Goal: Transaction & Acquisition: Purchase product/service

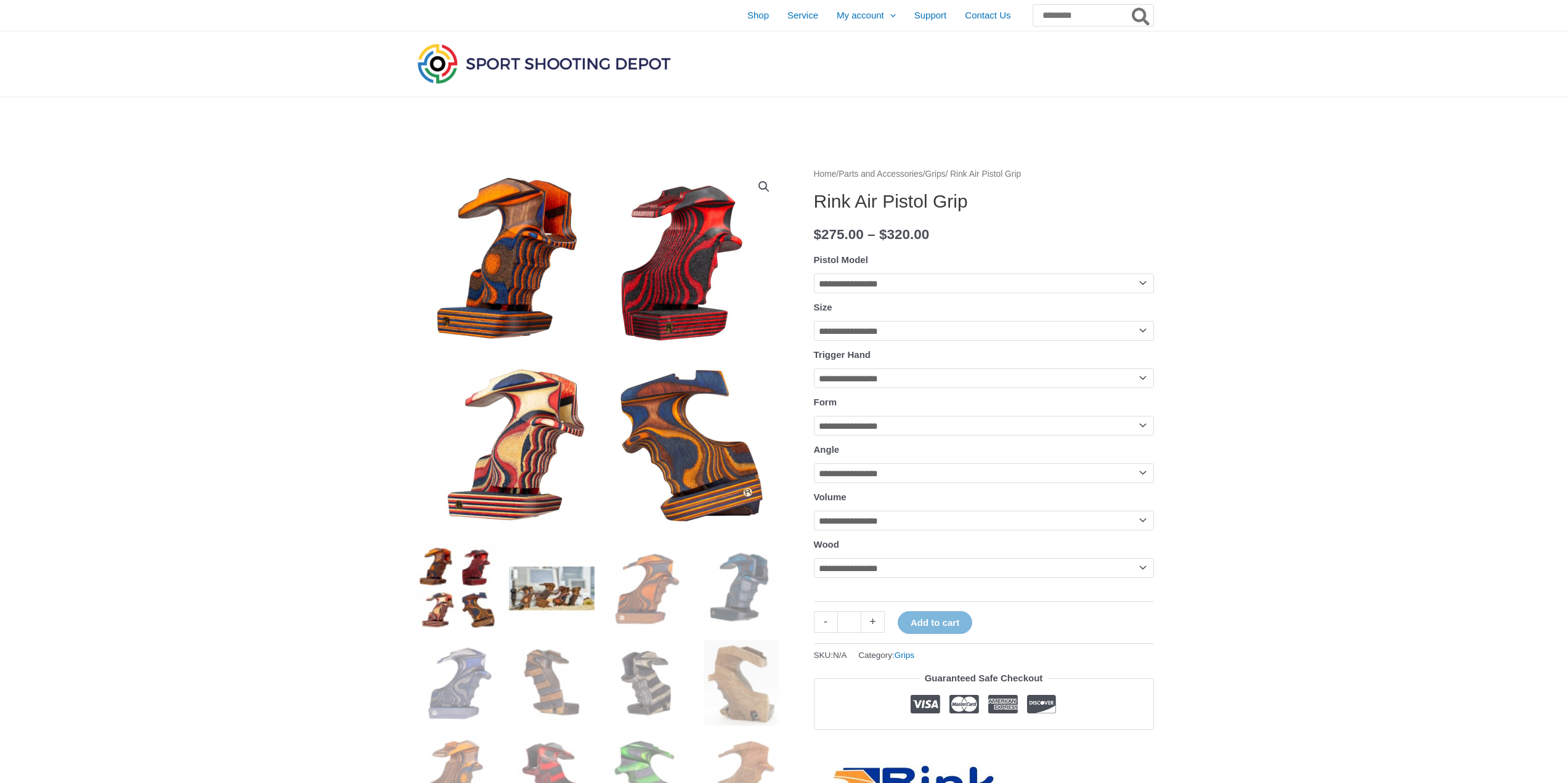
click at [523, 589] on img at bounding box center [551, 588] width 85 height 85
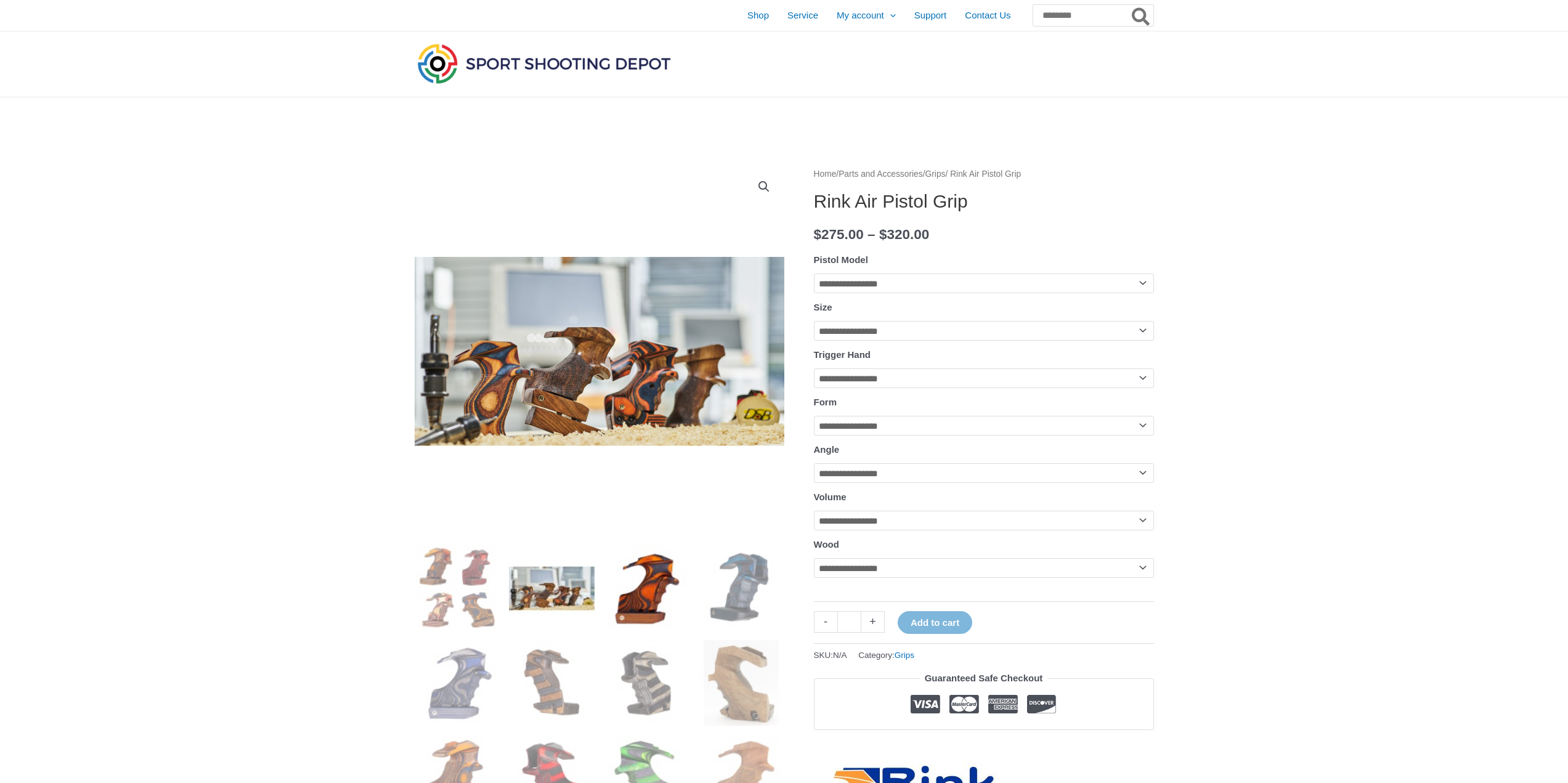
click at [647, 569] on img at bounding box center [646, 588] width 85 height 85
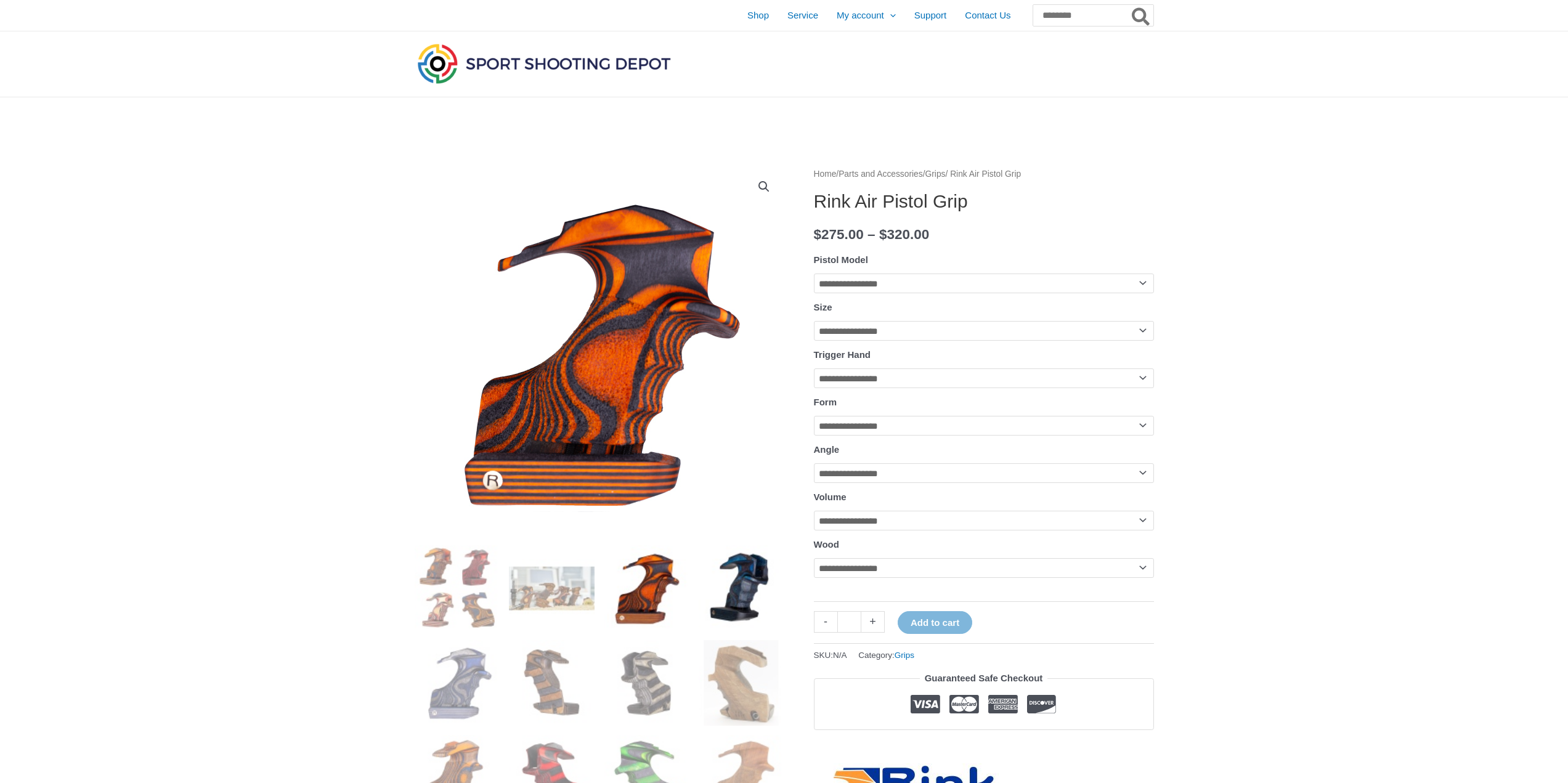
click at [712, 578] on img at bounding box center [741, 588] width 85 height 85
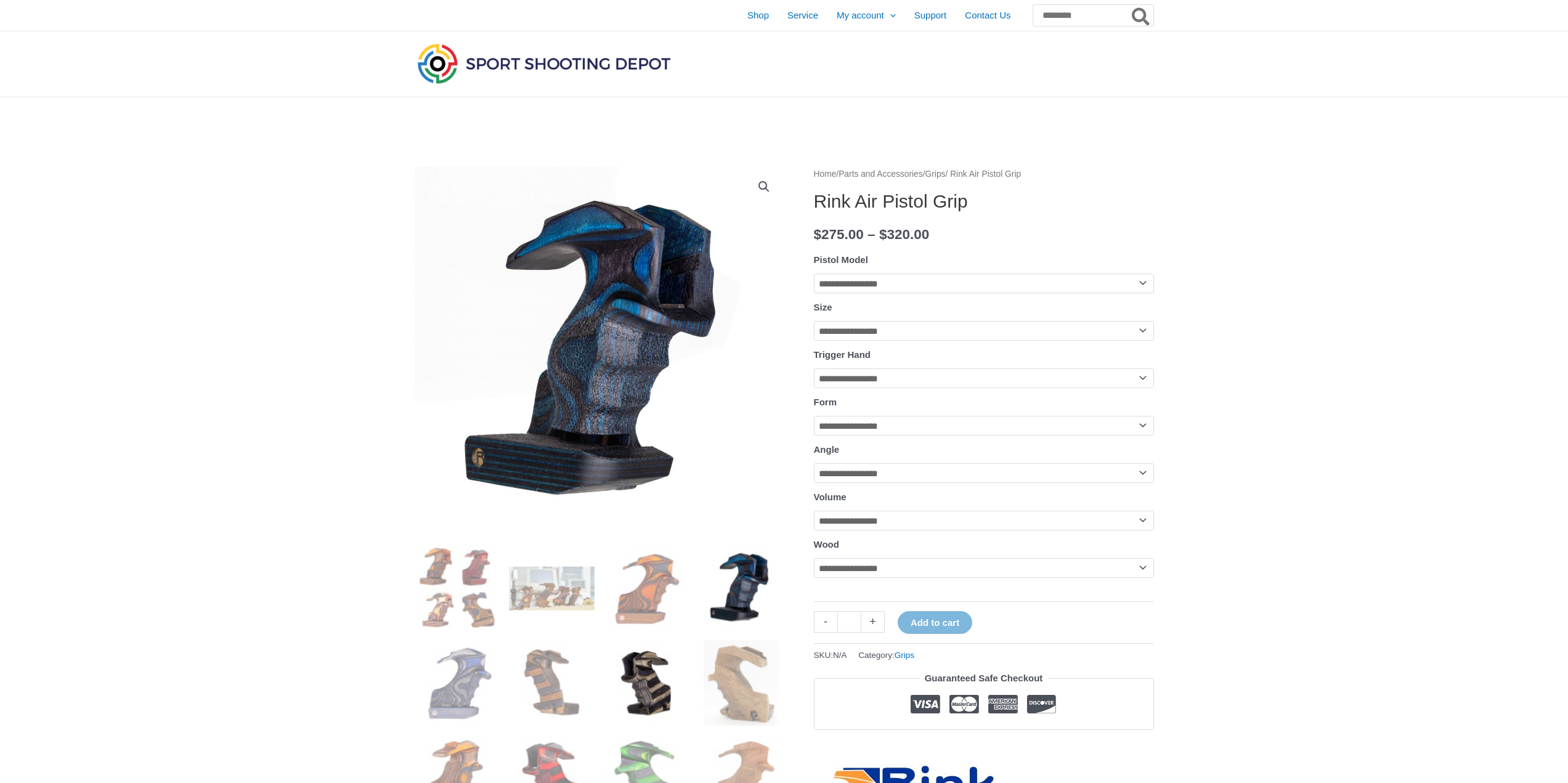
click at [636, 642] on img at bounding box center [646, 682] width 85 height 85
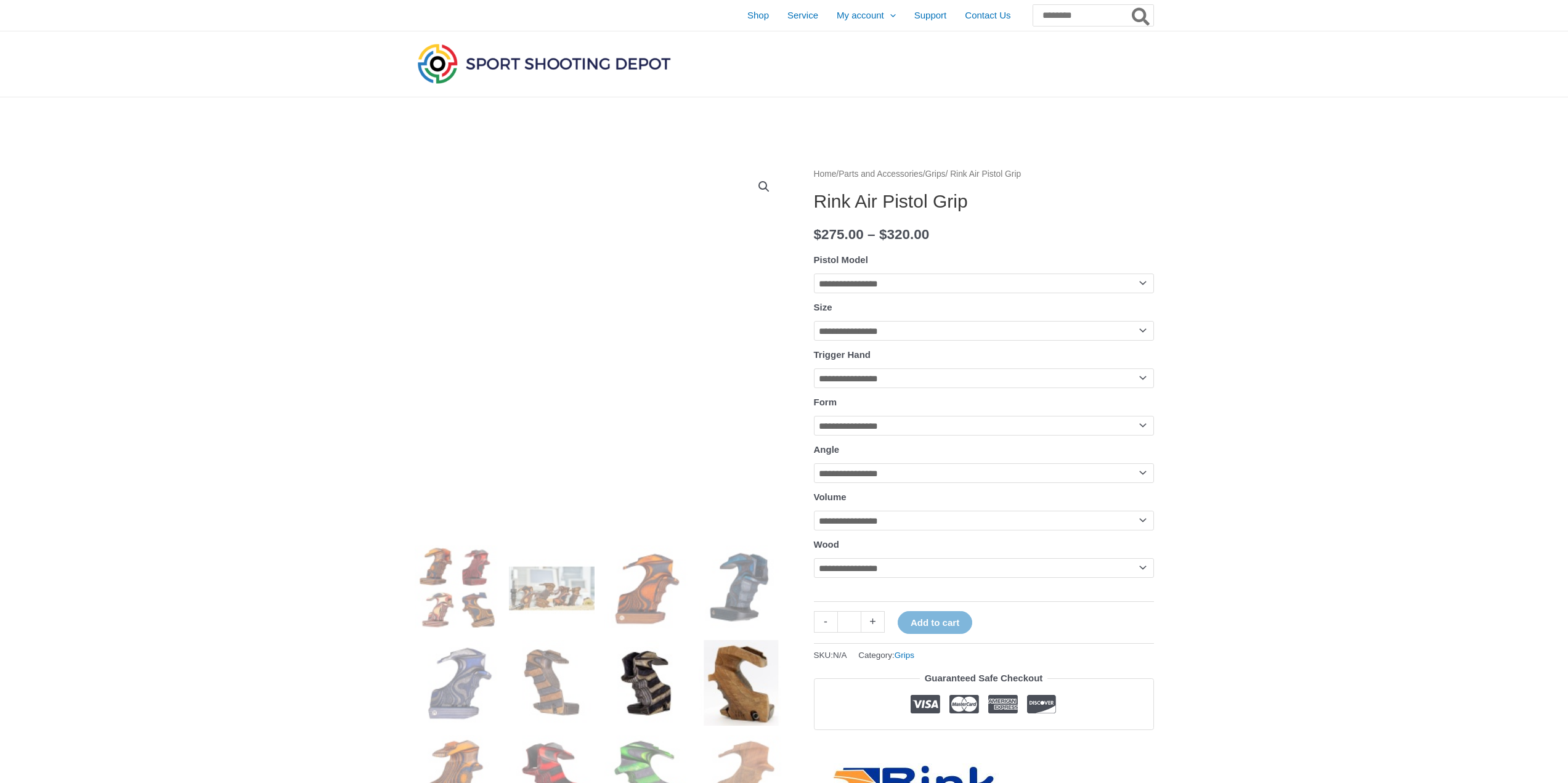
click at [721, 676] on img at bounding box center [741, 682] width 85 height 85
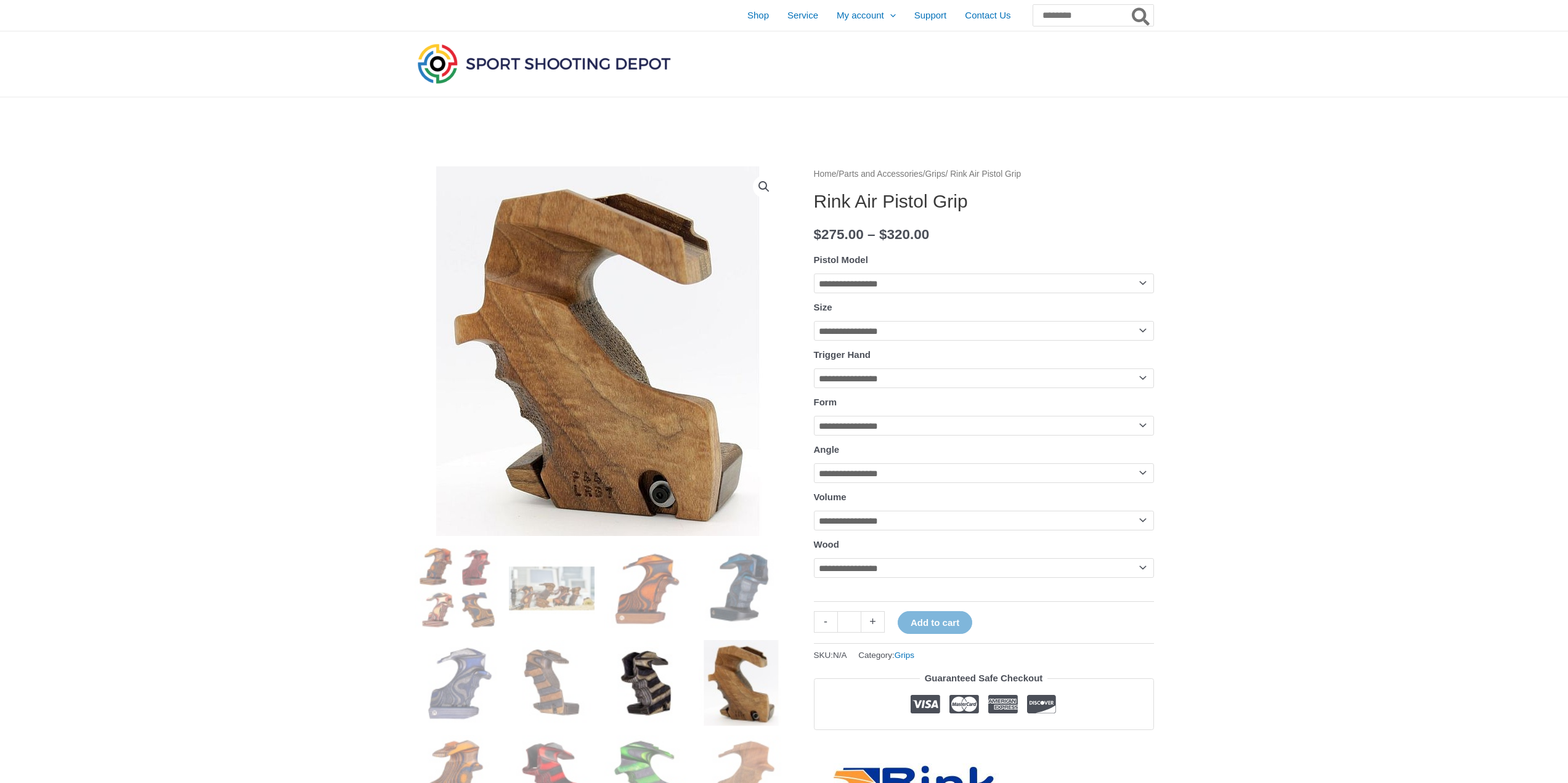
click at [670, 698] on img at bounding box center [646, 682] width 85 height 85
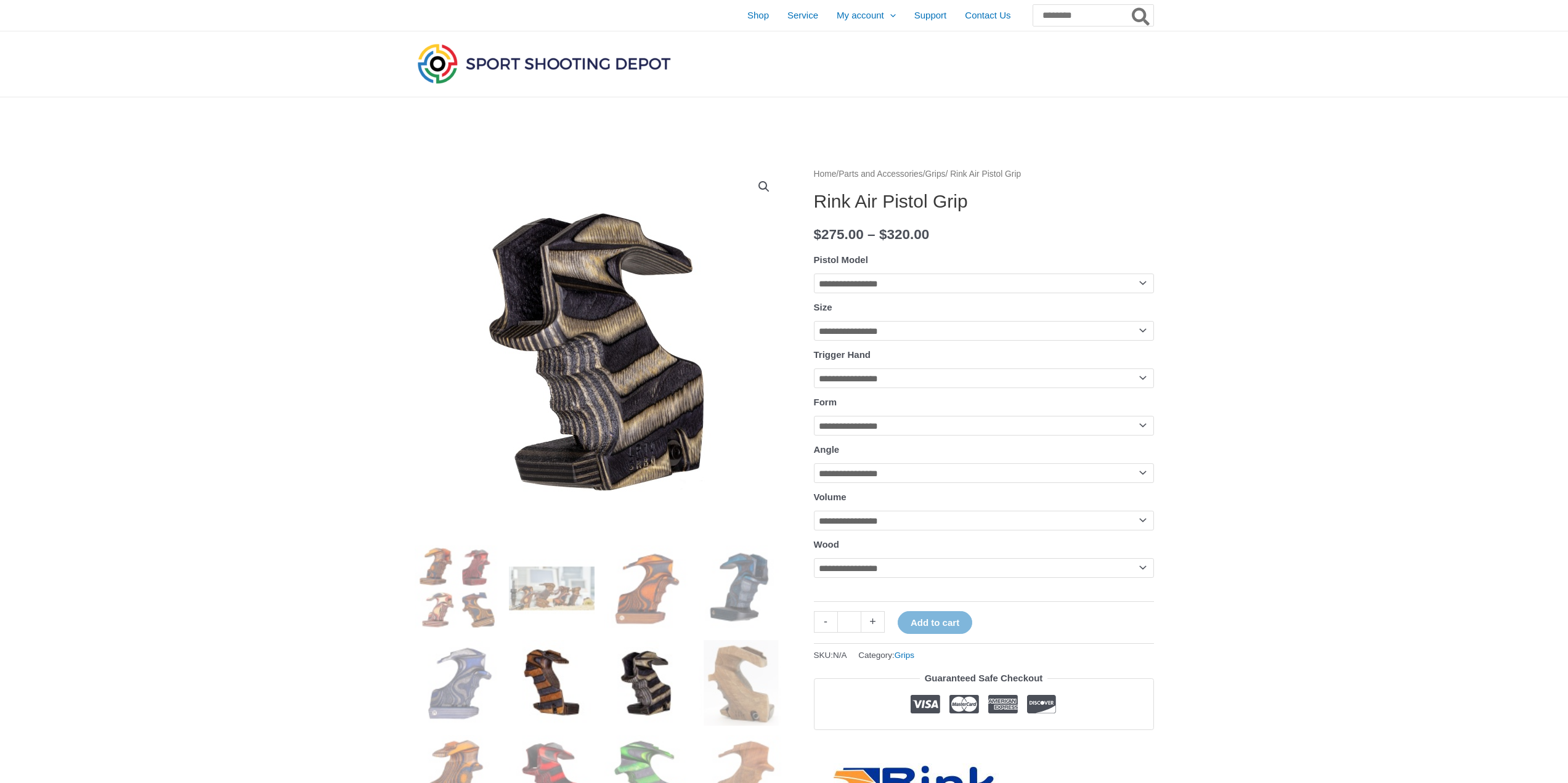
click at [559, 690] on img at bounding box center [551, 682] width 85 height 85
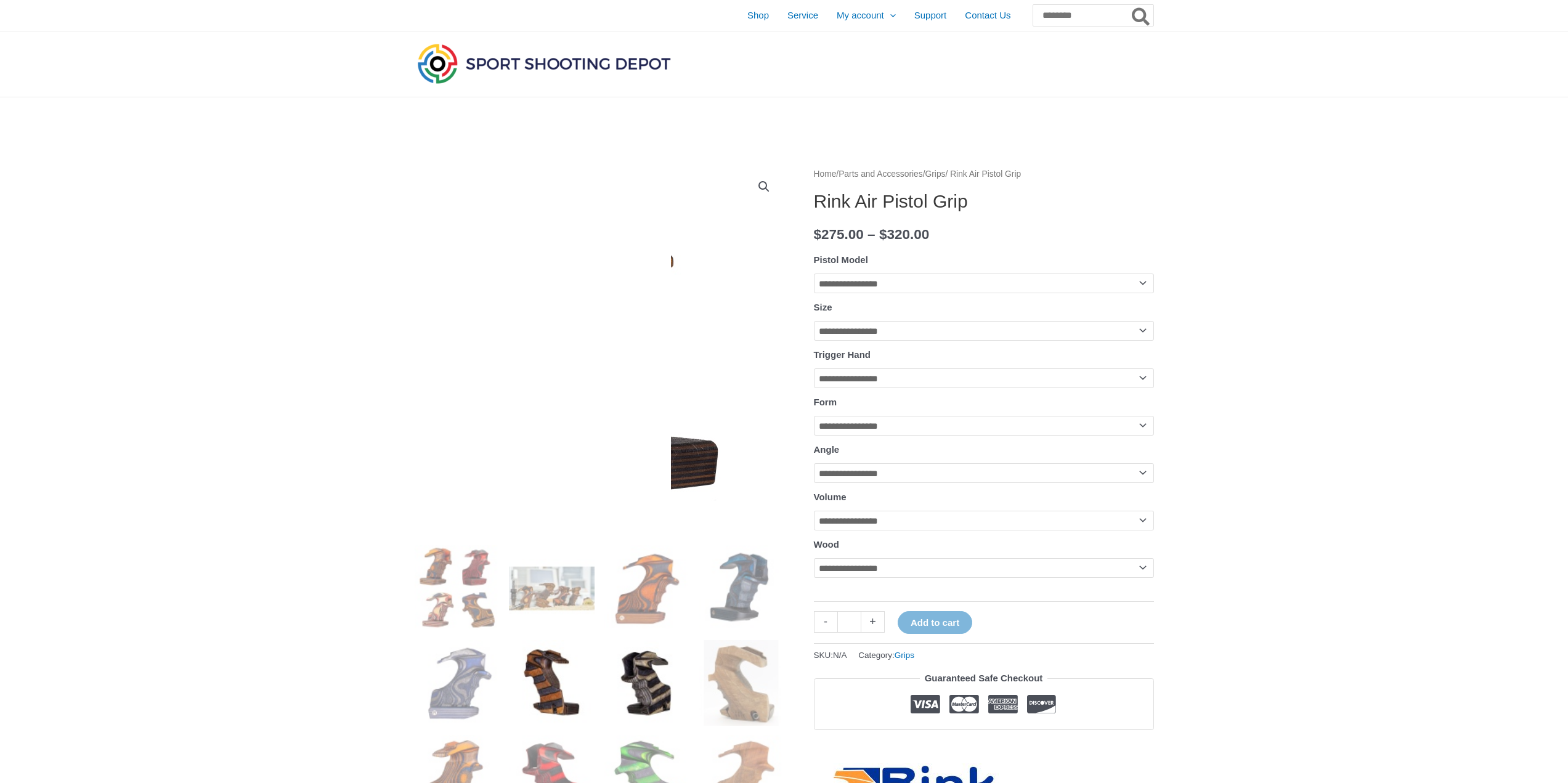
click at [632, 677] on img at bounding box center [646, 682] width 85 height 85
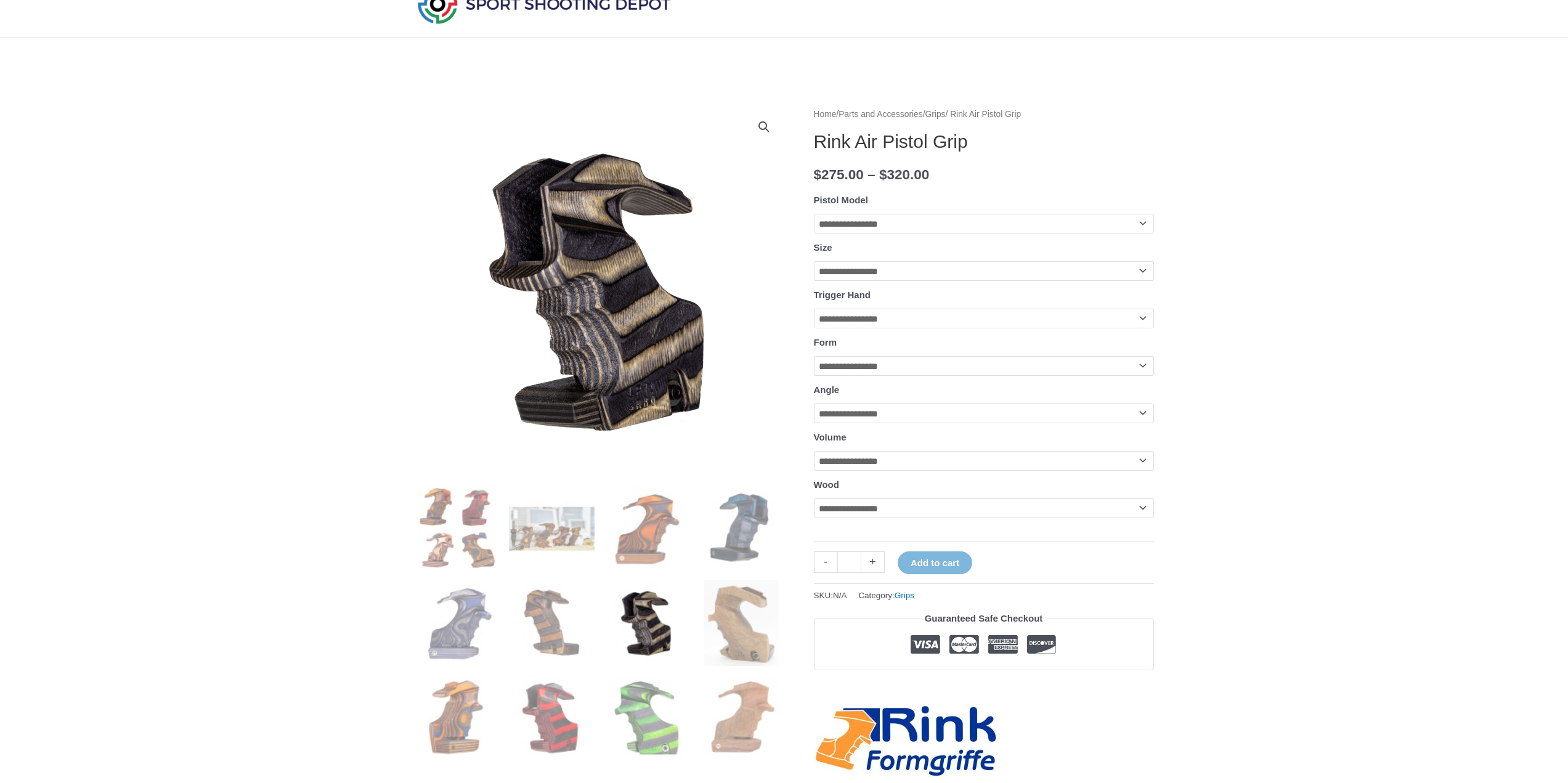
scroll to position [61, 0]
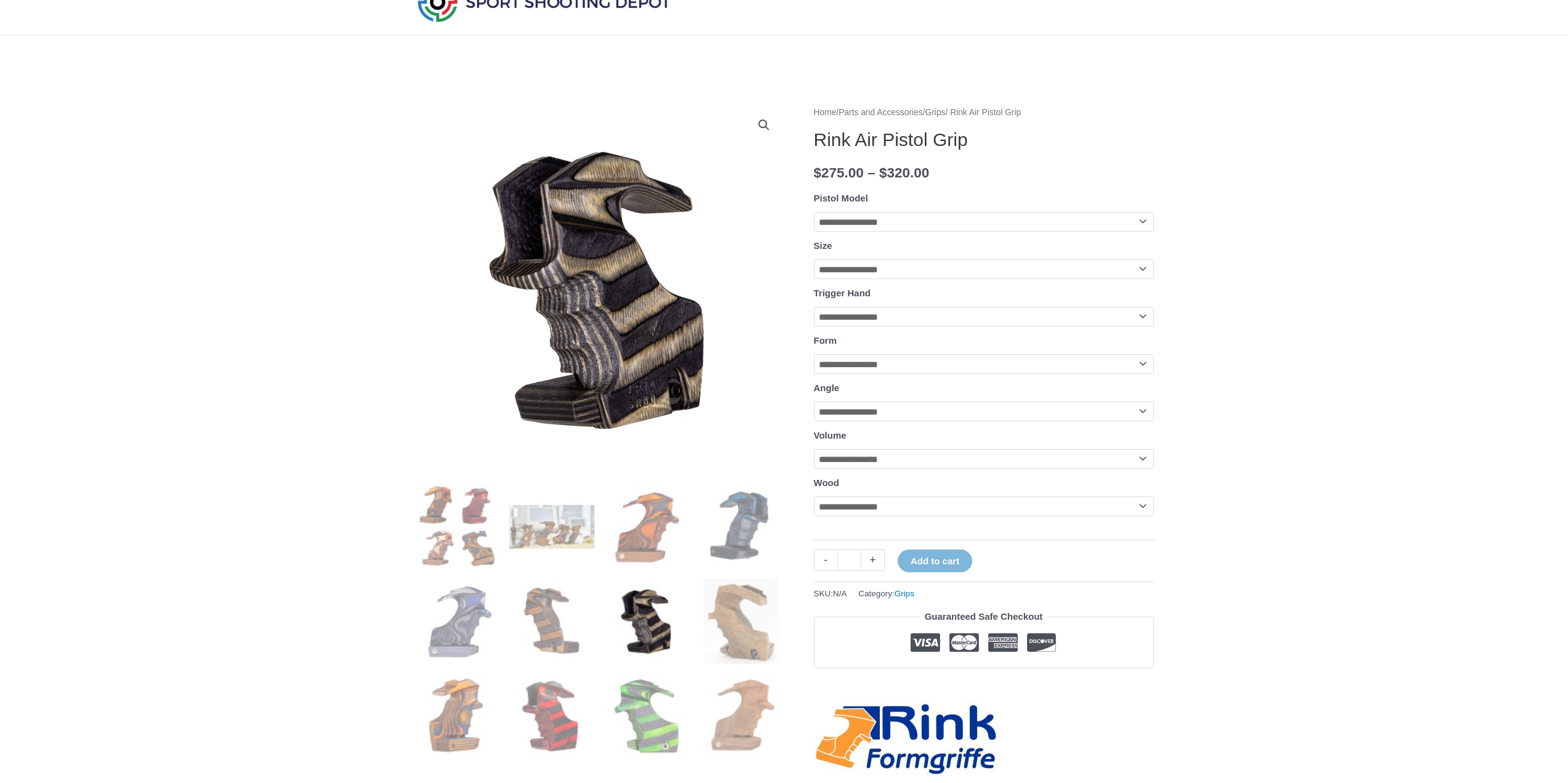
click at [672, 681] on img at bounding box center [646, 716] width 85 height 85
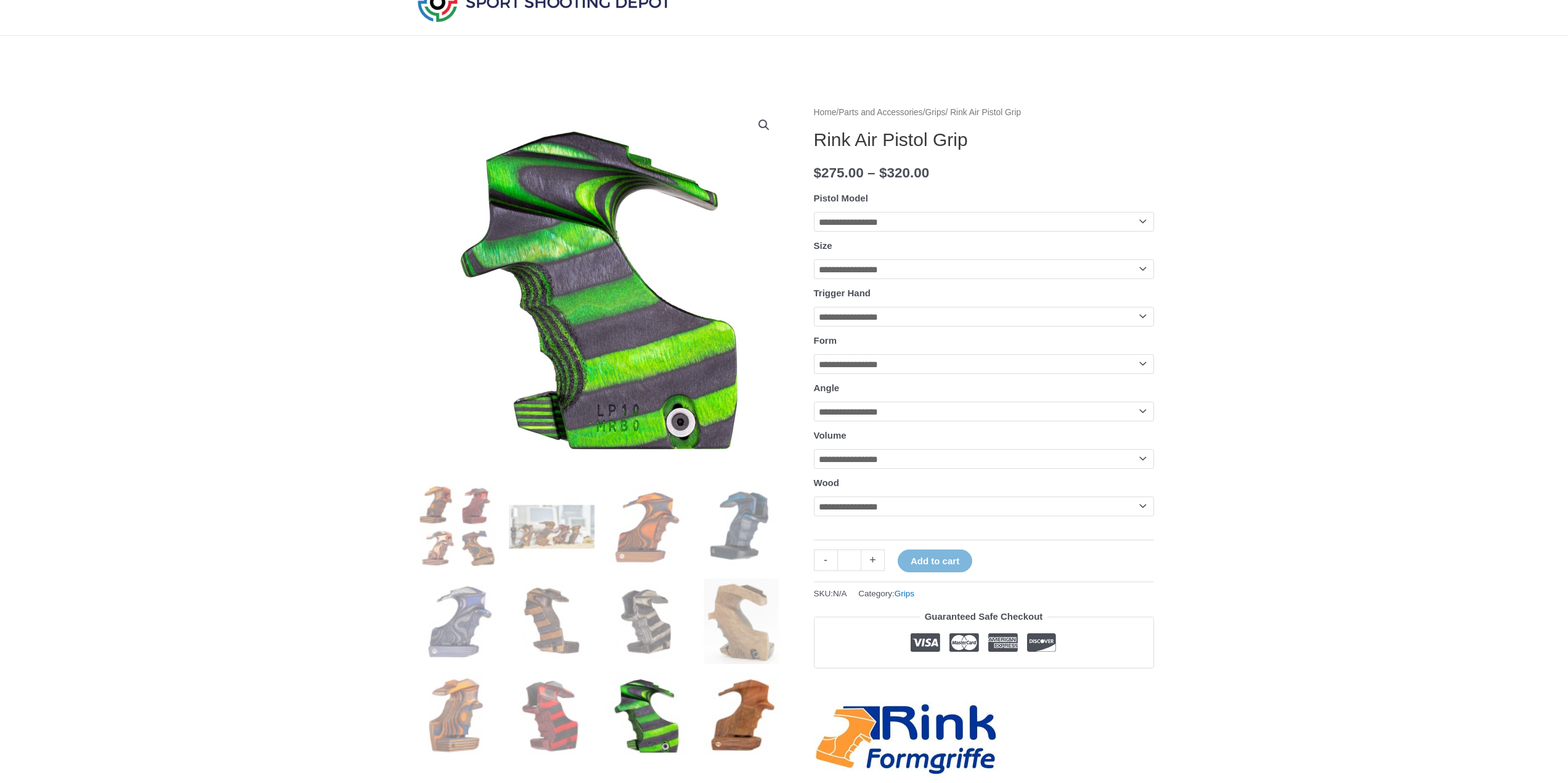
click at [734, 705] on img at bounding box center [741, 716] width 85 height 85
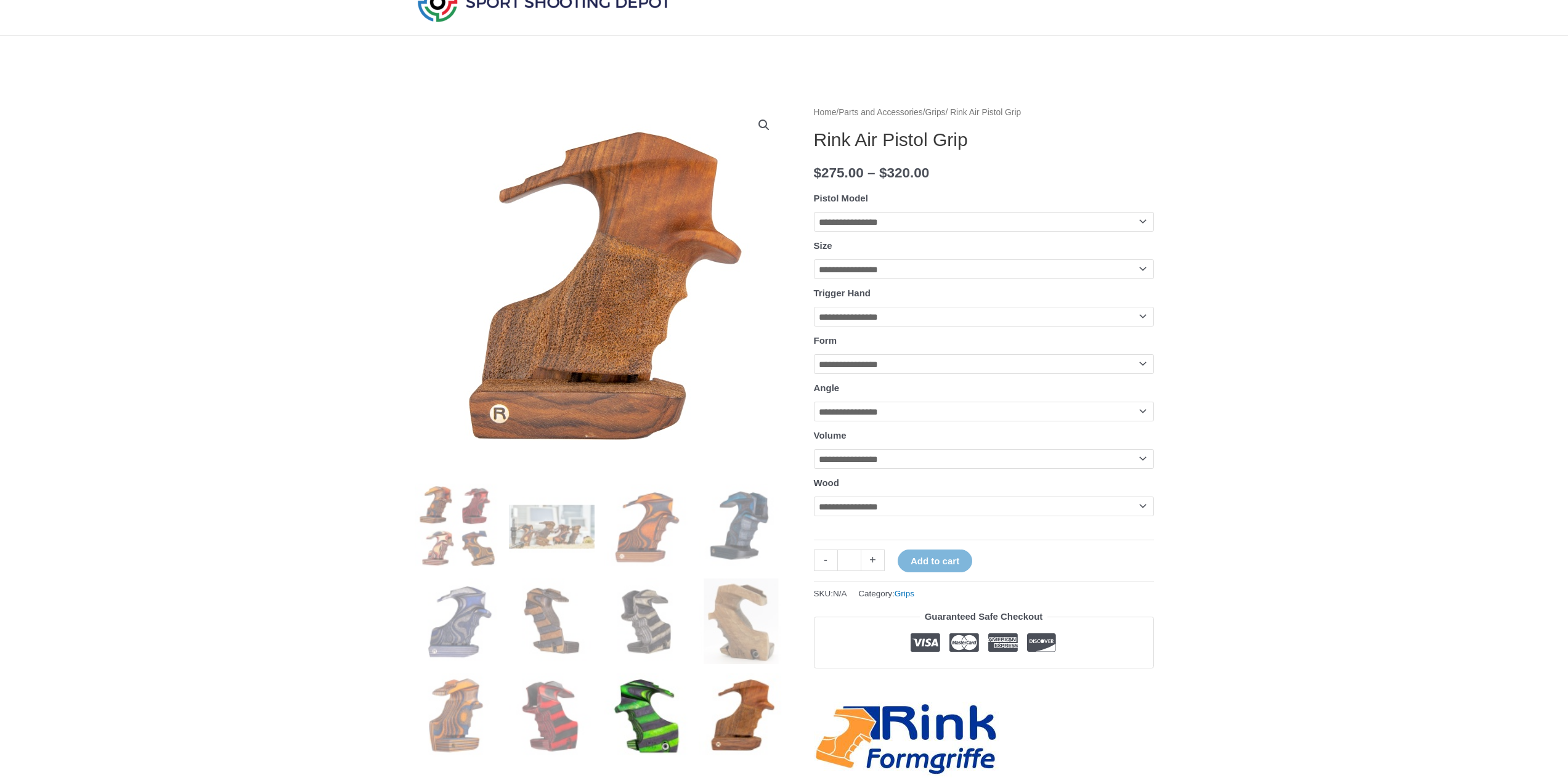
click at [610, 705] on img at bounding box center [646, 716] width 85 height 85
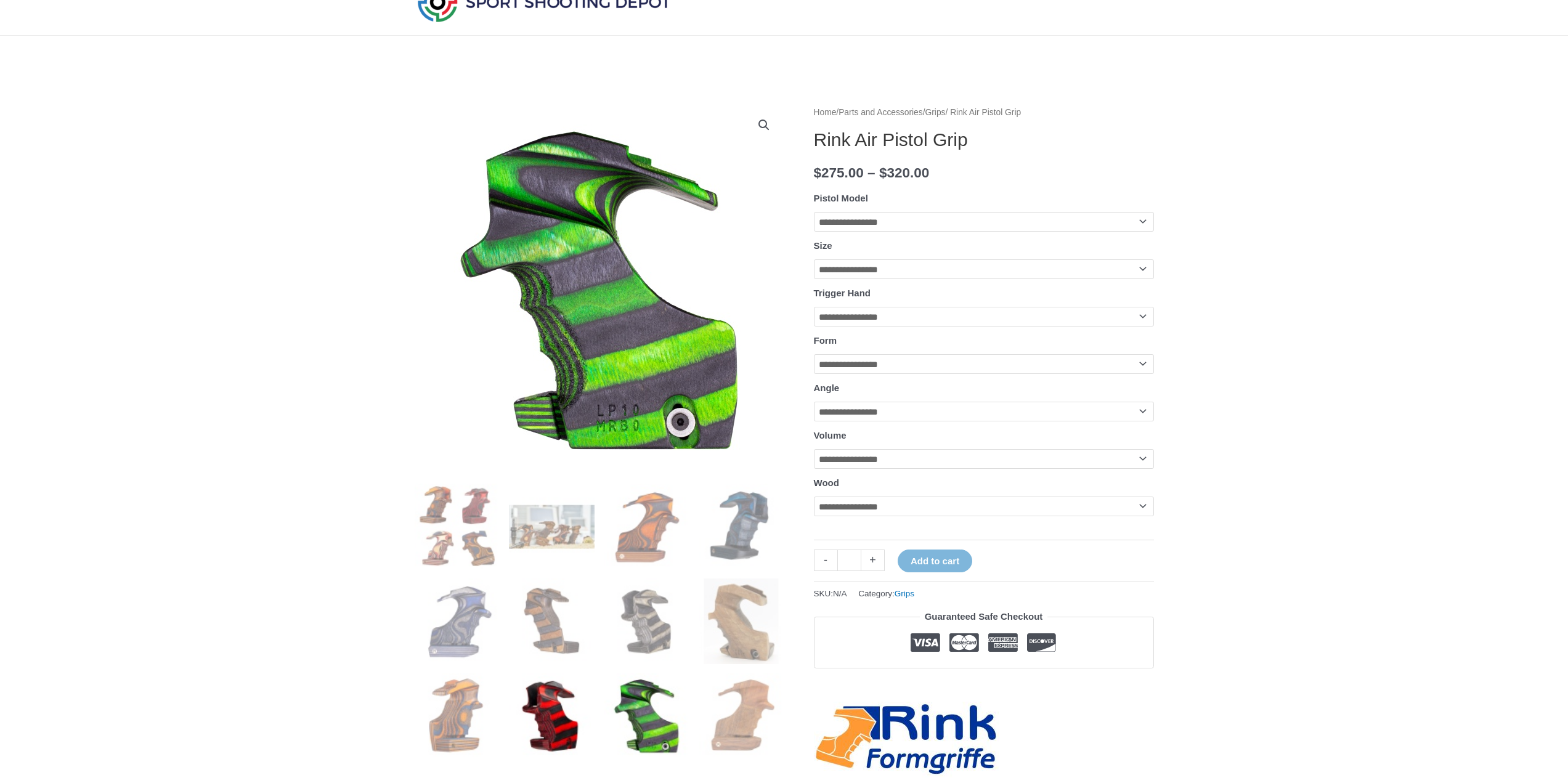
click at [574, 709] on img at bounding box center [551, 716] width 85 height 85
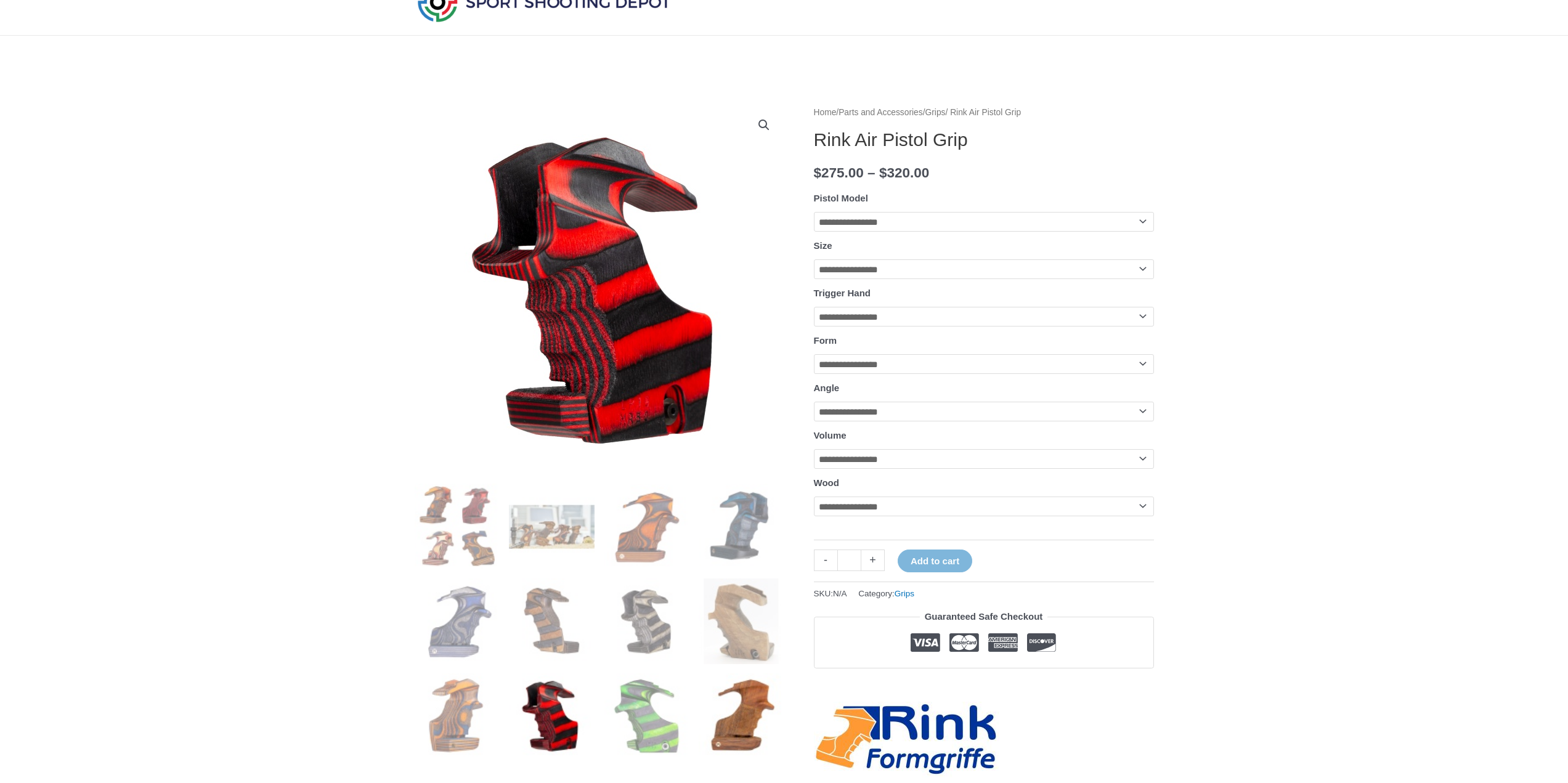
click at [735, 700] on img at bounding box center [741, 716] width 85 height 85
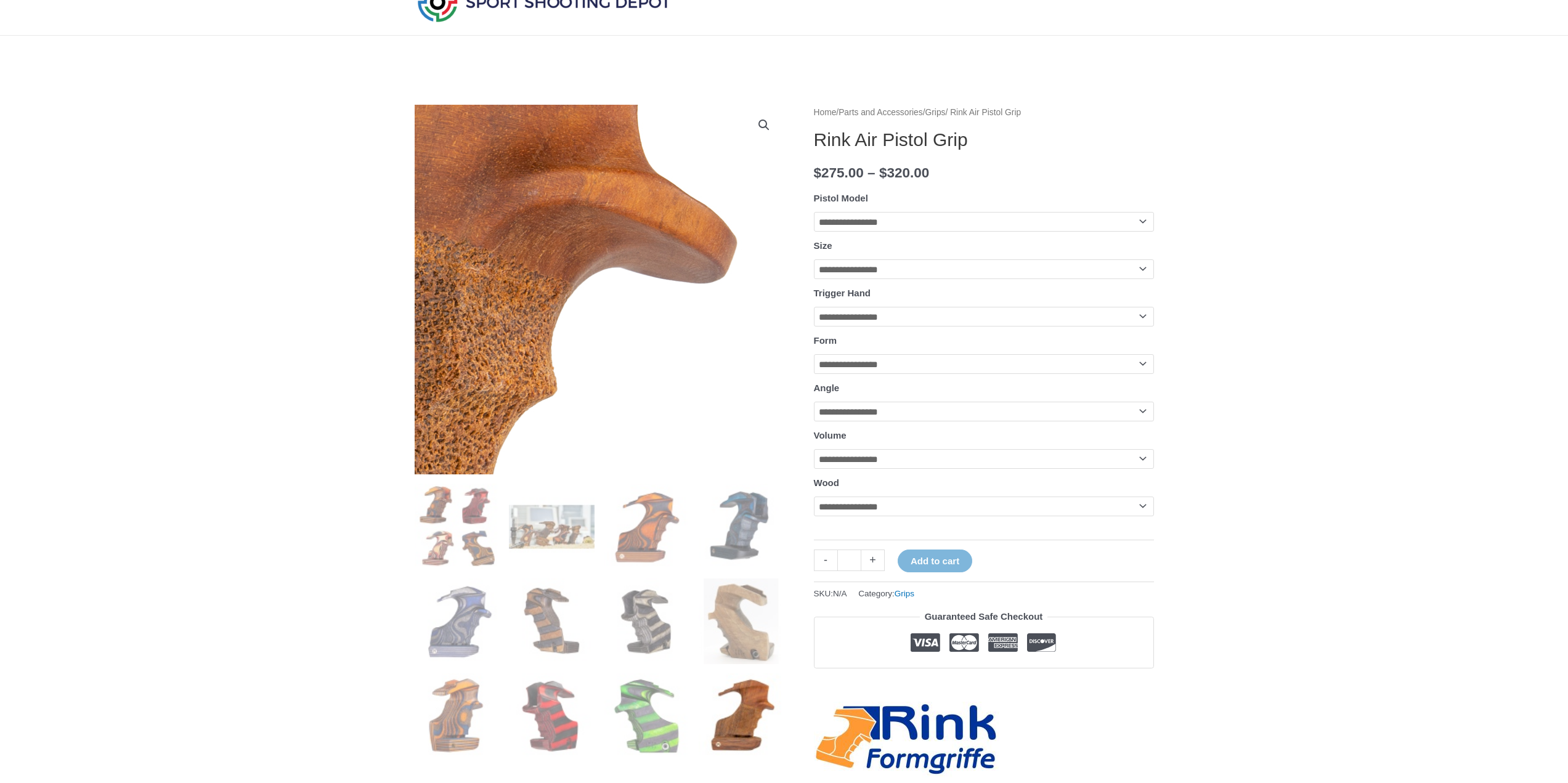
click at [743, 256] on img at bounding box center [263, 368] width 1232 height 1232
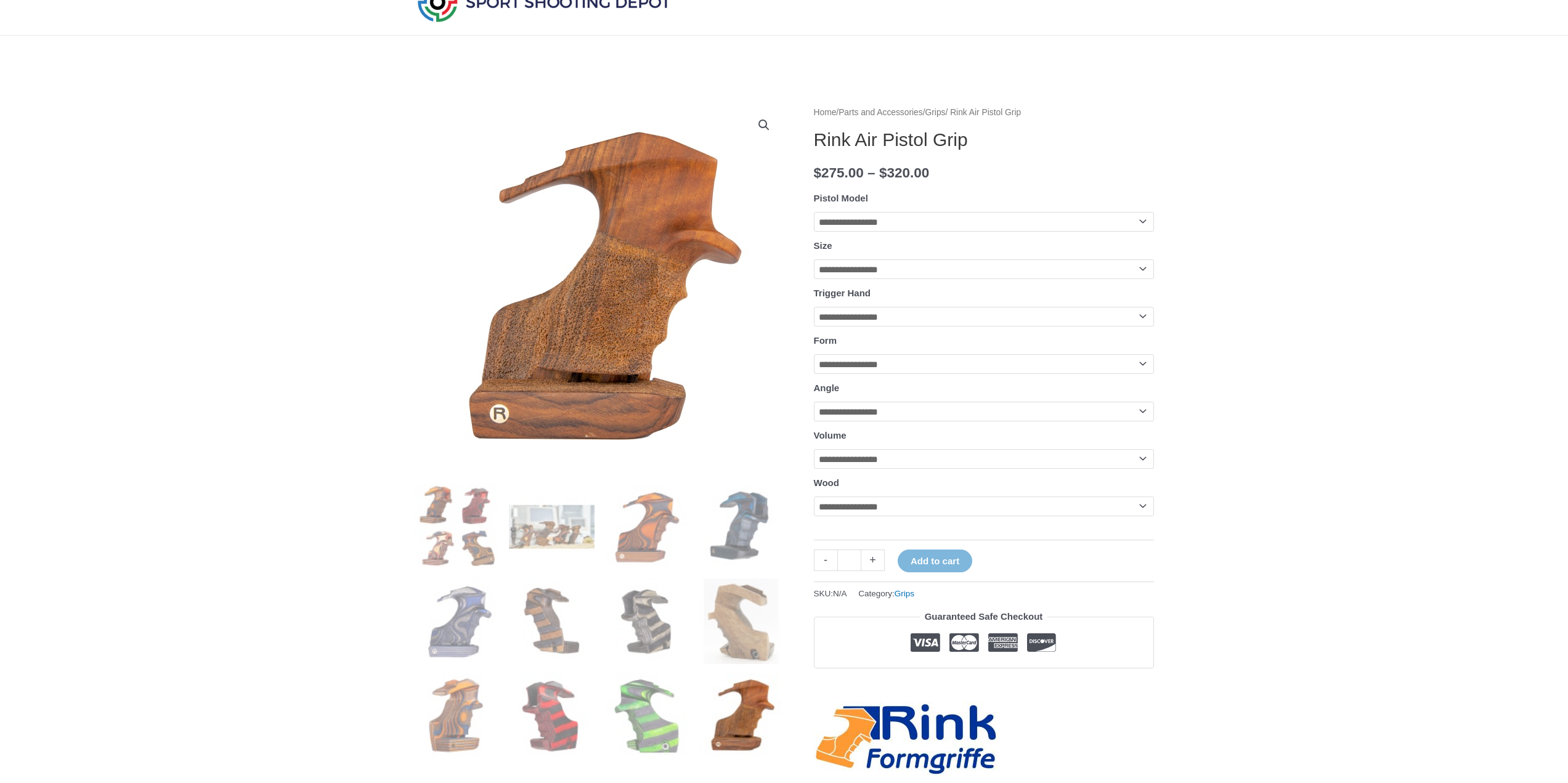
drag, startPoint x: 1278, startPoint y: 549, endPoint x: 1255, endPoint y: 552, distance: 23.2
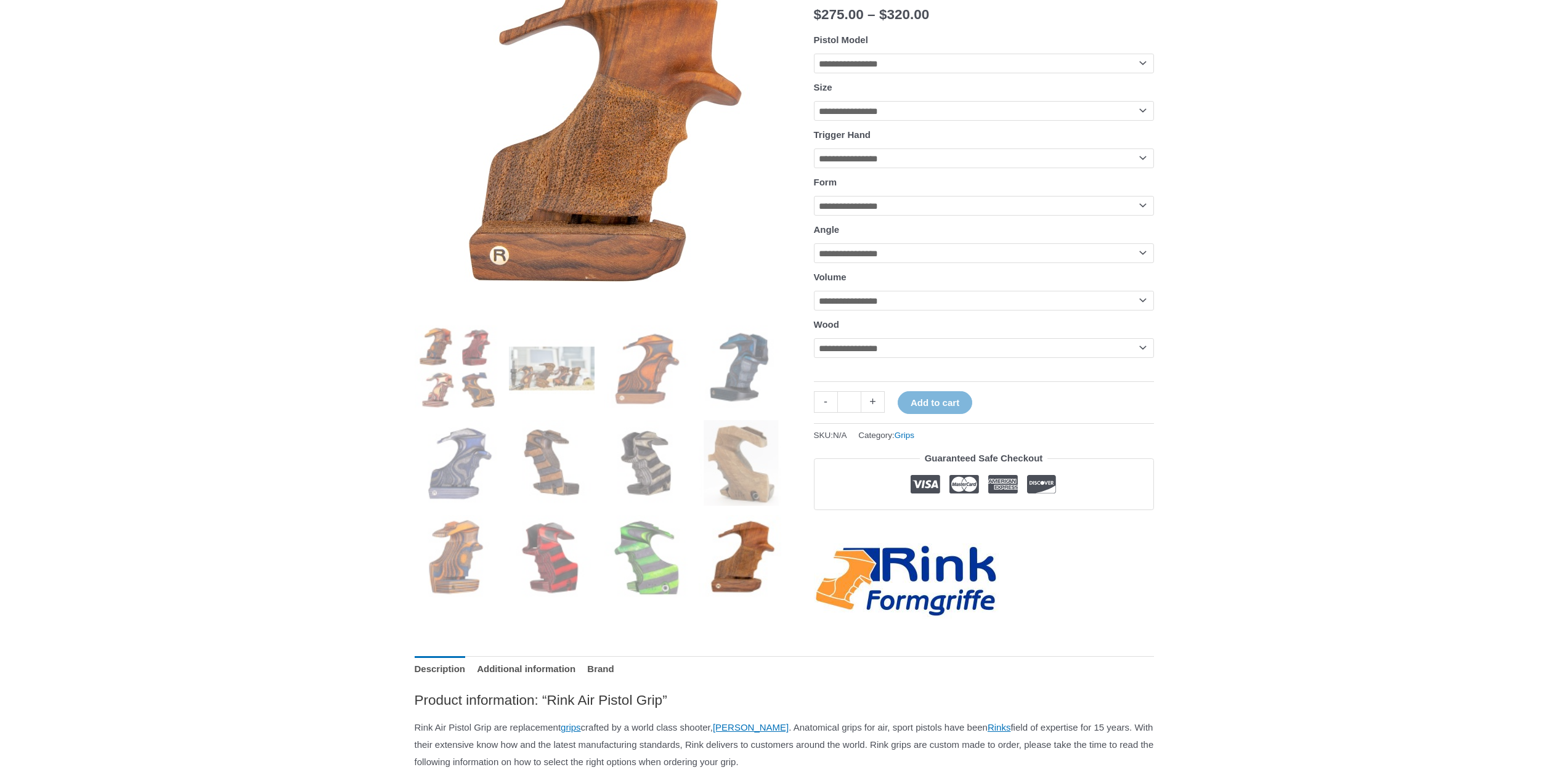
scroll to position [247, 0]
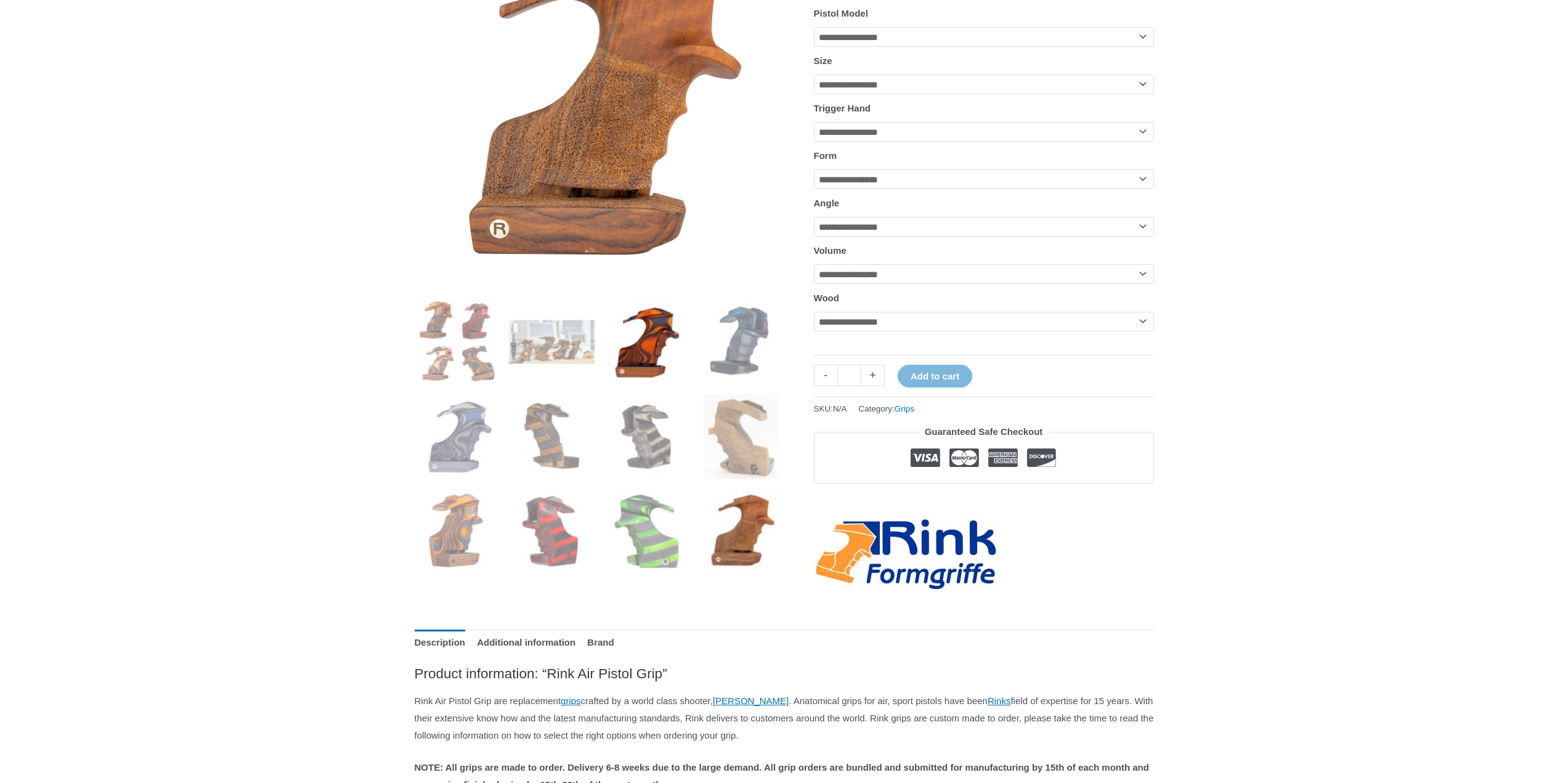
click at [647, 355] on img at bounding box center [646, 341] width 85 height 85
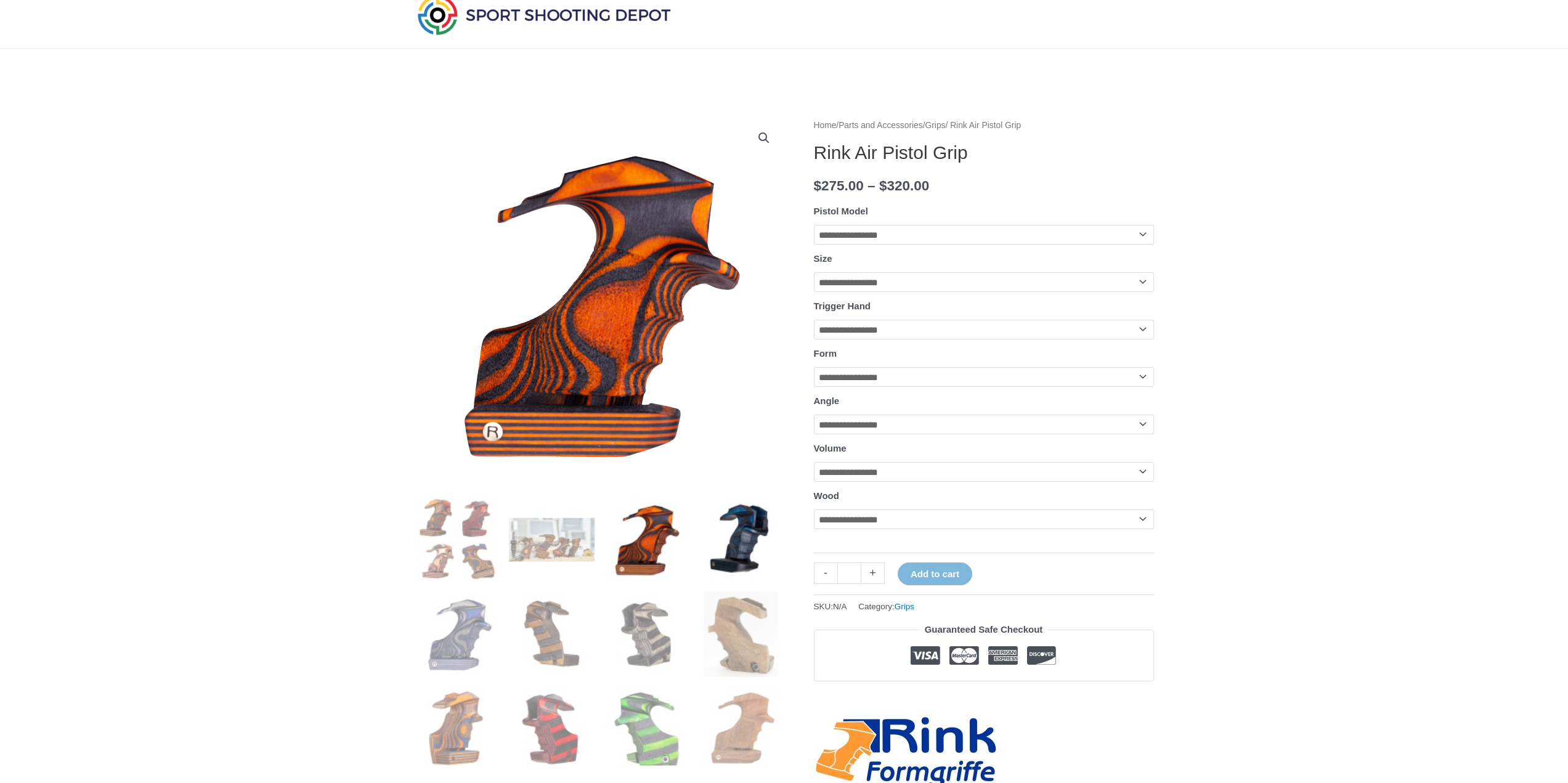
scroll to position [0, 0]
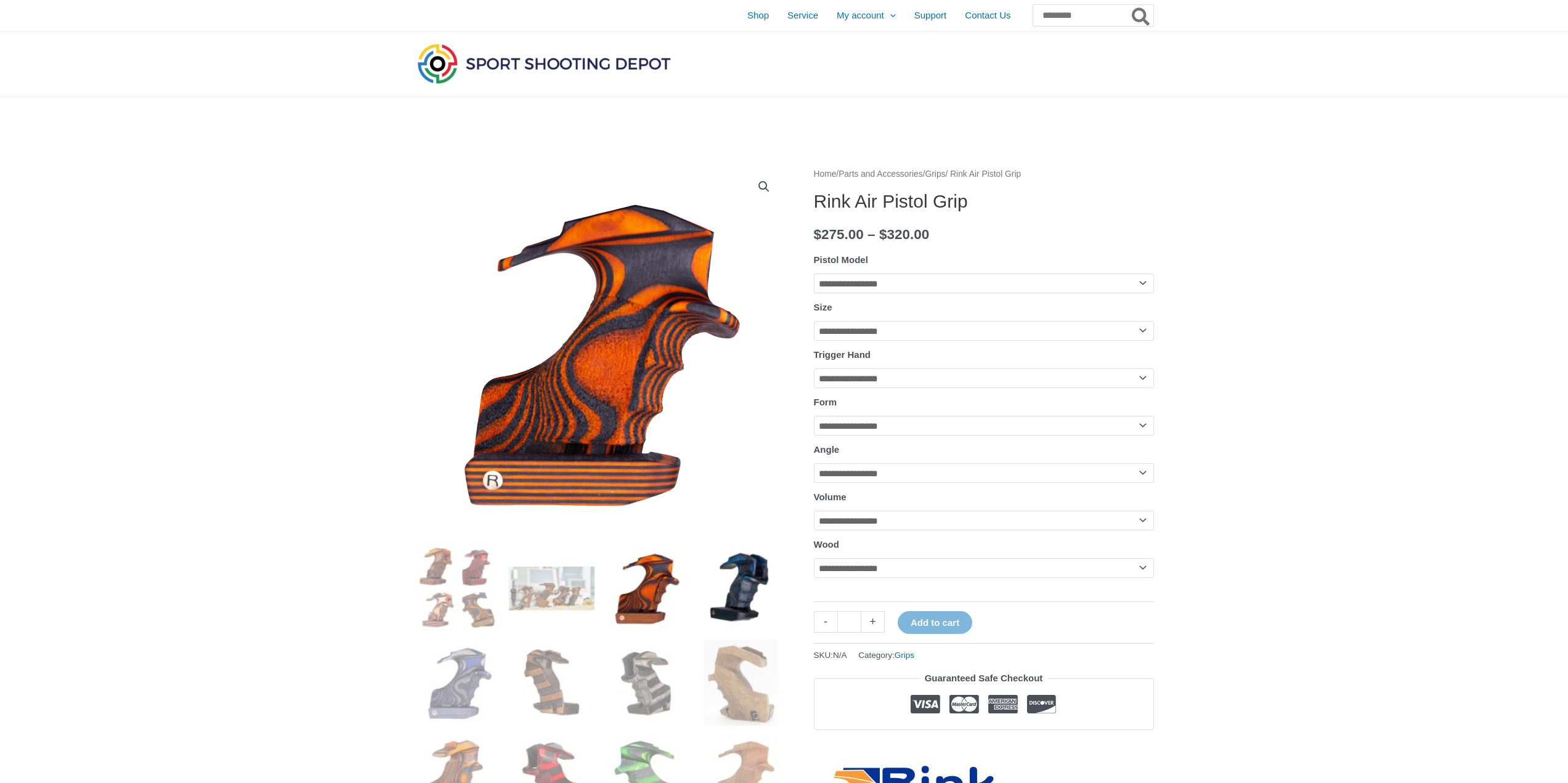
click at [745, 563] on img at bounding box center [741, 588] width 85 height 85
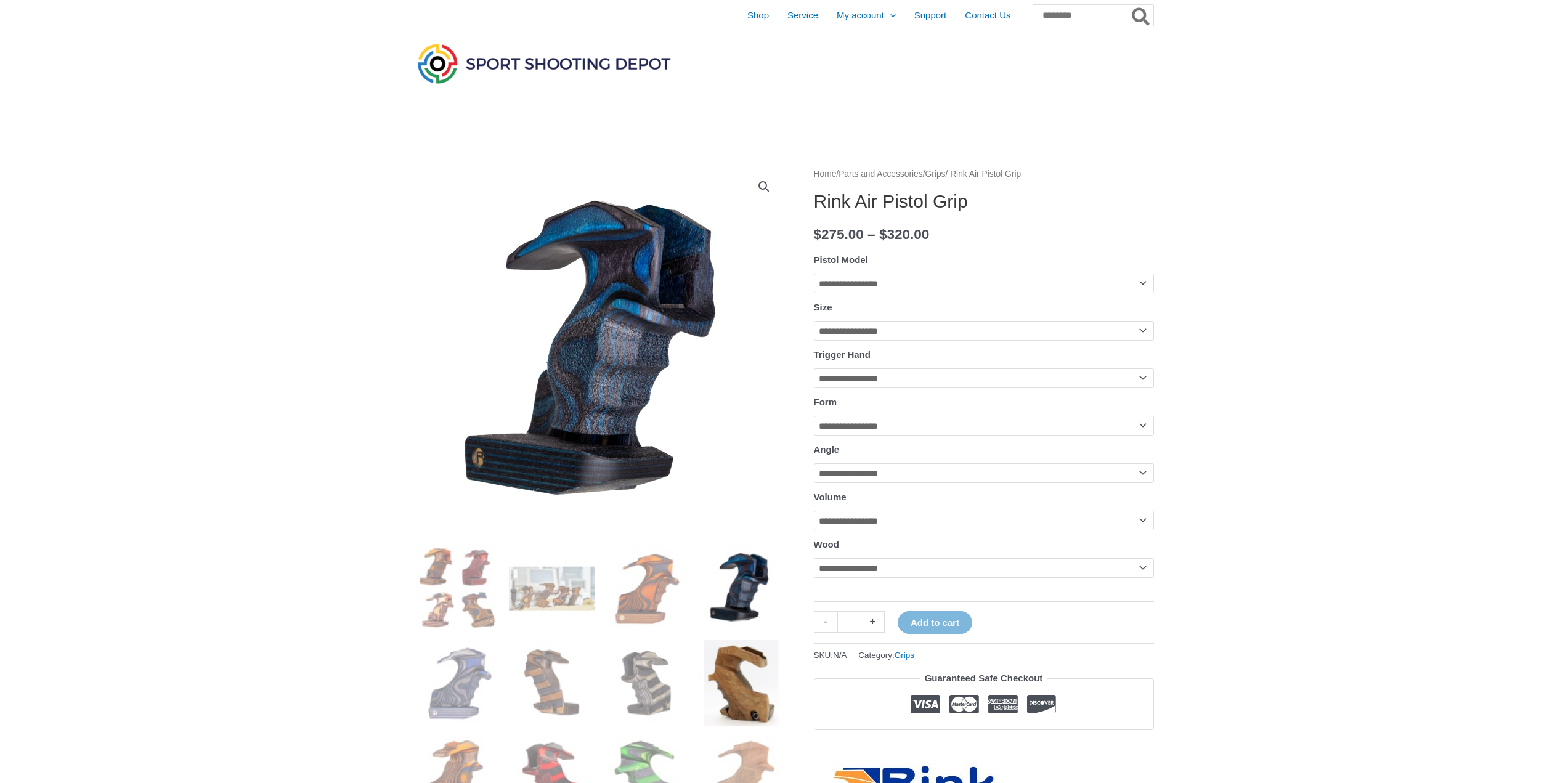
click at [741, 677] on img at bounding box center [741, 682] width 85 height 85
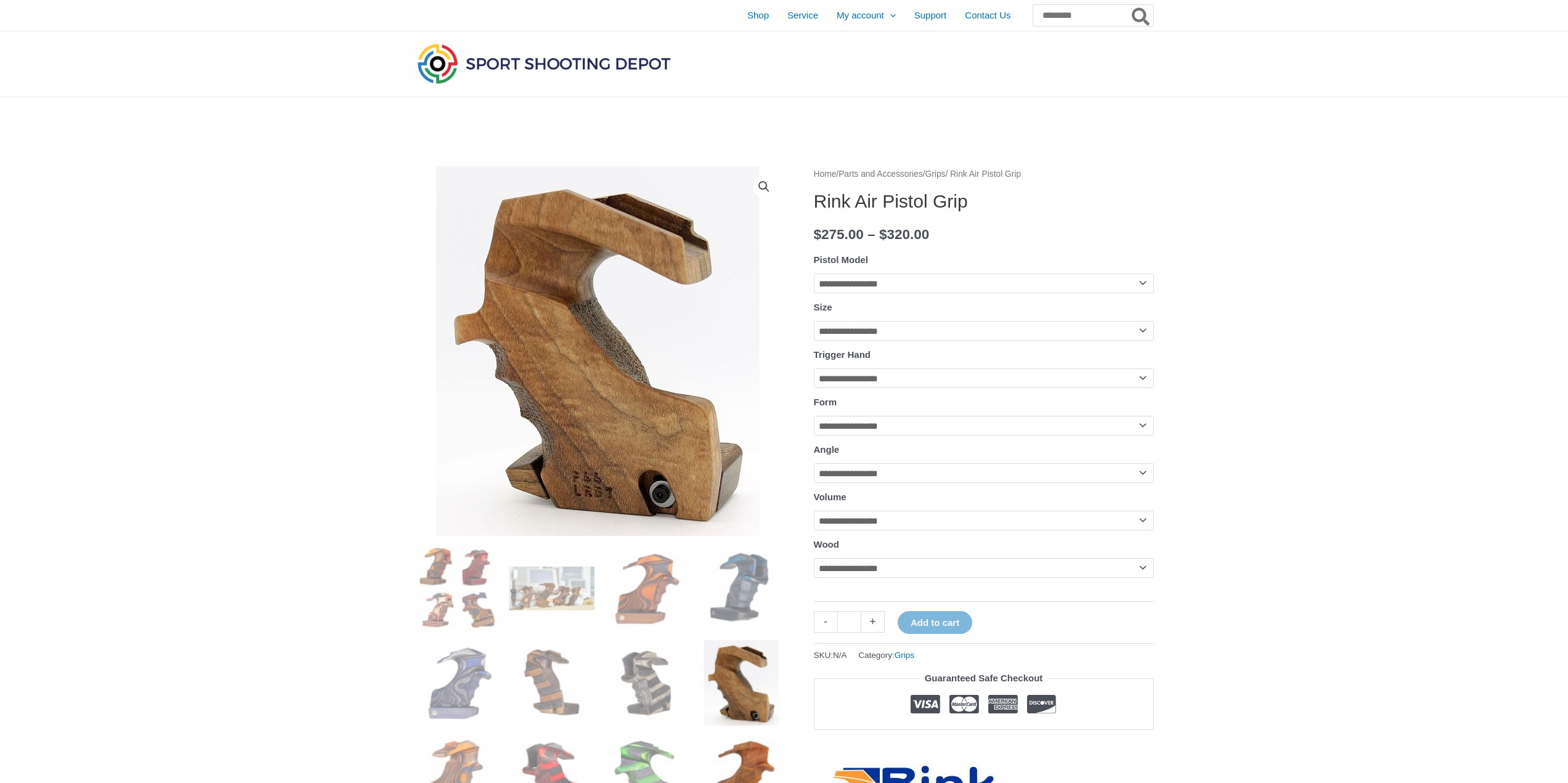
click at [752, 742] on img at bounding box center [741, 778] width 85 height 85
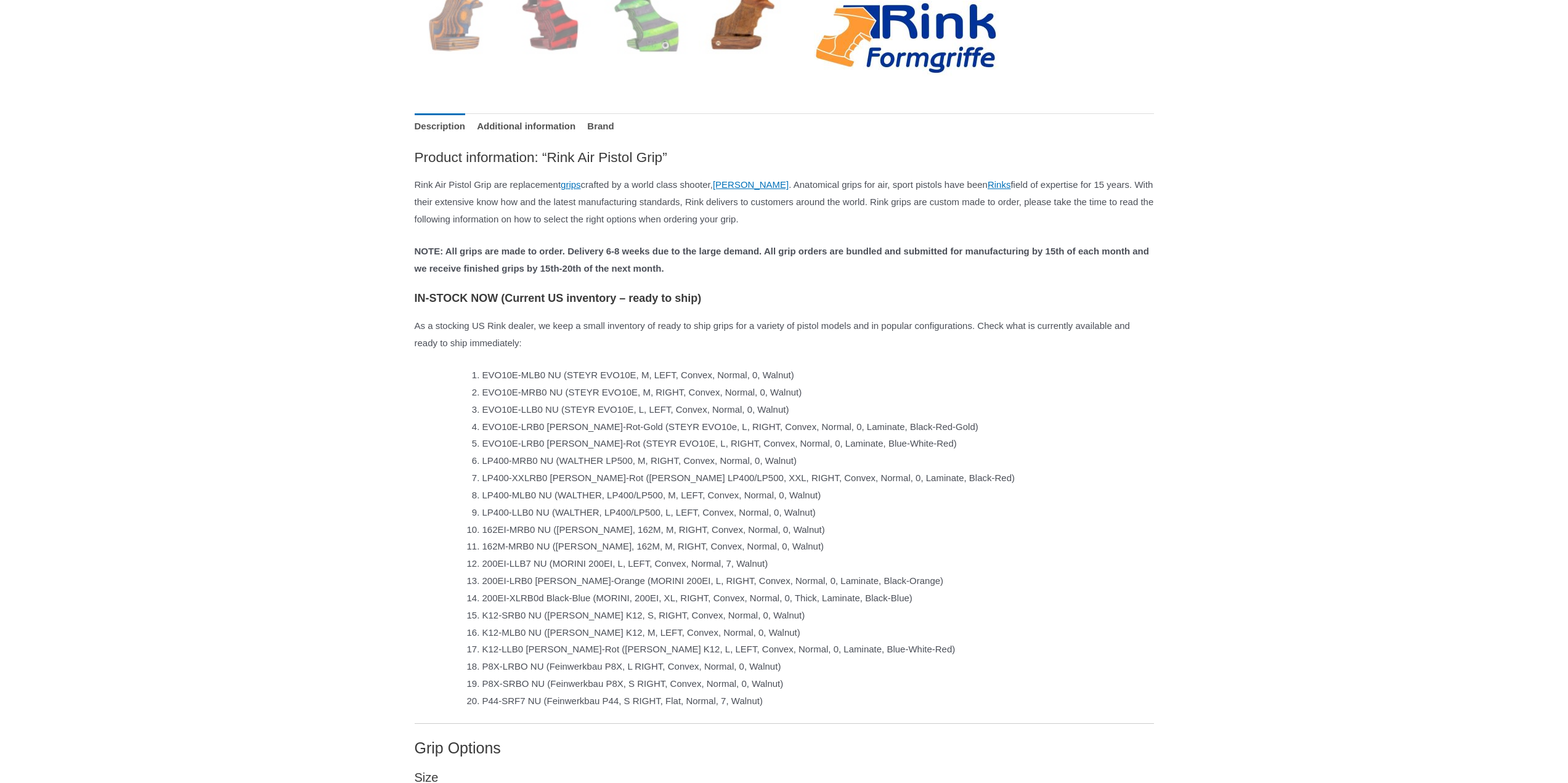
scroll to position [616, 0]
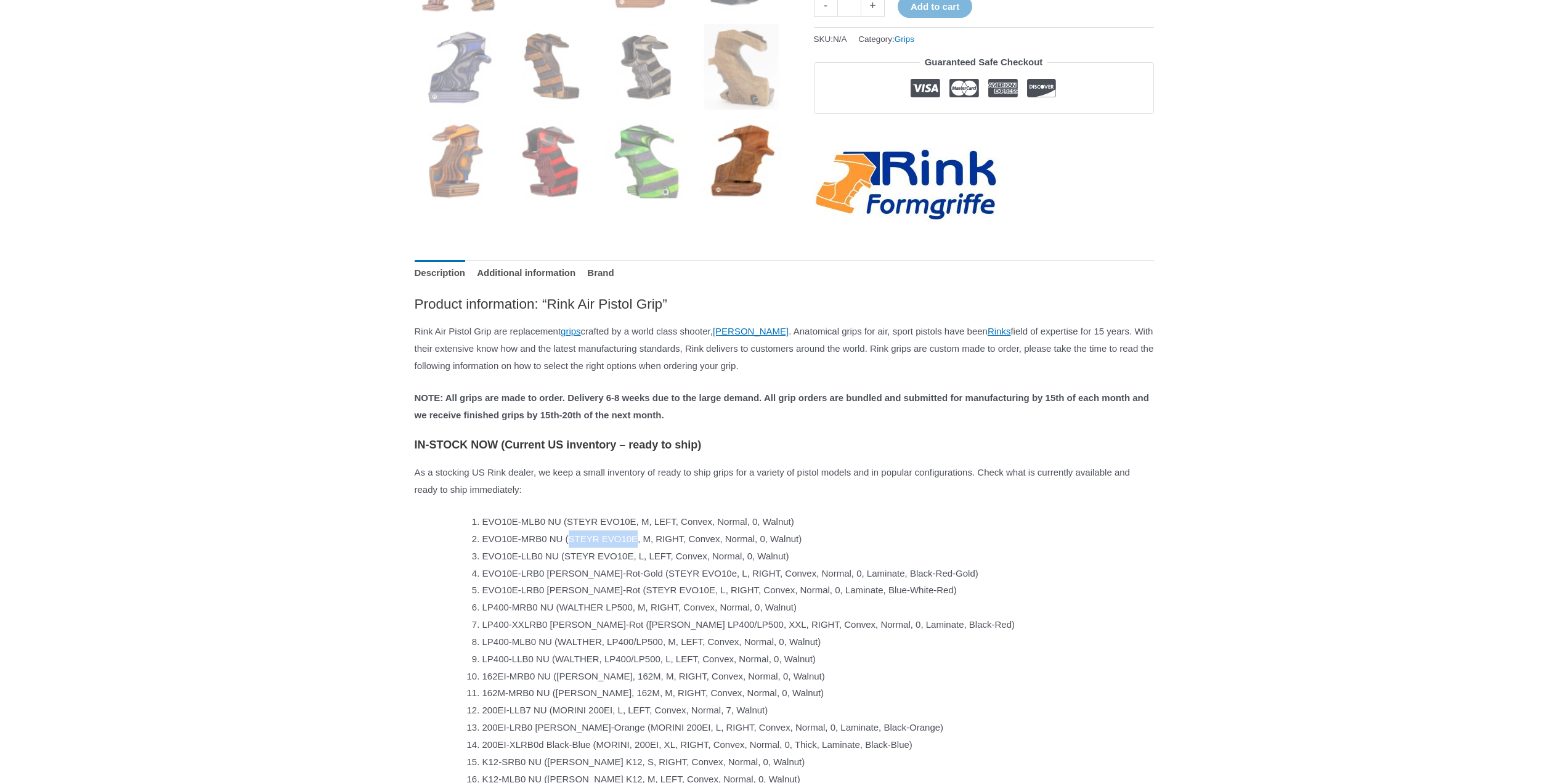
drag, startPoint x: 575, startPoint y: 554, endPoint x: 642, endPoint y: 544, distance: 67.7
click at [642, 544] on li "EVO10E-MRB0 NU (STEYR EVO10E, M, RIGHT, Convex, Normal, 0, Walnut)" at bounding box center [818, 539] width 672 height 17
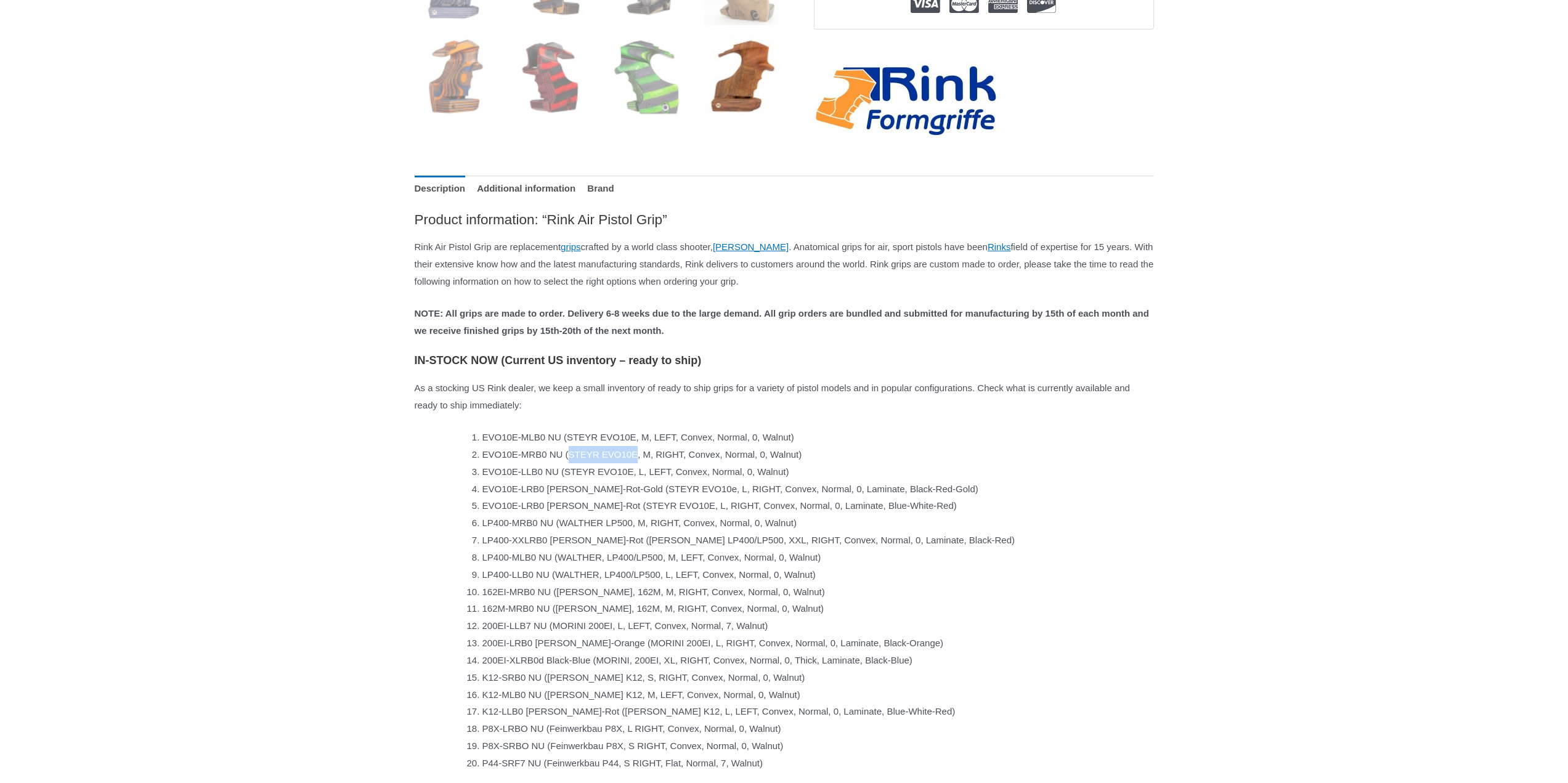
scroll to position [739, 0]
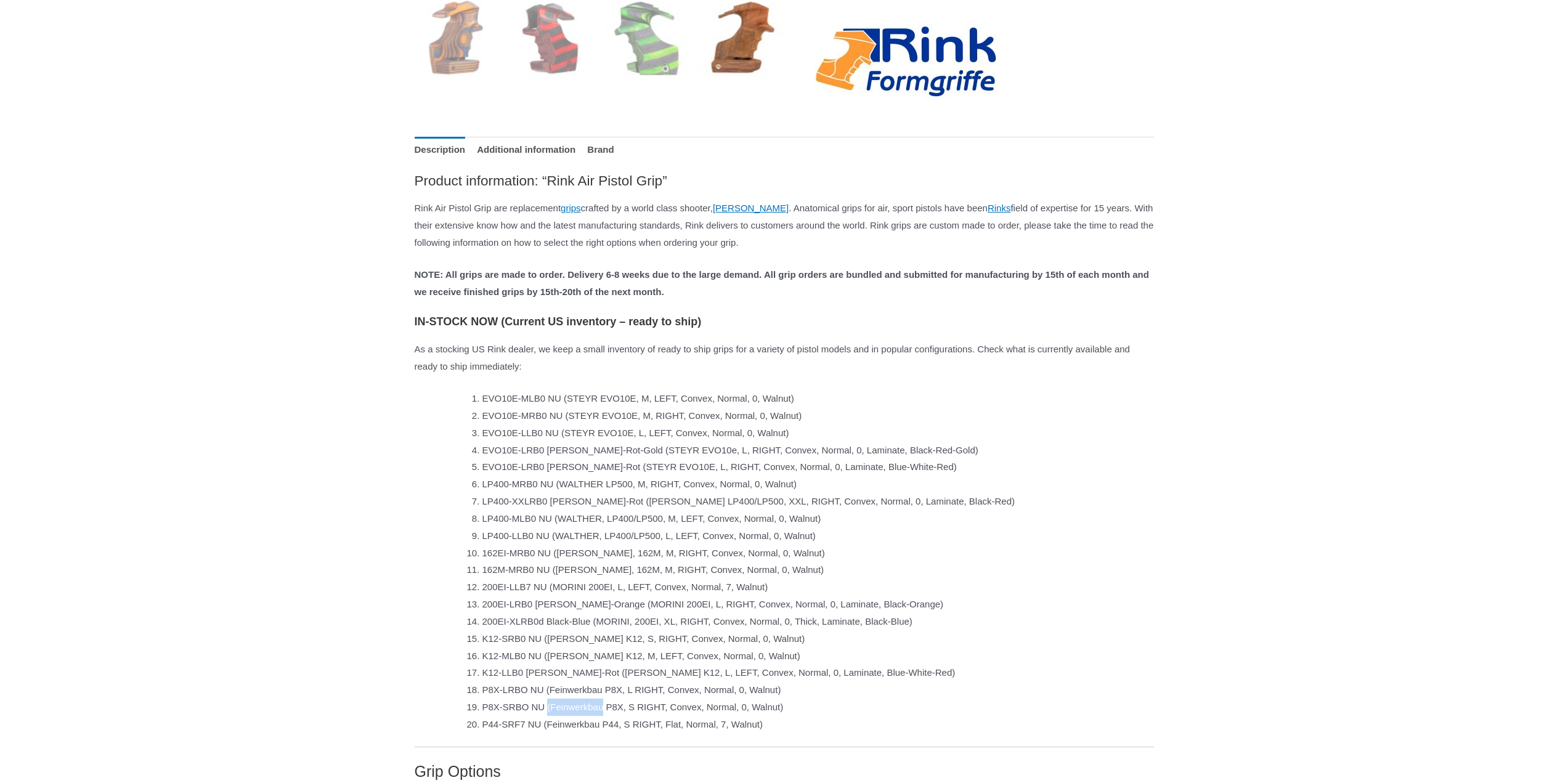
drag, startPoint x: 552, startPoint y: 725, endPoint x: 610, endPoint y: 719, distance: 58.3
click at [610, 716] on li "P8X-SRBO NU (Feinwerkbau P8X, S RIGHT, Convex, Normal, 0, Walnut)" at bounding box center [818, 707] width 672 height 17
click at [623, 716] on li "P8X-SRBO NU (Feinwerkbau P8X, S RIGHT, Convex, Normal, 0, Walnut)" at bounding box center [818, 707] width 672 height 17
drag, startPoint x: 632, startPoint y: 719, endPoint x: 554, endPoint y: 722, distance: 78.1
click at [554, 716] on li "P8X-SRBO NU (Feinwerkbau P8X, S RIGHT, Convex, Normal, 0, Walnut)" at bounding box center [818, 707] width 672 height 17
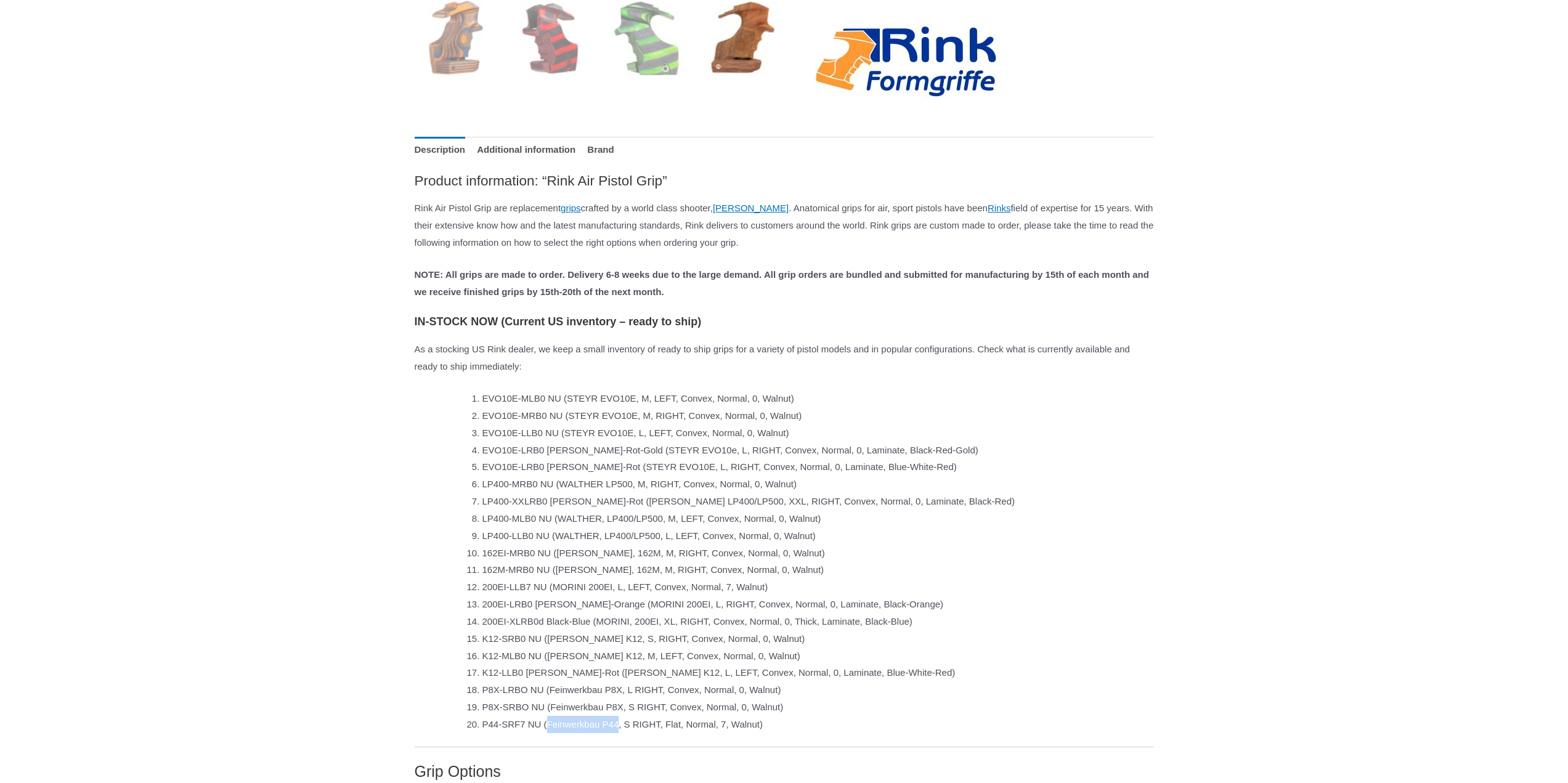
drag, startPoint x: 551, startPoint y: 738, endPoint x: 630, endPoint y: 736, distance: 79.0
click at [630, 733] on li "P44-SRF7 NU (Feinwerkbau P44, S RIGHT, Flat, Normal, 7, Walnut)" at bounding box center [818, 724] width 672 height 17
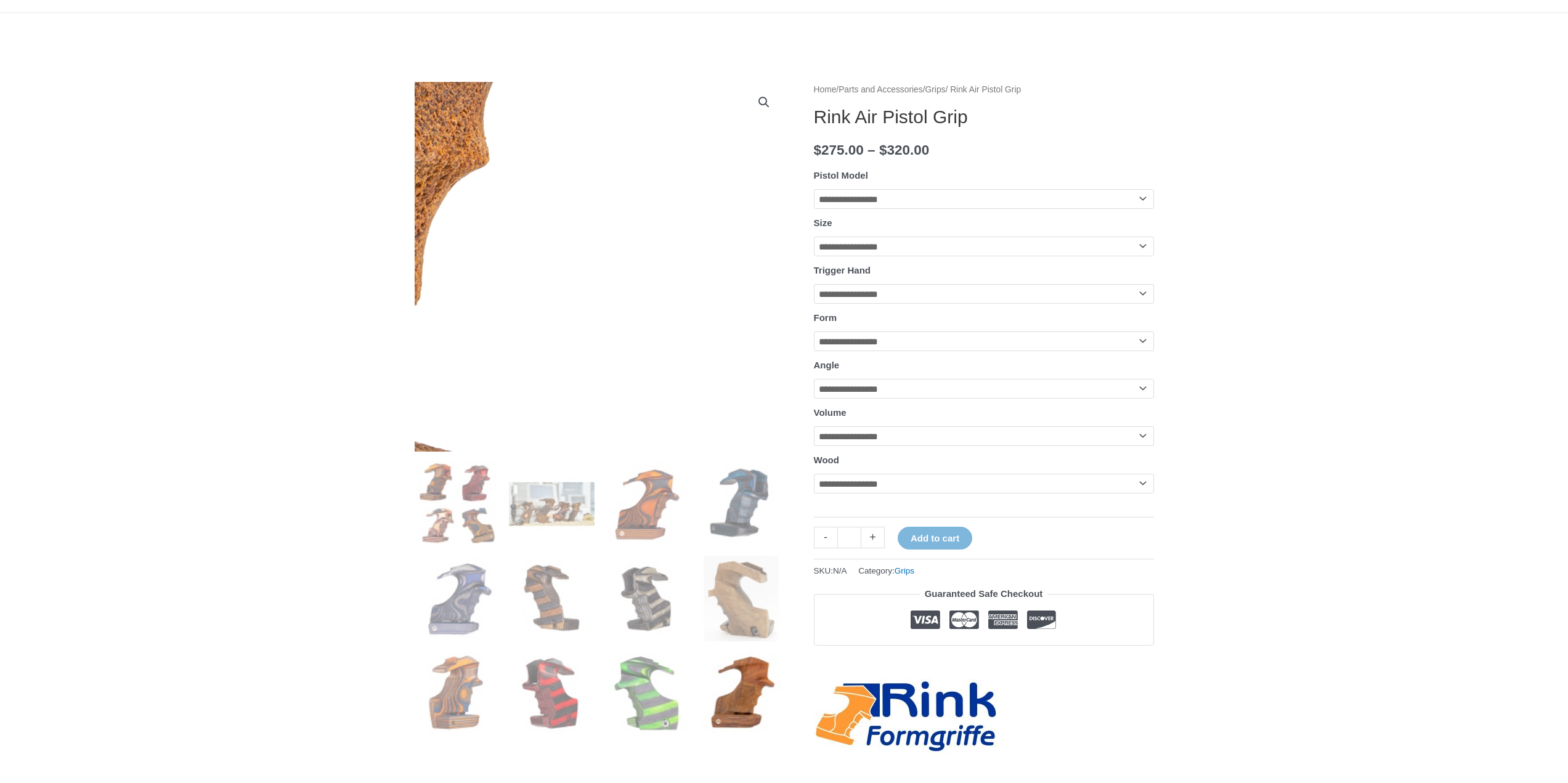
scroll to position [0, 0]
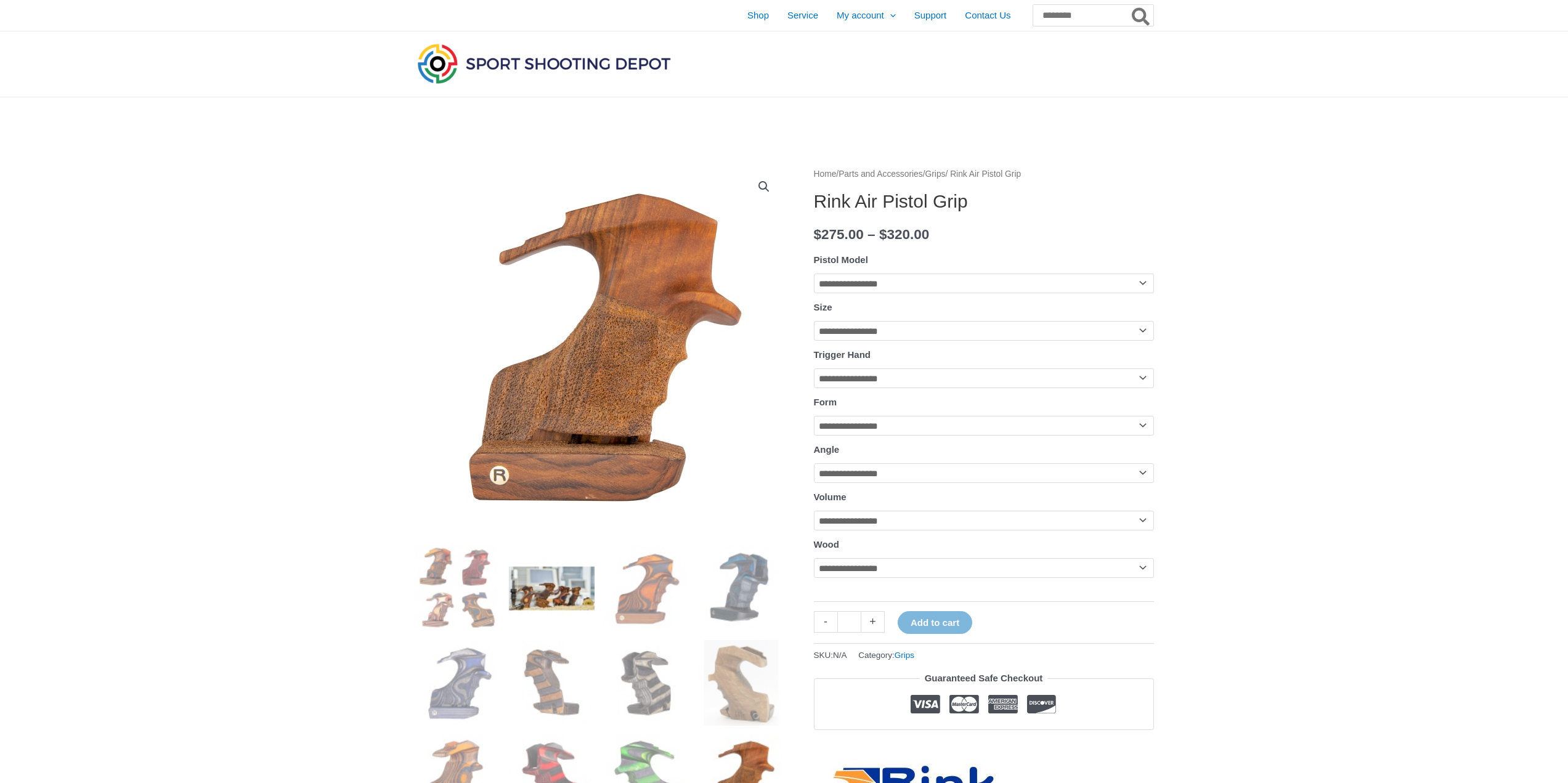
click at [567, 581] on img at bounding box center [551, 588] width 85 height 85
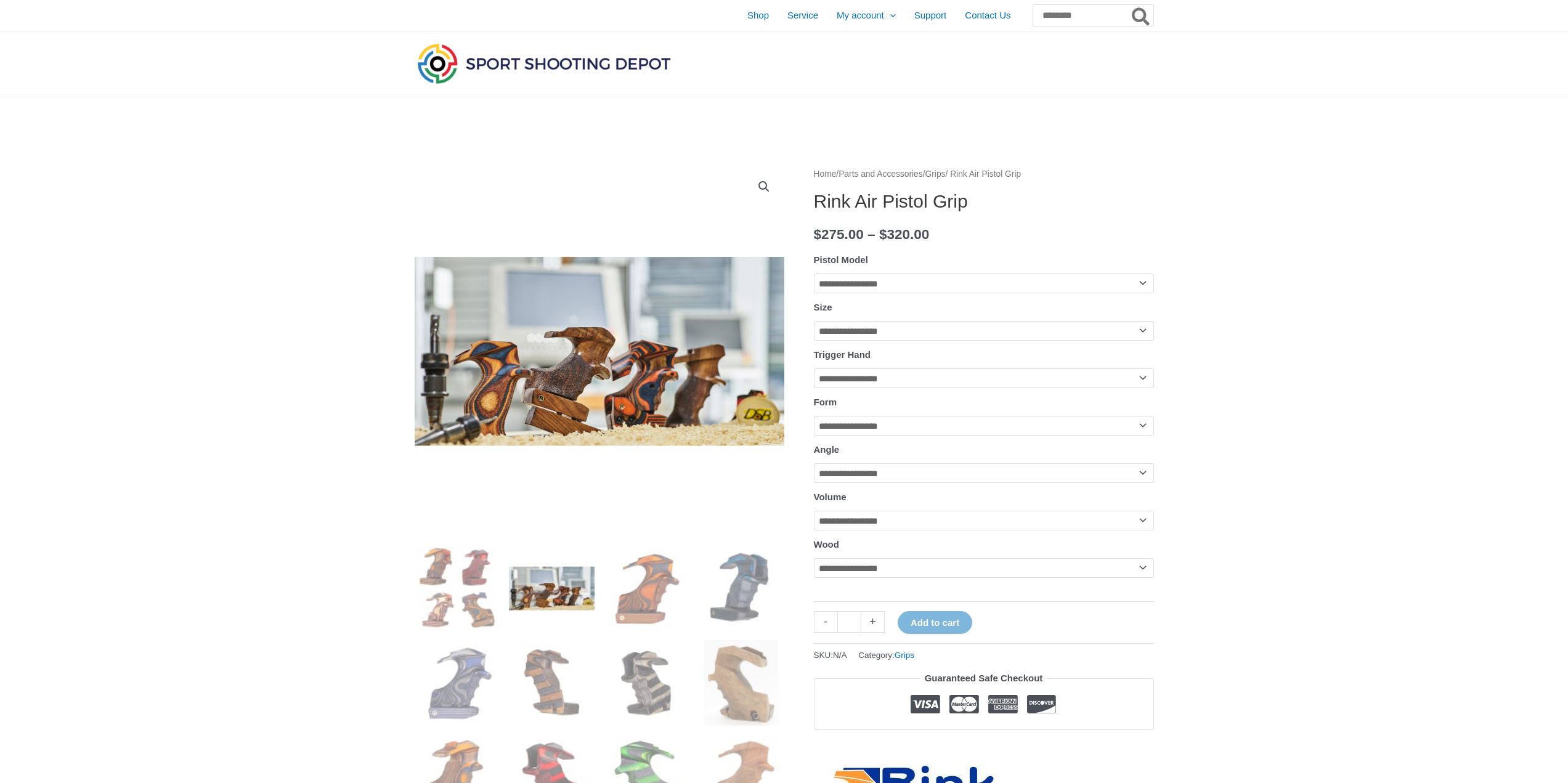
drag, startPoint x: 561, startPoint y: 613, endPoint x: 573, endPoint y: 607, distance: 13.4
click at [562, 613] on img at bounding box center [551, 588] width 85 height 85
click at [642, 589] on img at bounding box center [646, 588] width 85 height 85
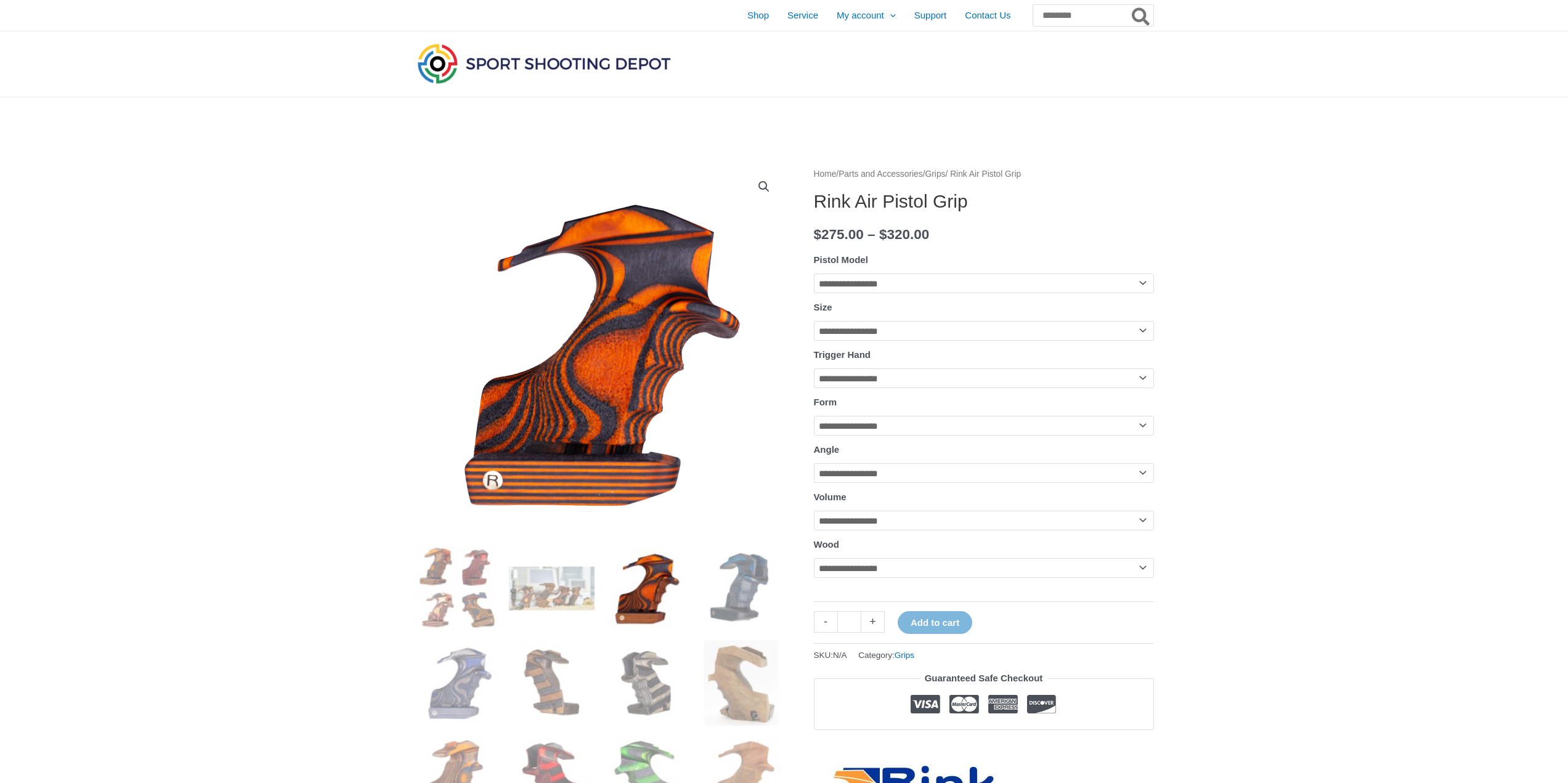
click at [767, 589] on img at bounding box center [741, 588] width 85 height 85
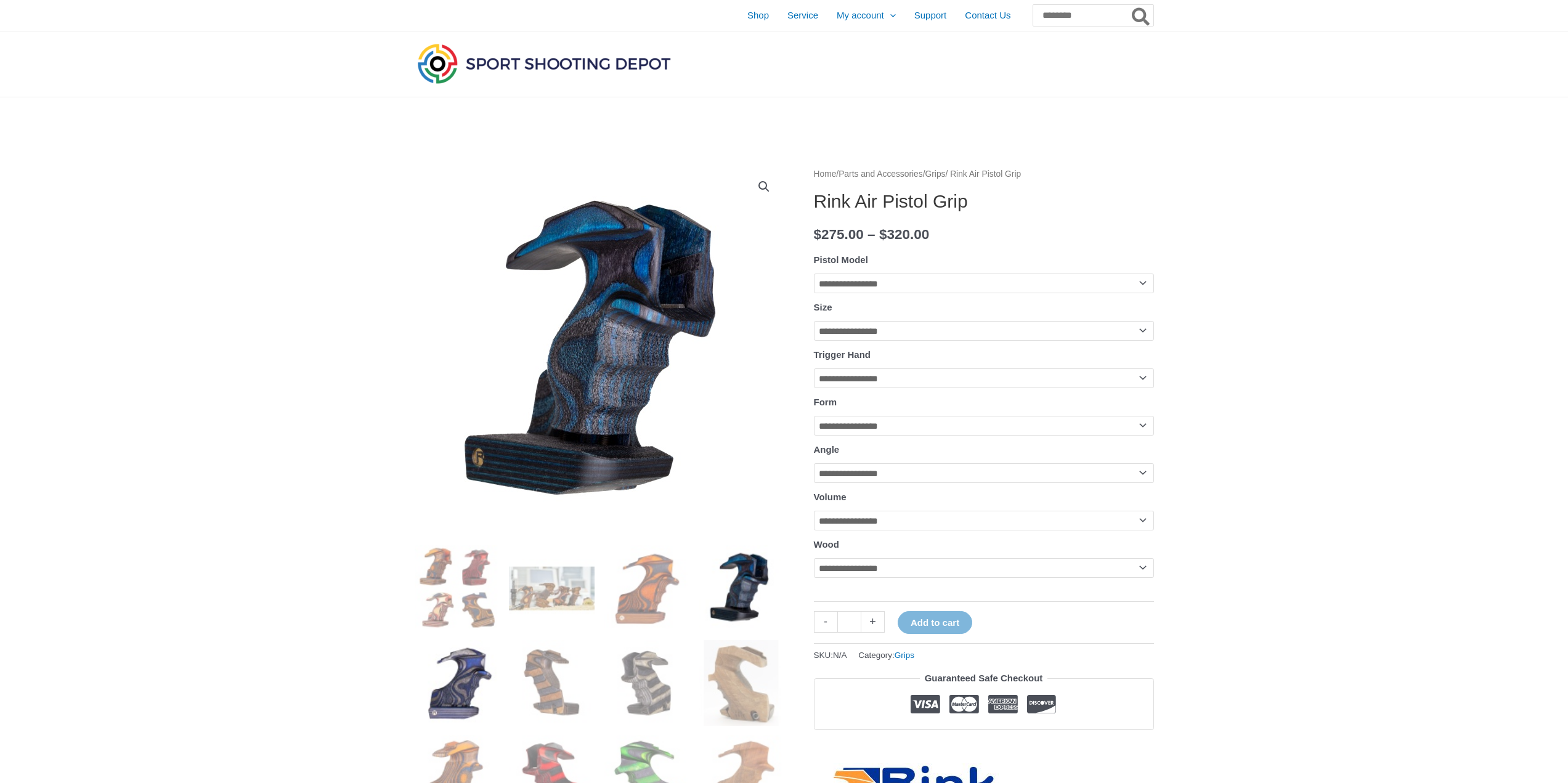
click at [478, 685] on img at bounding box center [457, 682] width 85 height 85
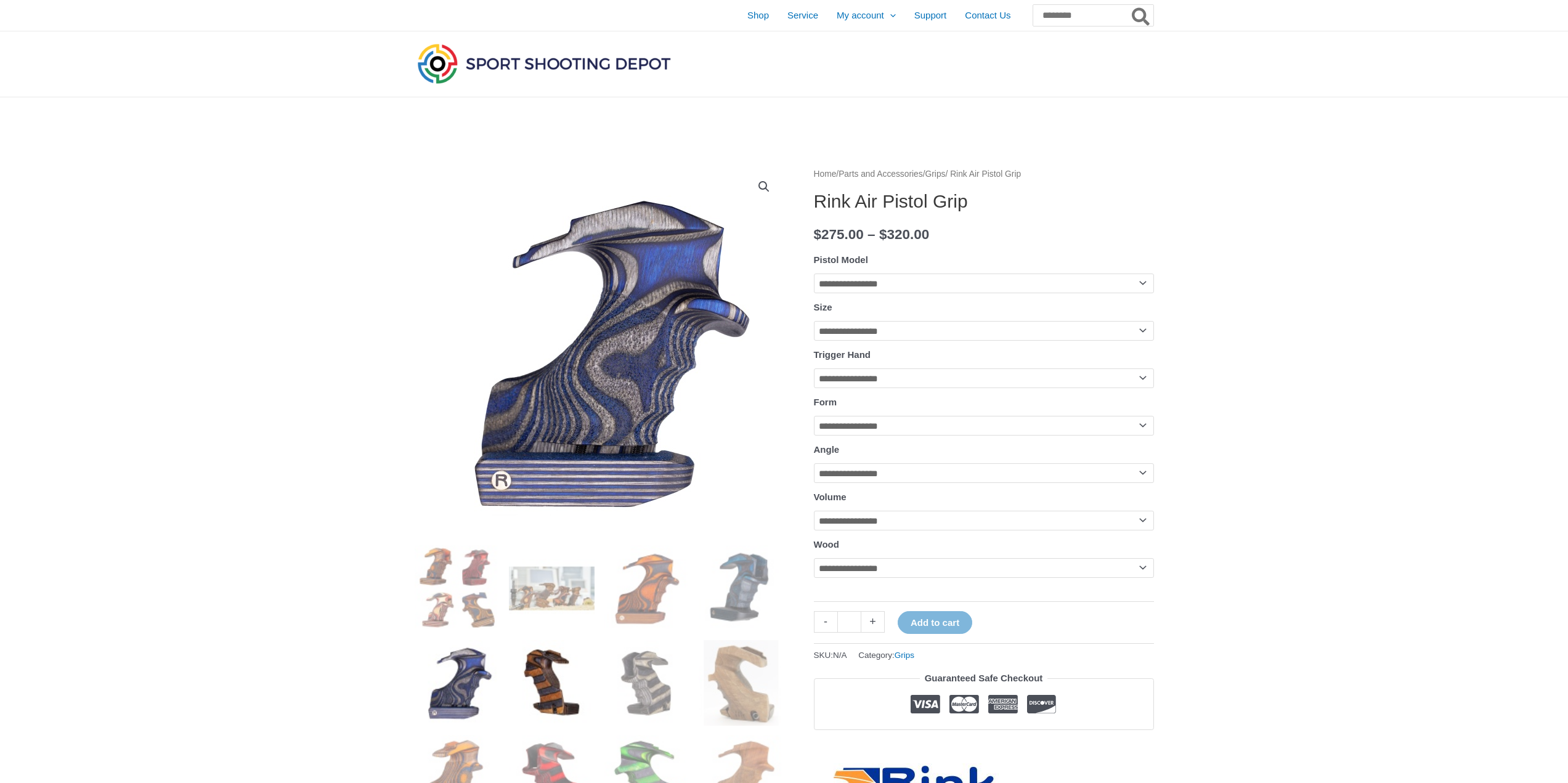
click at [563, 676] on img at bounding box center [551, 682] width 85 height 85
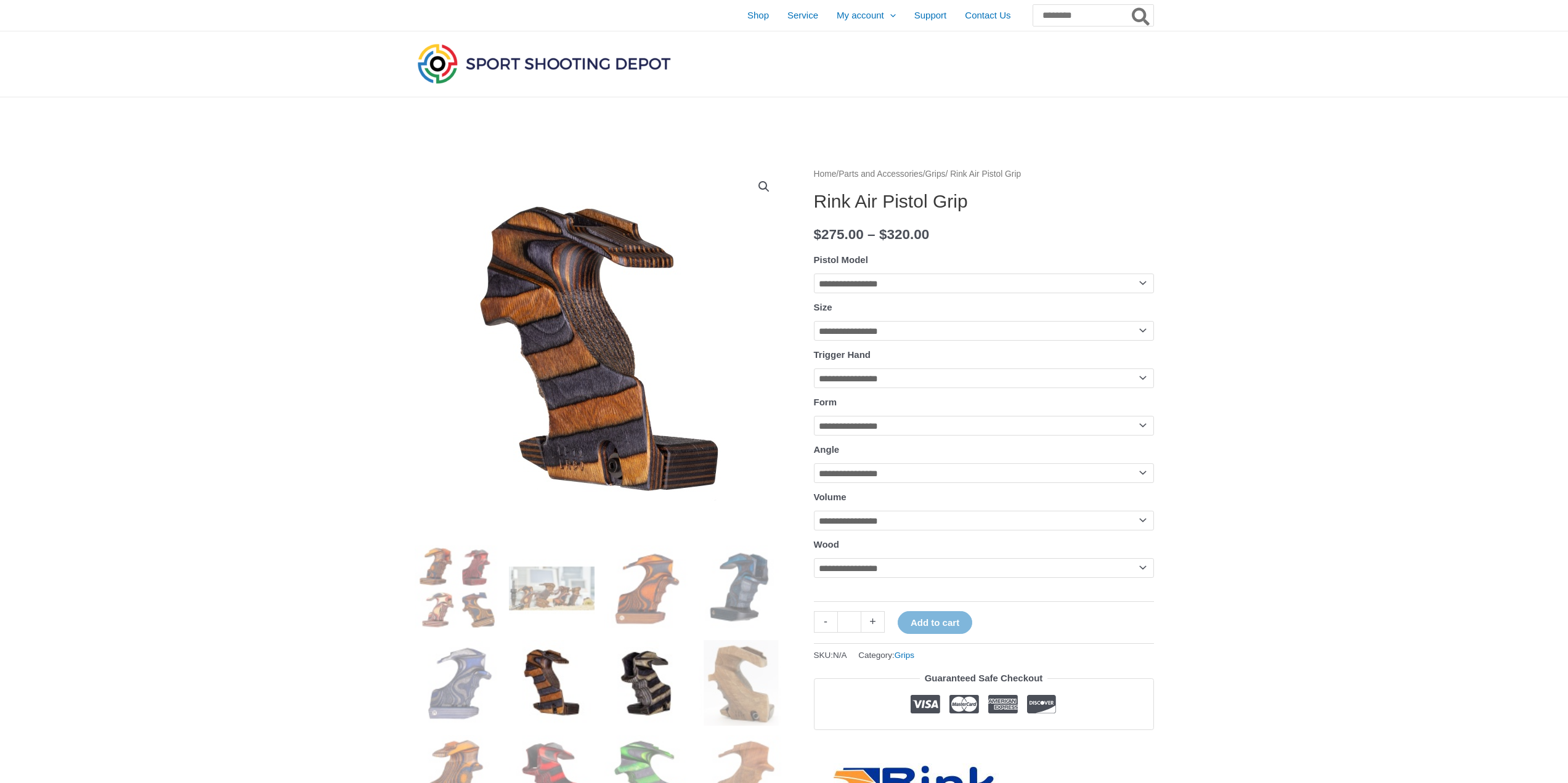
click at [616, 661] on img at bounding box center [646, 682] width 85 height 85
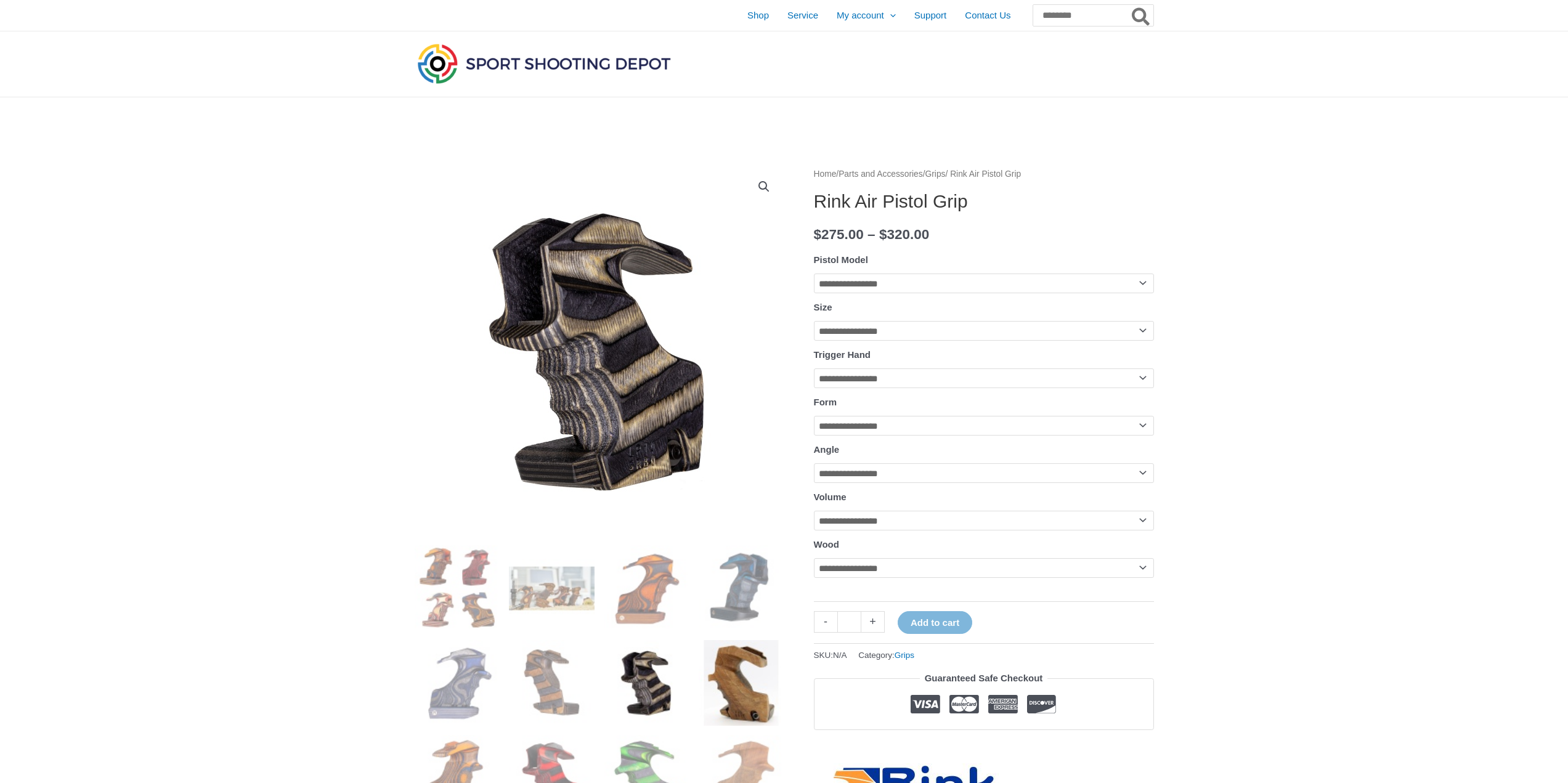
click at [701, 676] on img at bounding box center [741, 682] width 85 height 85
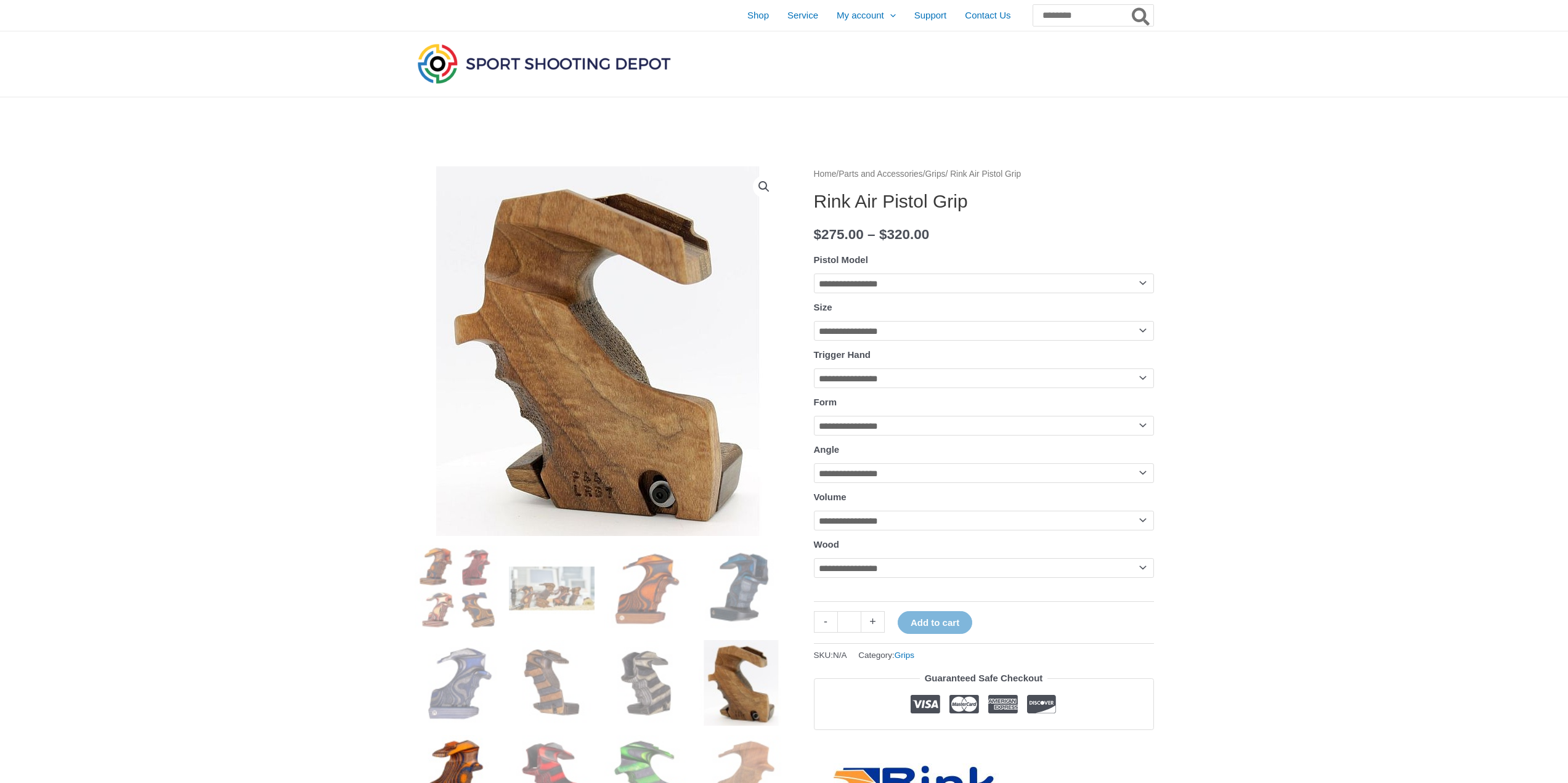
click at [473, 761] on img at bounding box center [457, 778] width 85 height 85
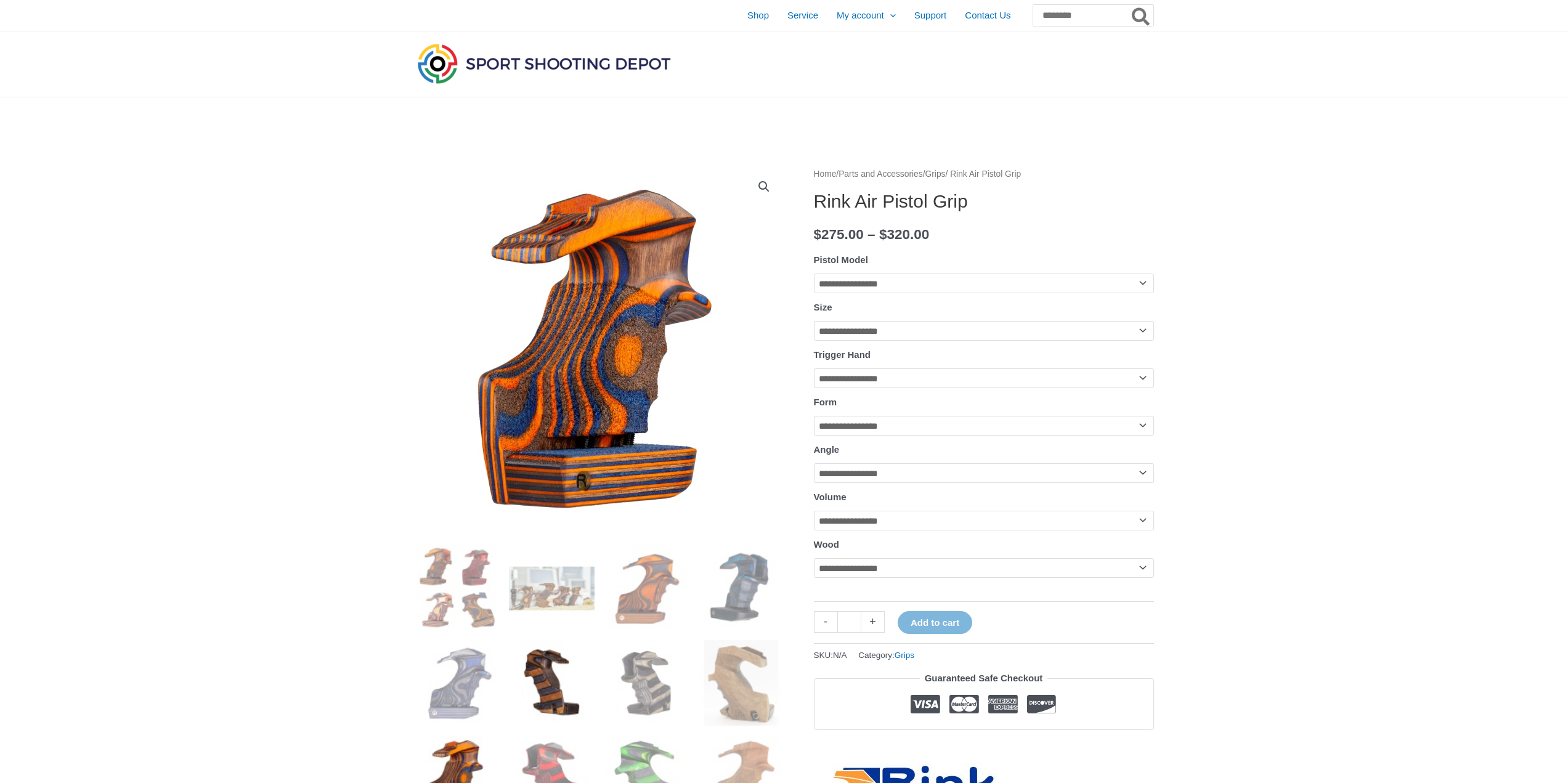
click at [564, 712] on img at bounding box center [551, 682] width 85 height 85
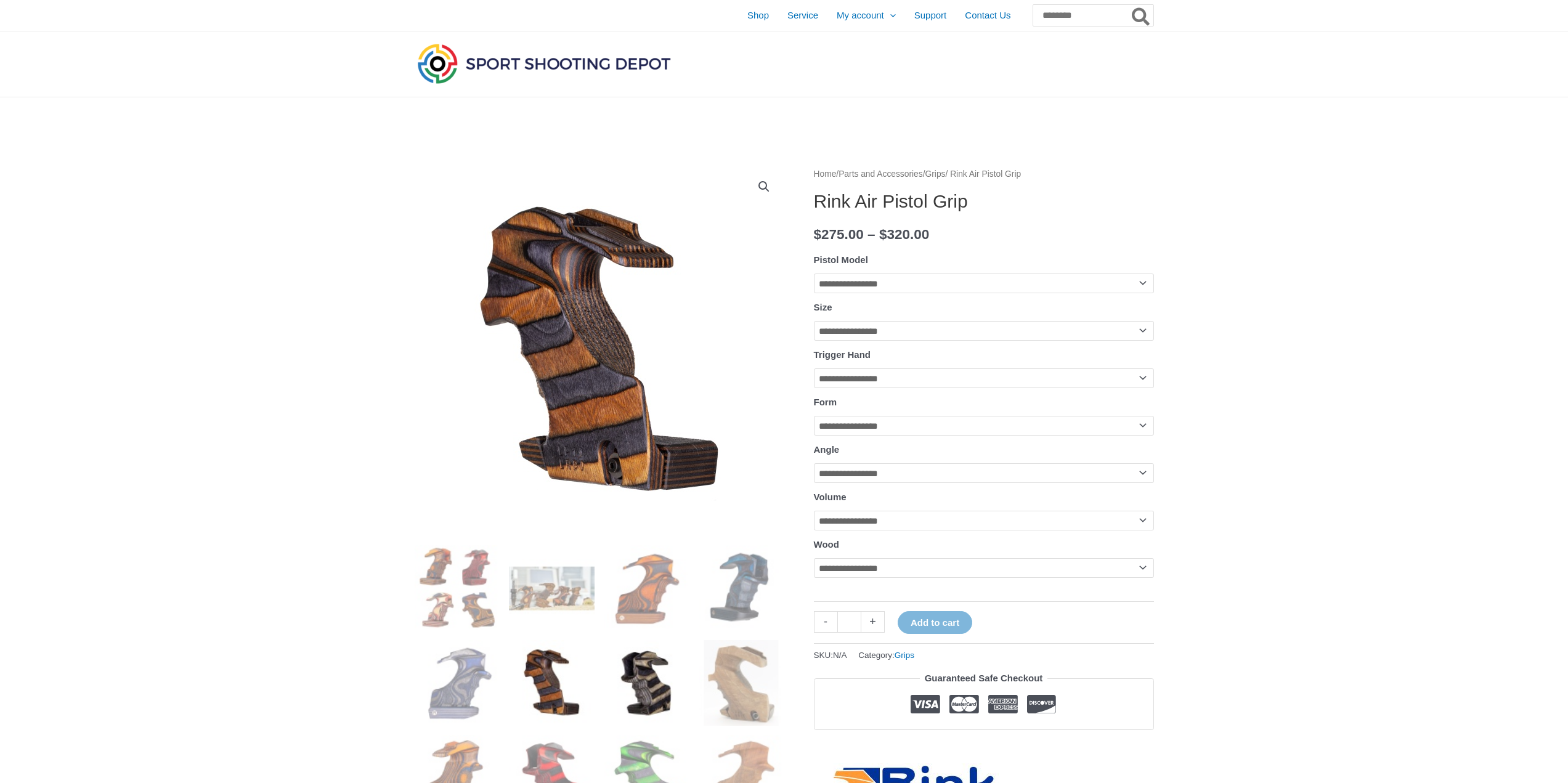
click at [629, 694] on img at bounding box center [646, 682] width 85 height 85
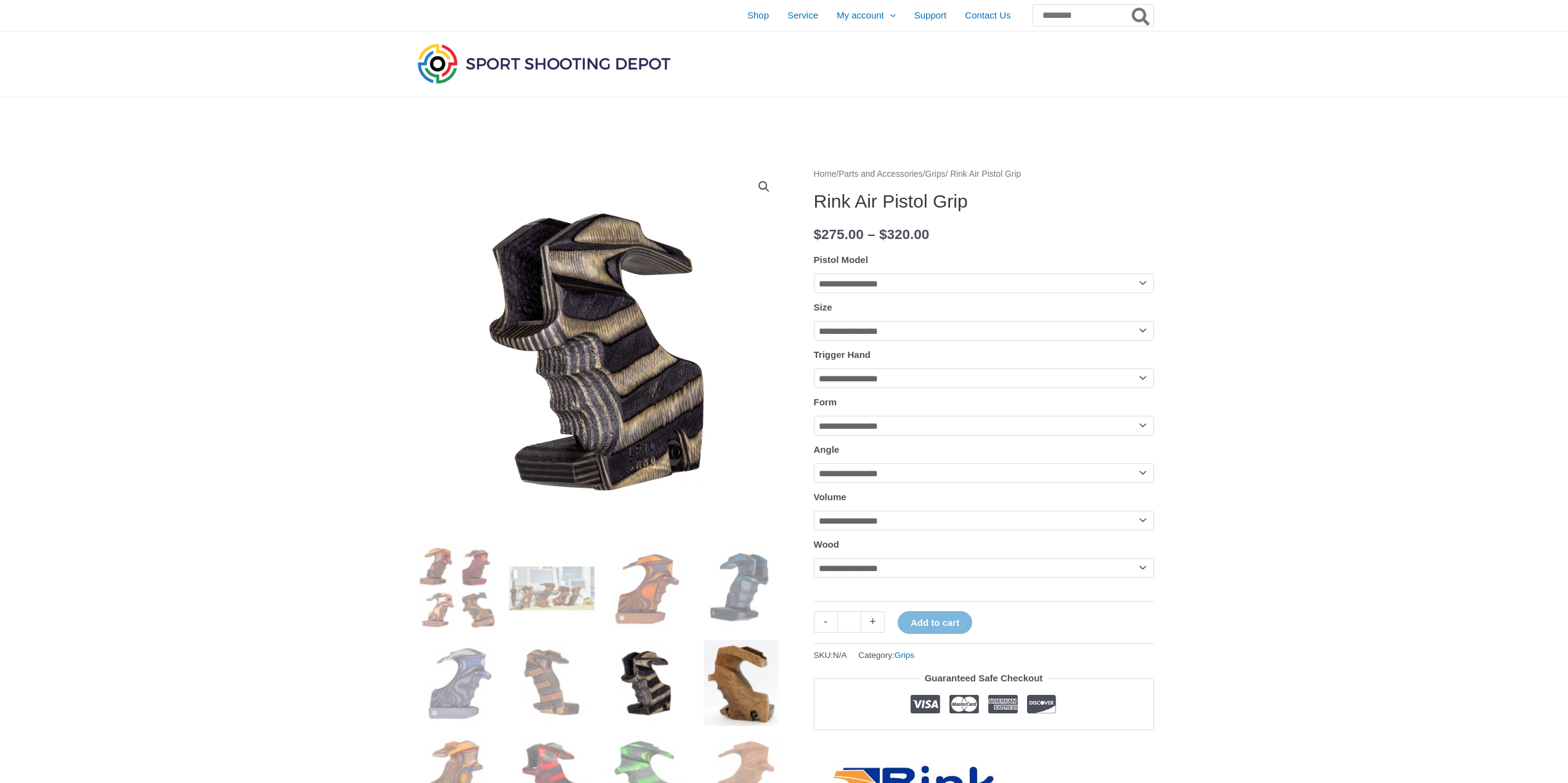
click at [725, 688] on img at bounding box center [741, 682] width 85 height 85
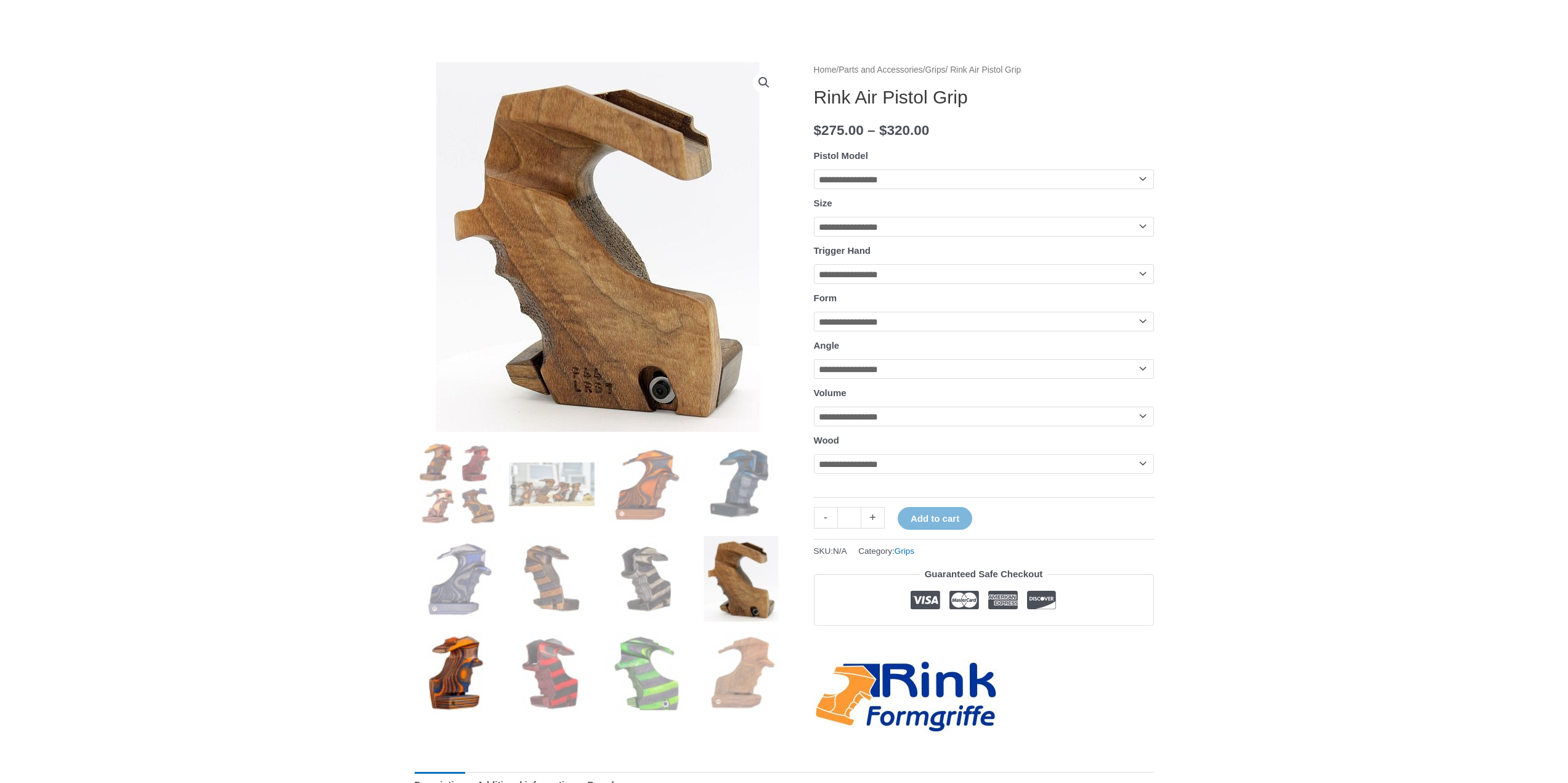
scroll to position [123, 0]
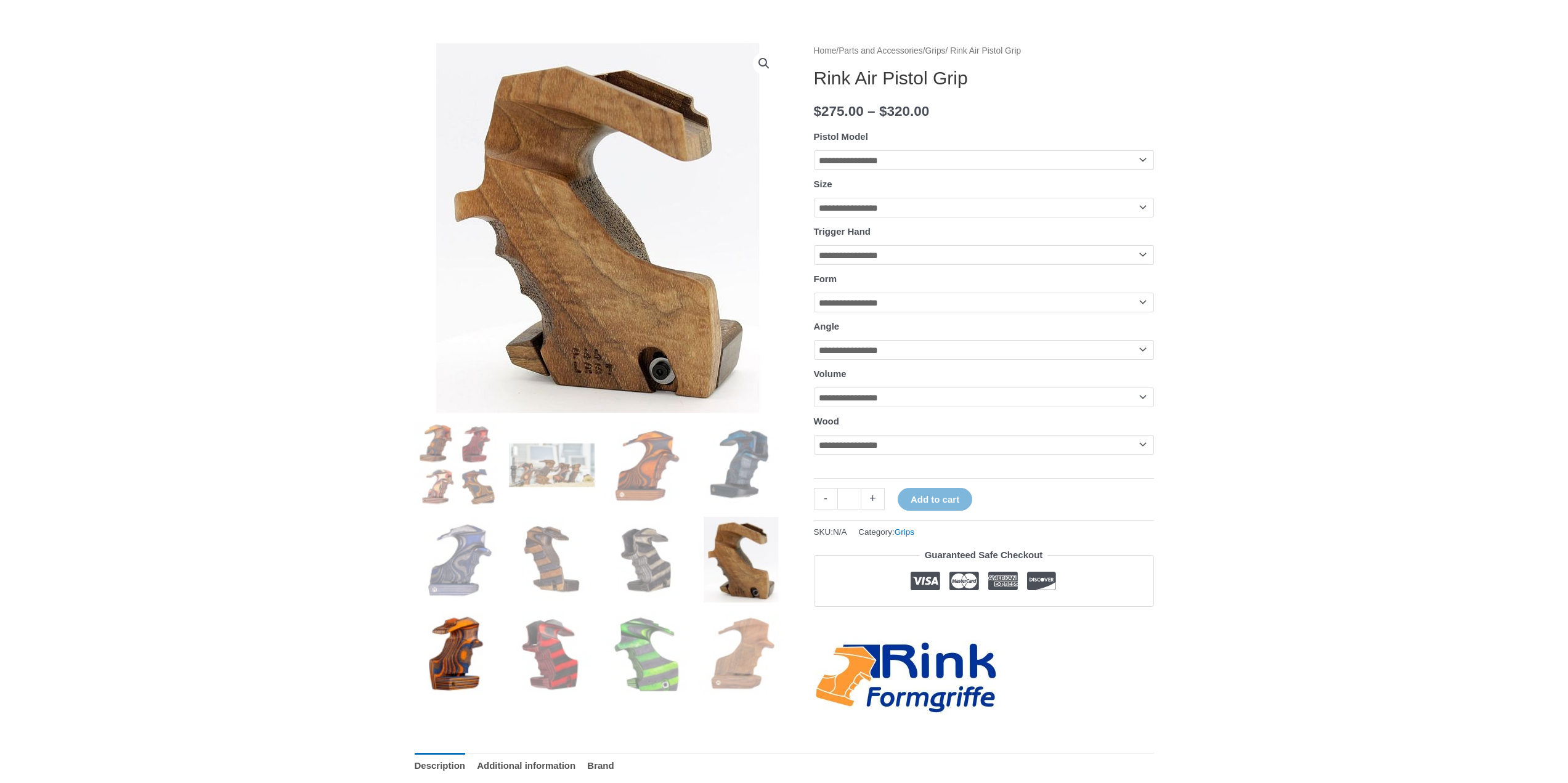
click at [460, 643] on img at bounding box center [457, 654] width 85 height 85
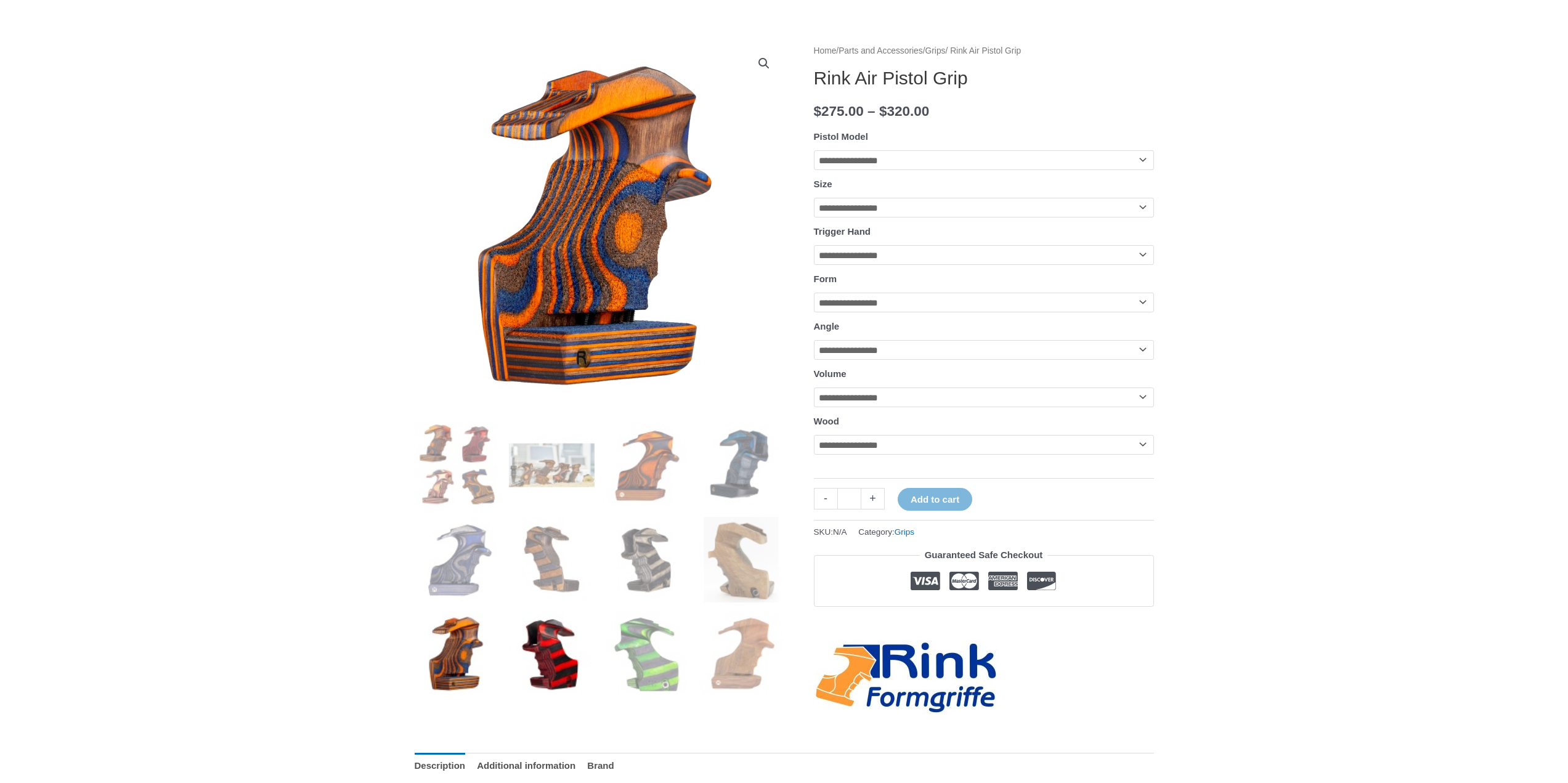
click at [579, 669] on img at bounding box center [551, 654] width 85 height 85
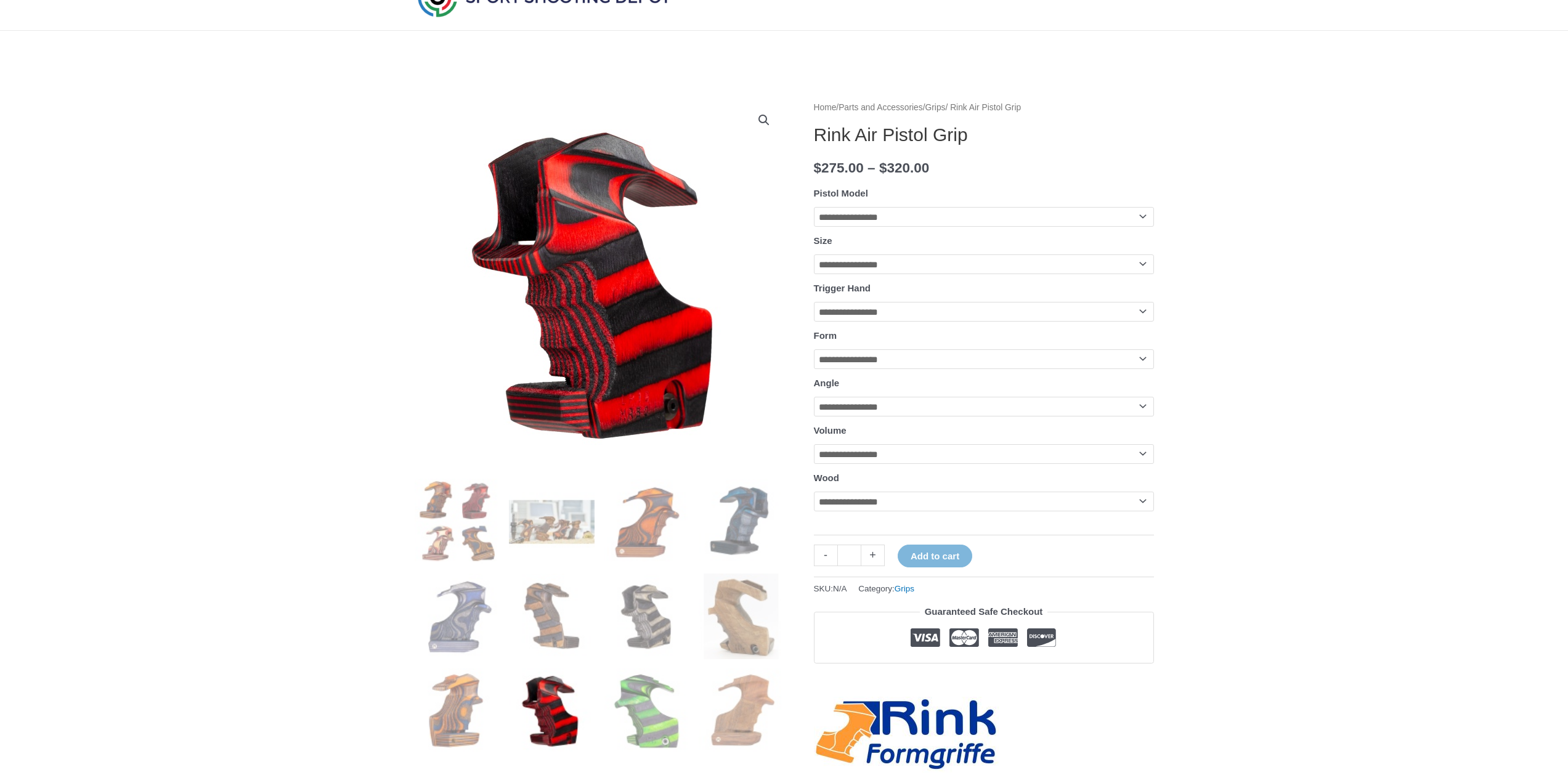
scroll to position [61, 0]
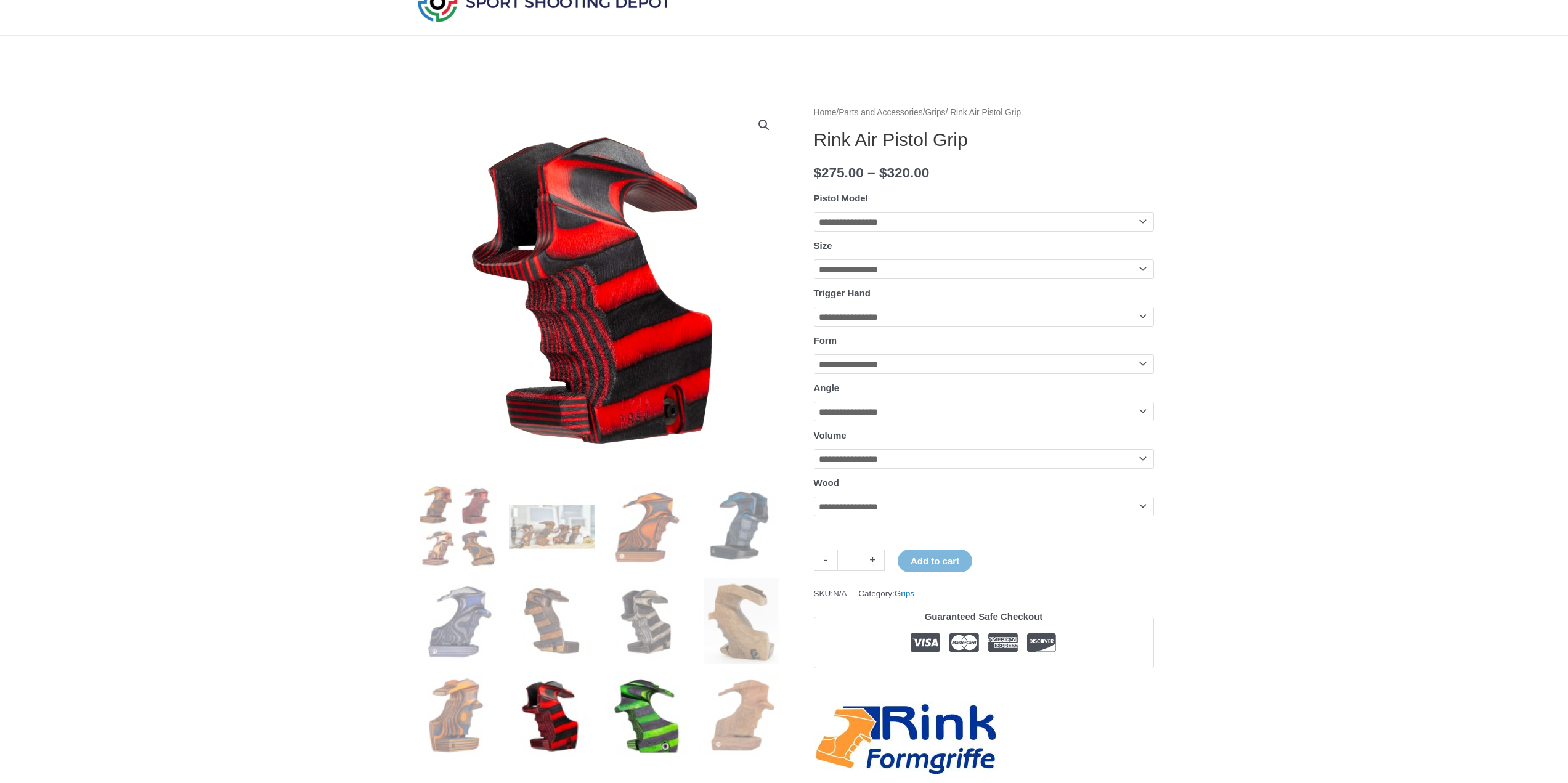
click at [638, 712] on img at bounding box center [646, 716] width 85 height 85
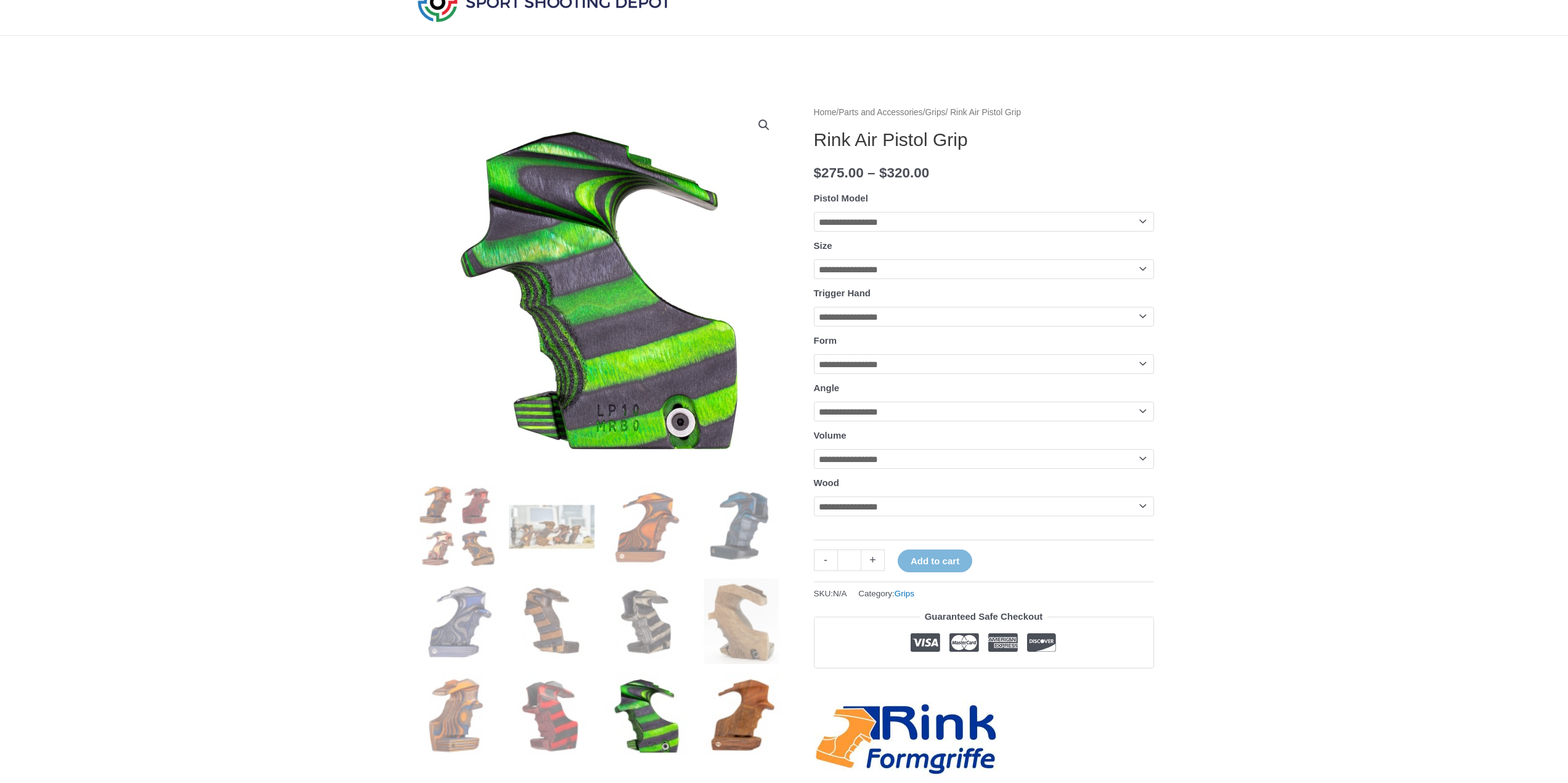
click at [716, 710] on img at bounding box center [741, 716] width 85 height 85
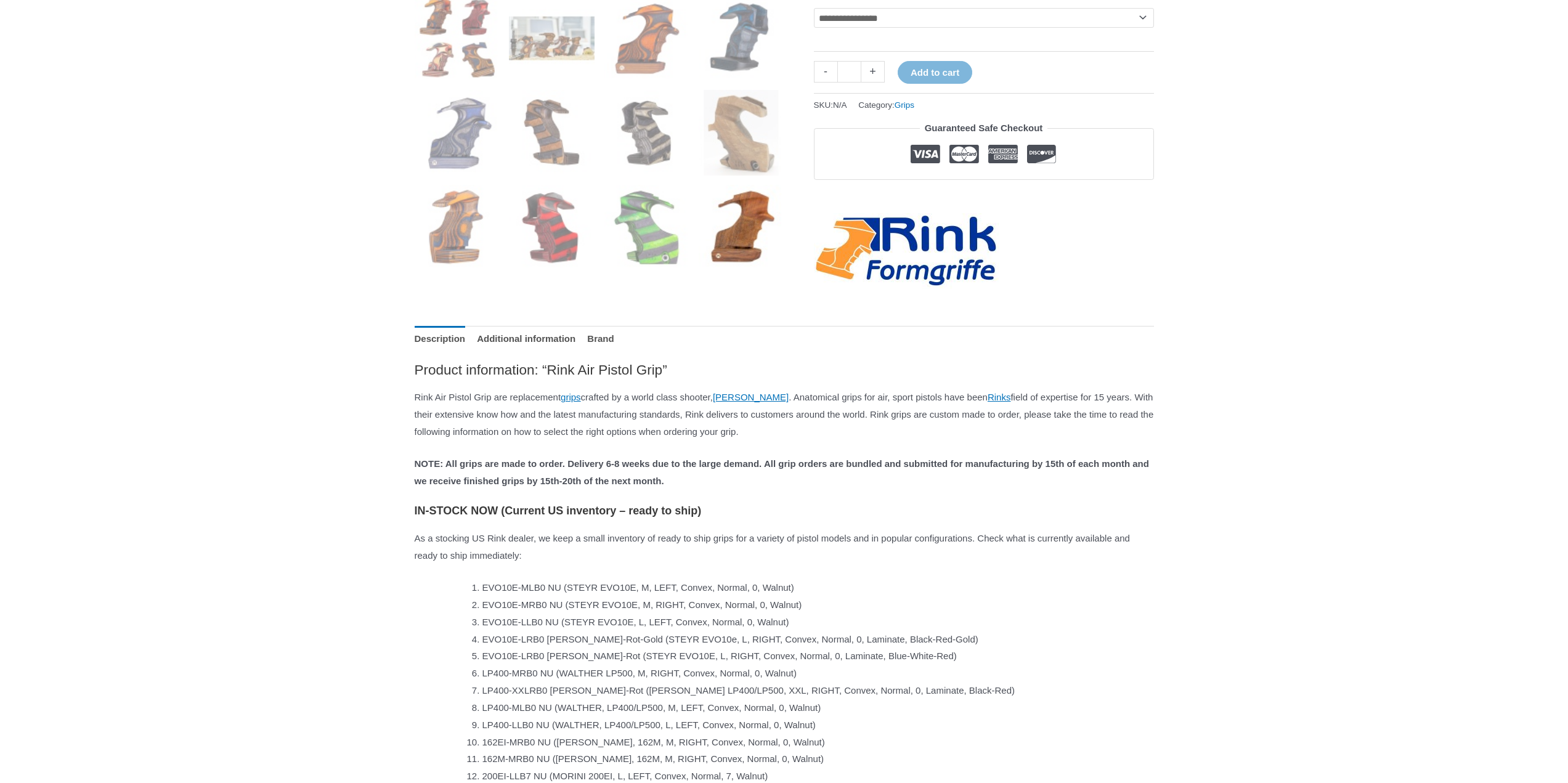
scroll to position [555, 0]
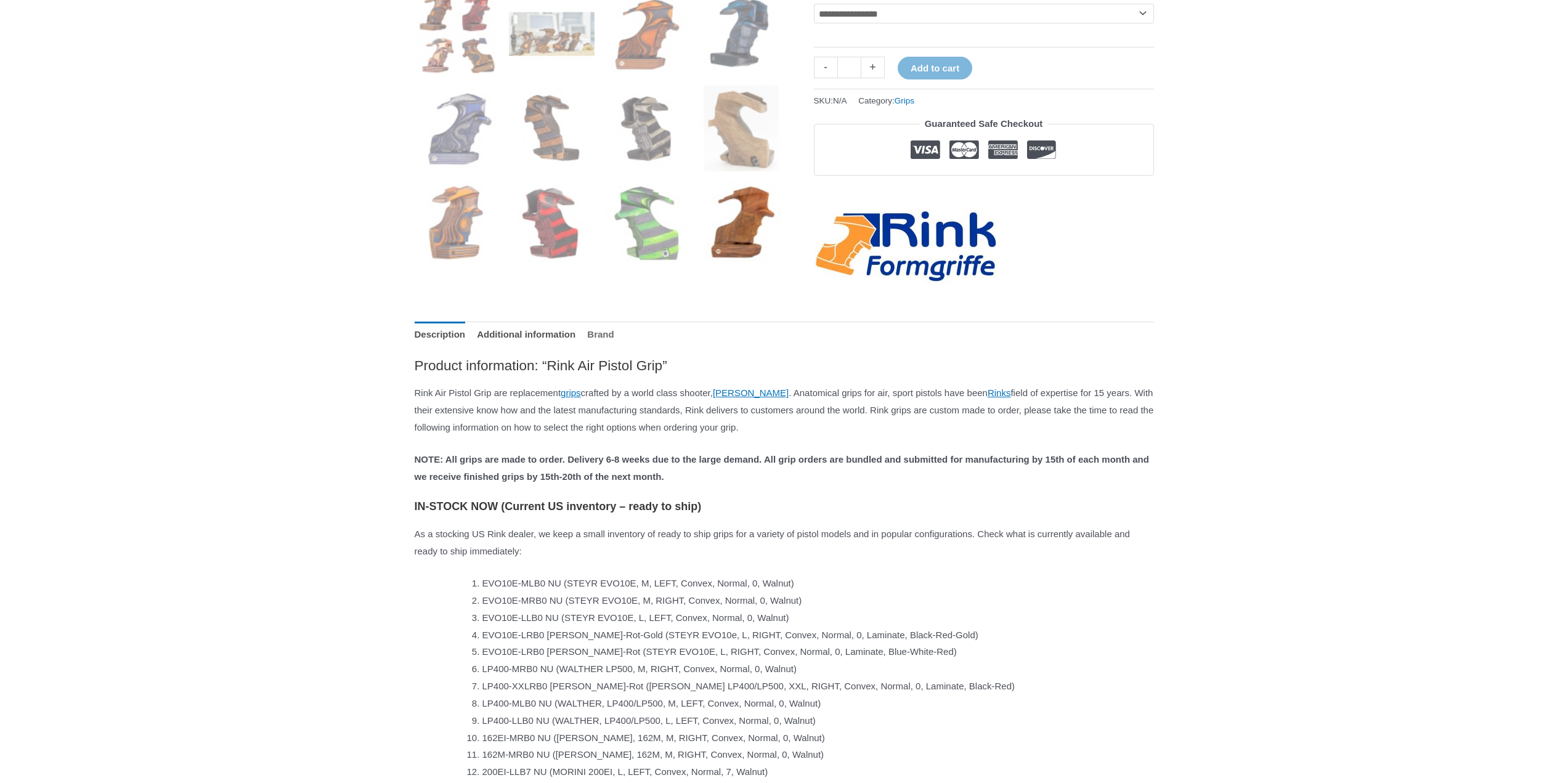
click at [613, 348] on link "Brand" at bounding box center [600, 334] width 26 height 26
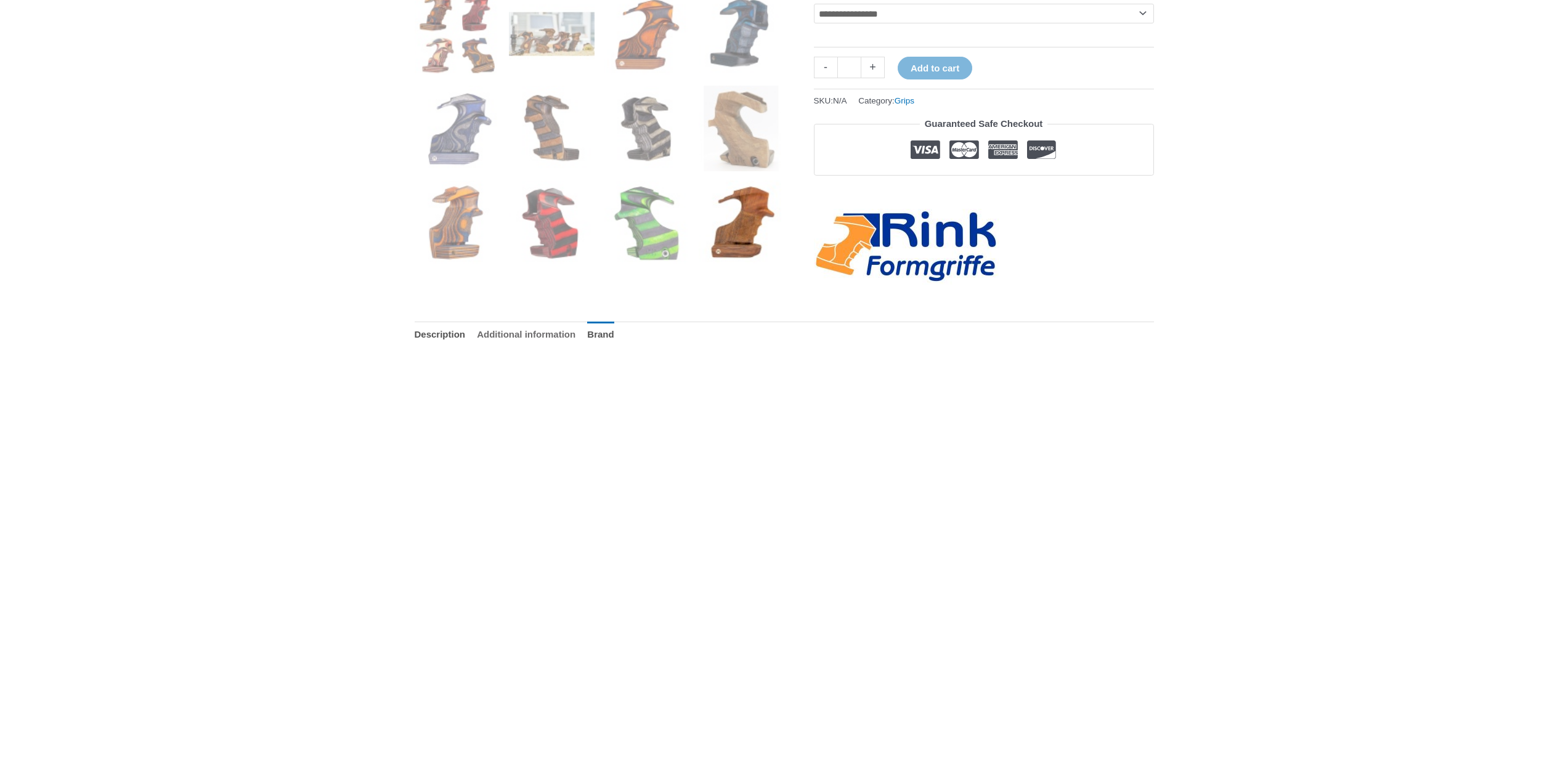
click at [564, 340] on link "Additional information" at bounding box center [526, 334] width 98 height 26
click at [456, 348] on link "Description" at bounding box center [440, 334] width 51 height 26
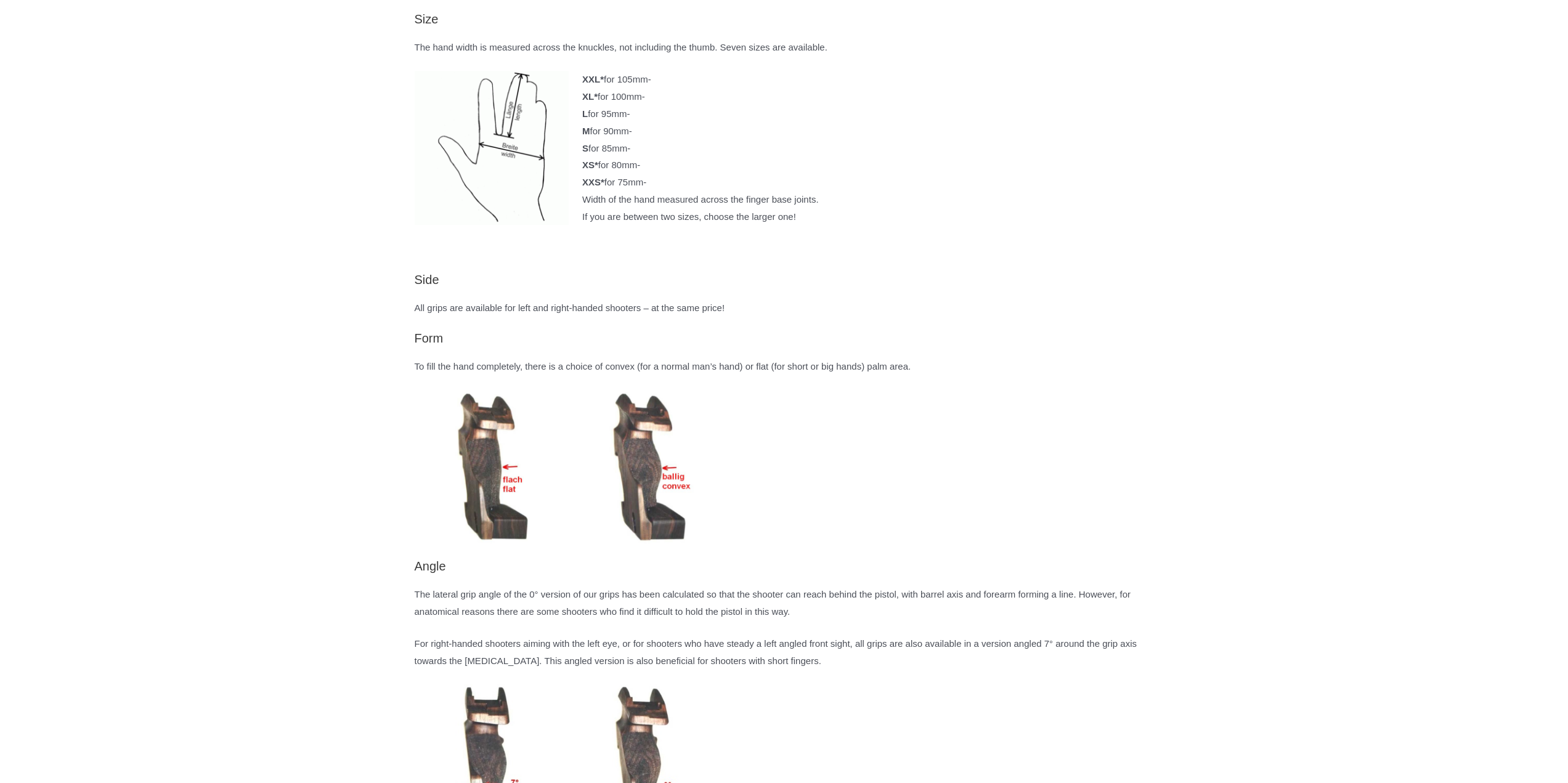
scroll to position [1540, 0]
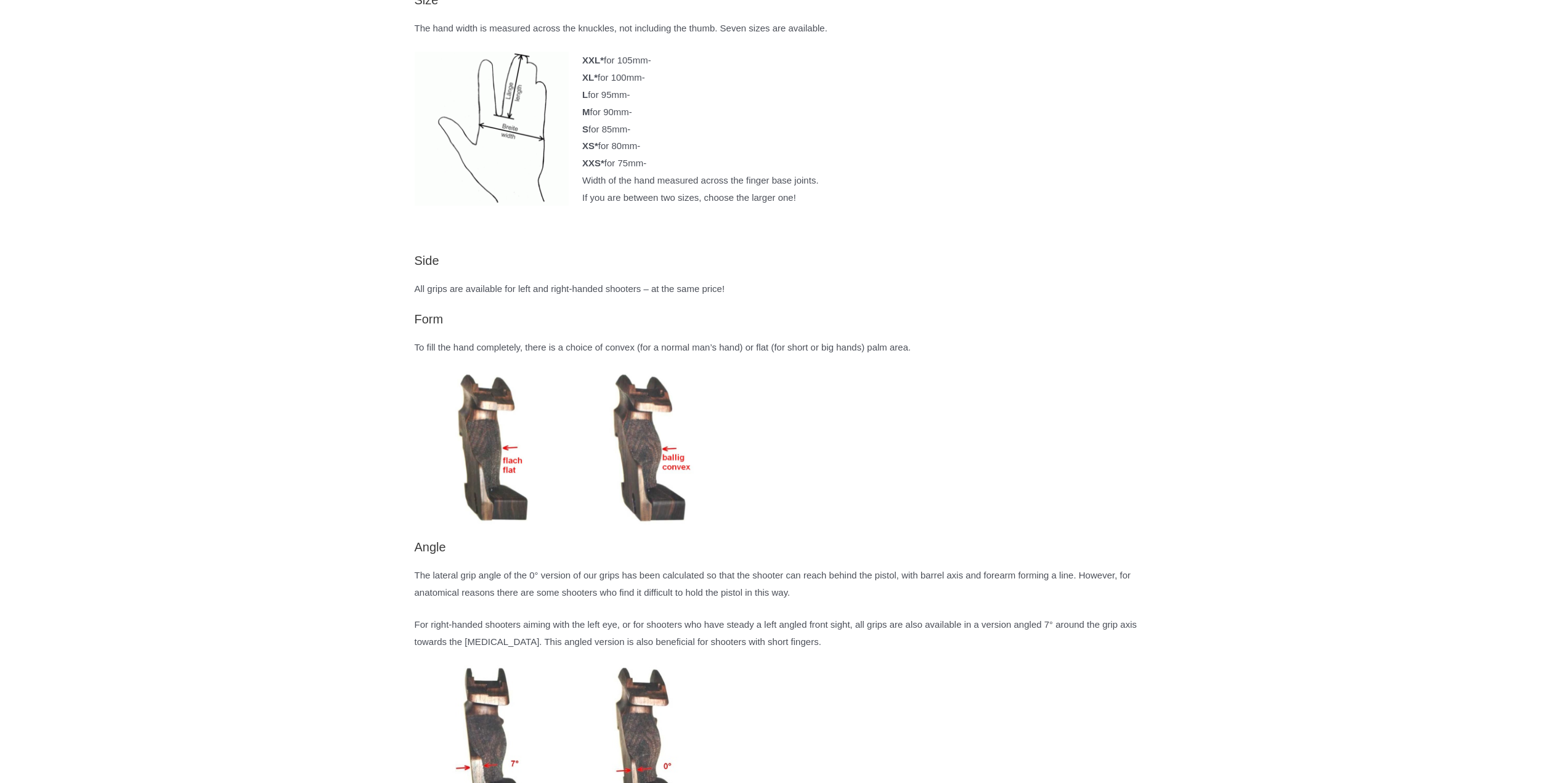
click at [504, 491] on img at bounding box center [492, 448] width 154 height 154
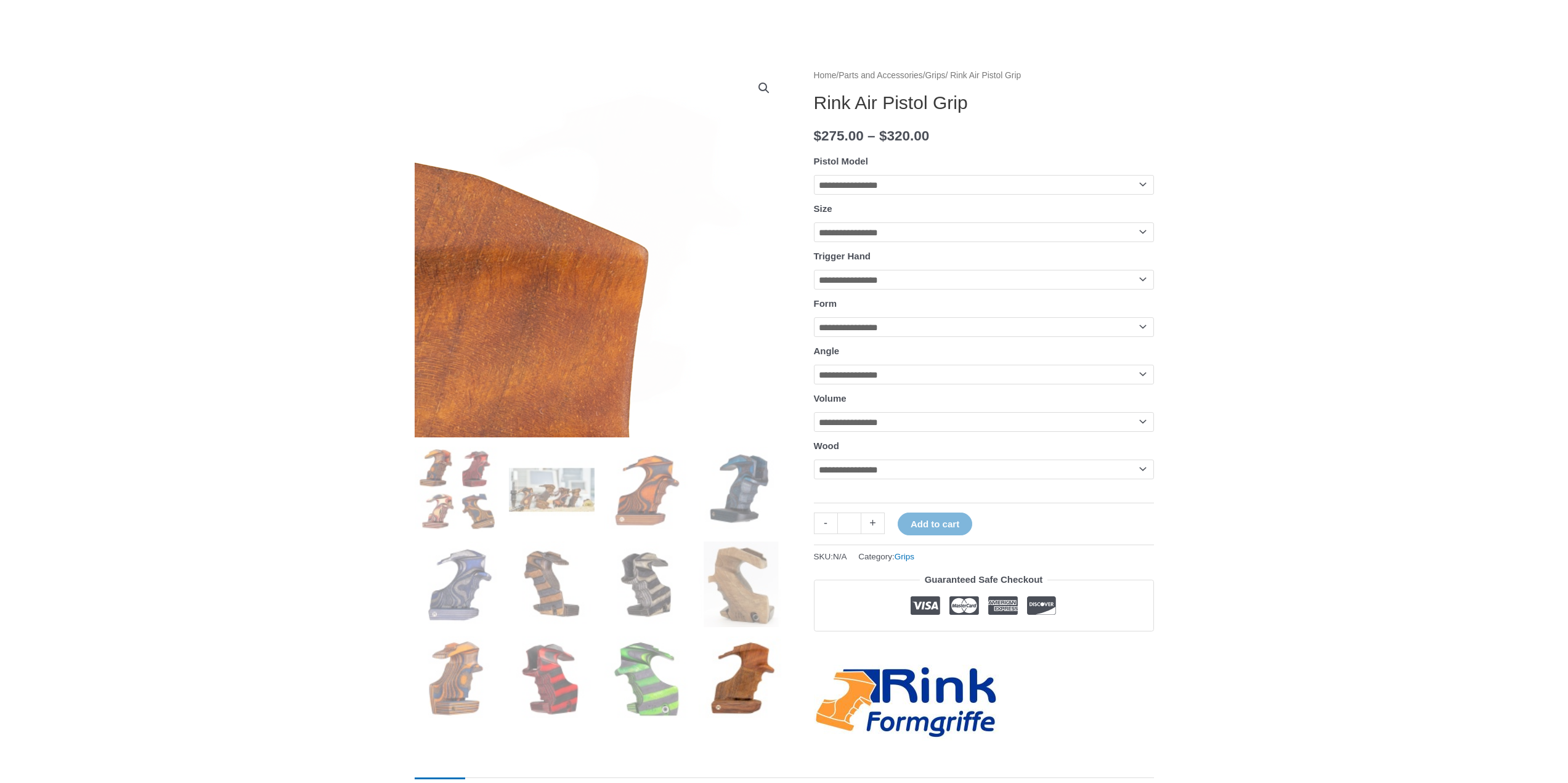
scroll to position [94, 0]
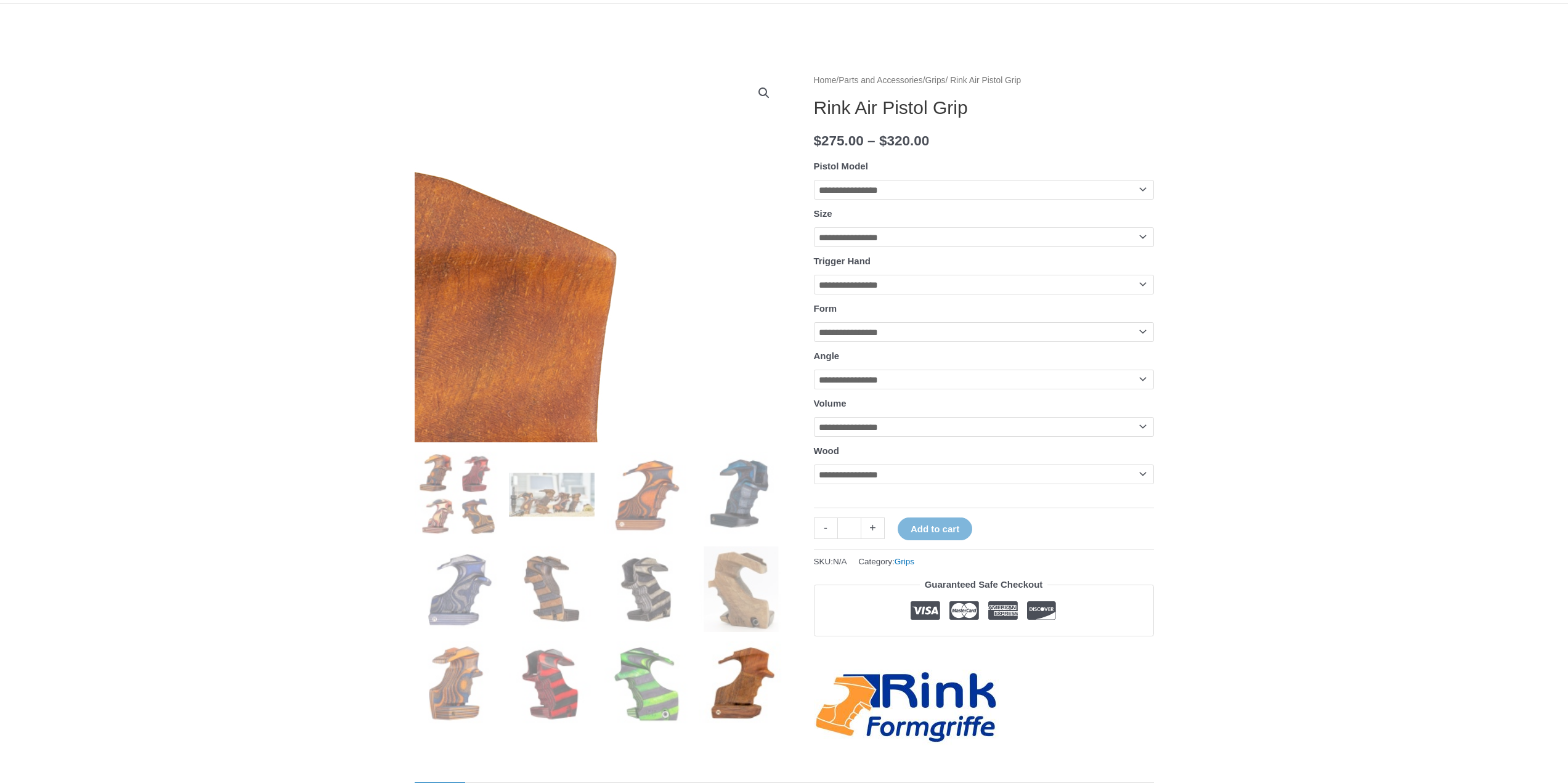
click at [760, 81] on img at bounding box center [222, 685] width 1232 height 1232
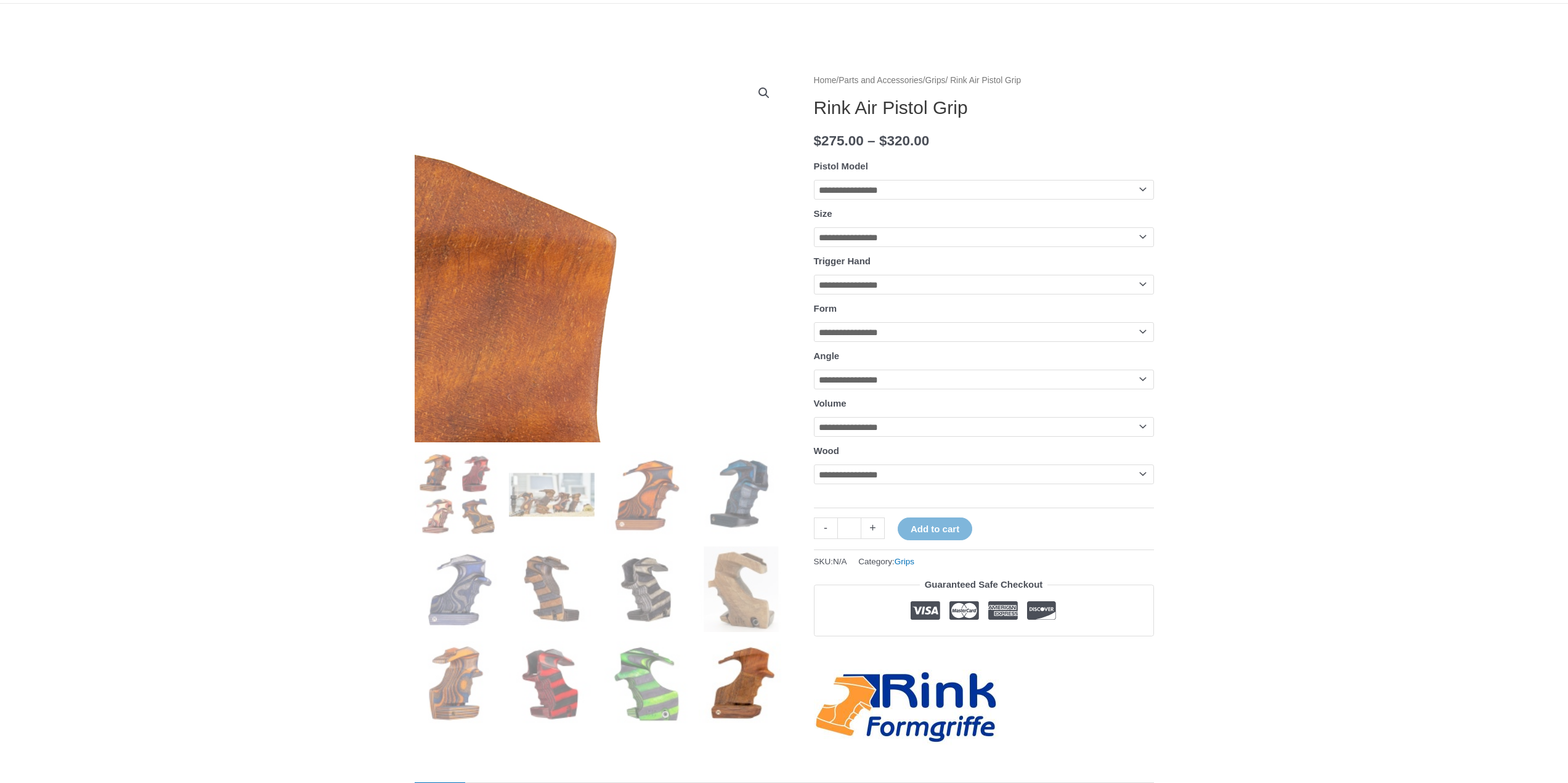
click at [760, 91] on link "View full-screen image gallery" at bounding box center [763, 92] width 22 height 22
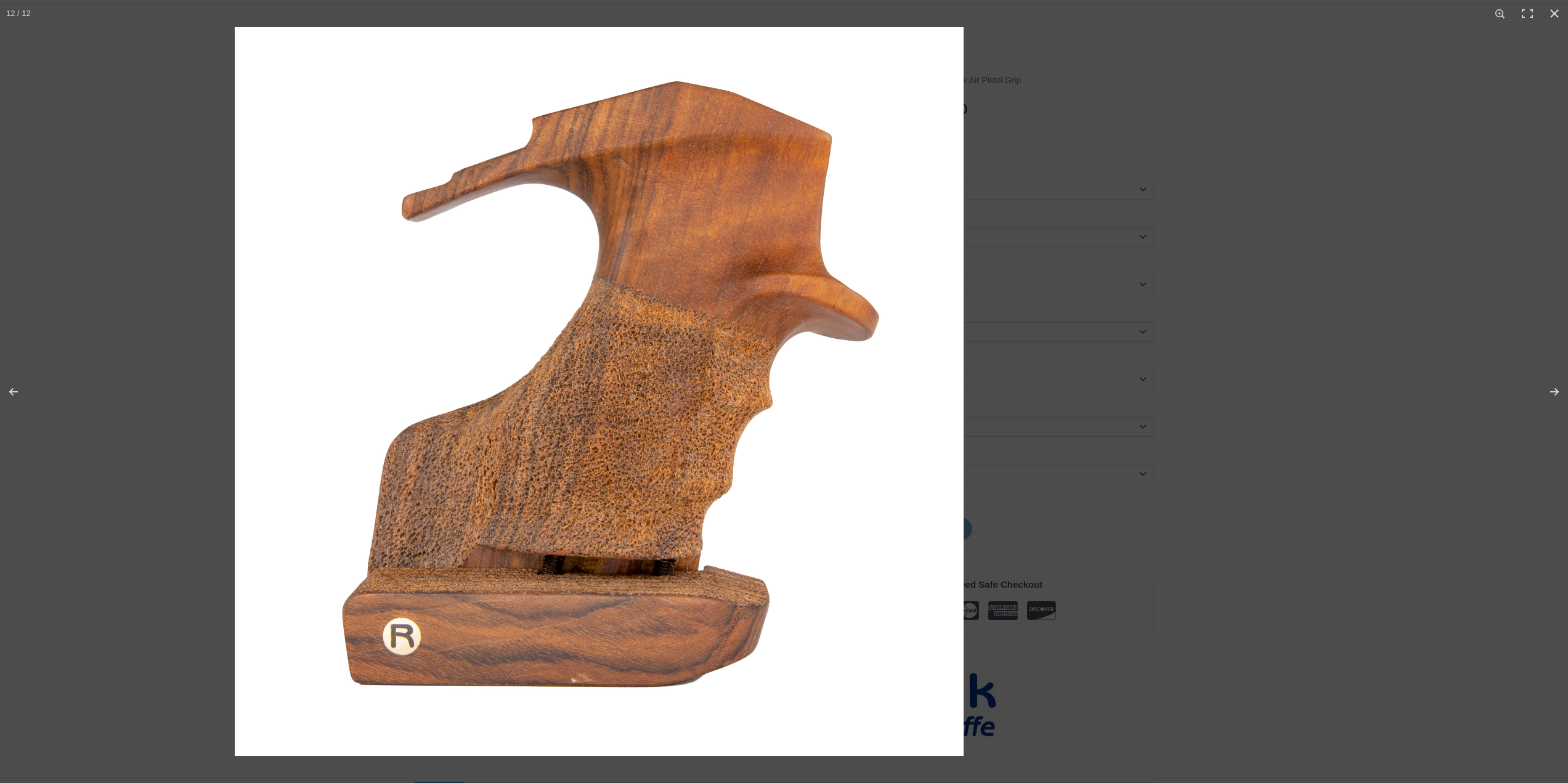
click at [762, 365] on img at bounding box center [598, 391] width 728 height 729
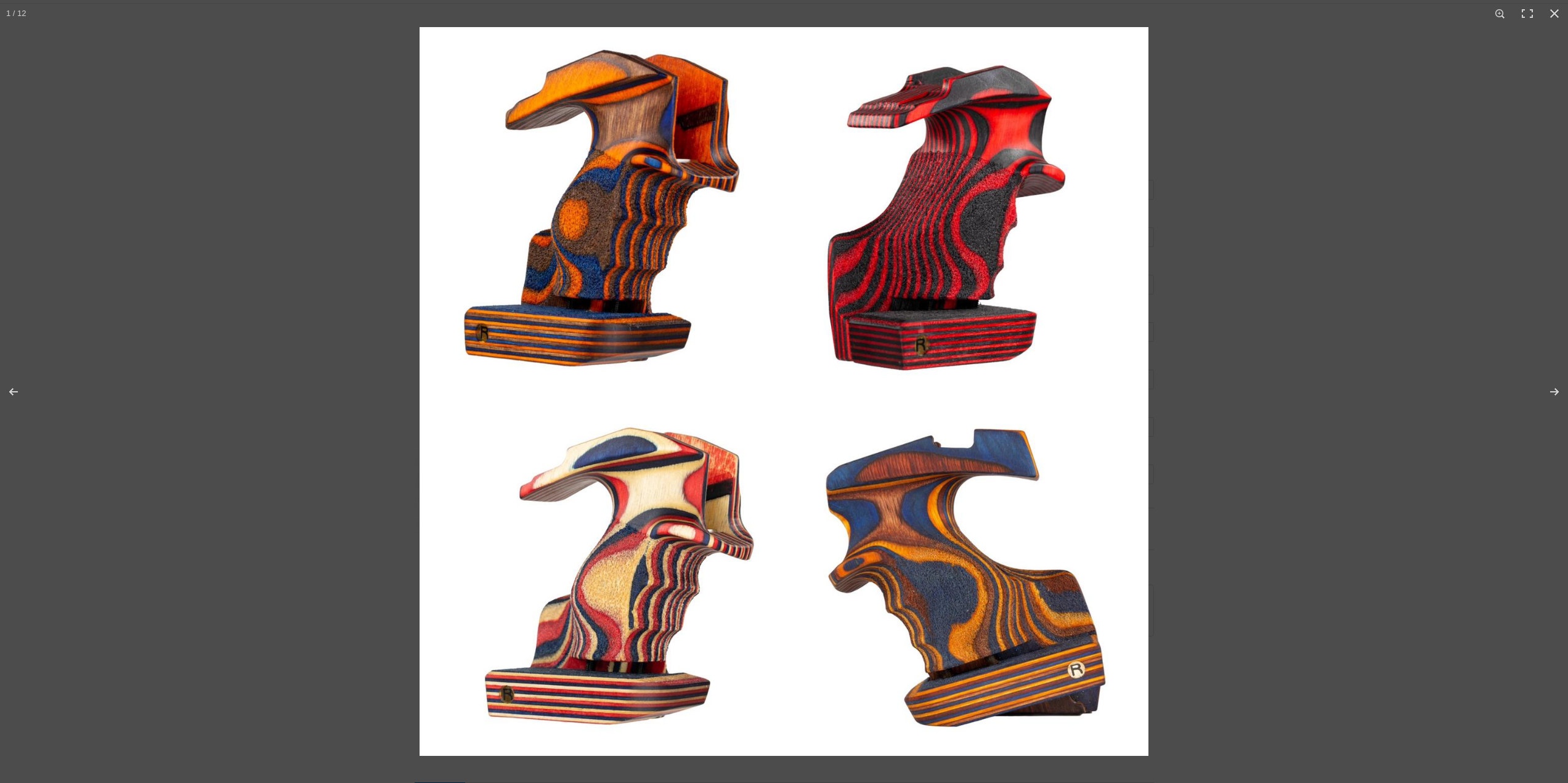
click at [762, 396] on img at bounding box center [784, 391] width 728 height 729
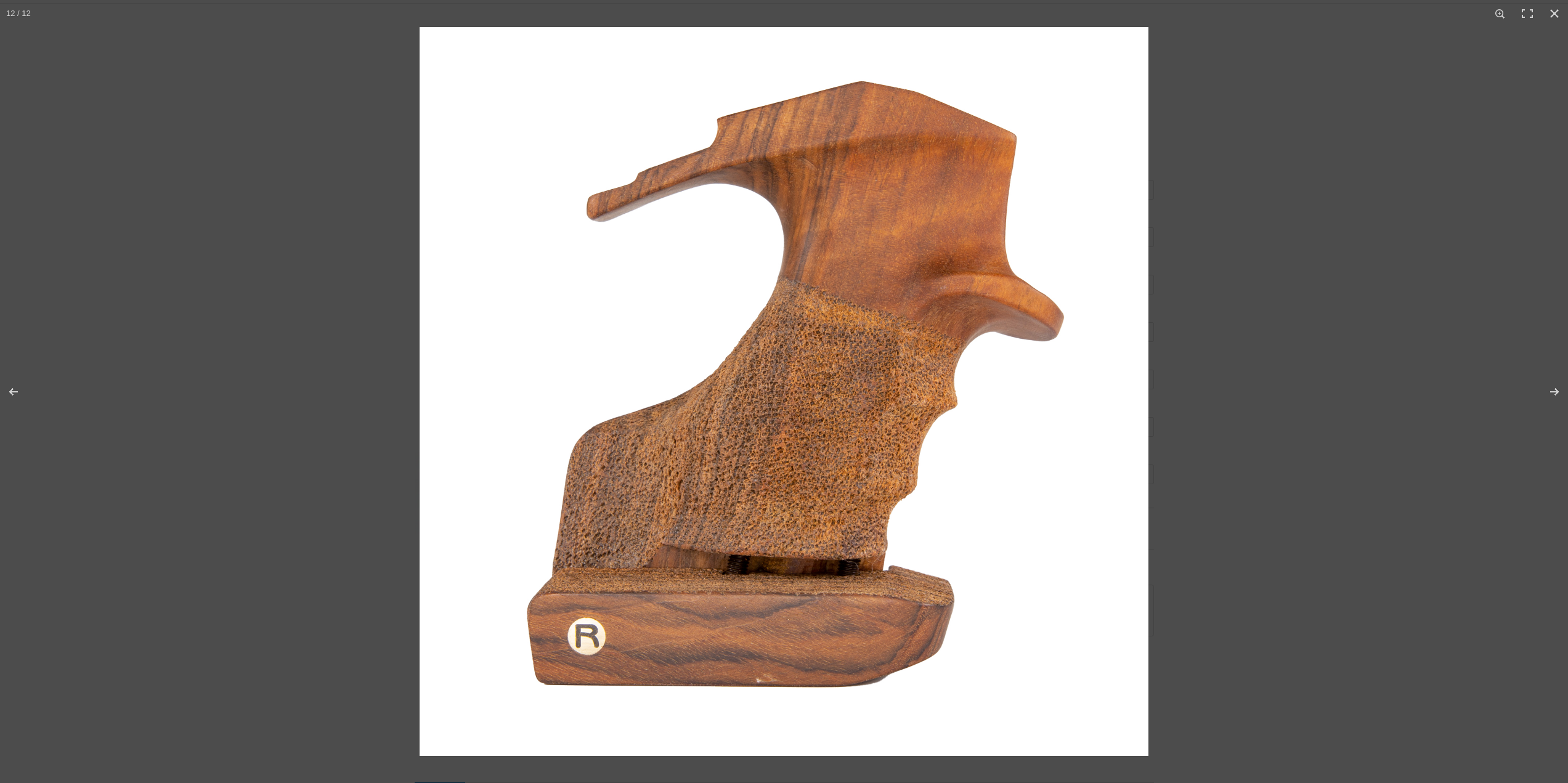
click at [984, 213] on img at bounding box center [784, 391] width 728 height 729
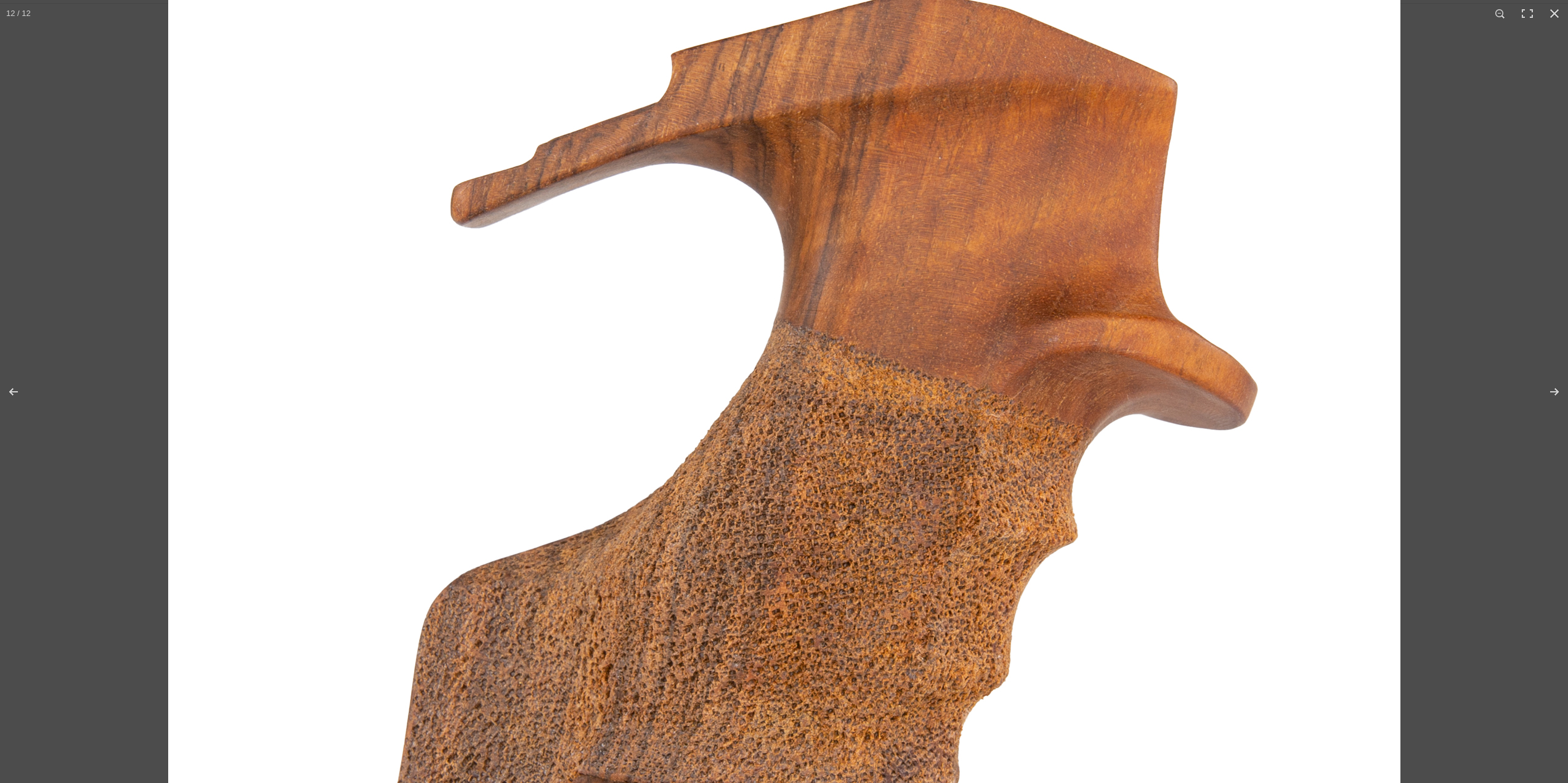
click at [944, 426] on img at bounding box center [784, 514] width 1232 height 1232
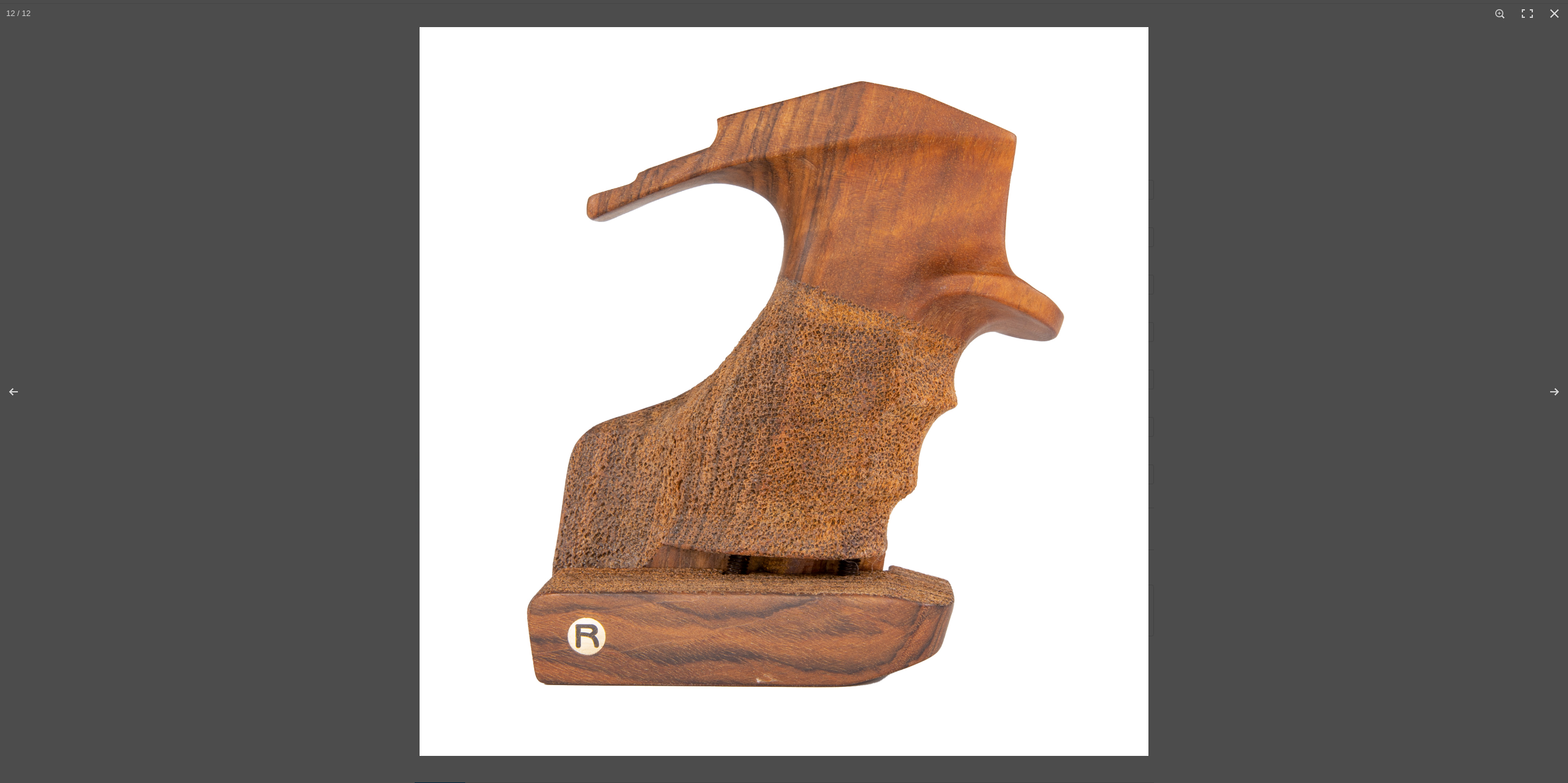
click at [854, 547] on img at bounding box center [784, 391] width 728 height 729
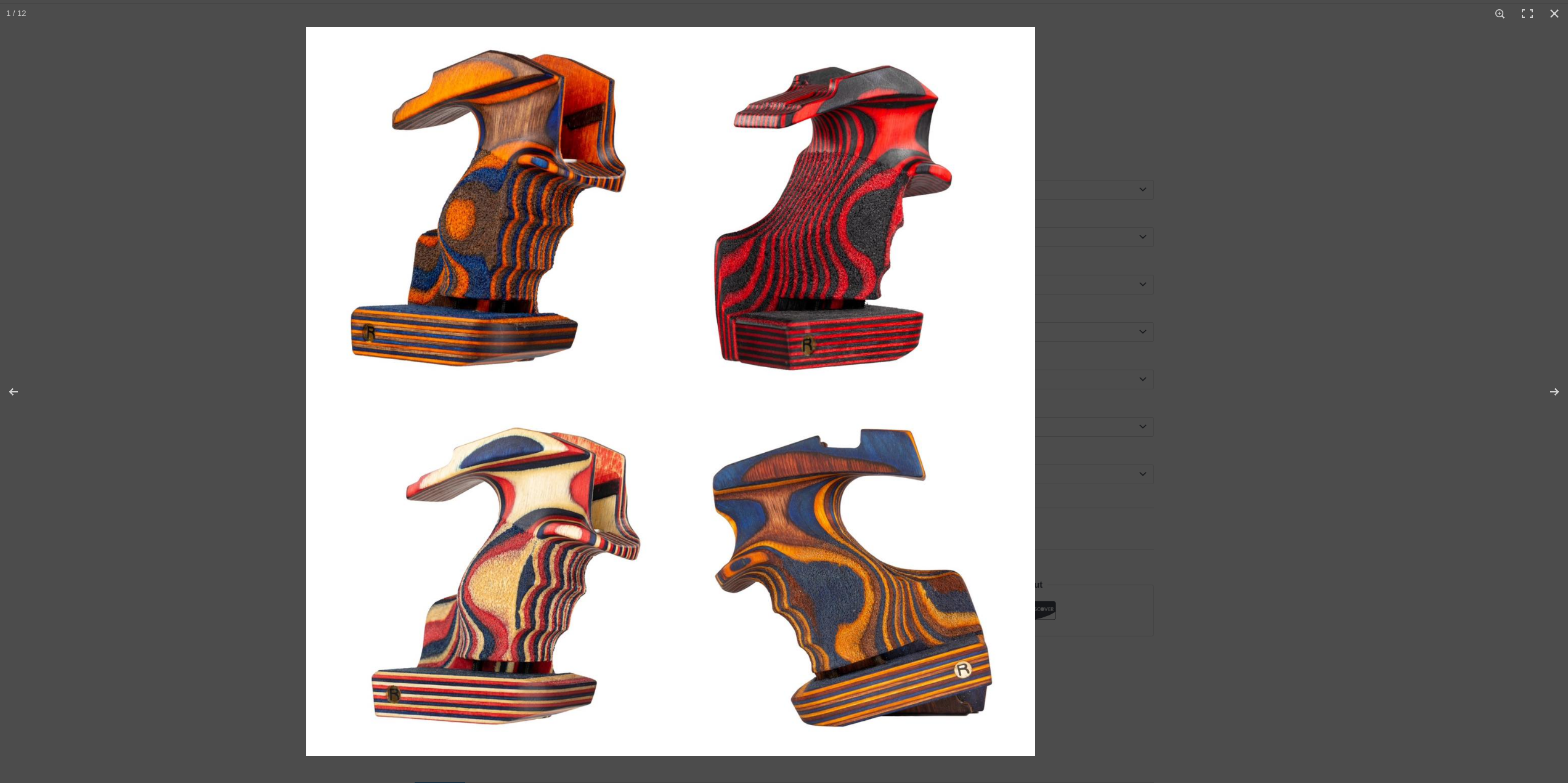
click at [759, 558] on img at bounding box center [670, 391] width 728 height 729
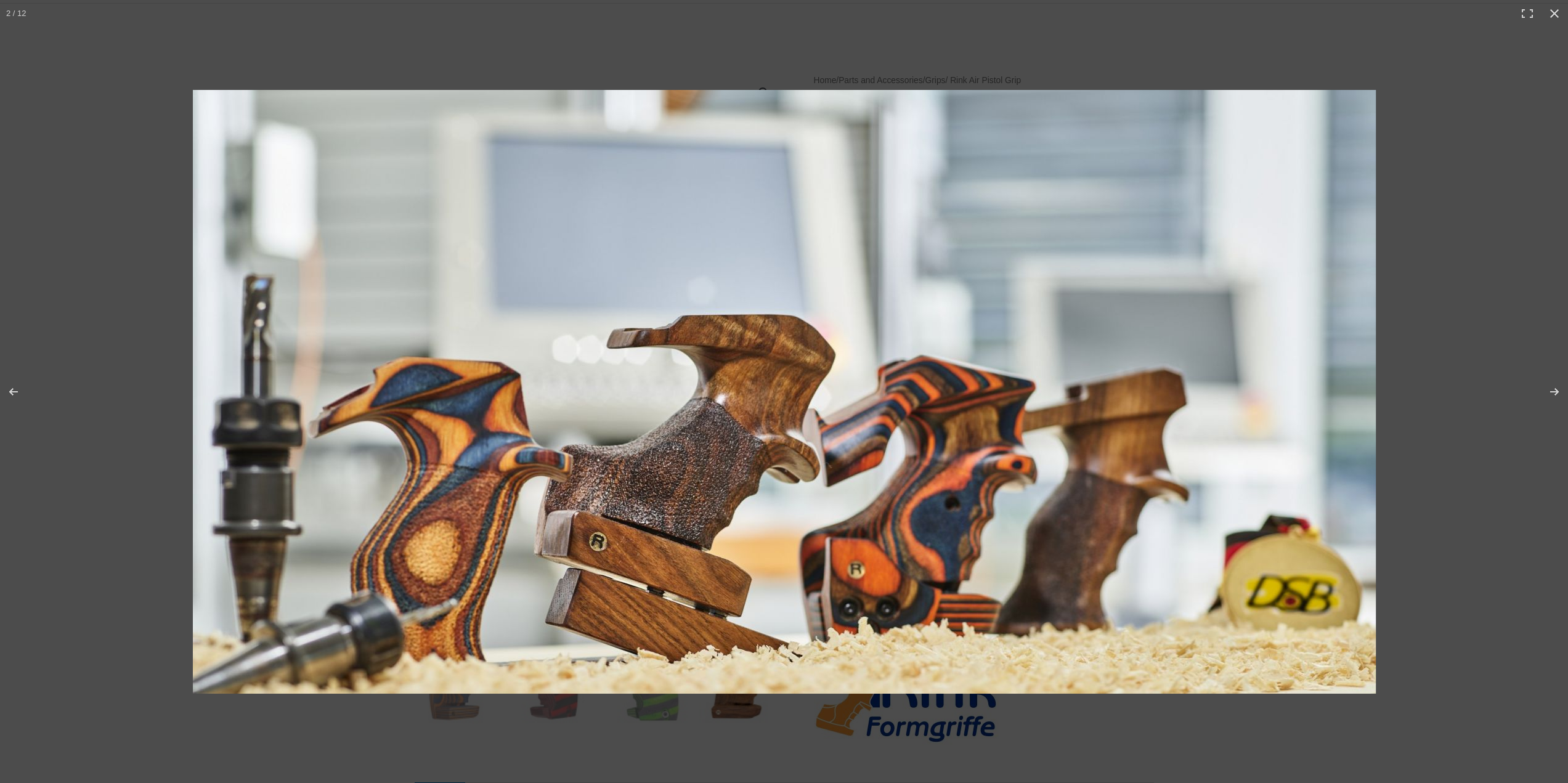
click at [874, 395] on img at bounding box center [784, 392] width 1183 height 604
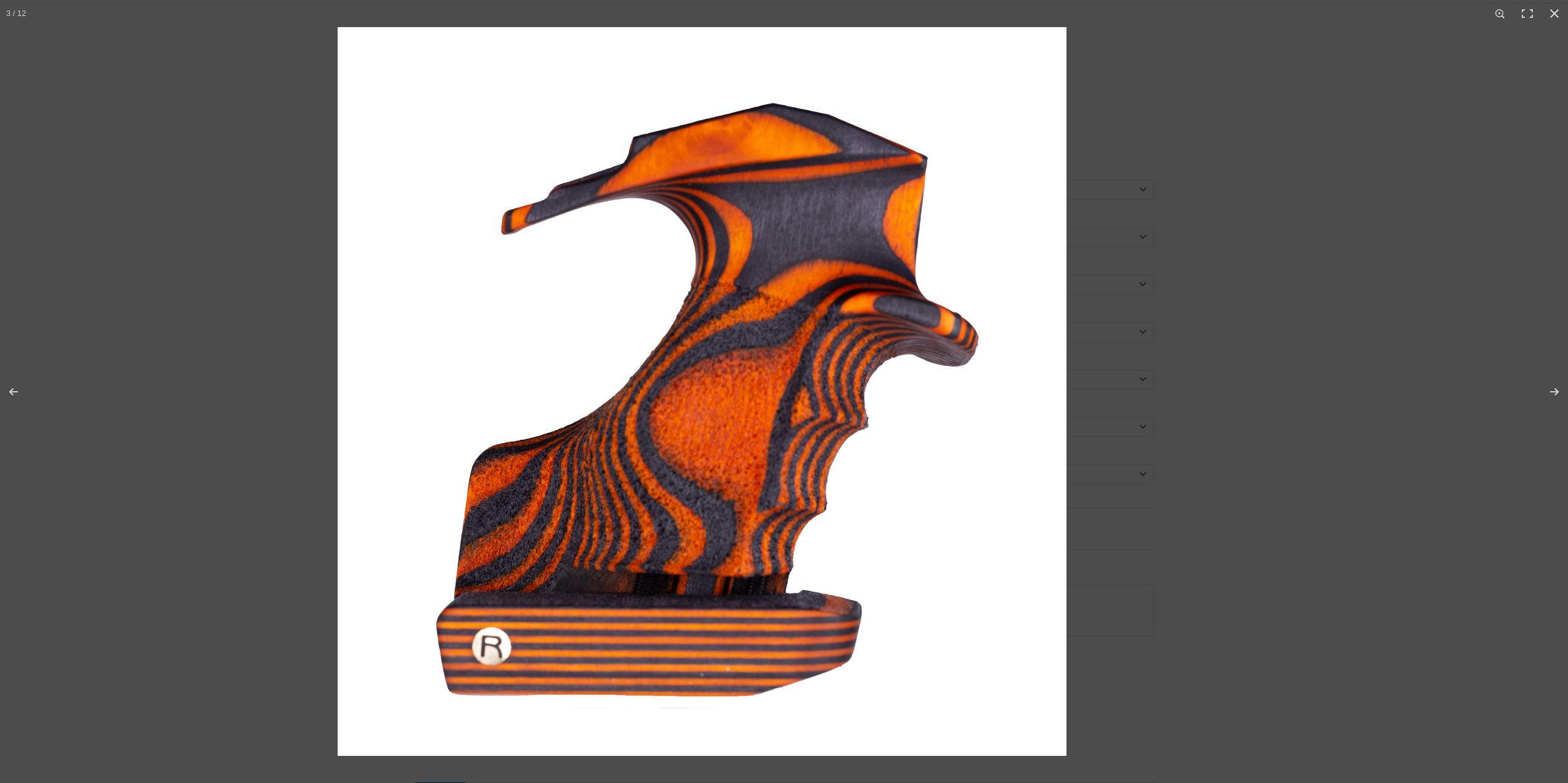
click at [753, 390] on img at bounding box center [701, 391] width 728 height 729
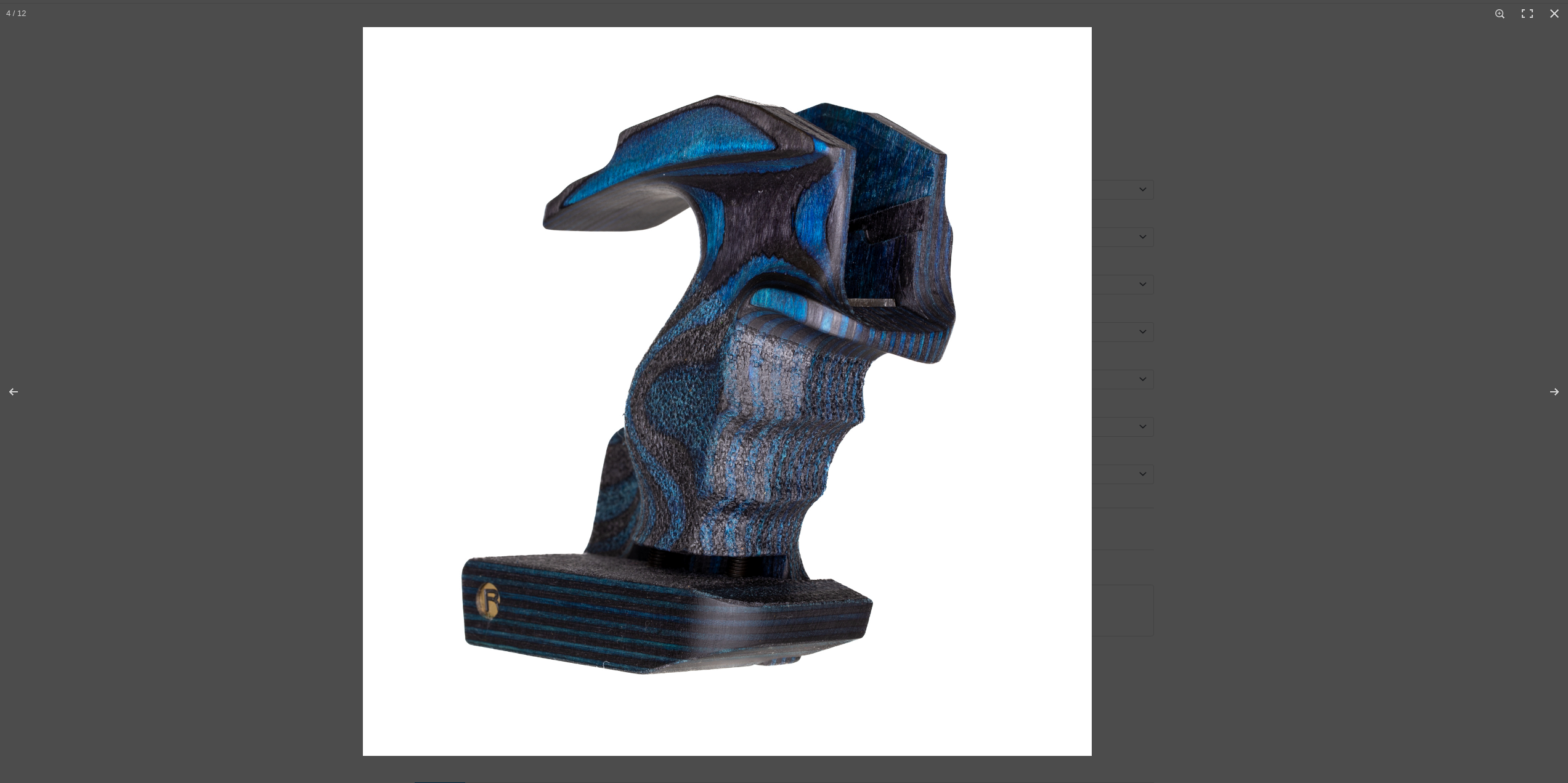
click at [629, 214] on img at bounding box center [727, 391] width 728 height 729
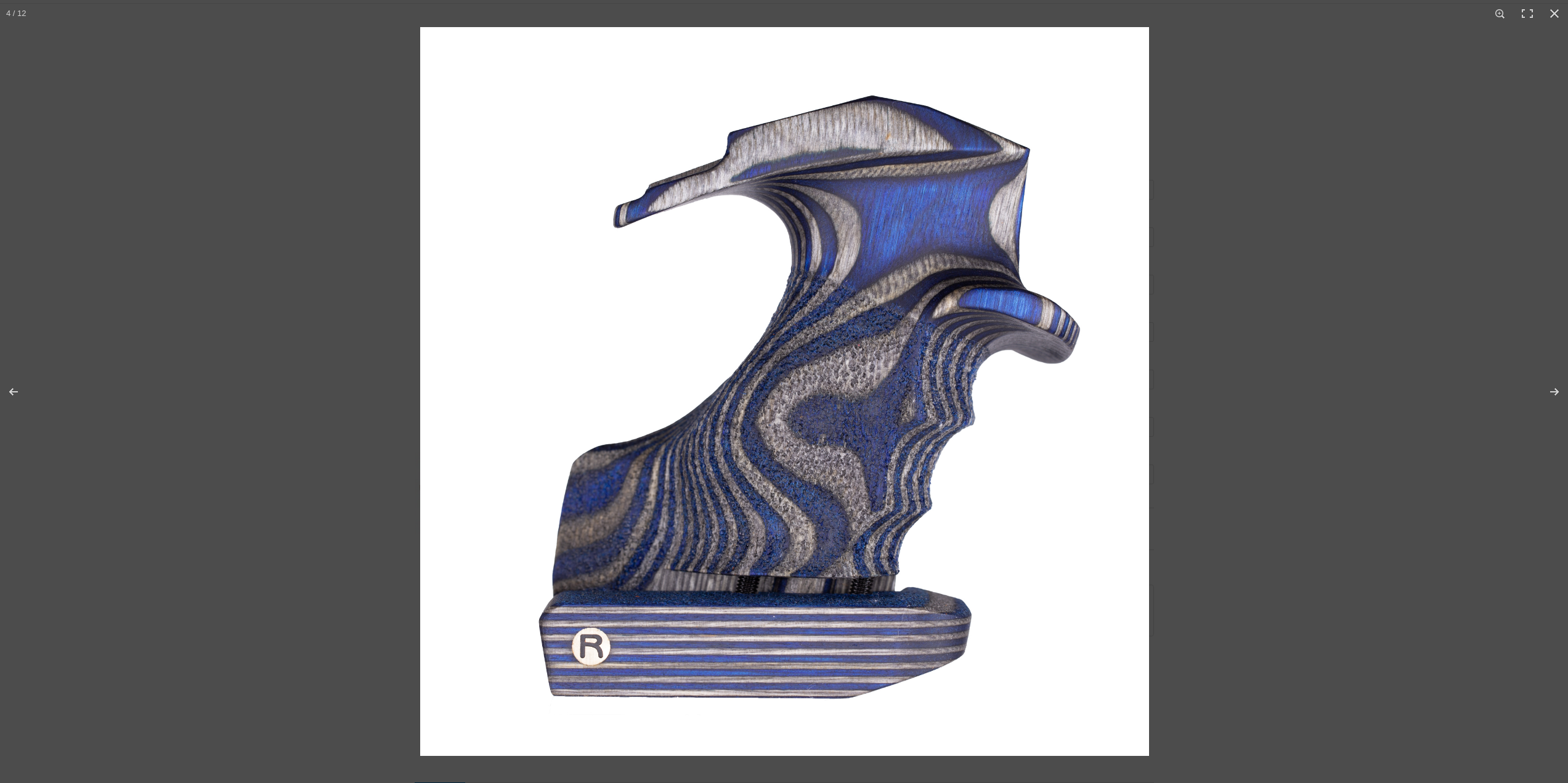
click at [668, 334] on img at bounding box center [784, 391] width 728 height 729
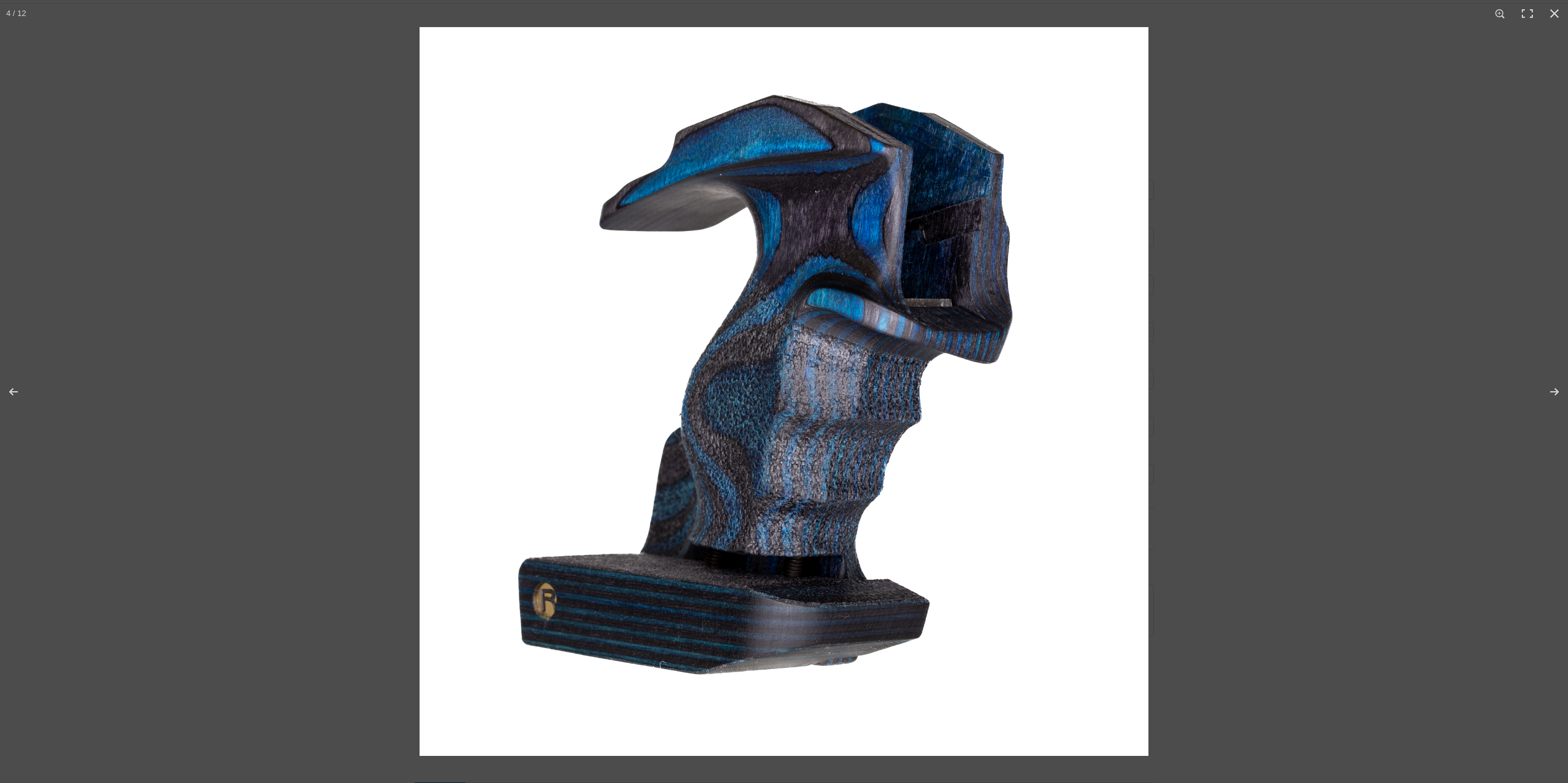
click at [746, 343] on img at bounding box center [784, 391] width 728 height 729
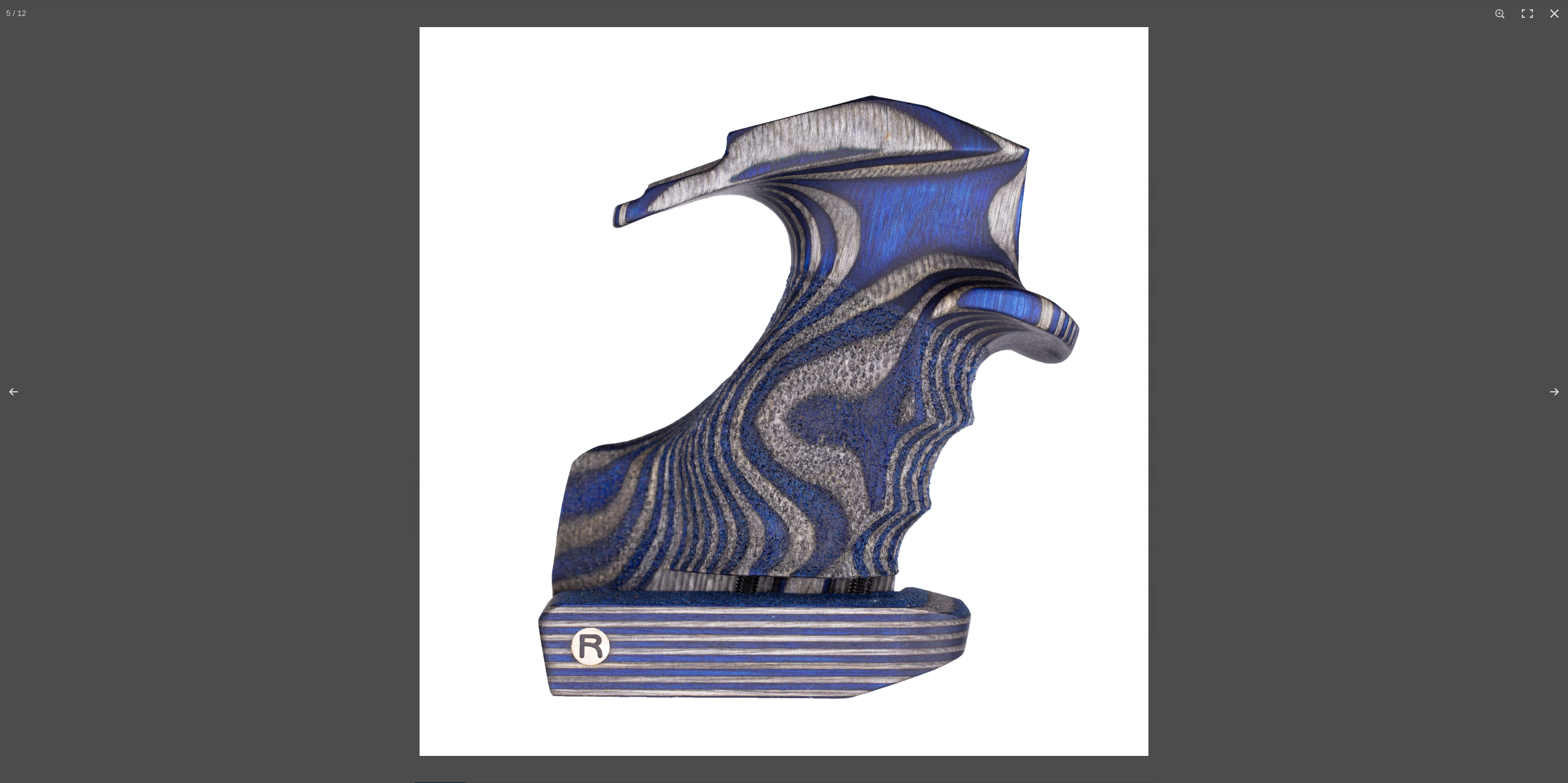
click at [845, 364] on img at bounding box center [784, 391] width 728 height 729
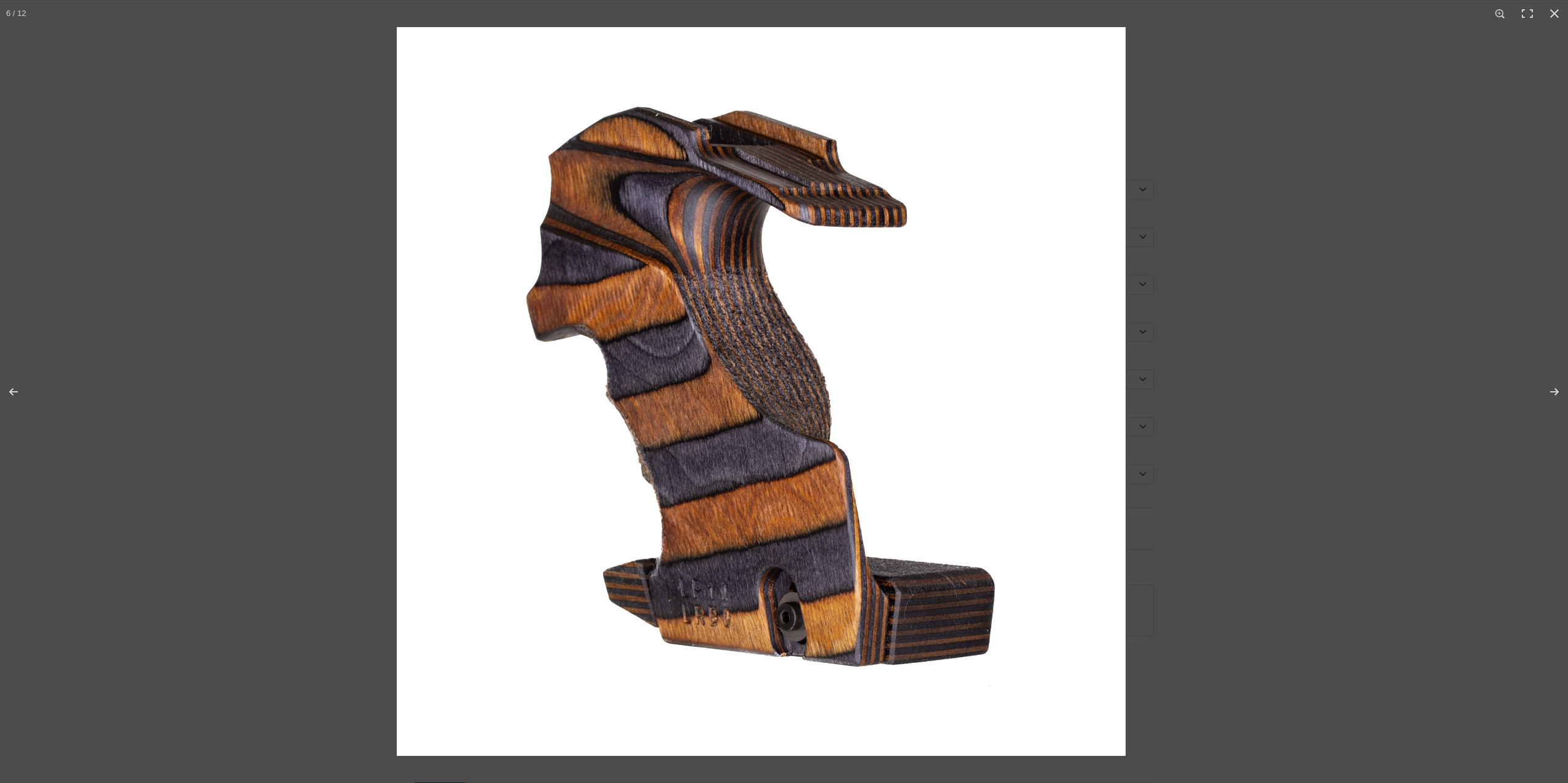
click at [735, 350] on img at bounding box center [760, 391] width 728 height 729
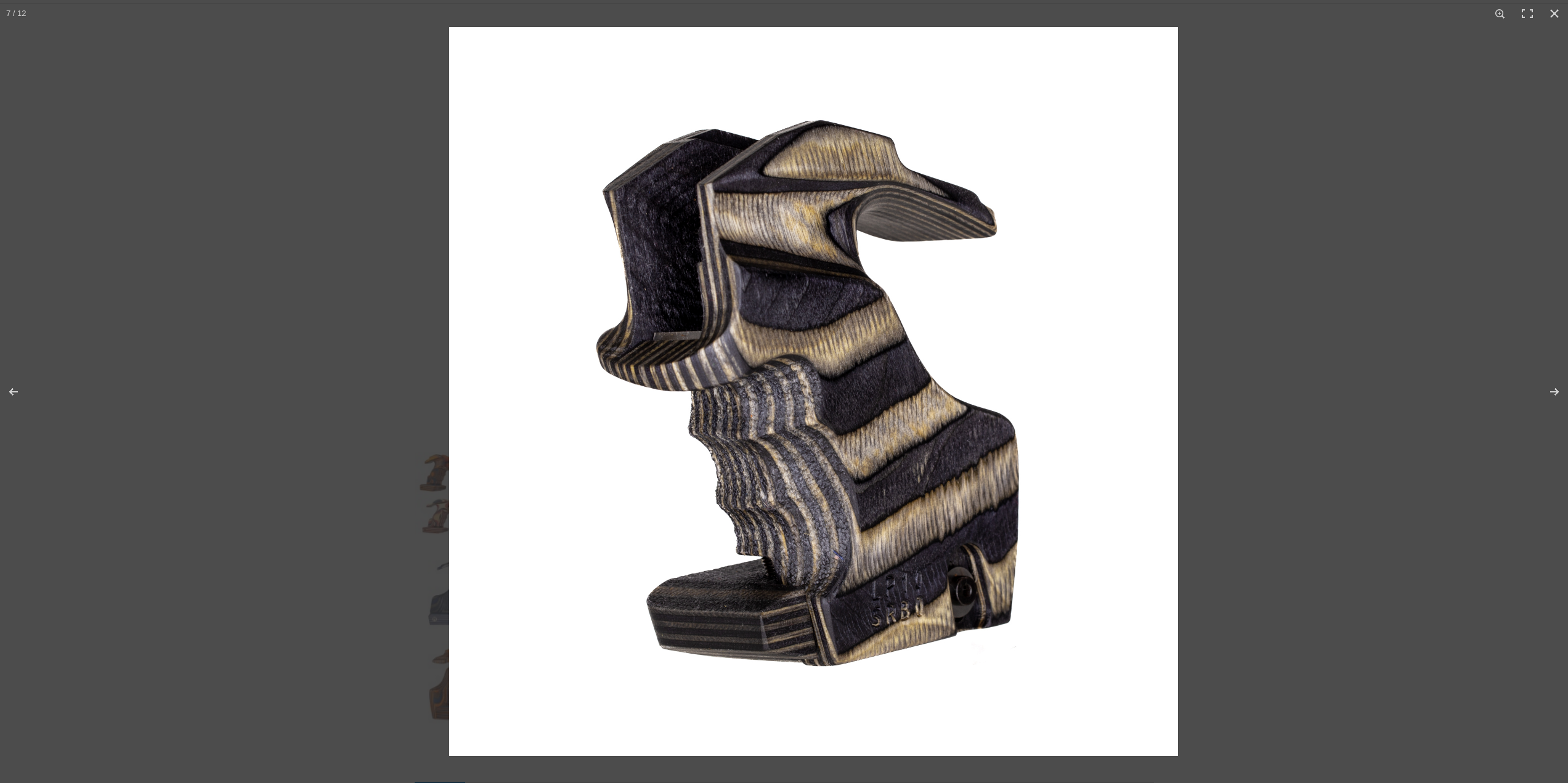
click at [917, 370] on img at bounding box center [813, 391] width 728 height 729
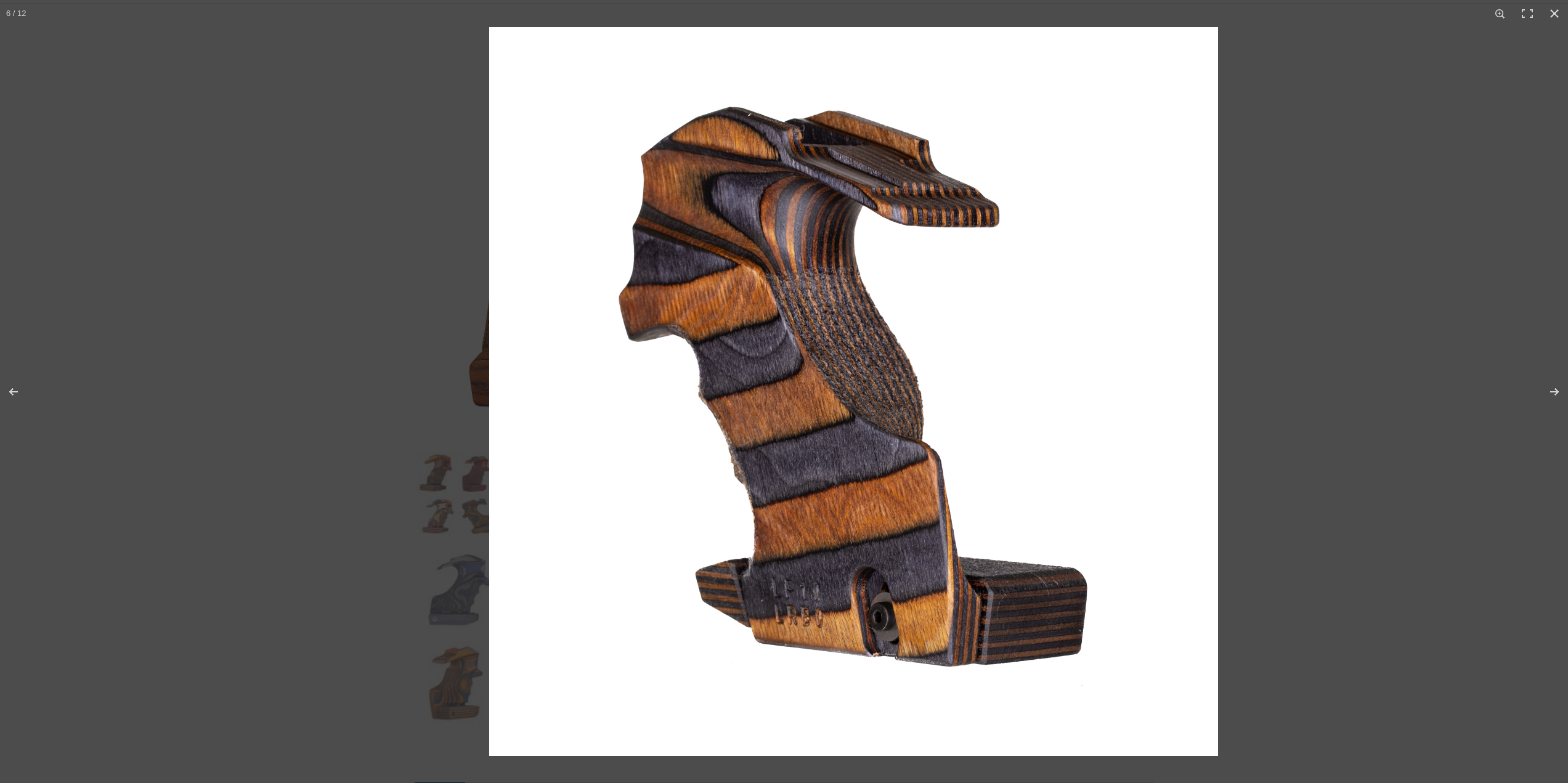
click at [843, 338] on img at bounding box center [853, 391] width 728 height 729
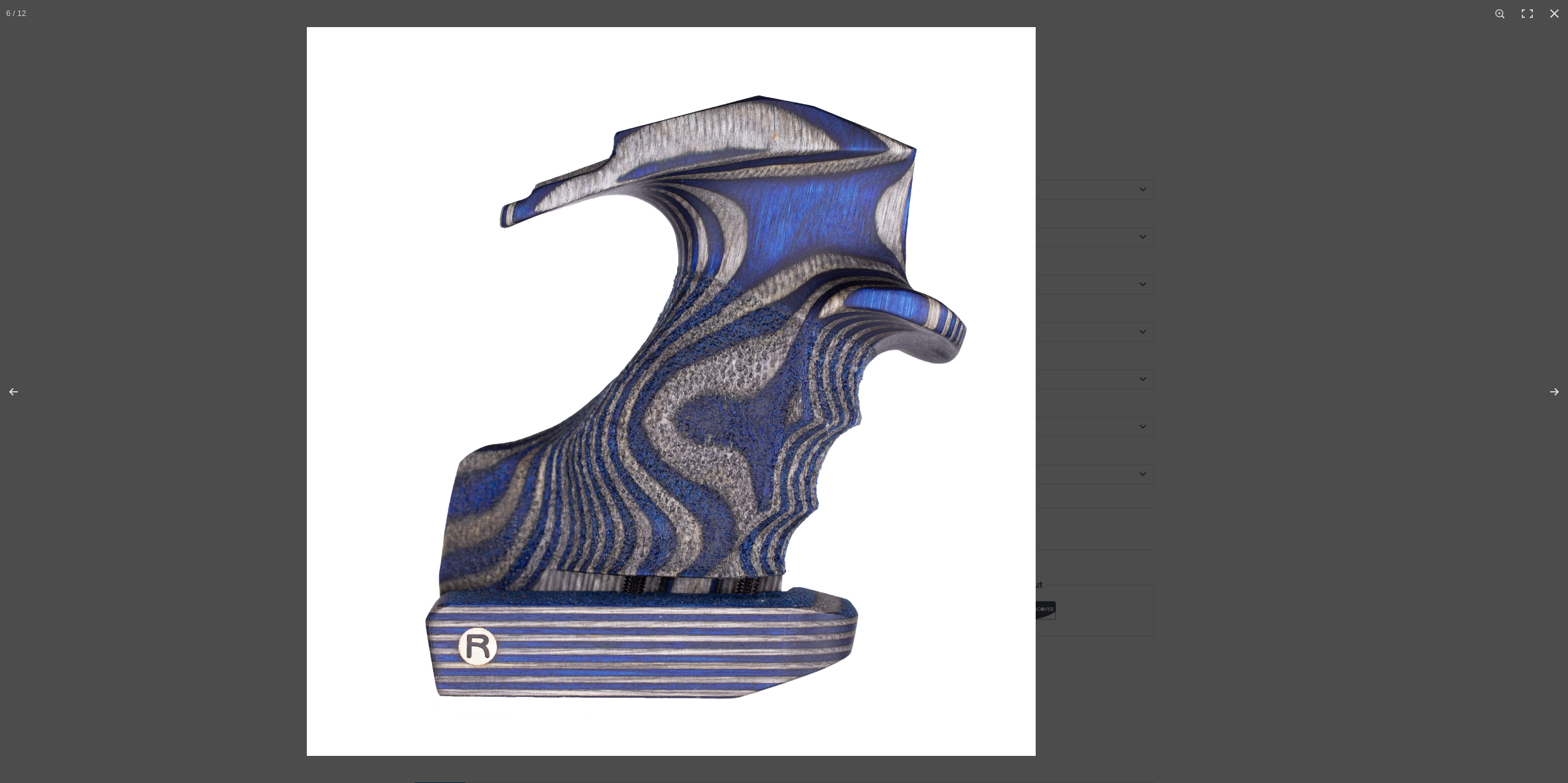
click at [843, 350] on img at bounding box center [671, 391] width 728 height 729
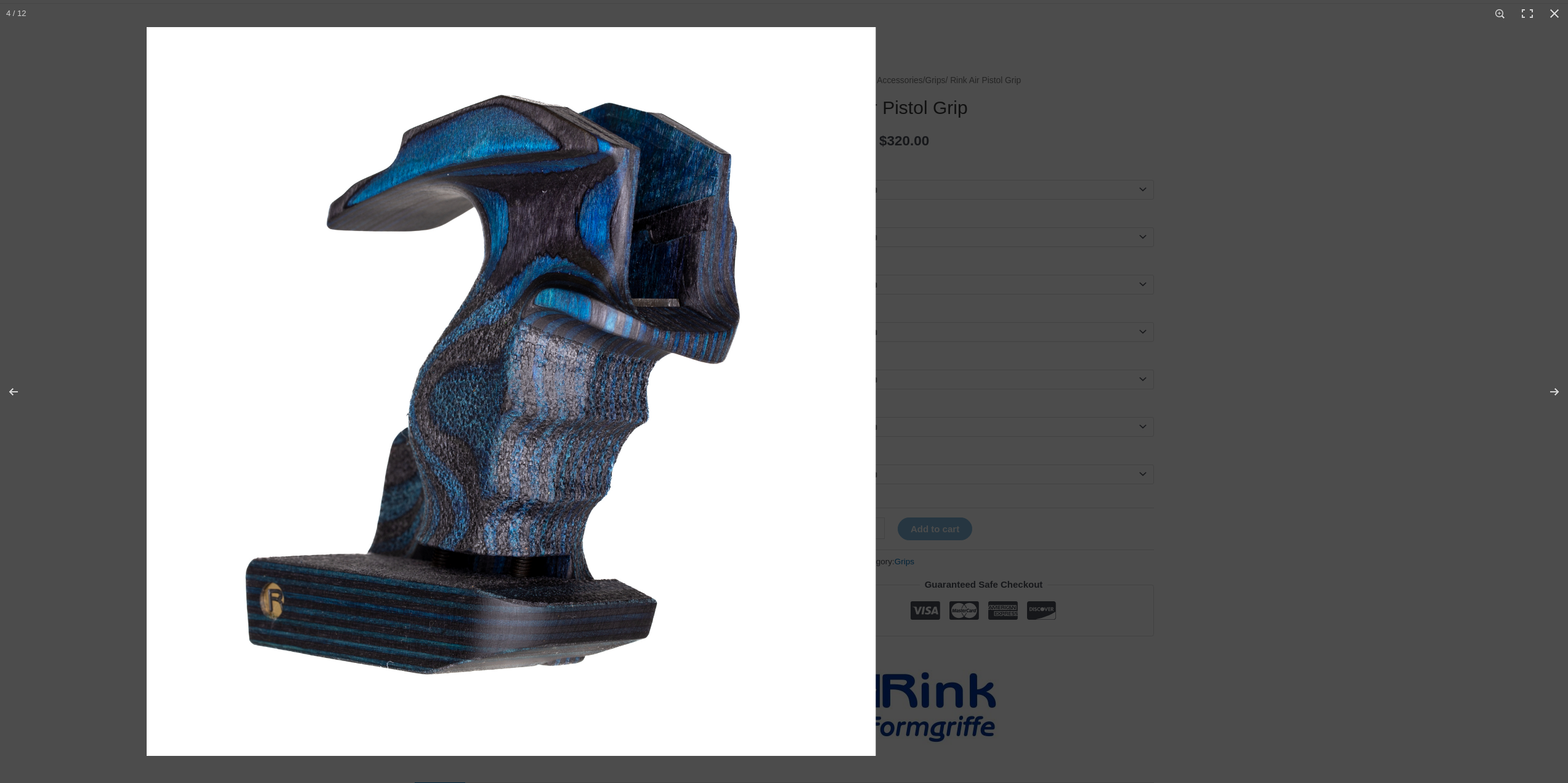
click at [875, 350] on img at bounding box center [511, 391] width 728 height 729
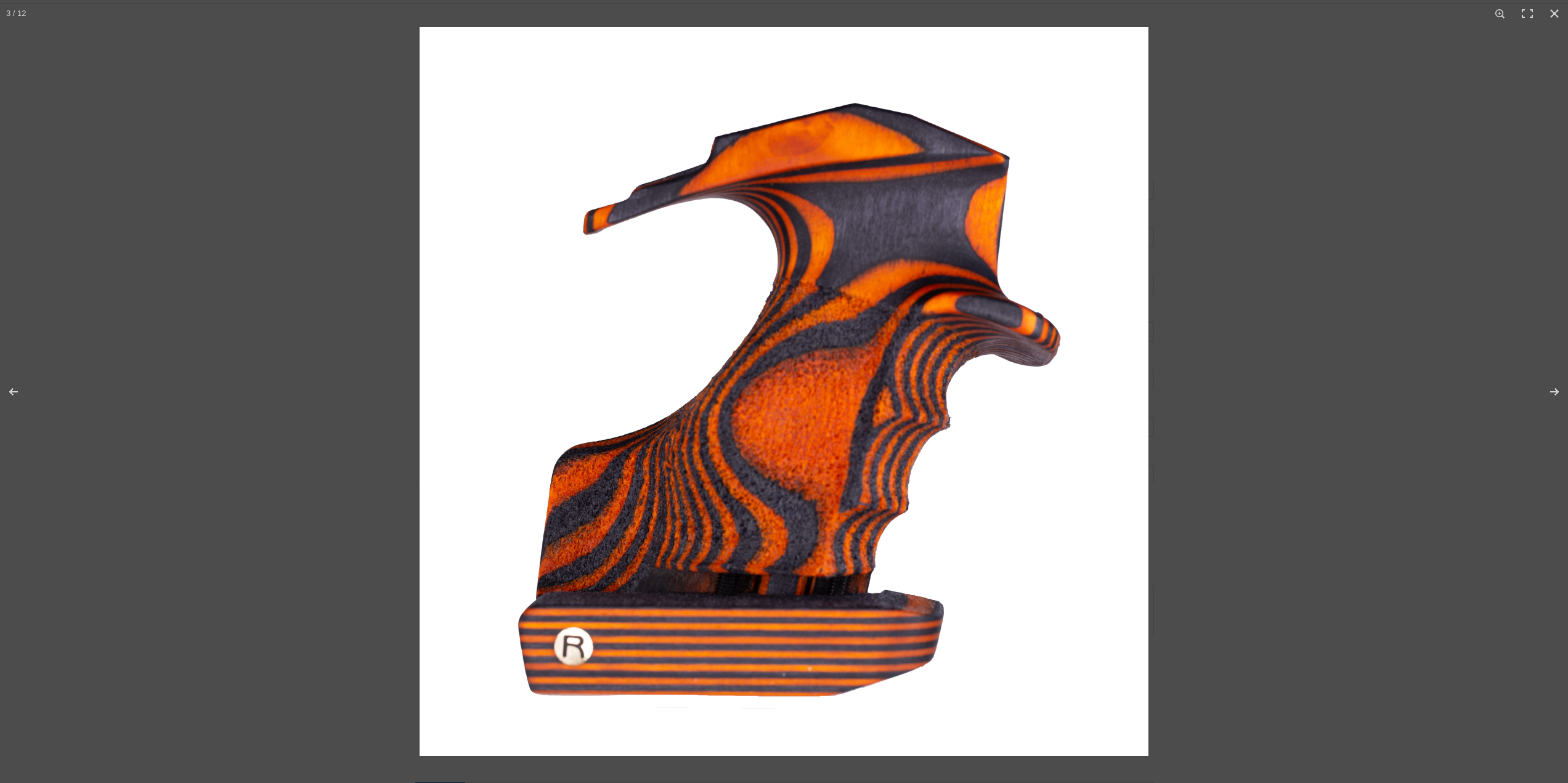
click at [727, 356] on img at bounding box center [784, 391] width 728 height 729
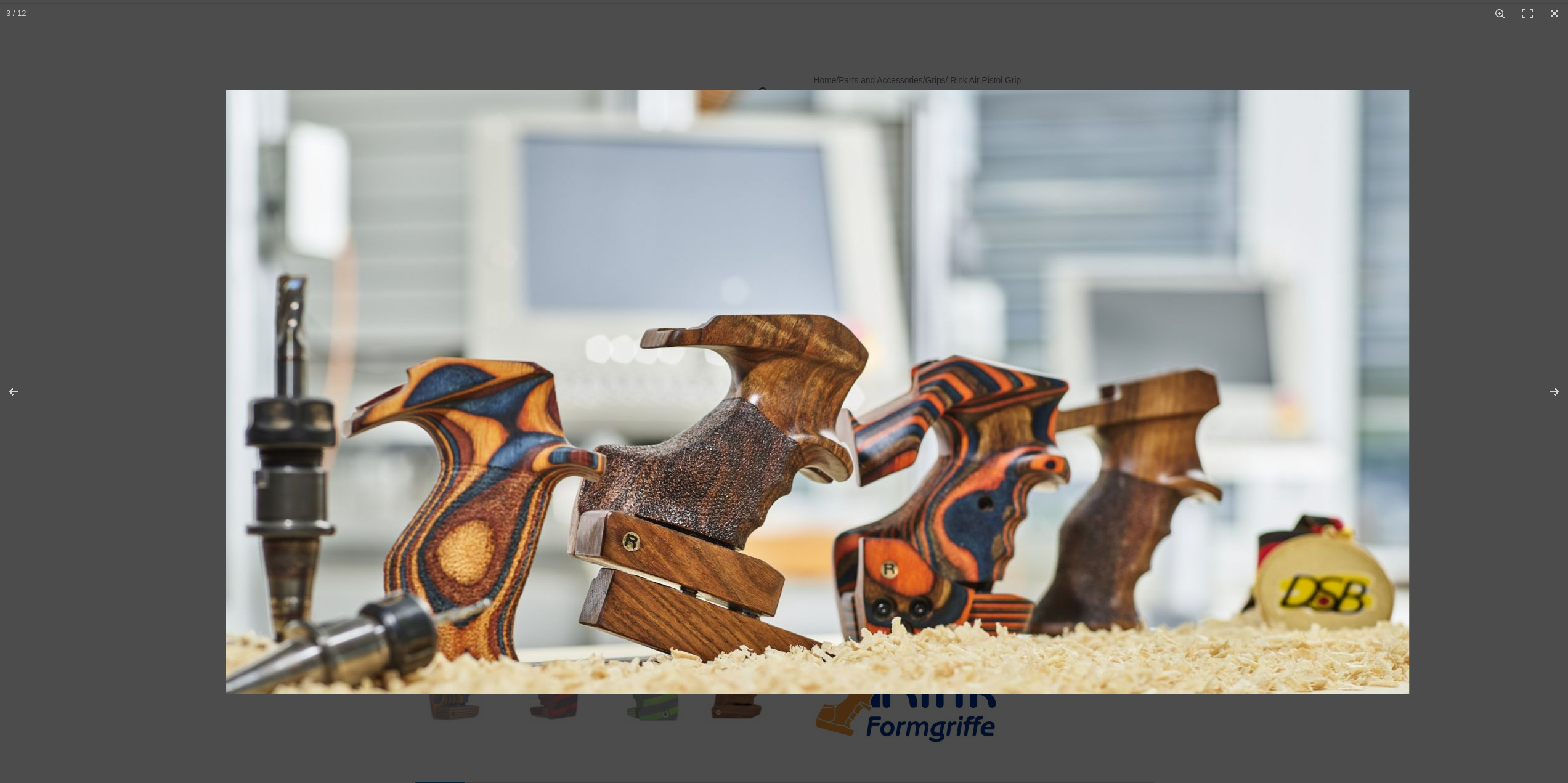
click at [756, 374] on img at bounding box center [818, 392] width 1183 height 604
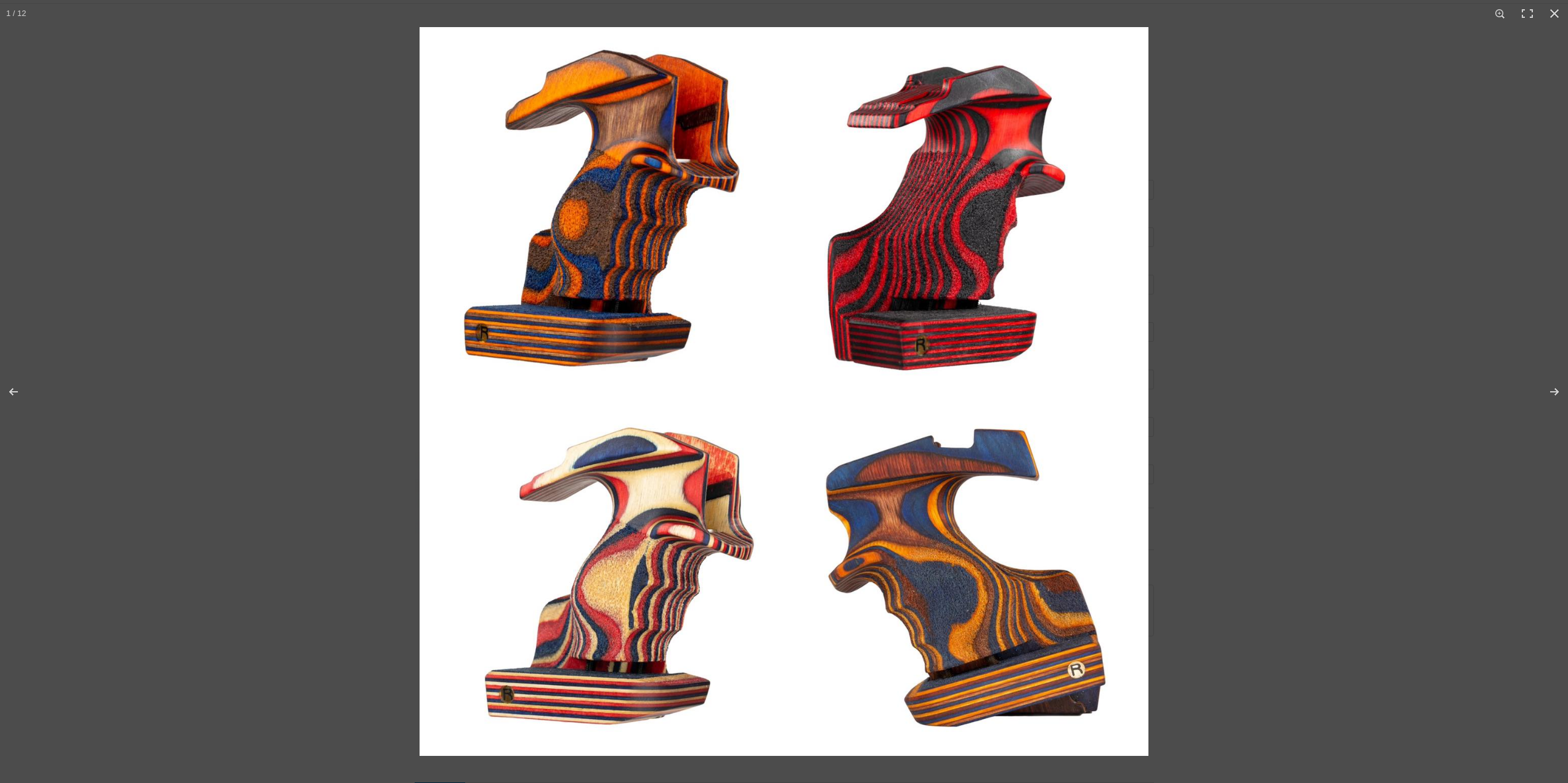
click at [753, 353] on img at bounding box center [784, 391] width 728 height 729
click at [747, 361] on img at bounding box center [784, 391] width 728 height 729
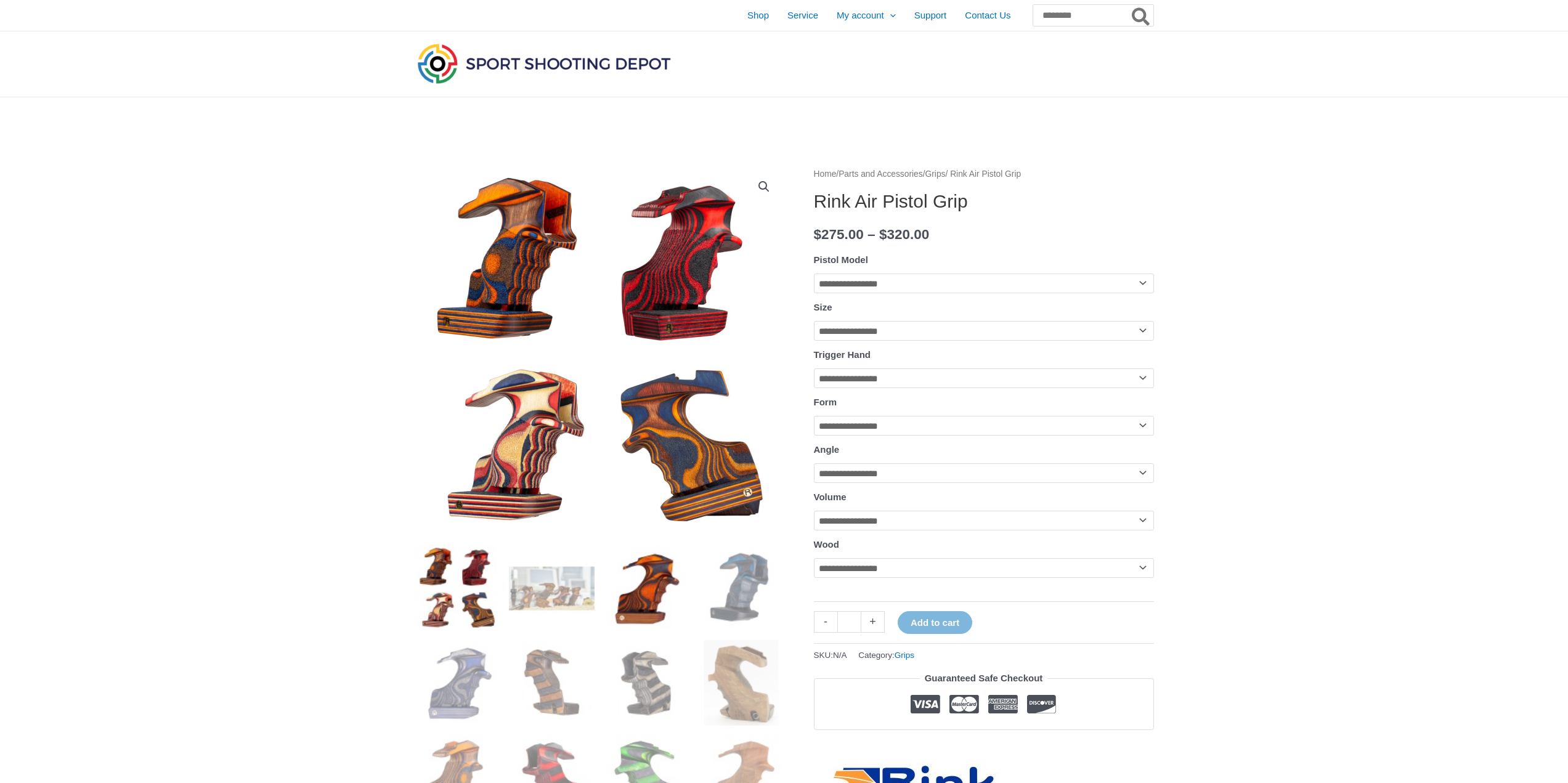
click at [654, 583] on img at bounding box center [646, 588] width 85 height 85
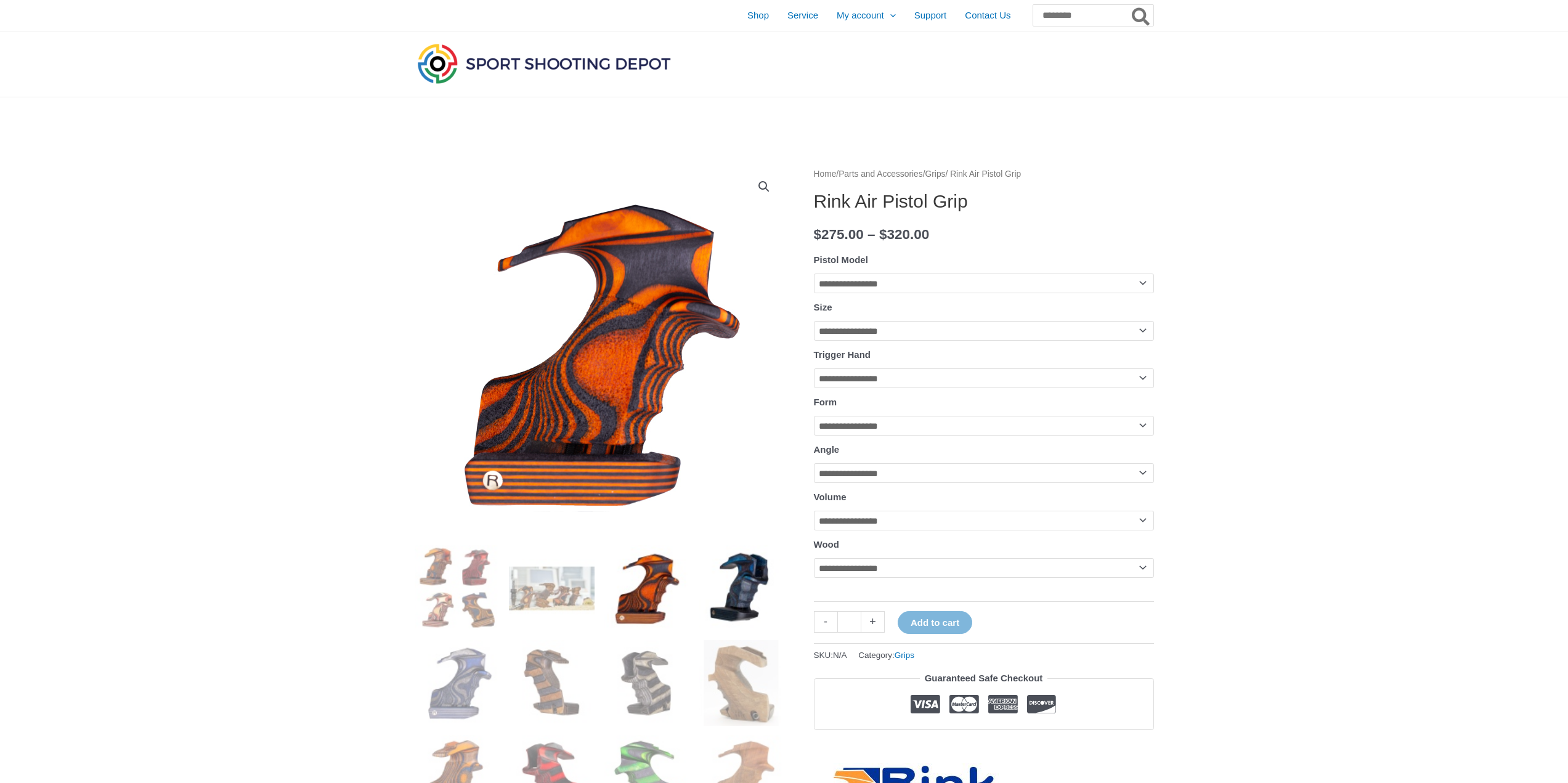
click at [719, 596] on img at bounding box center [741, 588] width 85 height 85
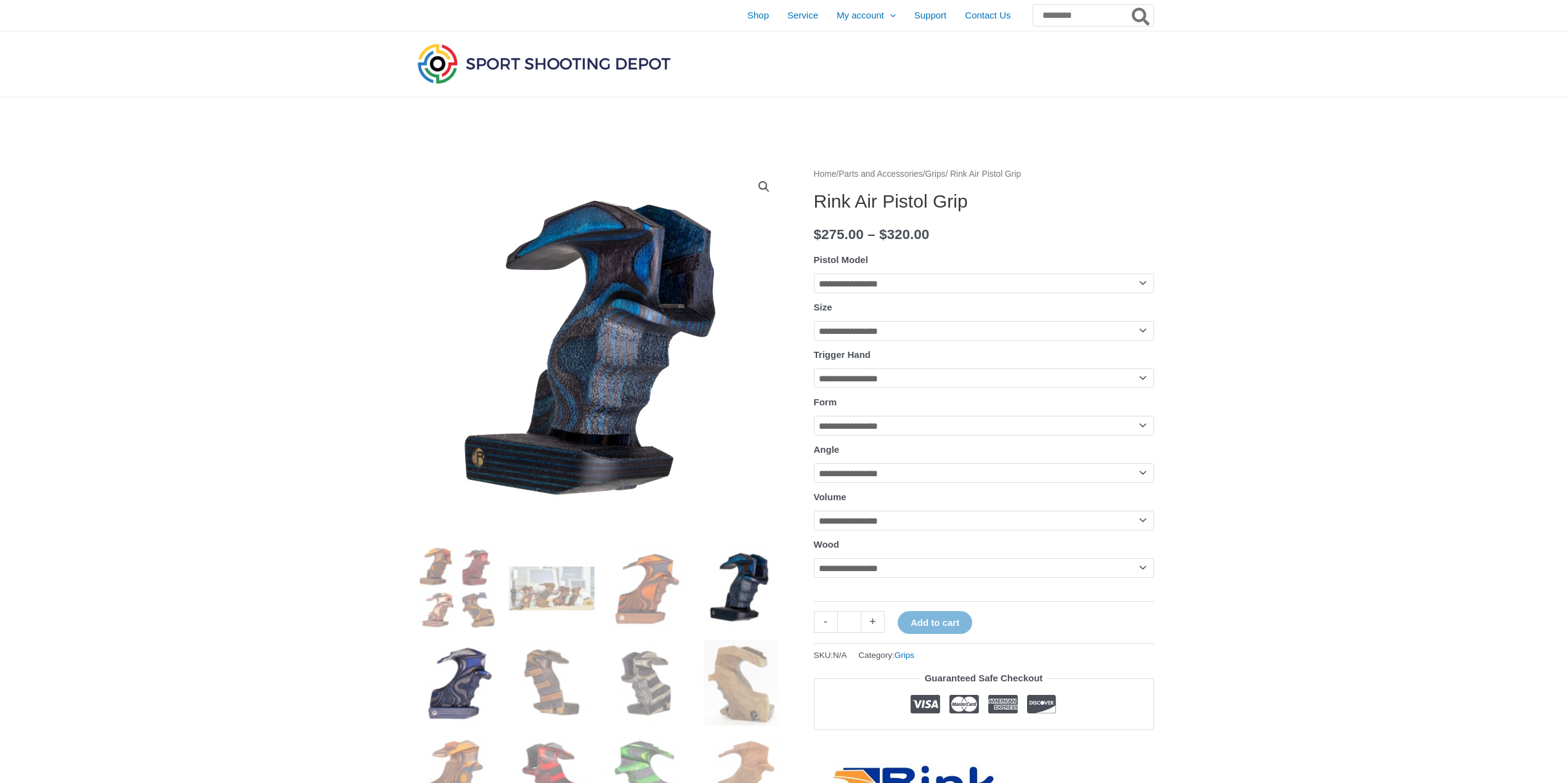
click at [496, 674] on img at bounding box center [457, 682] width 85 height 85
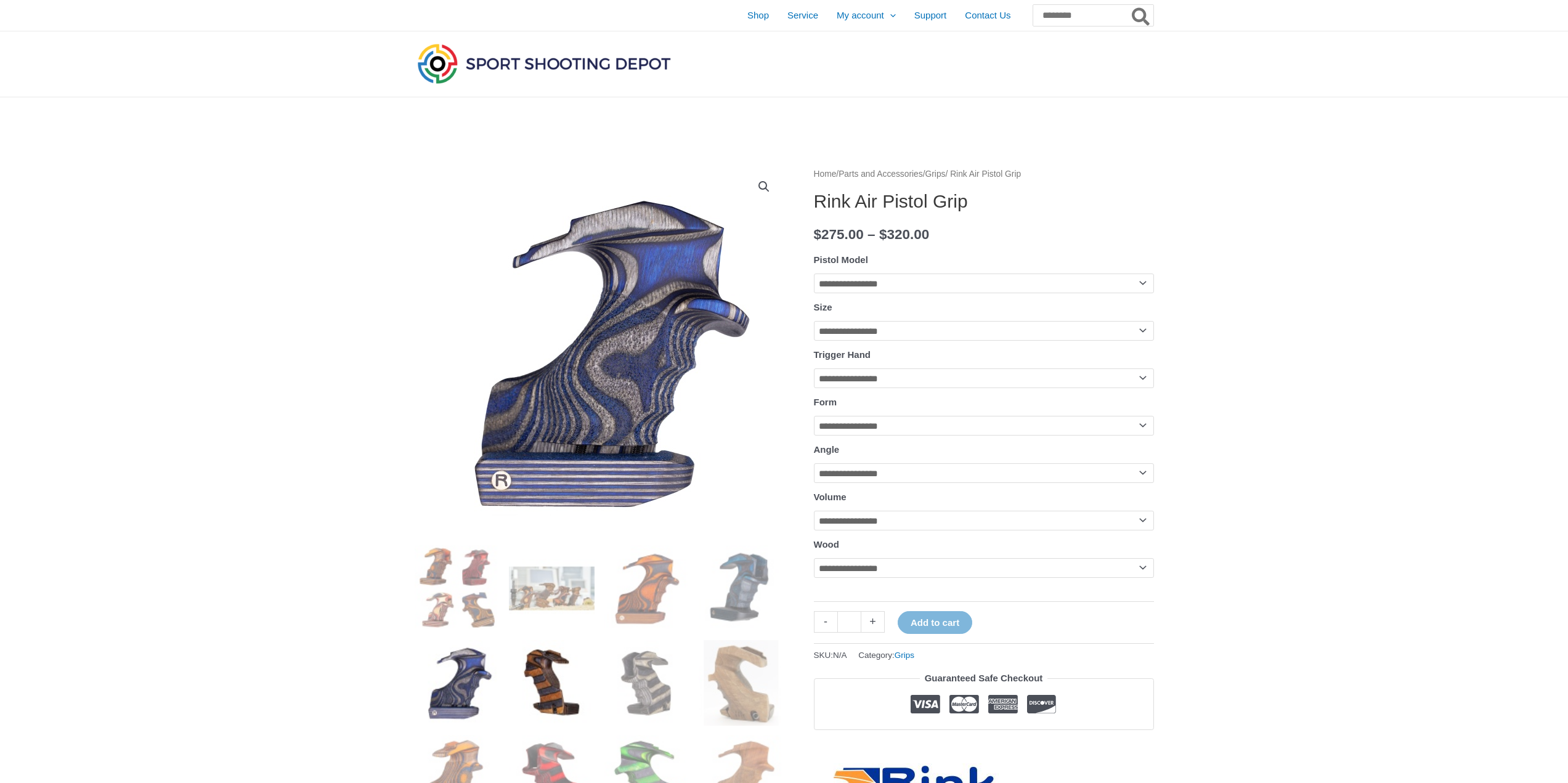
click at [550, 684] on img at bounding box center [551, 682] width 85 height 85
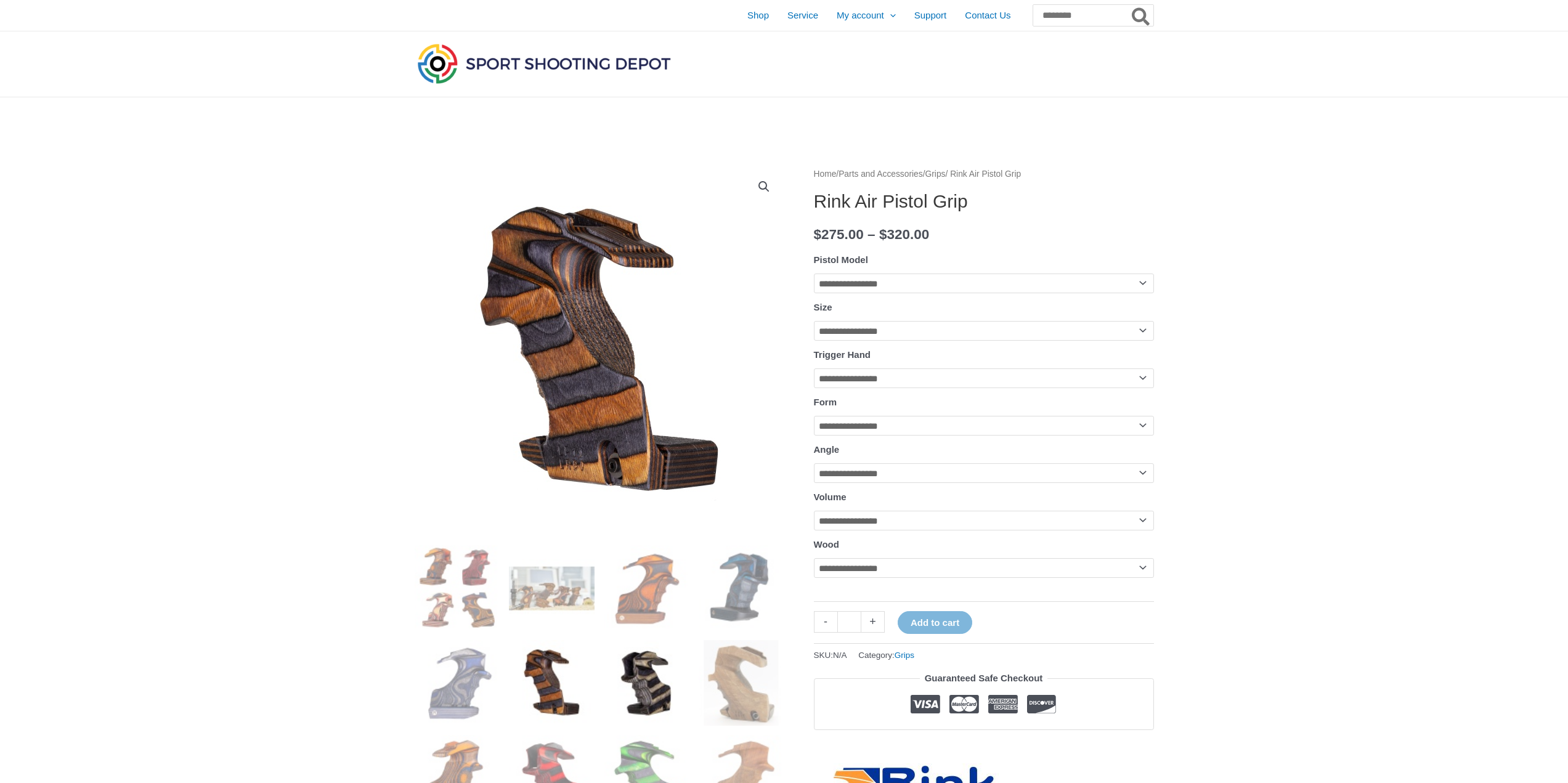
click at [613, 692] on img at bounding box center [646, 682] width 85 height 85
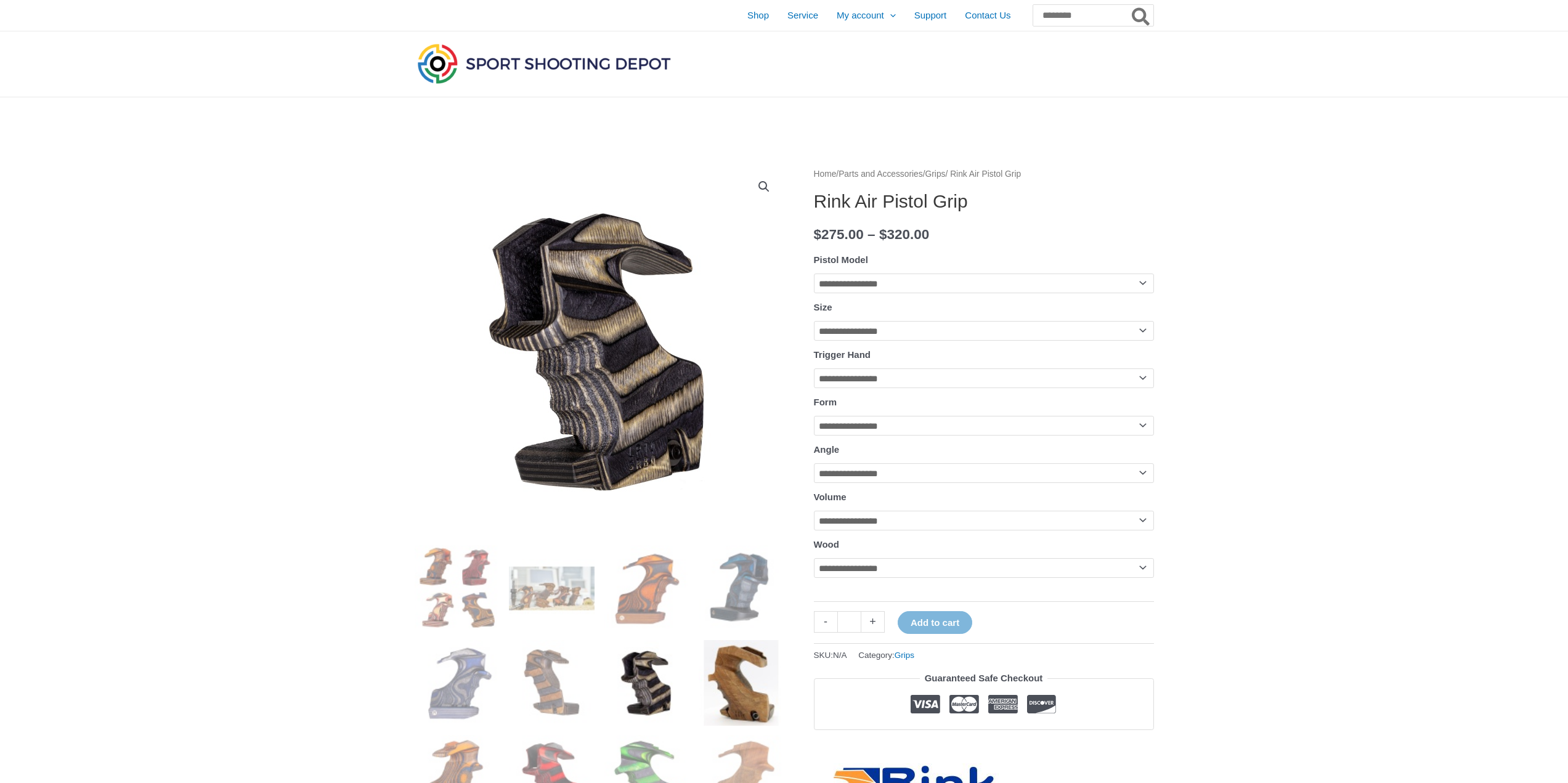
click at [770, 688] on img at bounding box center [741, 682] width 85 height 85
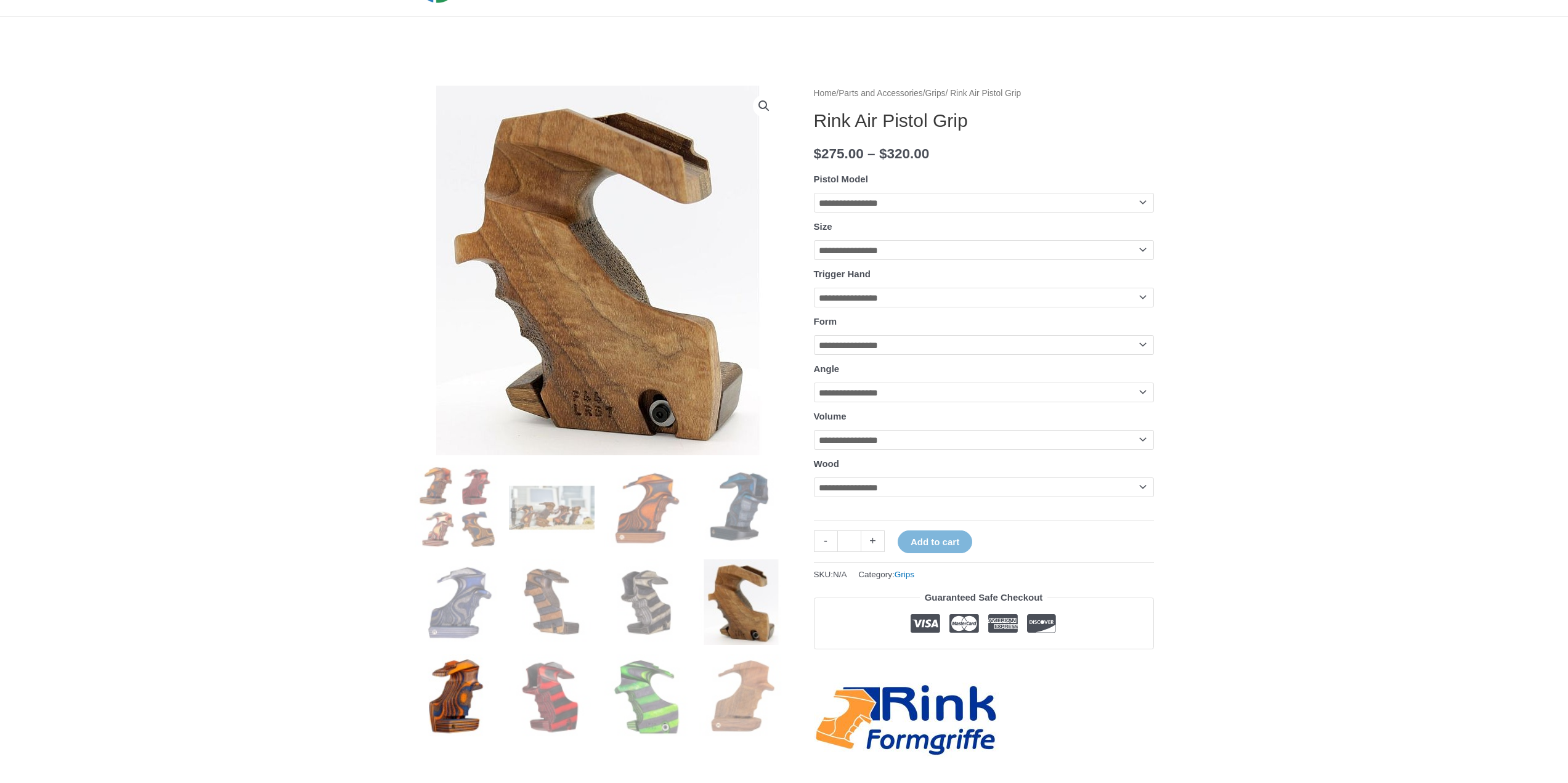
scroll to position [123, 0]
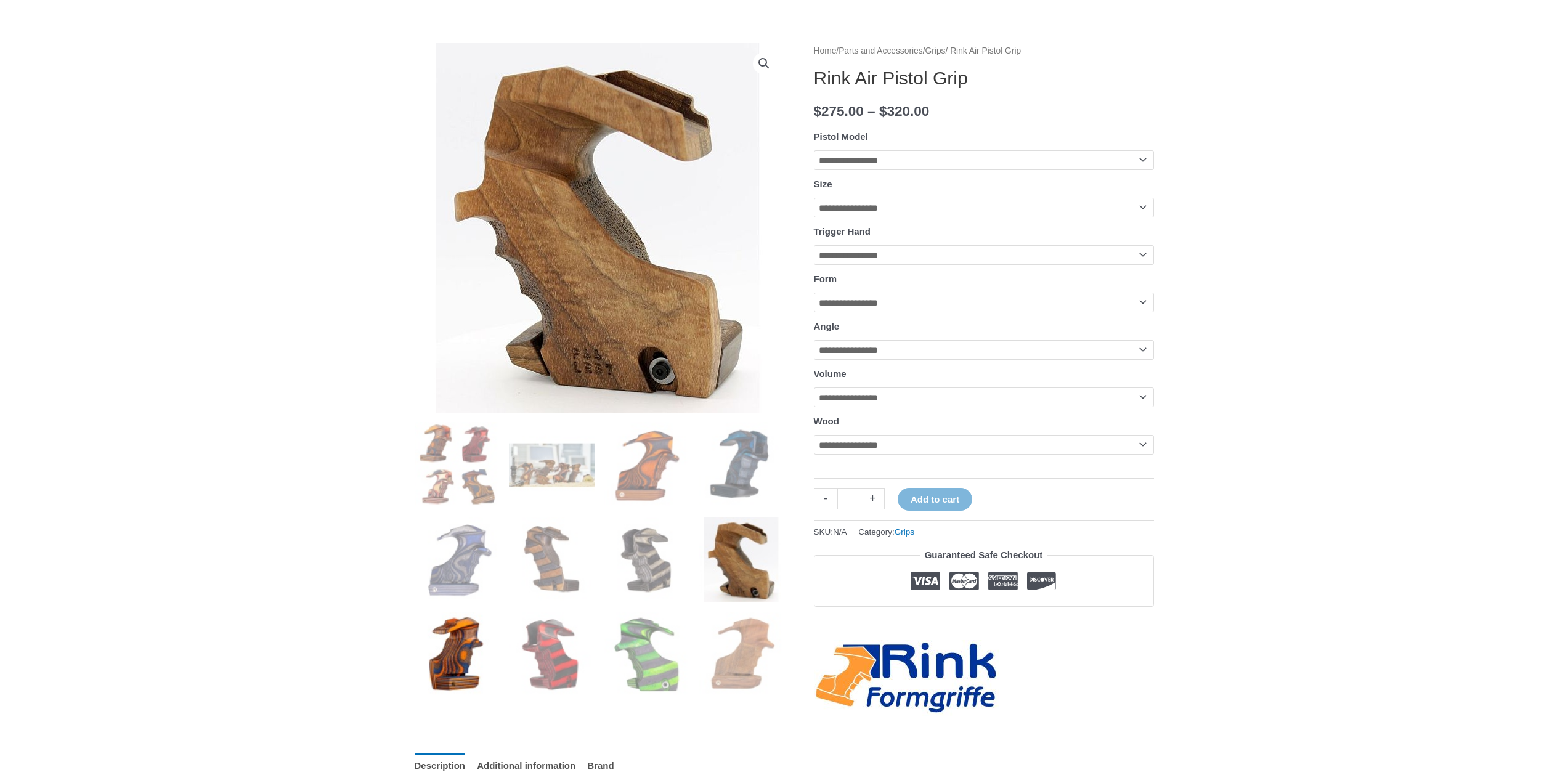
click at [482, 654] on img at bounding box center [457, 654] width 85 height 85
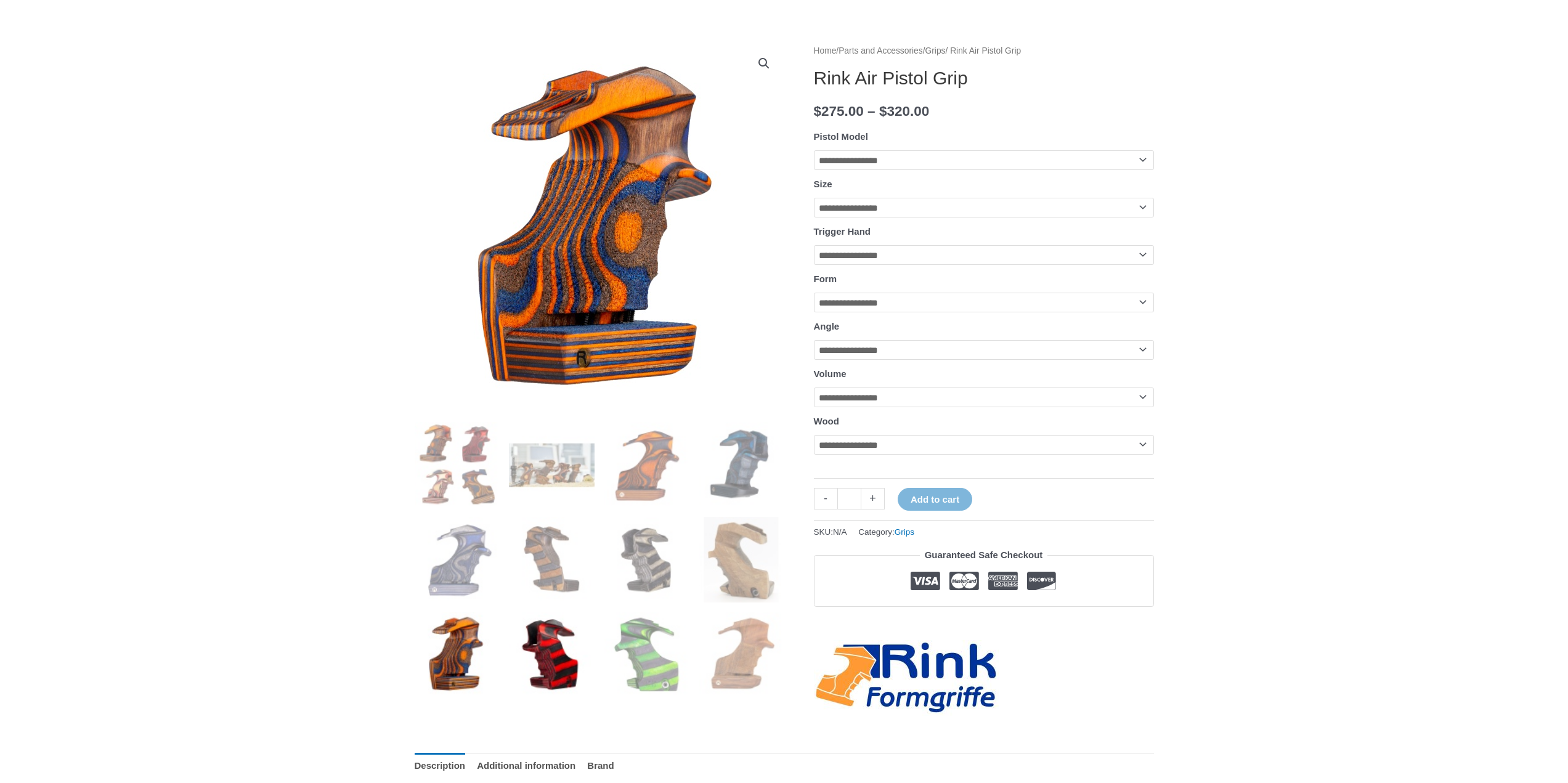
click at [549, 660] on img at bounding box center [551, 654] width 85 height 85
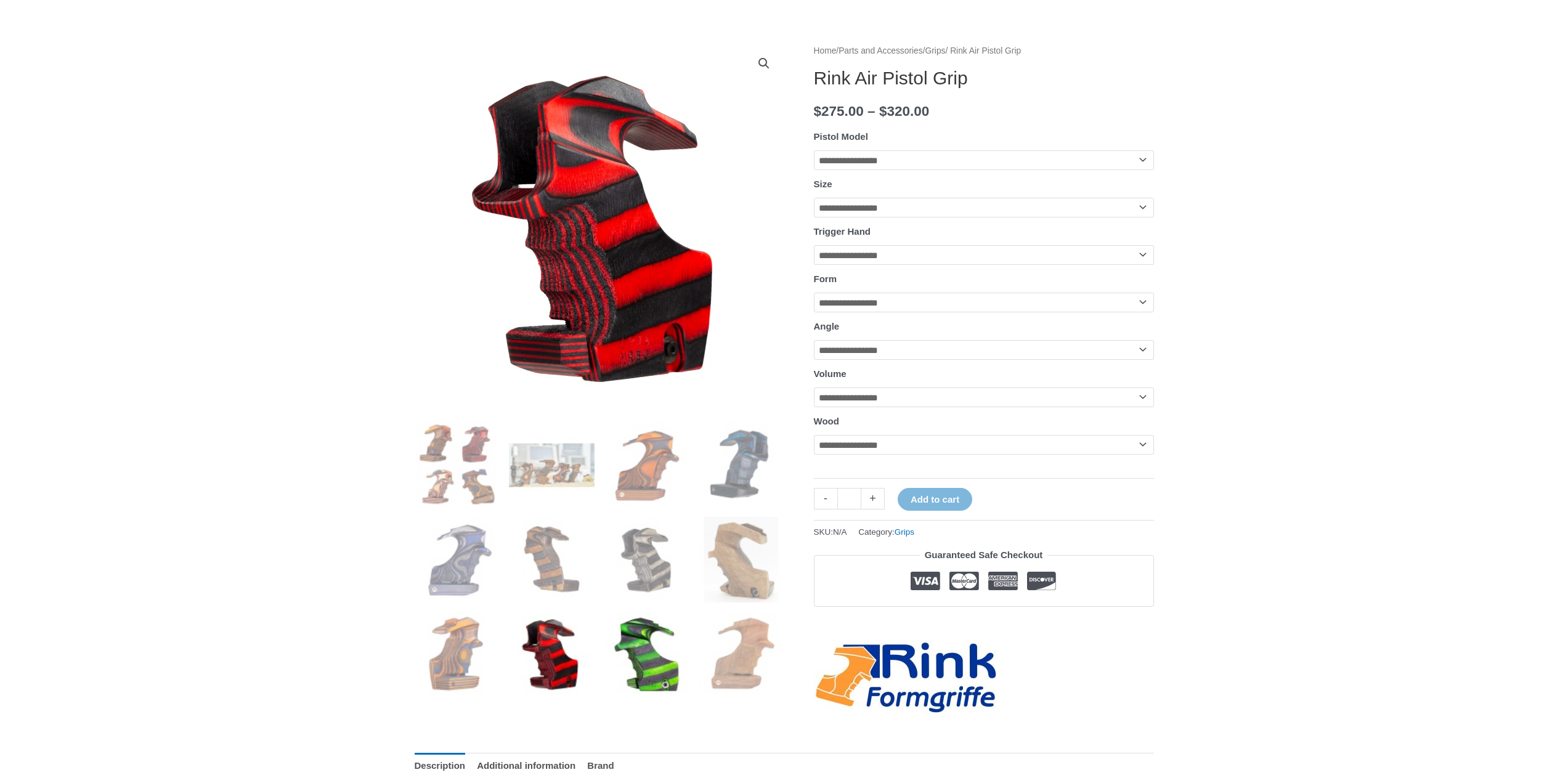
click at [629, 662] on img at bounding box center [646, 654] width 85 height 85
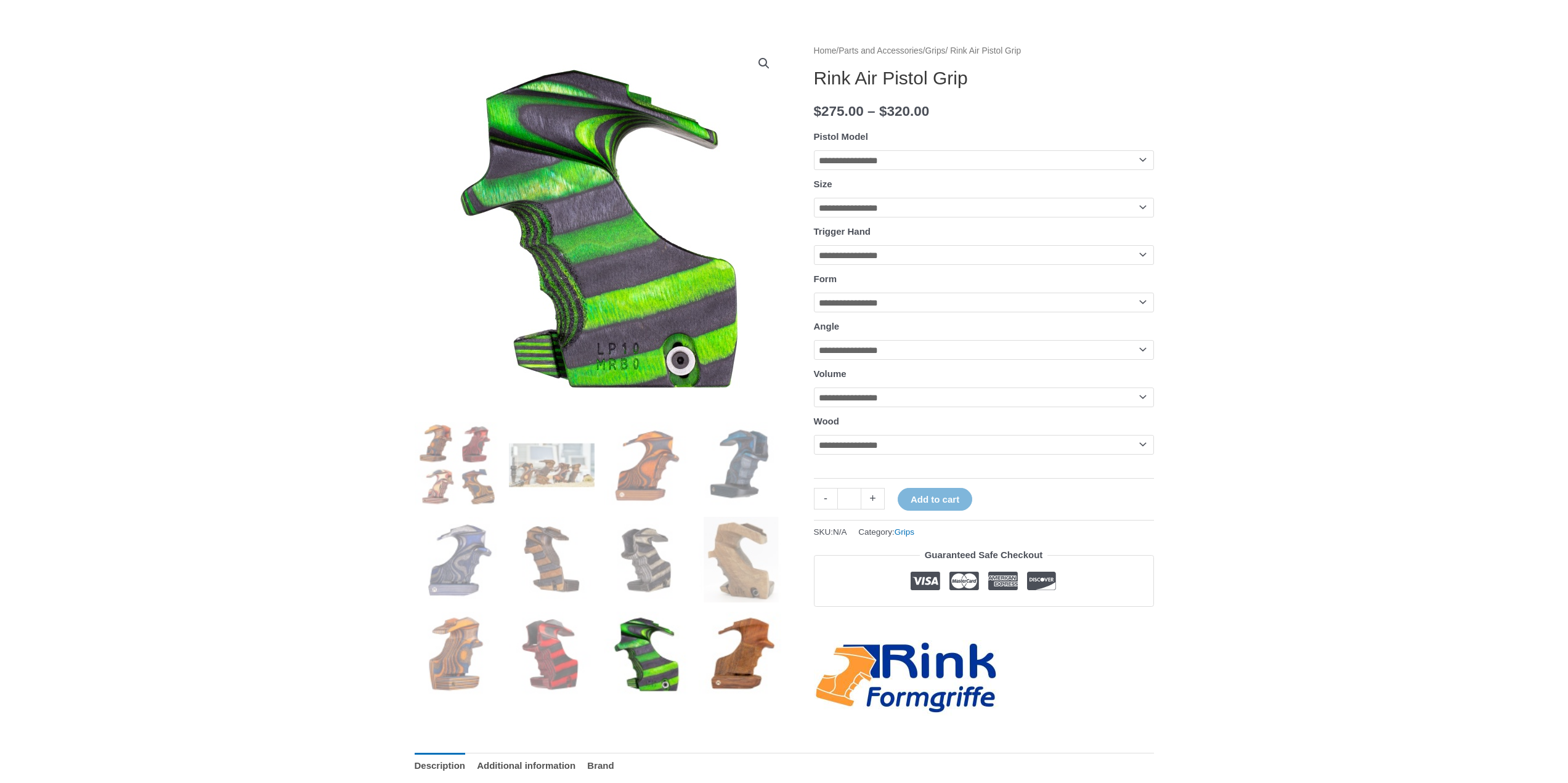
click at [742, 643] on img at bounding box center [741, 654] width 85 height 85
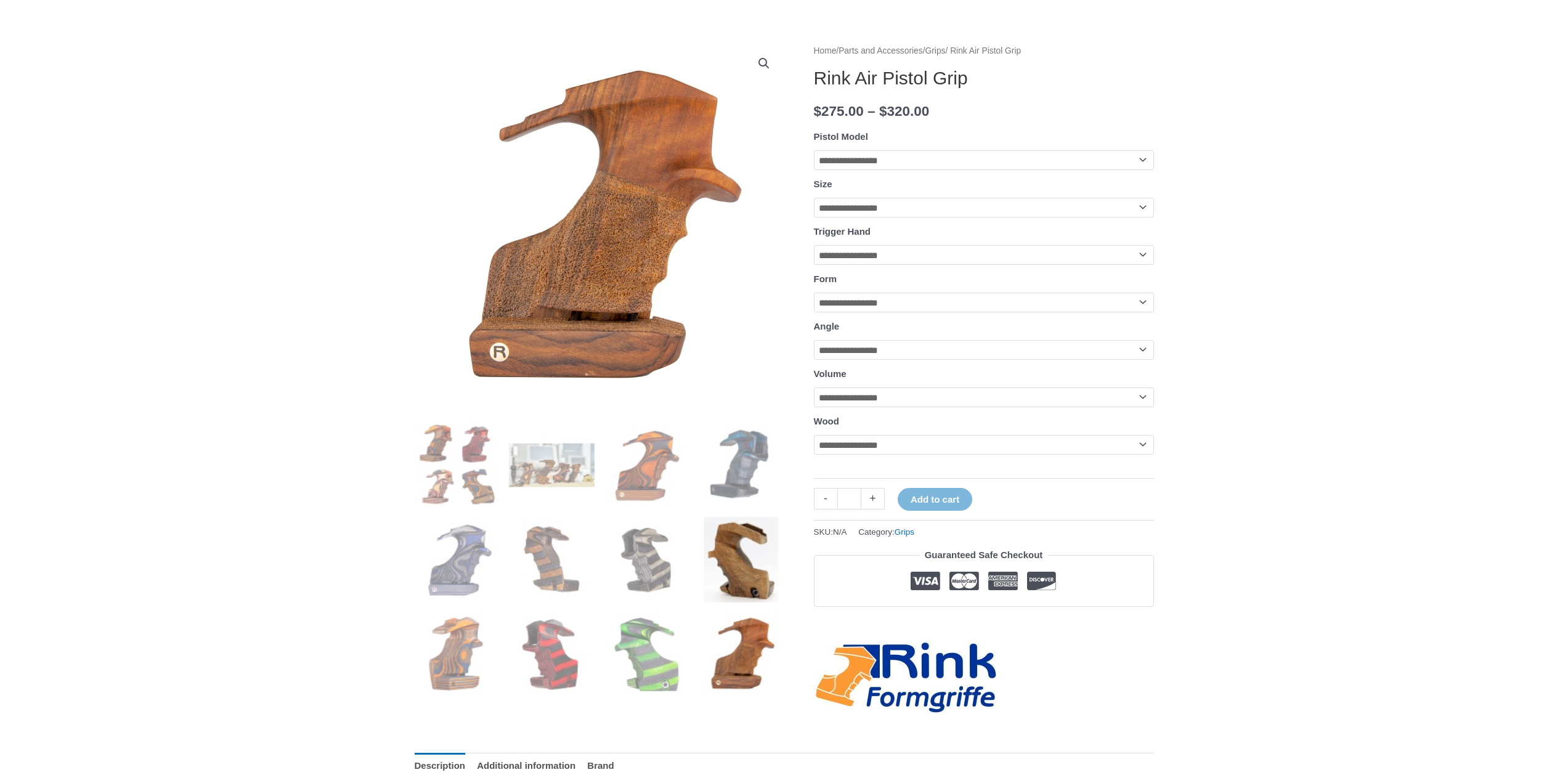
click at [705, 575] on img at bounding box center [741, 559] width 85 height 85
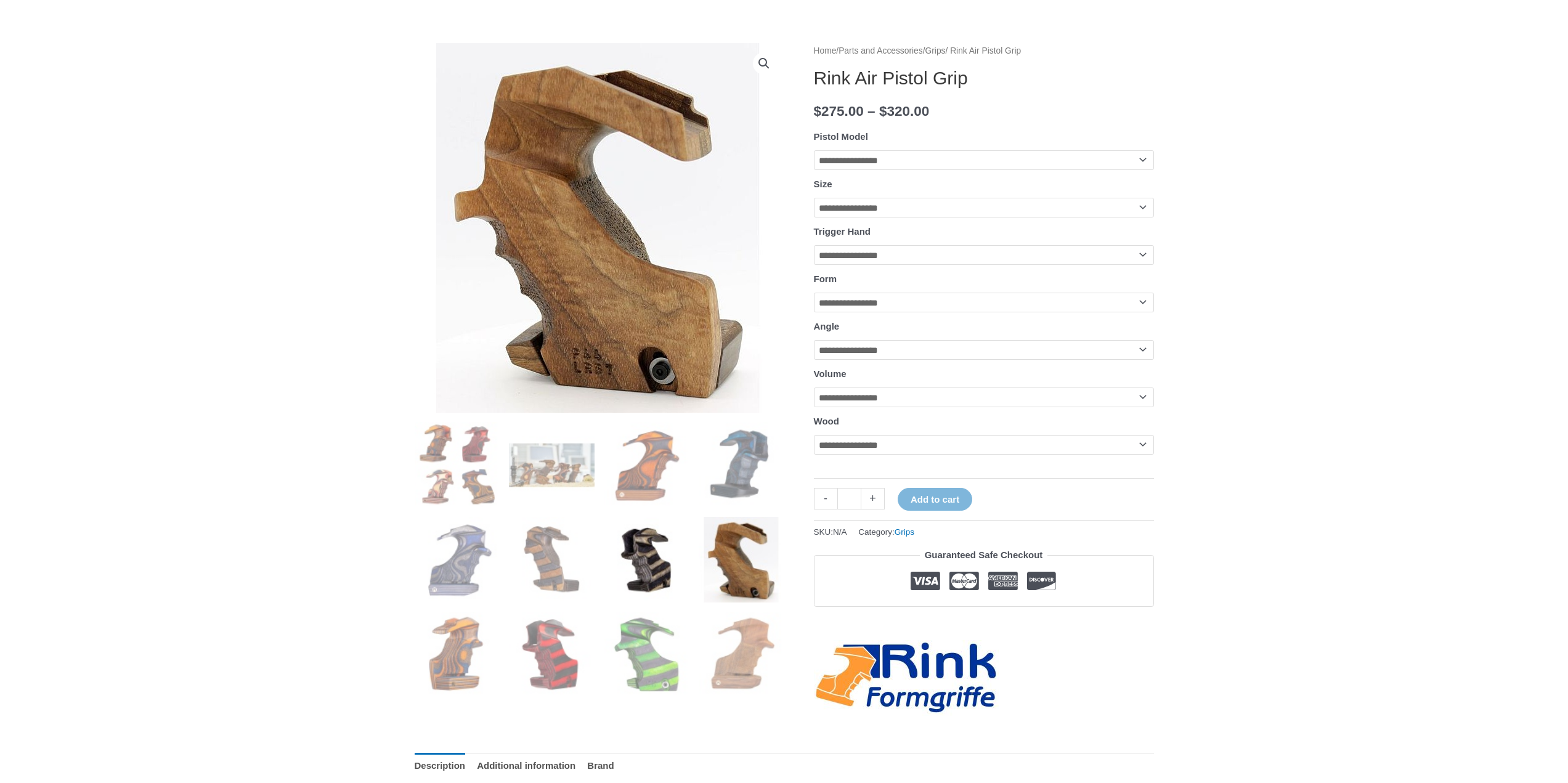
click at [660, 580] on img at bounding box center [646, 559] width 85 height 85
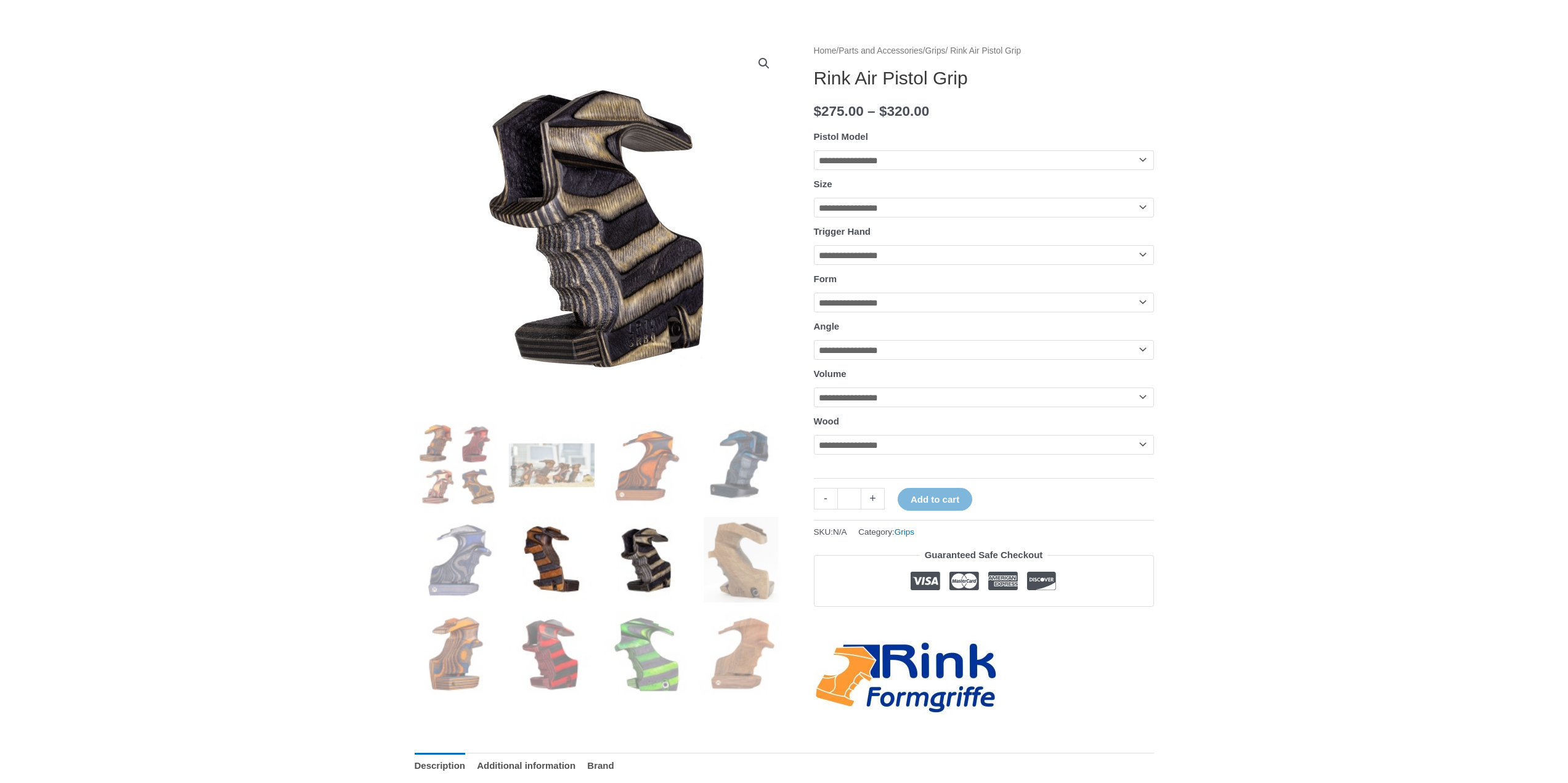
click at [564, 569] on img at bounding box center [551, 559] width 85 height 85
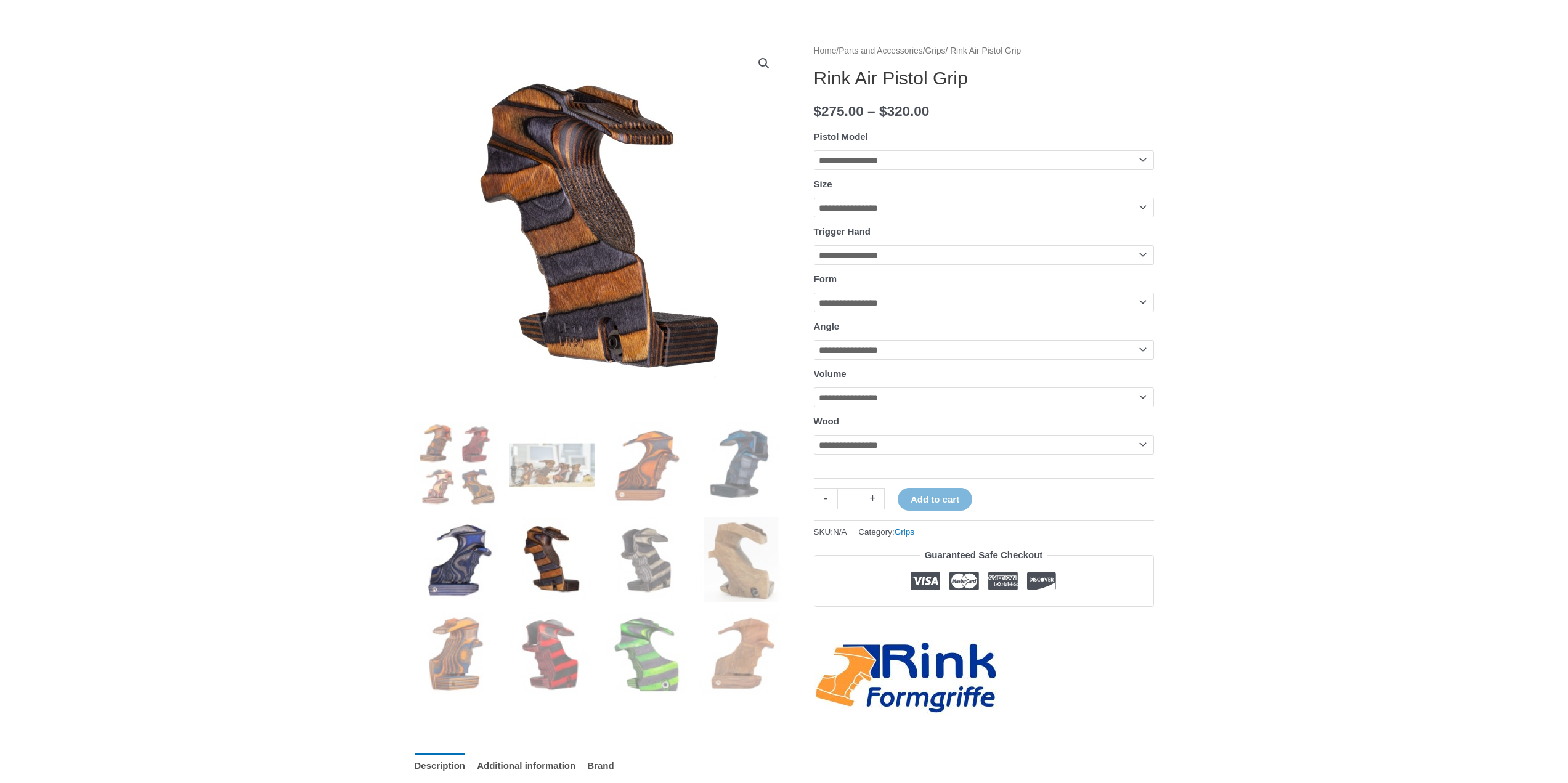
click at [483, 552] on img at bounding box center [457, 559] width 85 height 85
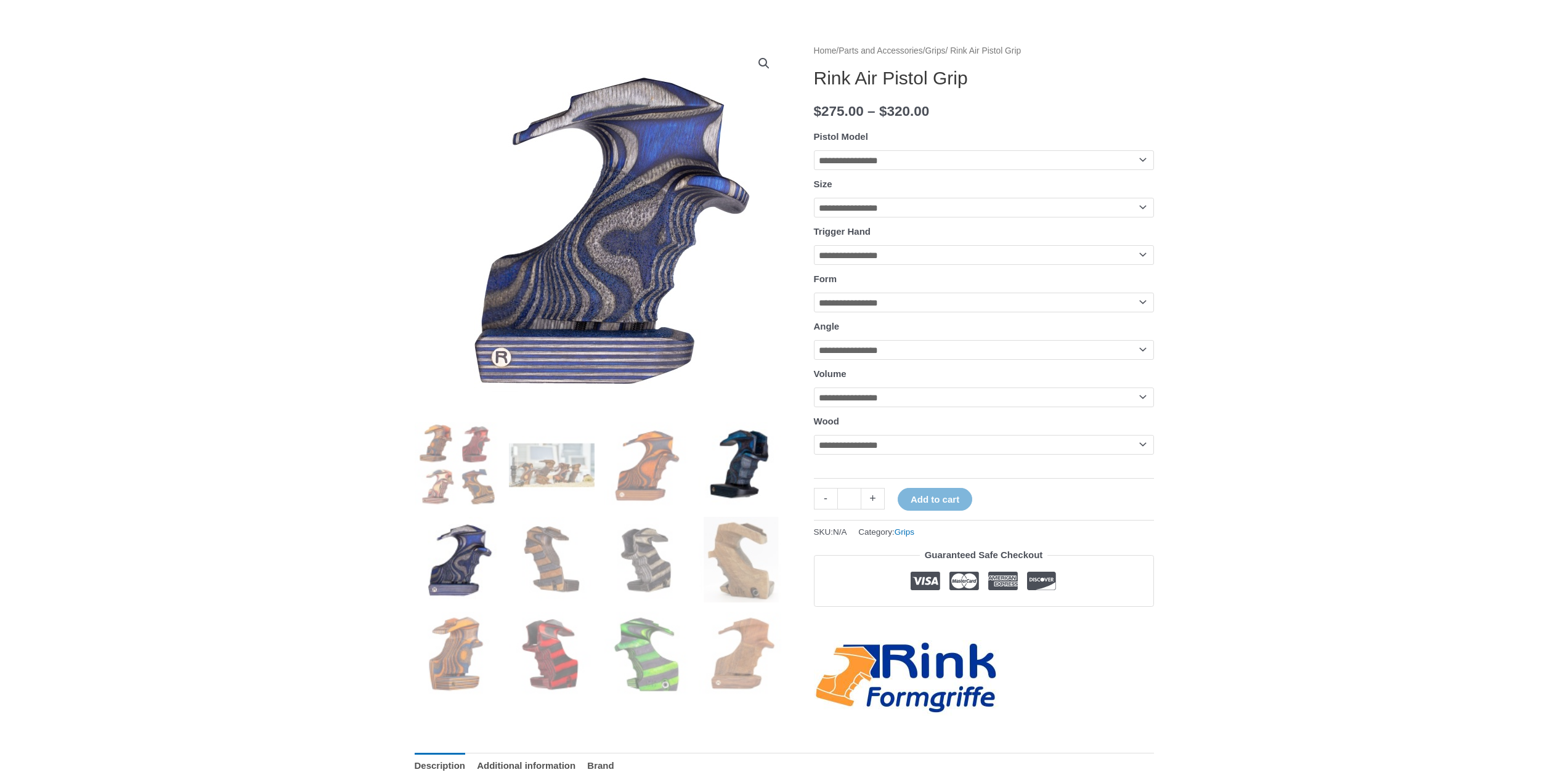
click at [725, 496] on img at bounding box center [741, 465] width 85 height 85
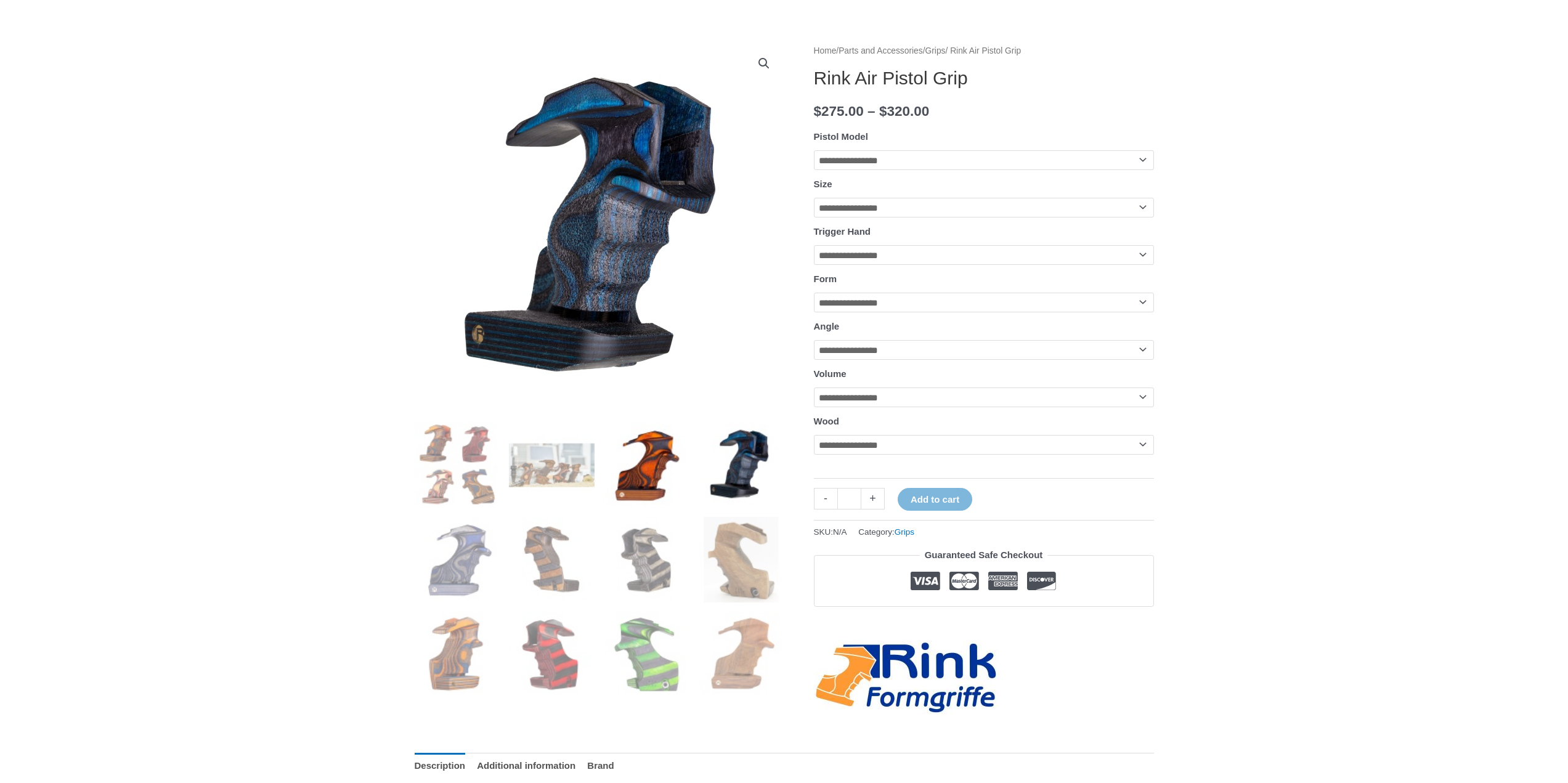
click at [625, 456] on img at bounding box center [646, 465] width 85 height 85
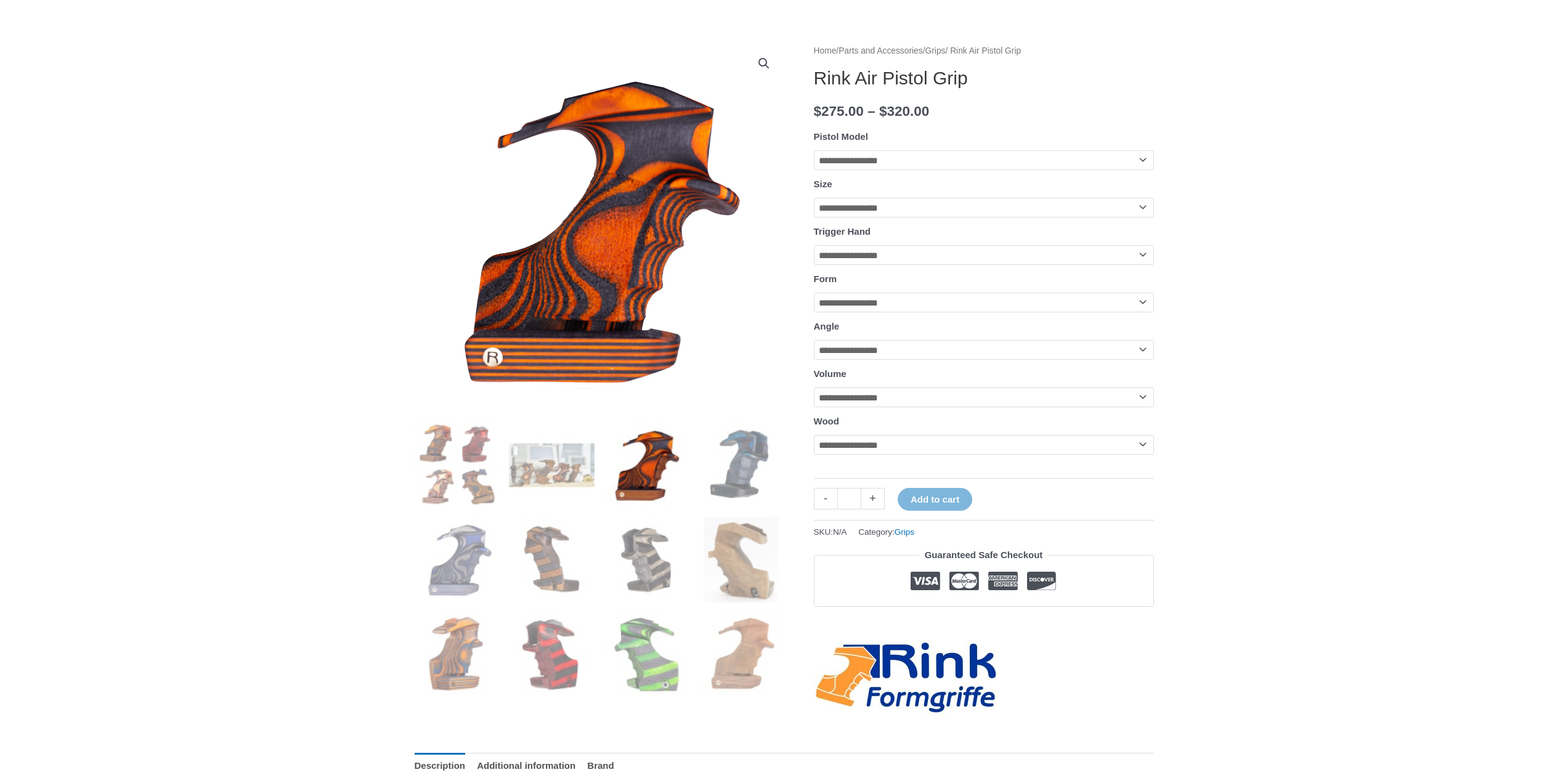
click at [731, 464] on img at bounding box center [741, 465] width 85 height 85
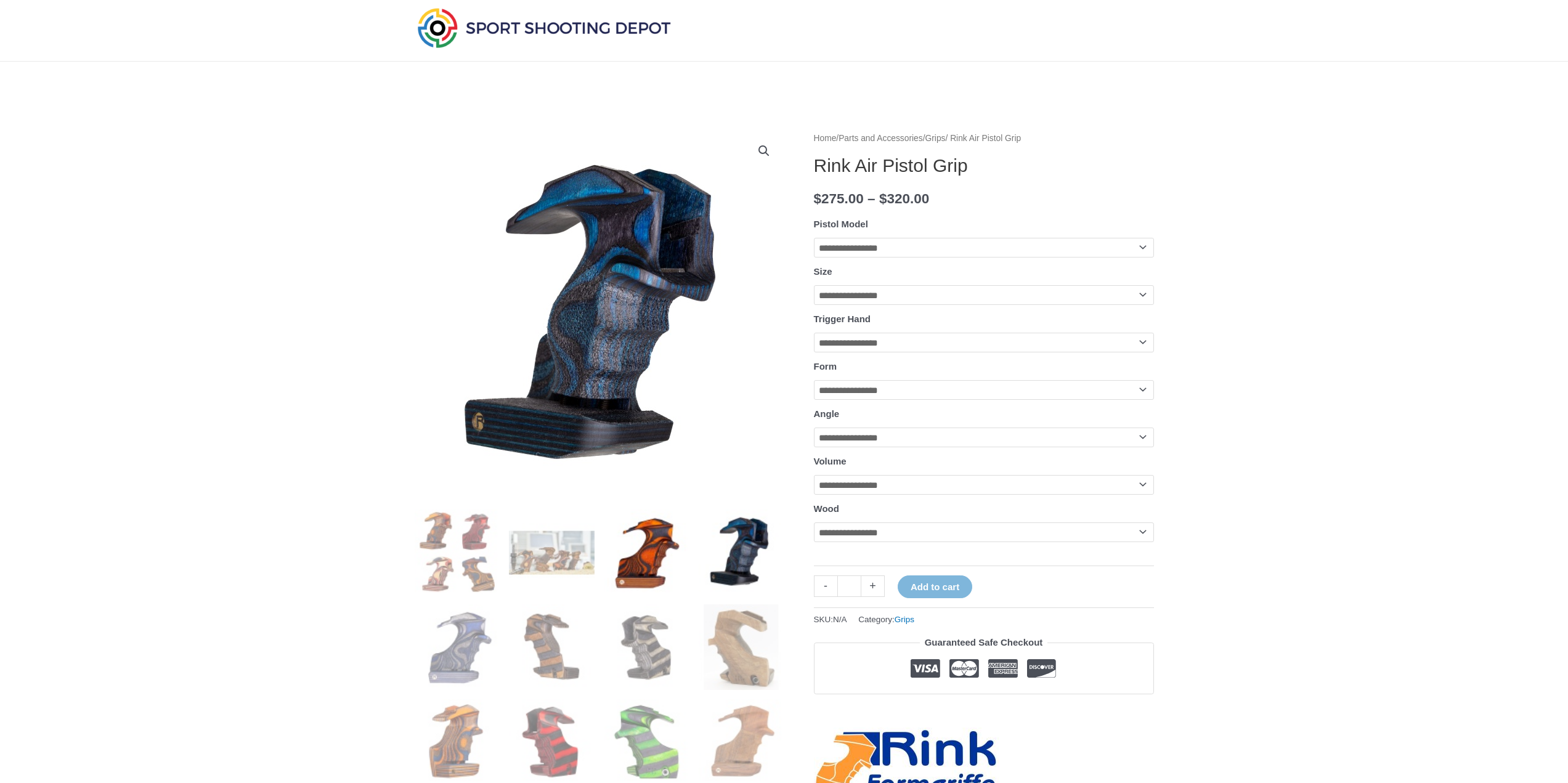
scroll to position [0, 0]
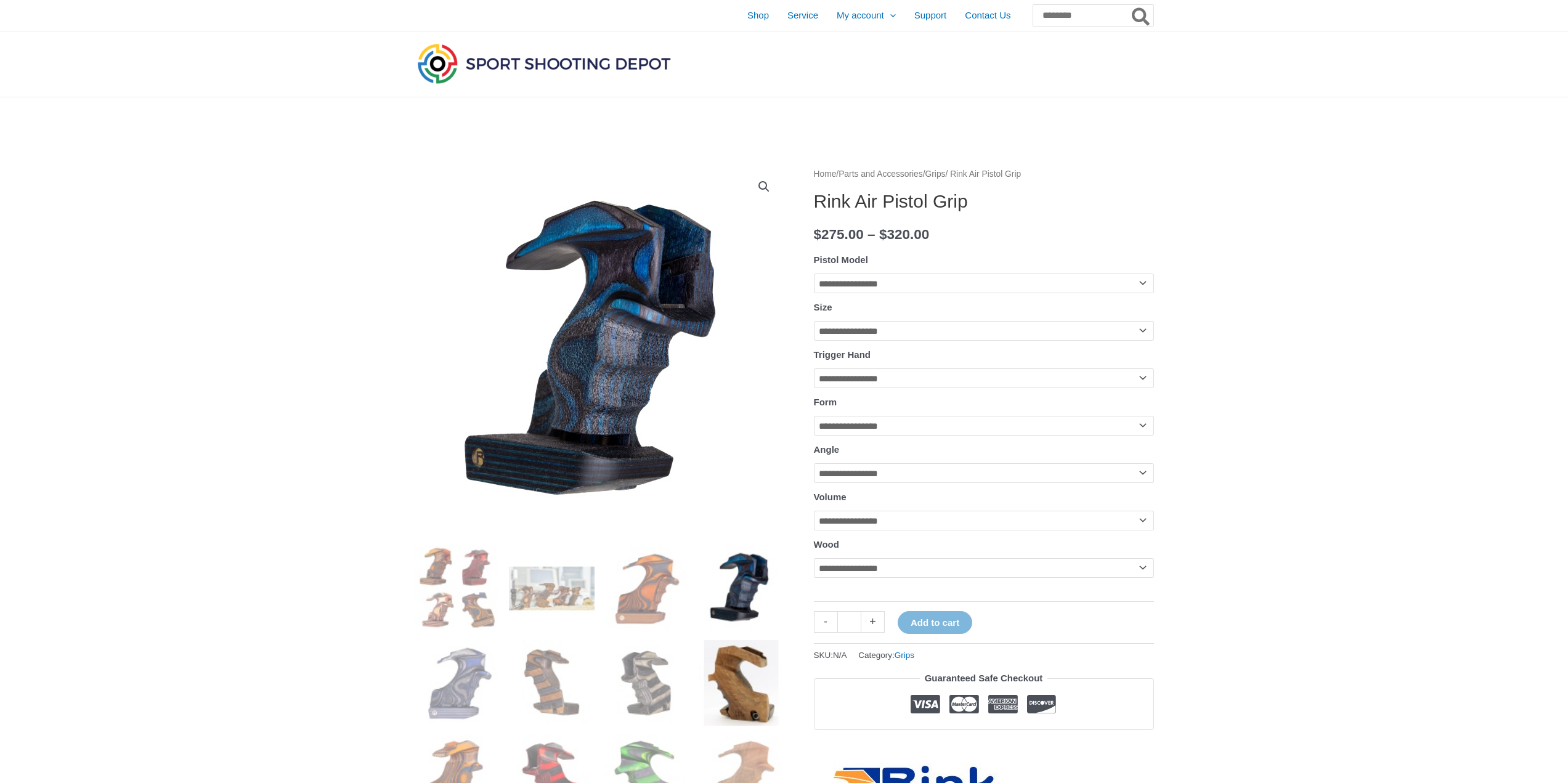
click at [756, 689] on img at bounding box center [741, 682] width 85 height 85
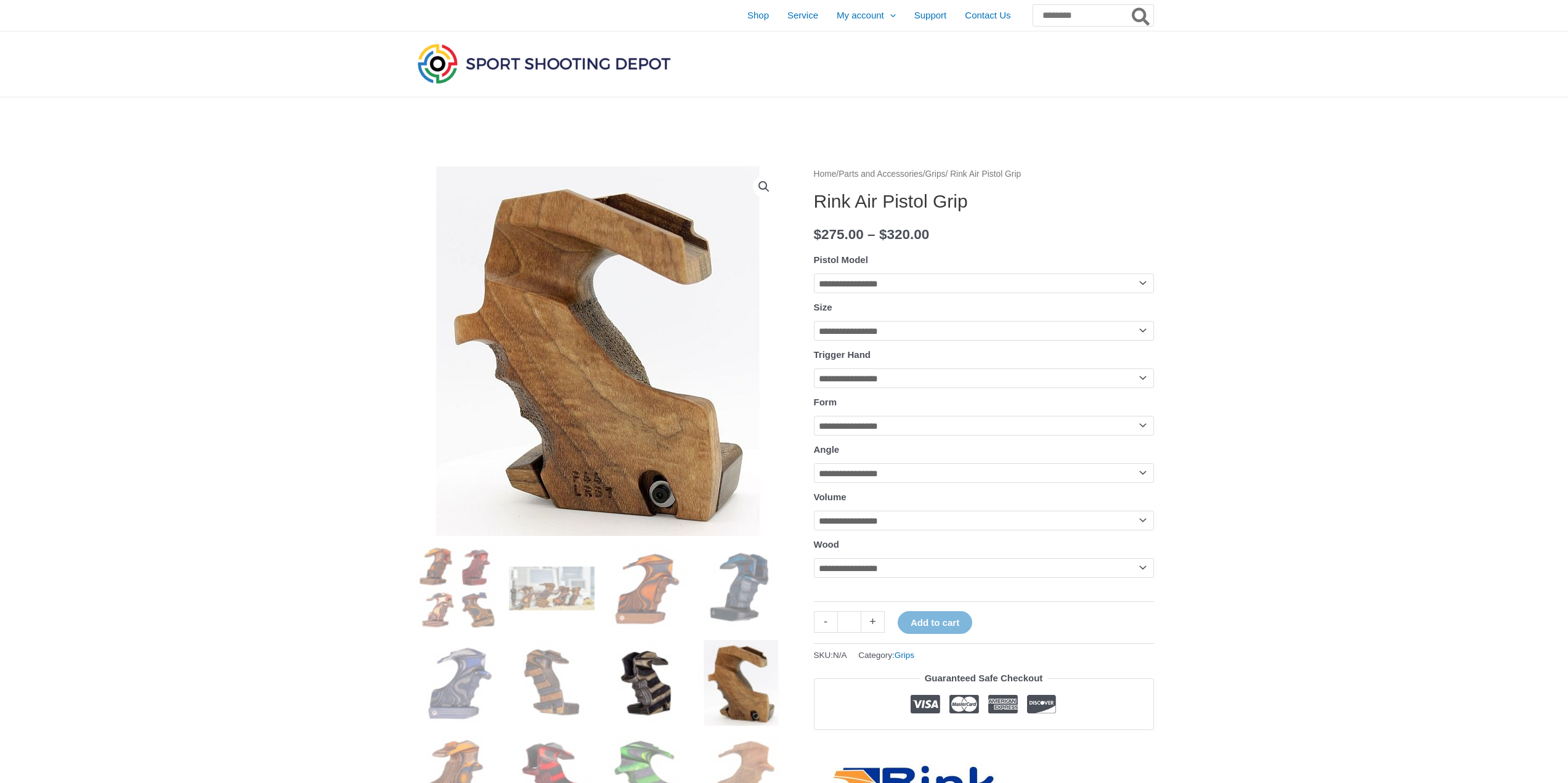
click at [656, 699] on img at bounding box center [646, 682] width 85 height 85
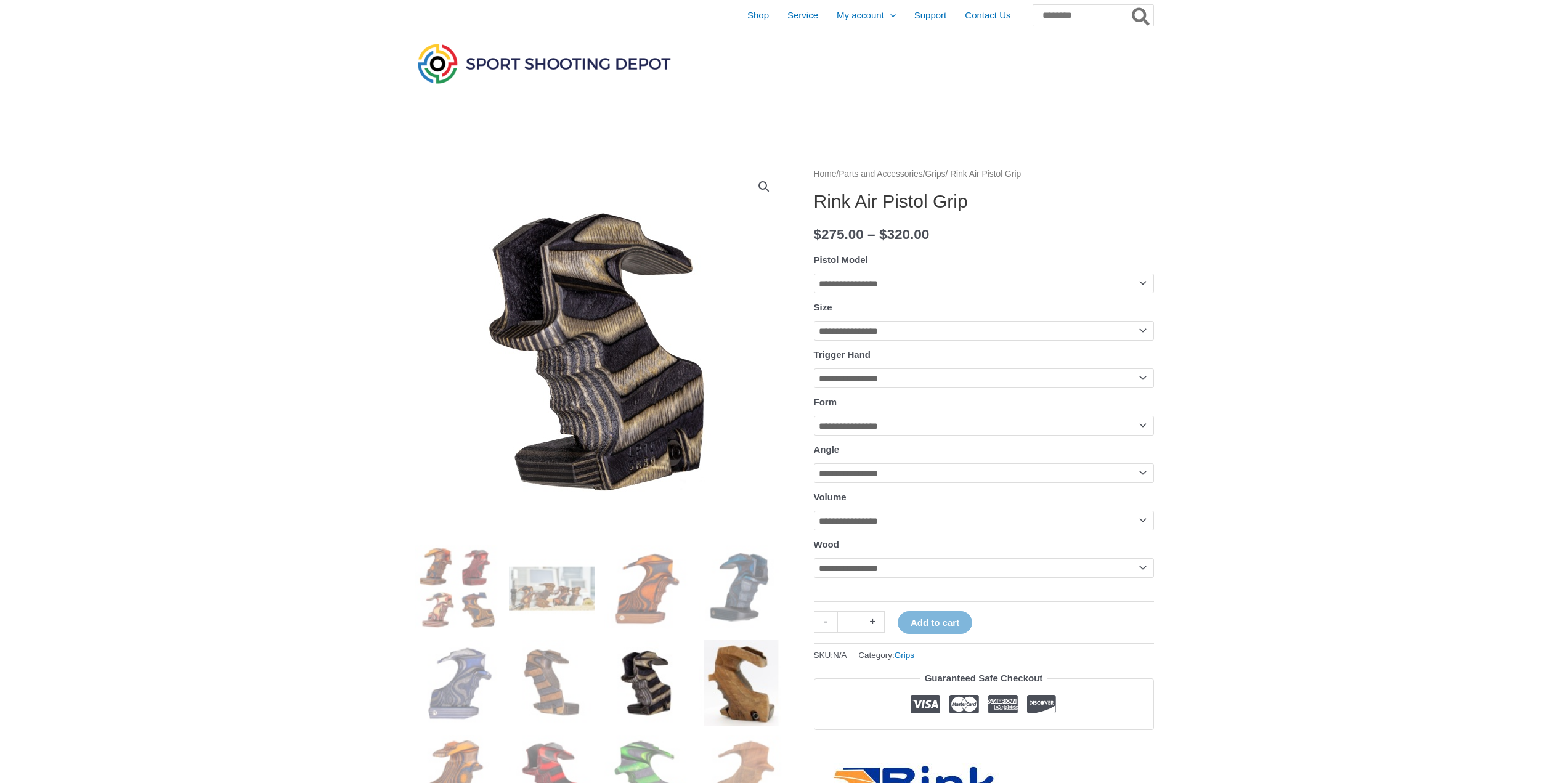
click at [728, 661] on img at bounding box center [741, 682] width 85 height 85
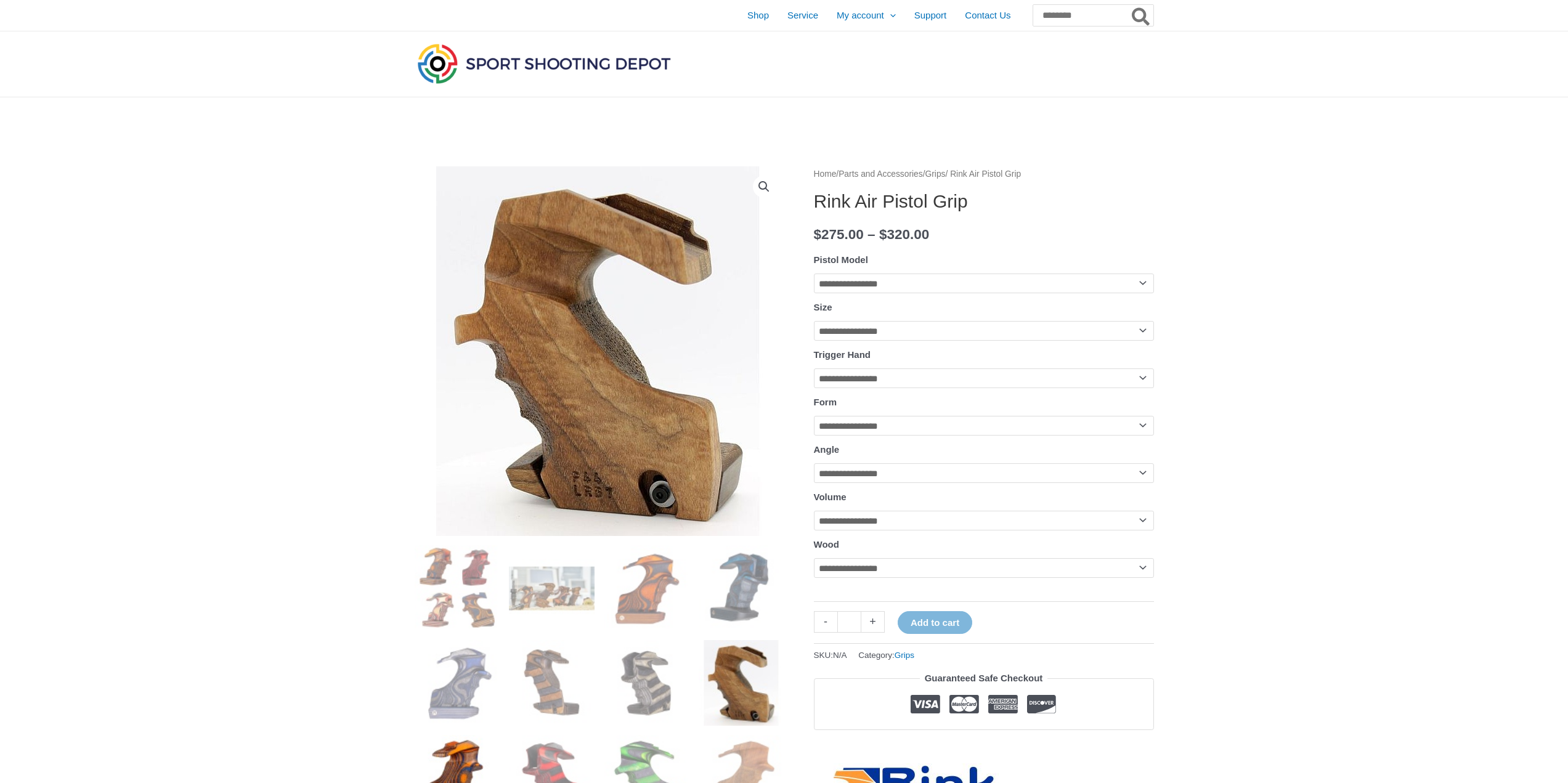
click at [477, 741] on img at bounding box center [457, 778] width 85 height 85
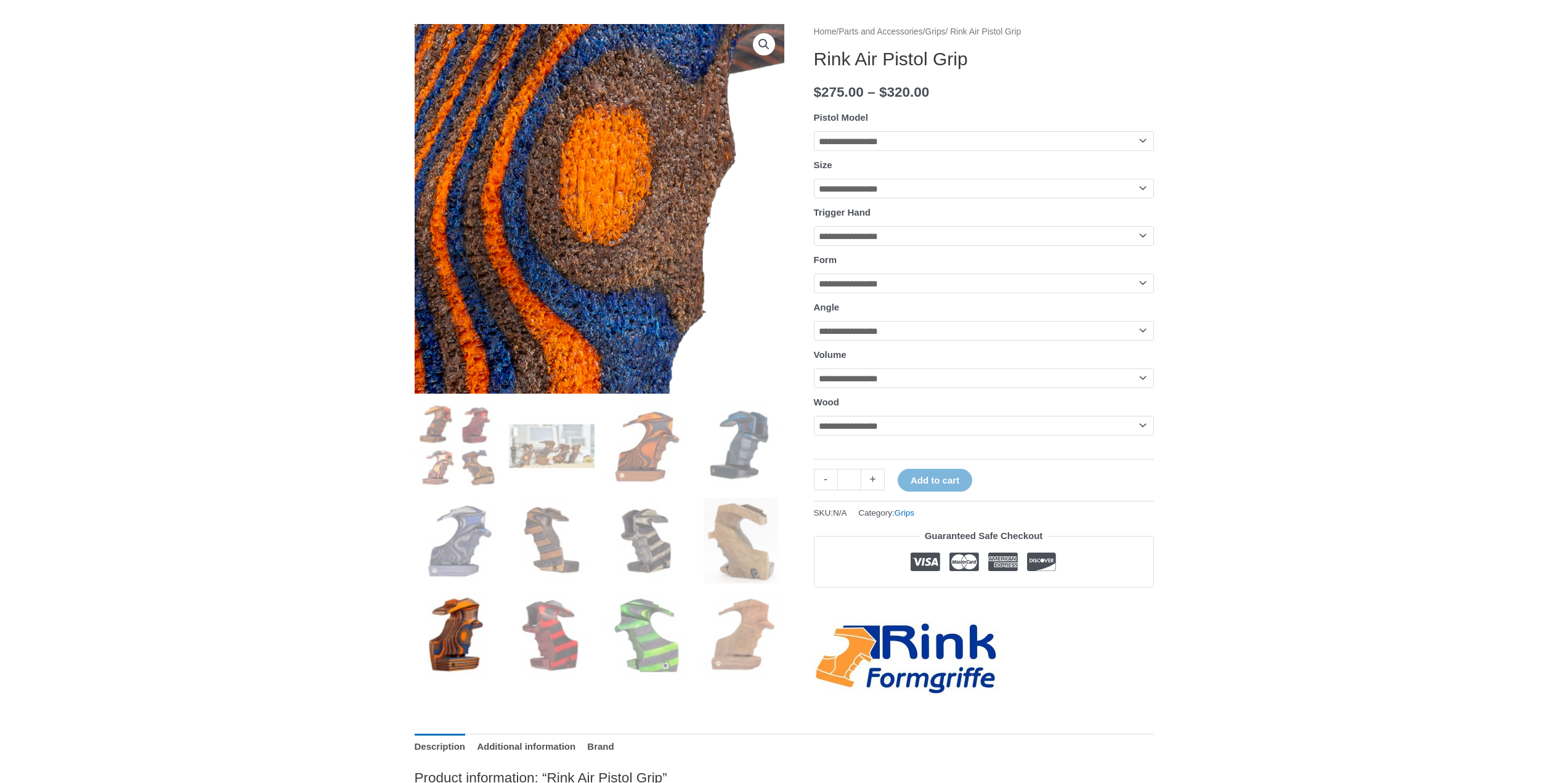
scroll to position [185, 0]
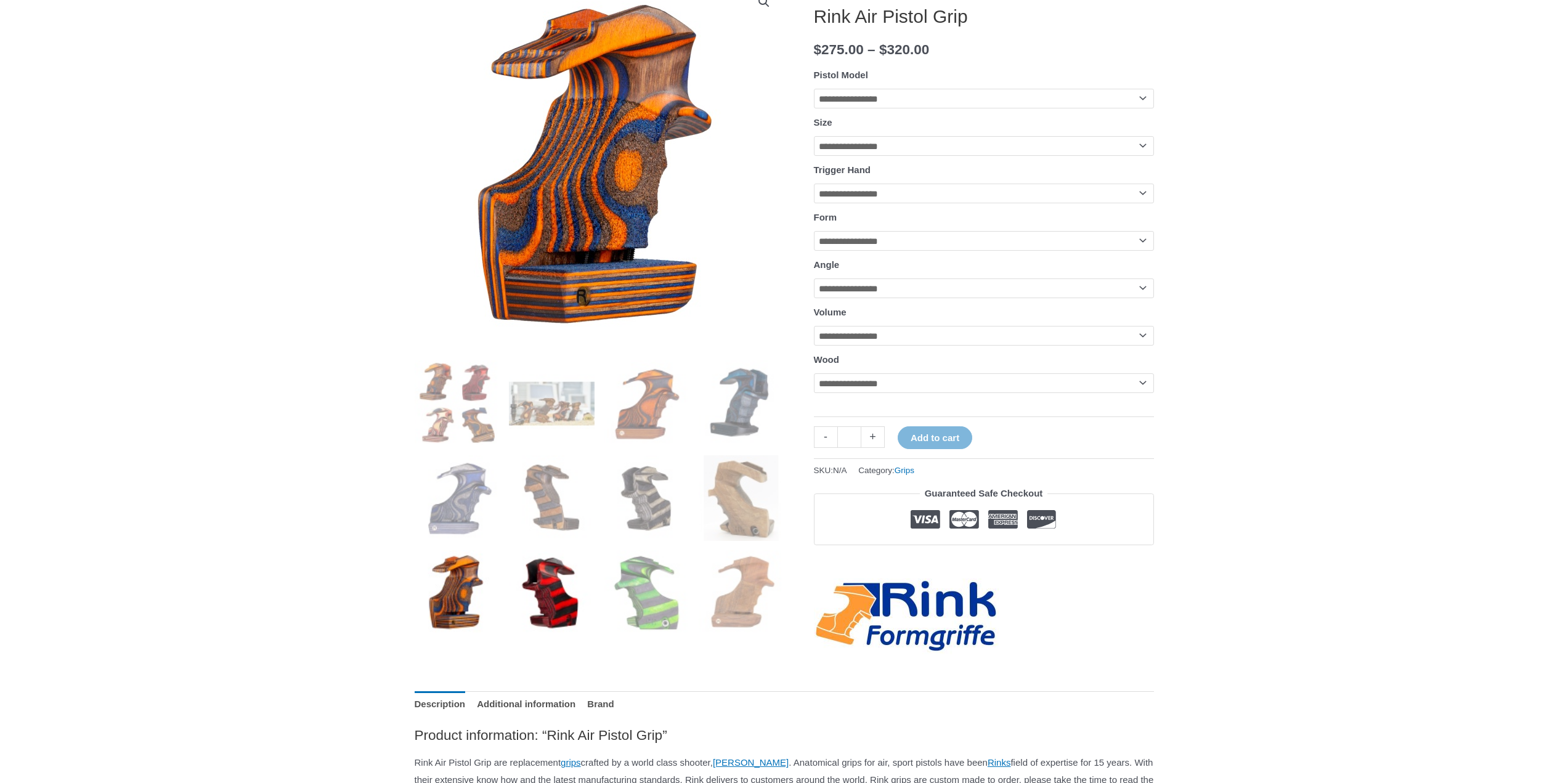
click at [576, 606] on img at bounding box center [551, 592] width 85 height 85
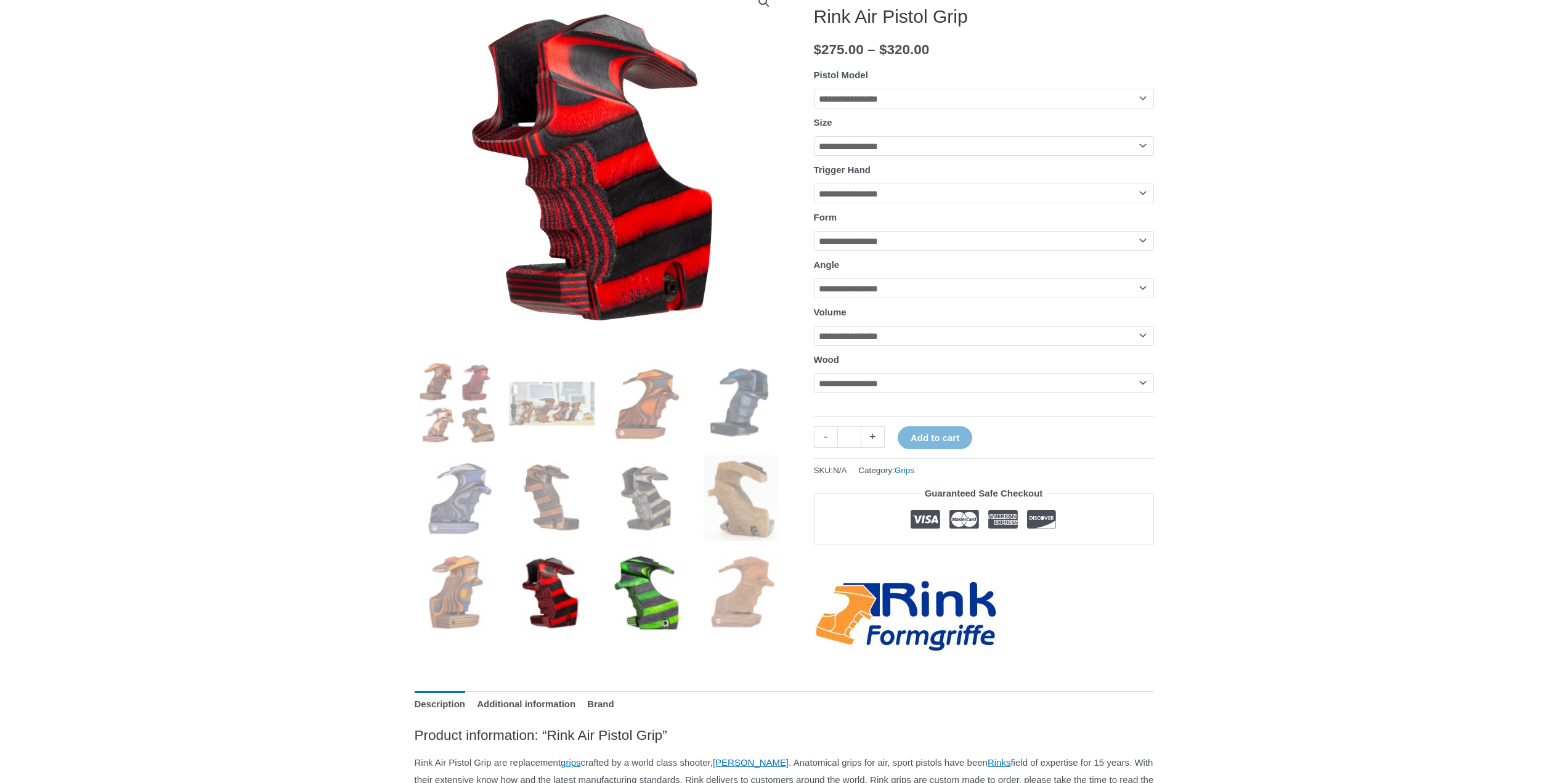
click at [656, 603] on img at bounding box center [646, 592] width 85 height 85
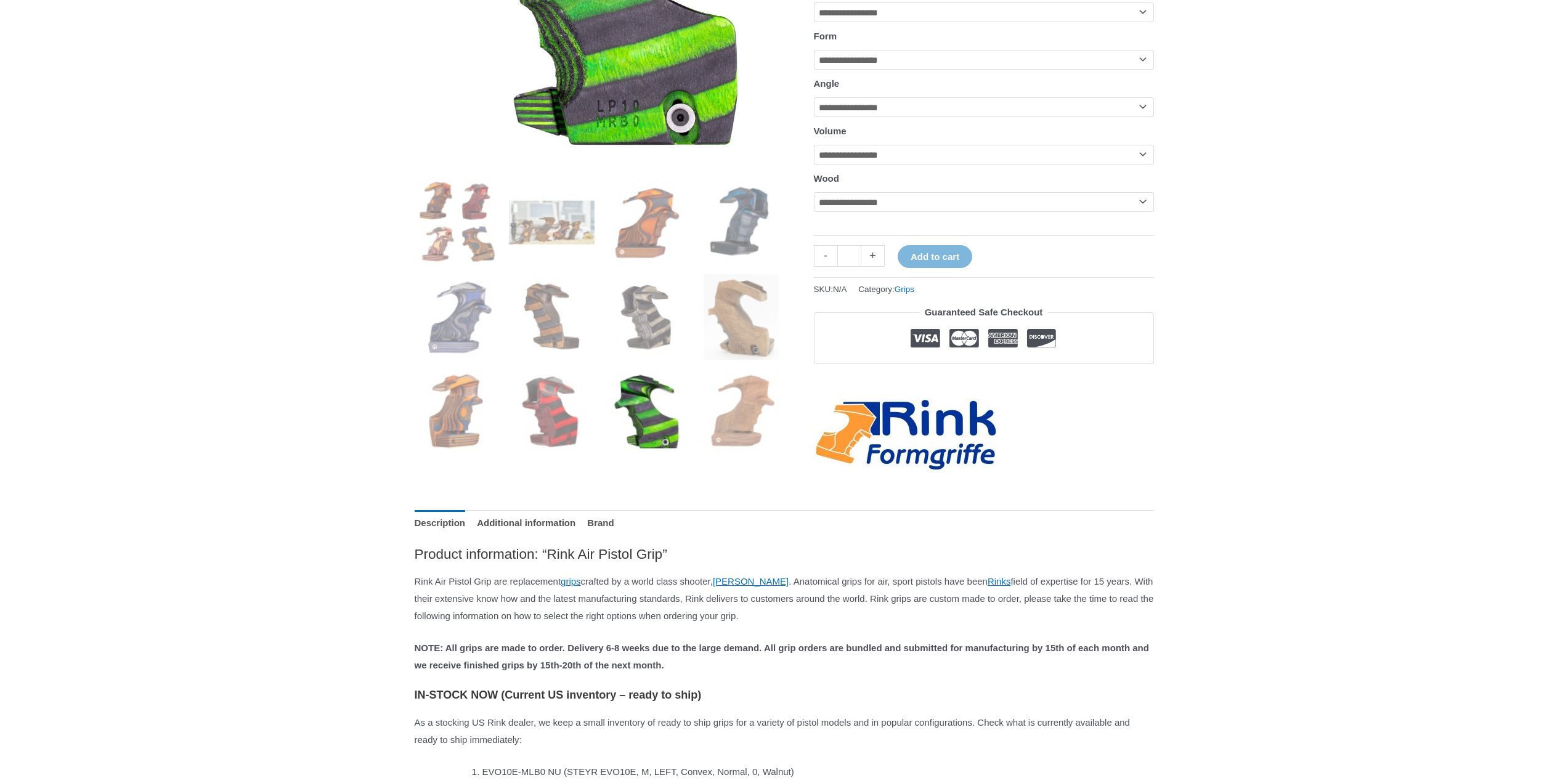
scroll to position [370, 0]
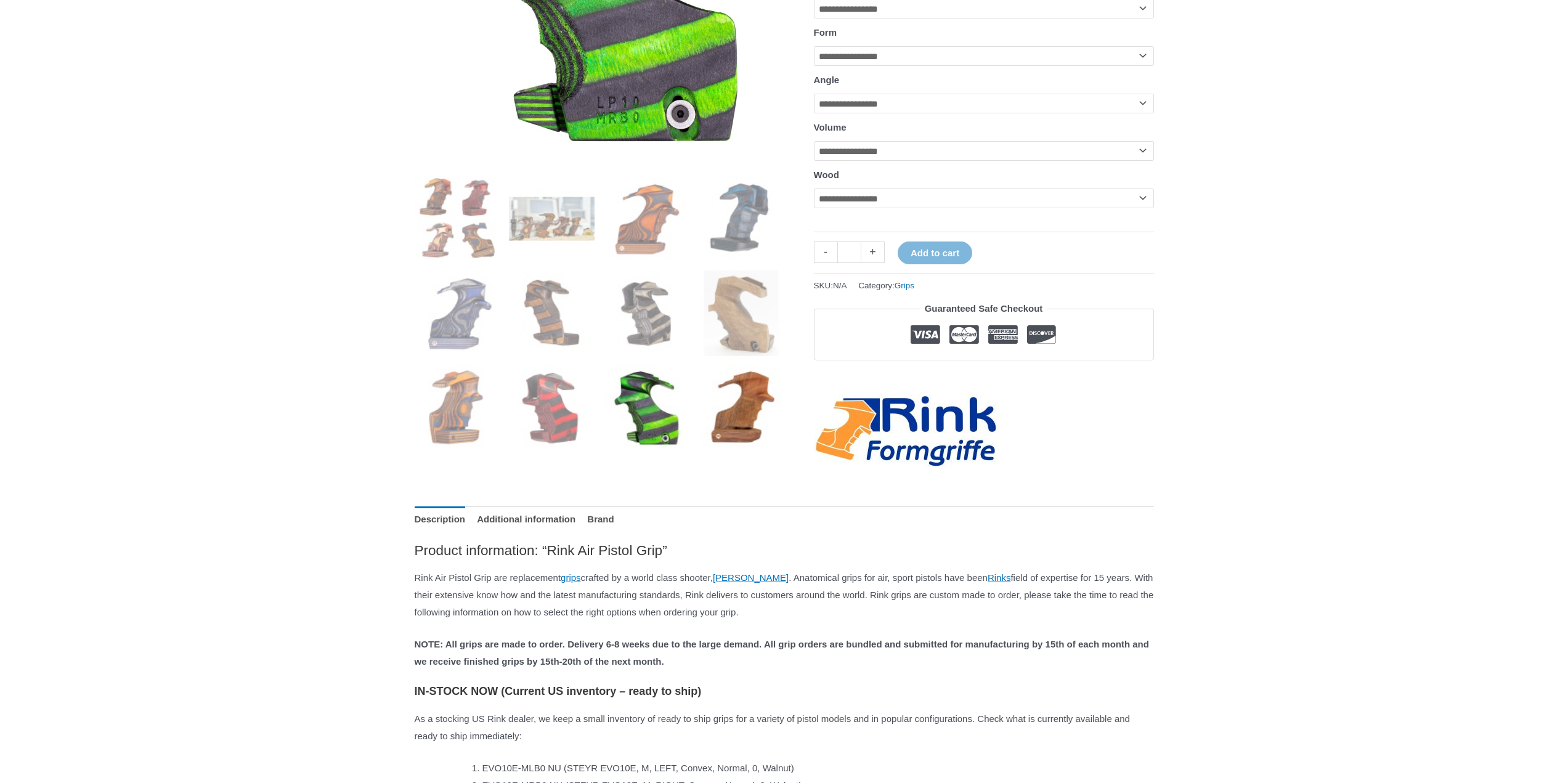
click at [762, 435] on img at bounding box center [741, 408] width 85 height 85
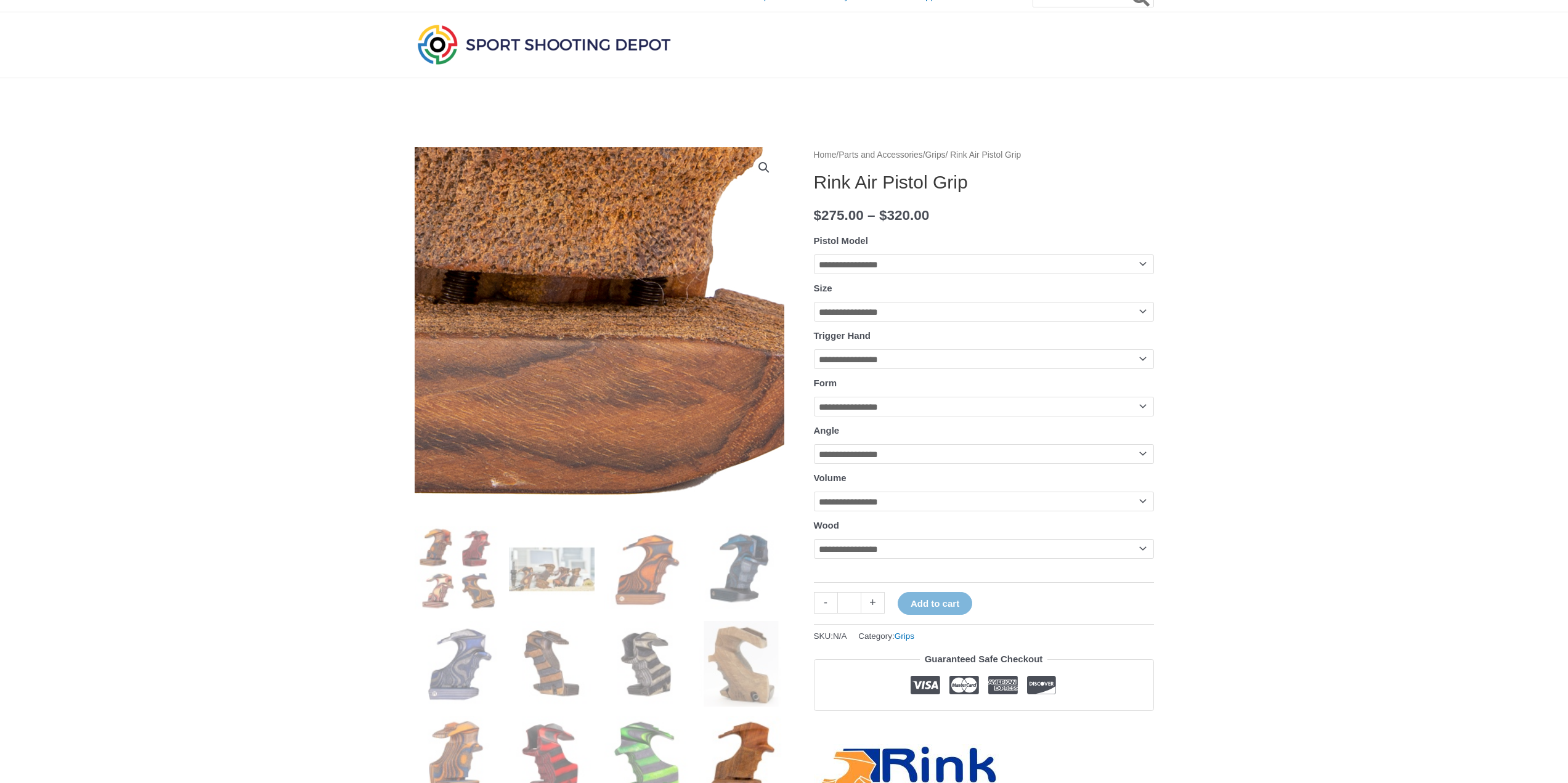
scroll to position [0, 0]
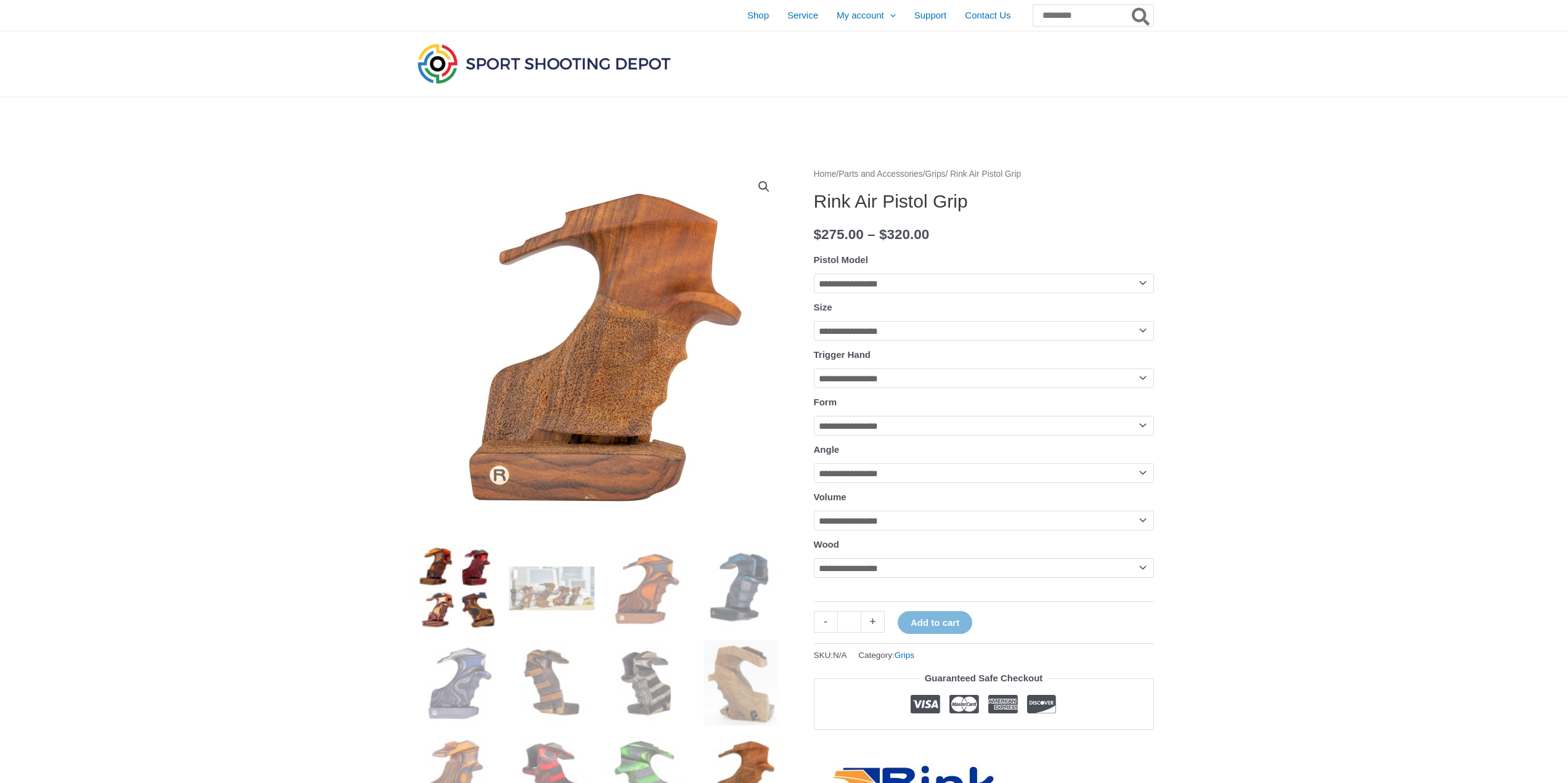
click at [437, 586] on img at bounding box center [457, 588] width 85 height 85
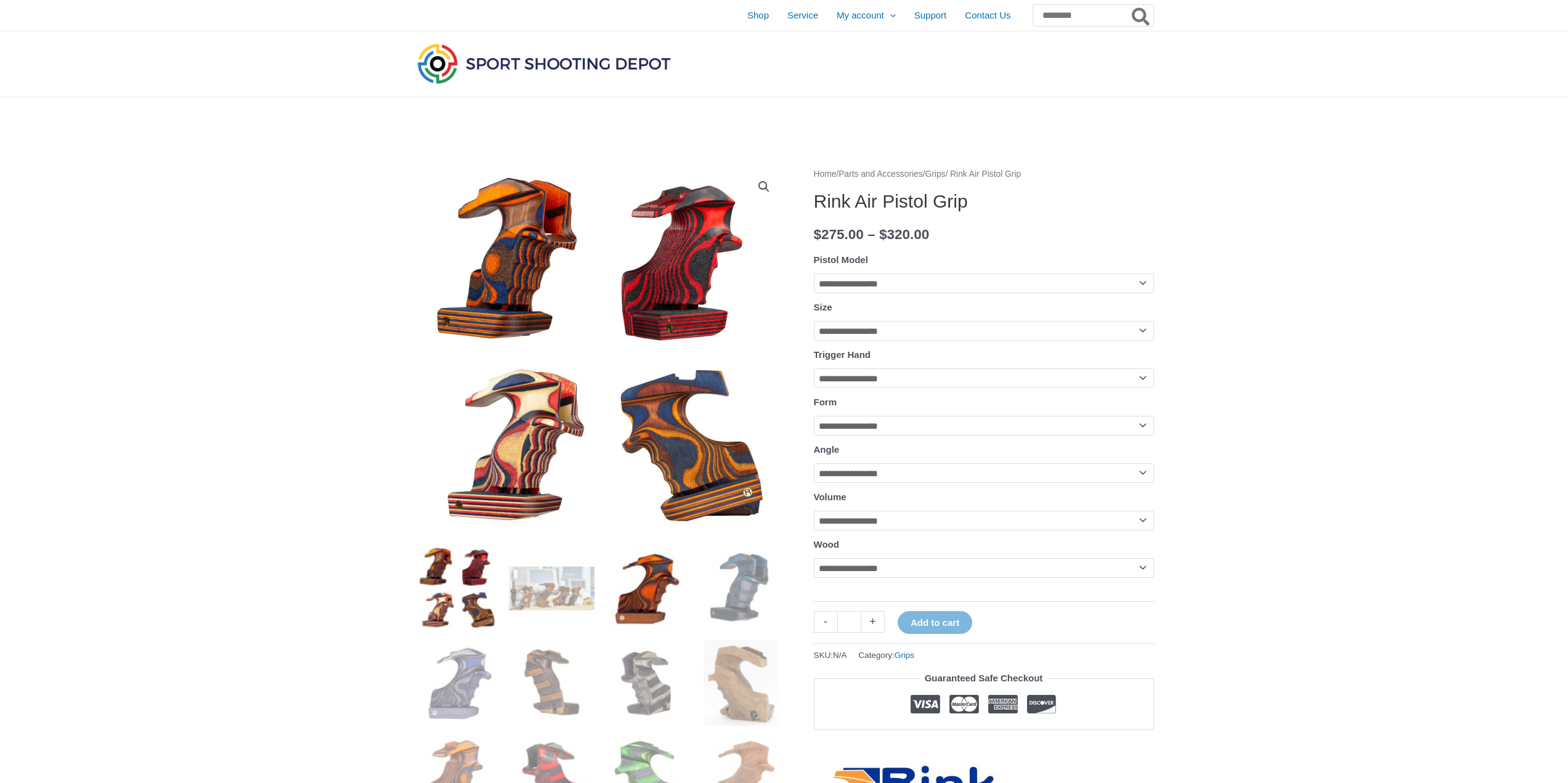
click at [612, 609] on img at bounding box center [646, 588] width 85 height 85
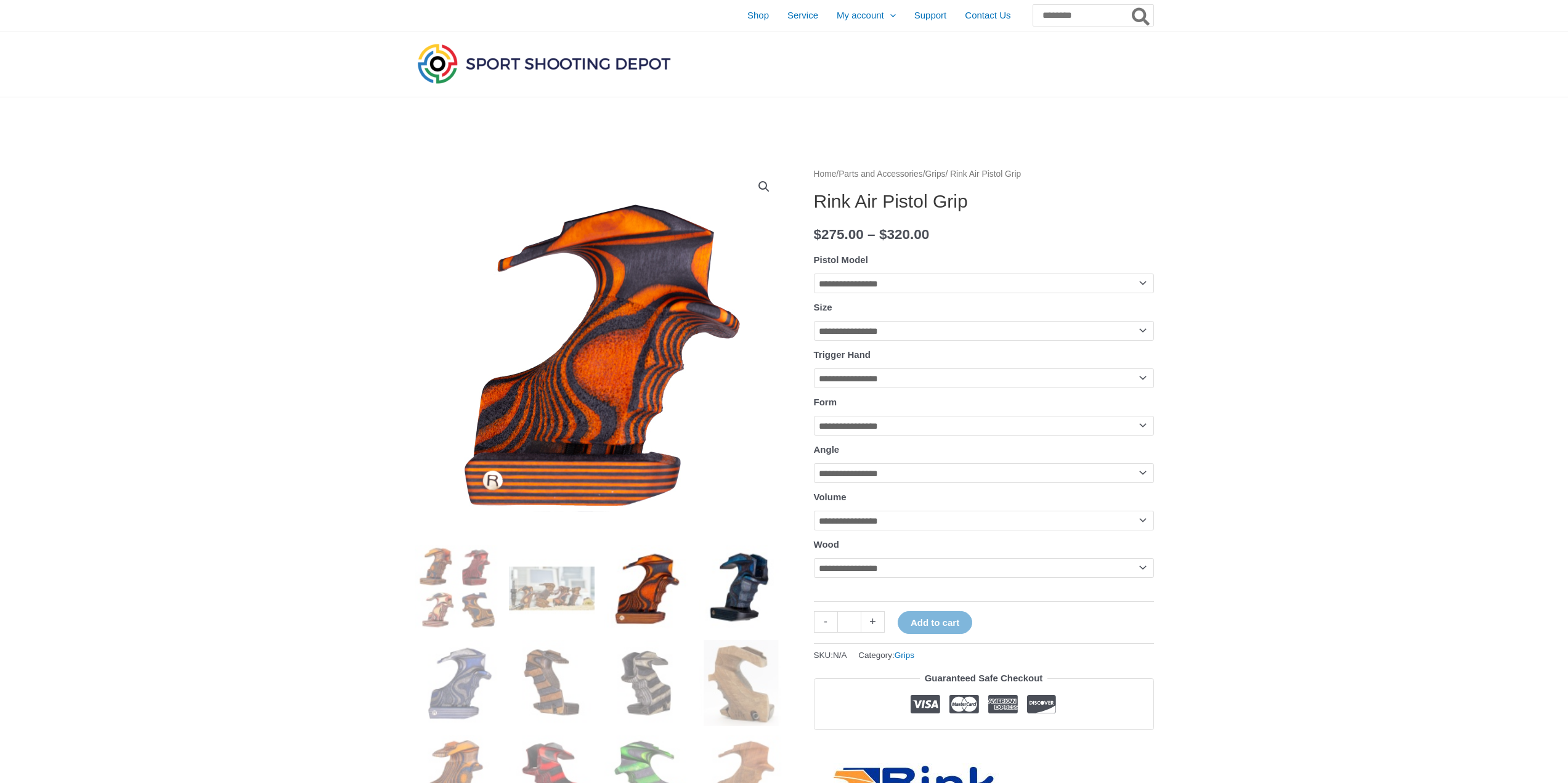
click at [716, 595] on img at bounding box center [741, 588] width 85 height 85
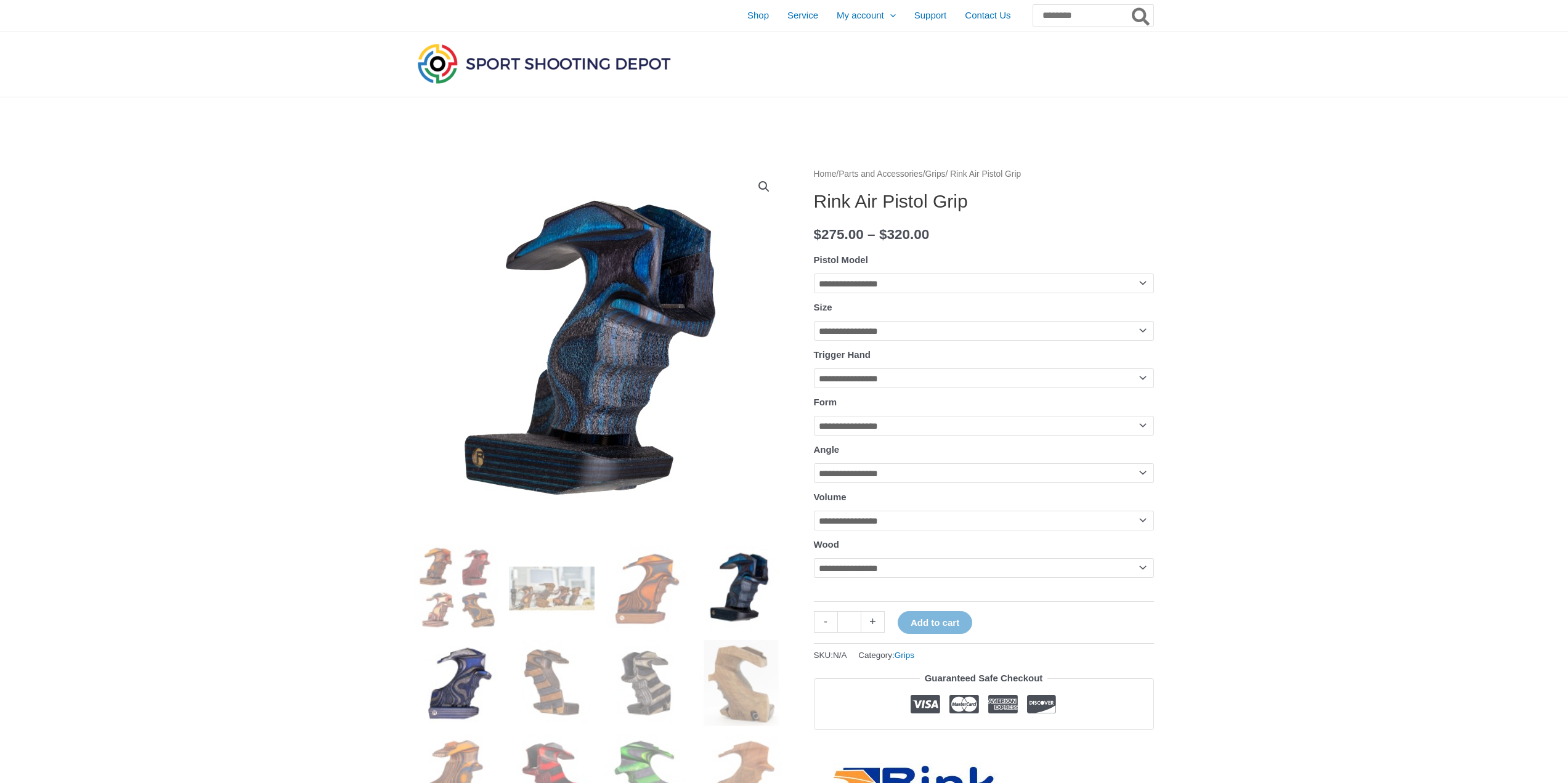
click at [459, 666] on img at bounding box center [457, 682] width 85 height 85
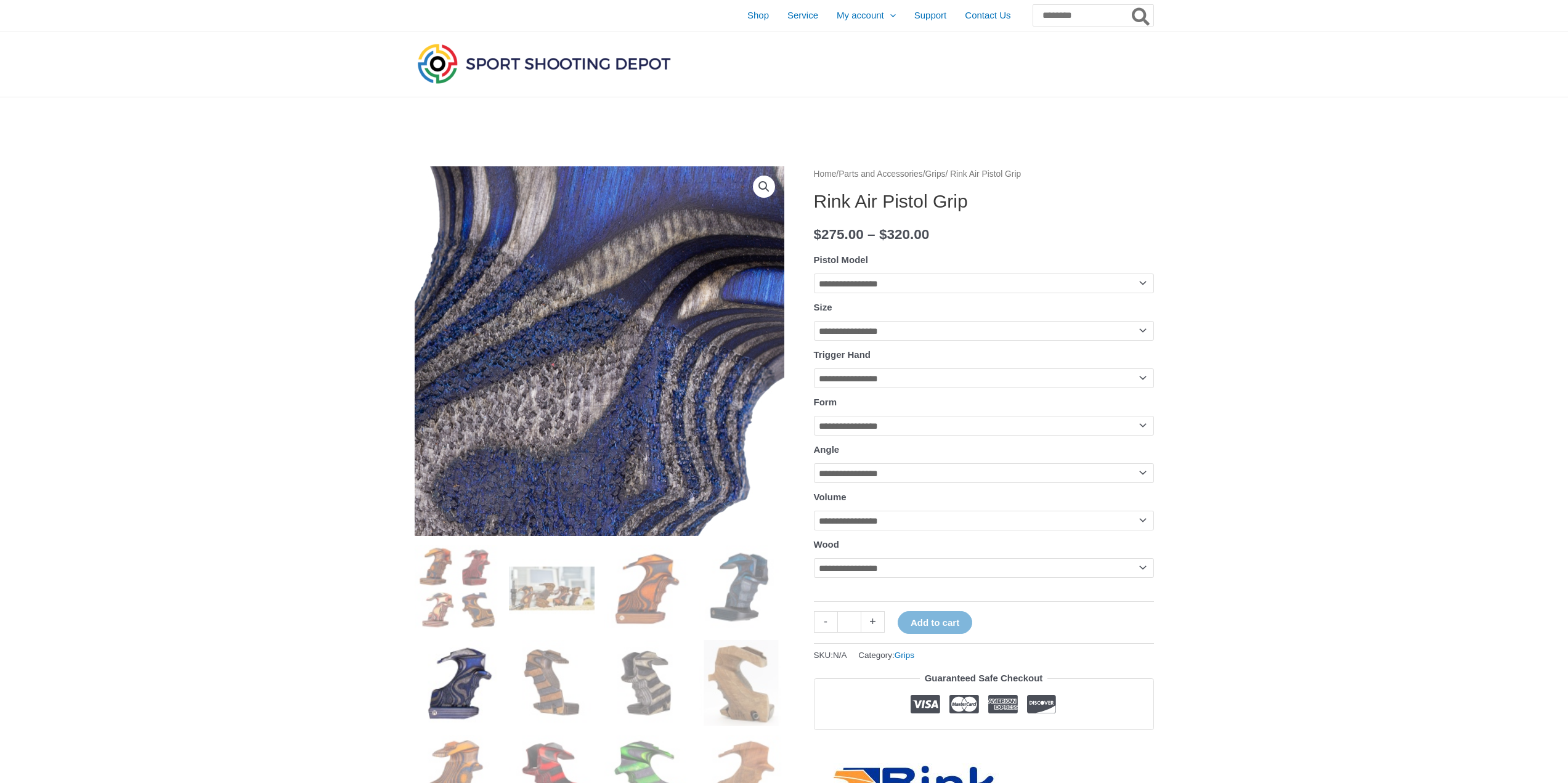
click at [640, 323] on img at bounding box center [427, 443] width 1232 height 1232
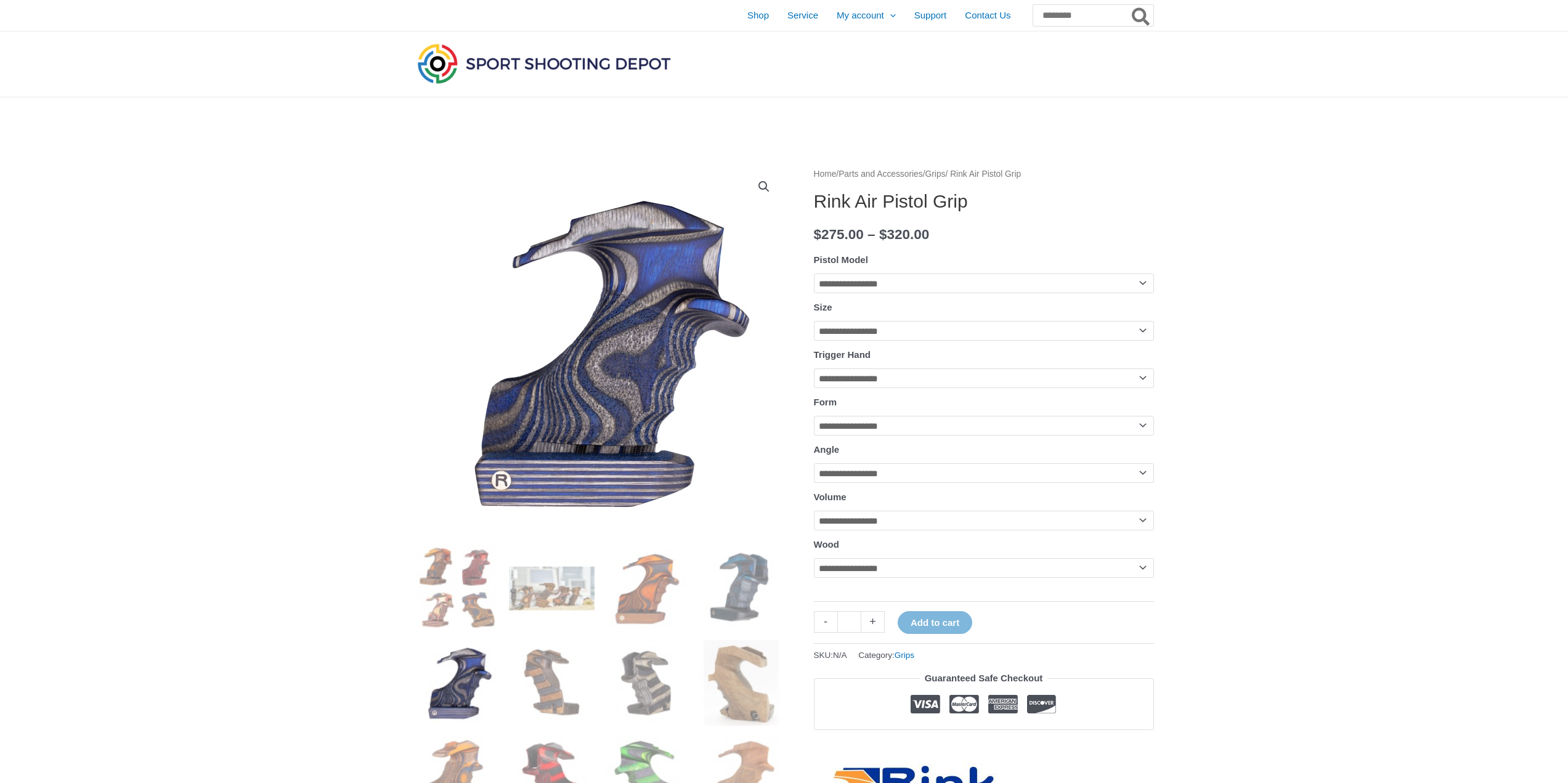
click at [759, 194] on link "View full-screen image gallery" at bounding box center [763, 186] width 22 height 22
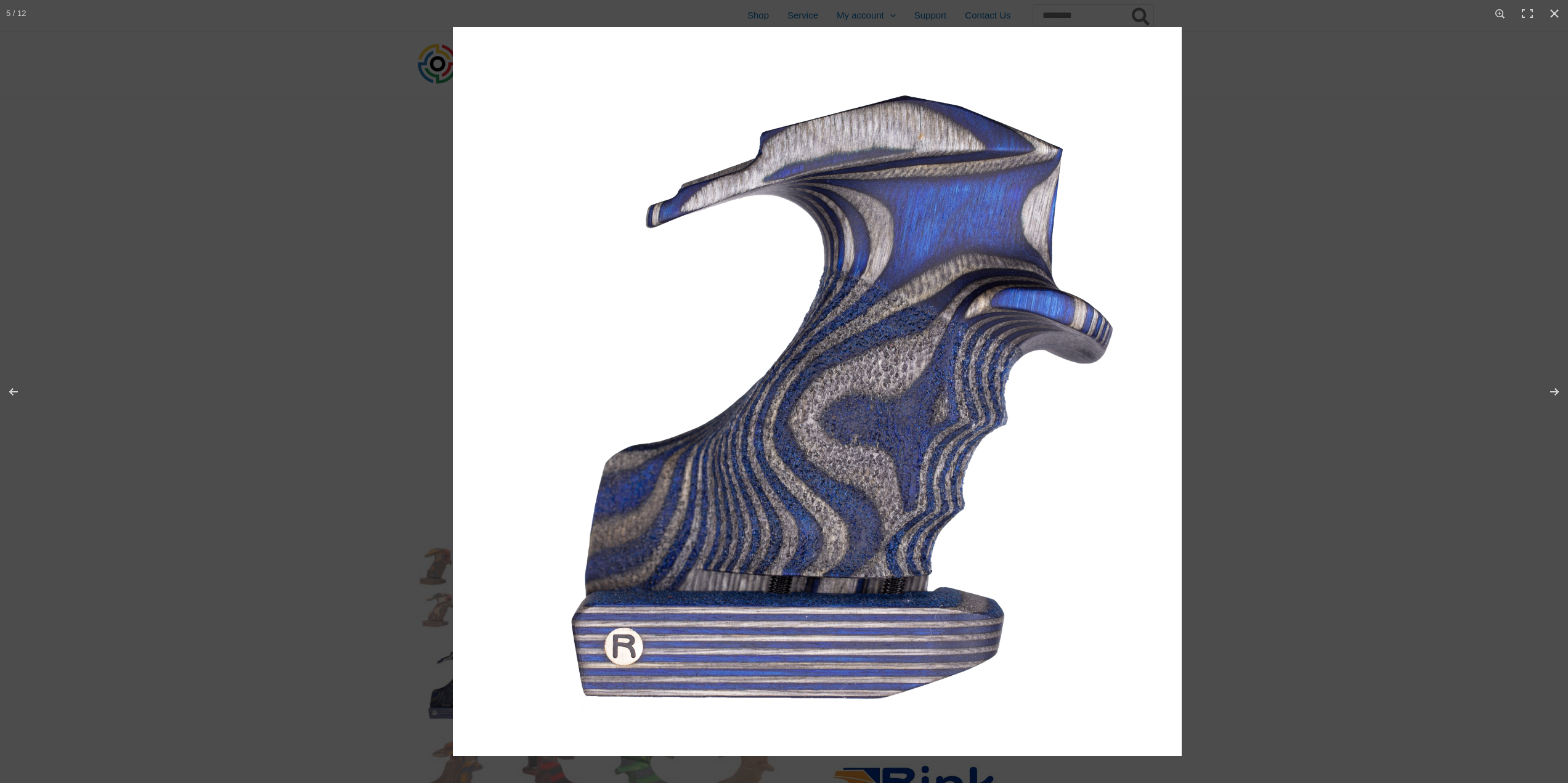
click at [930, 241] on img at bounding box center [817, 391] width 728 height 729
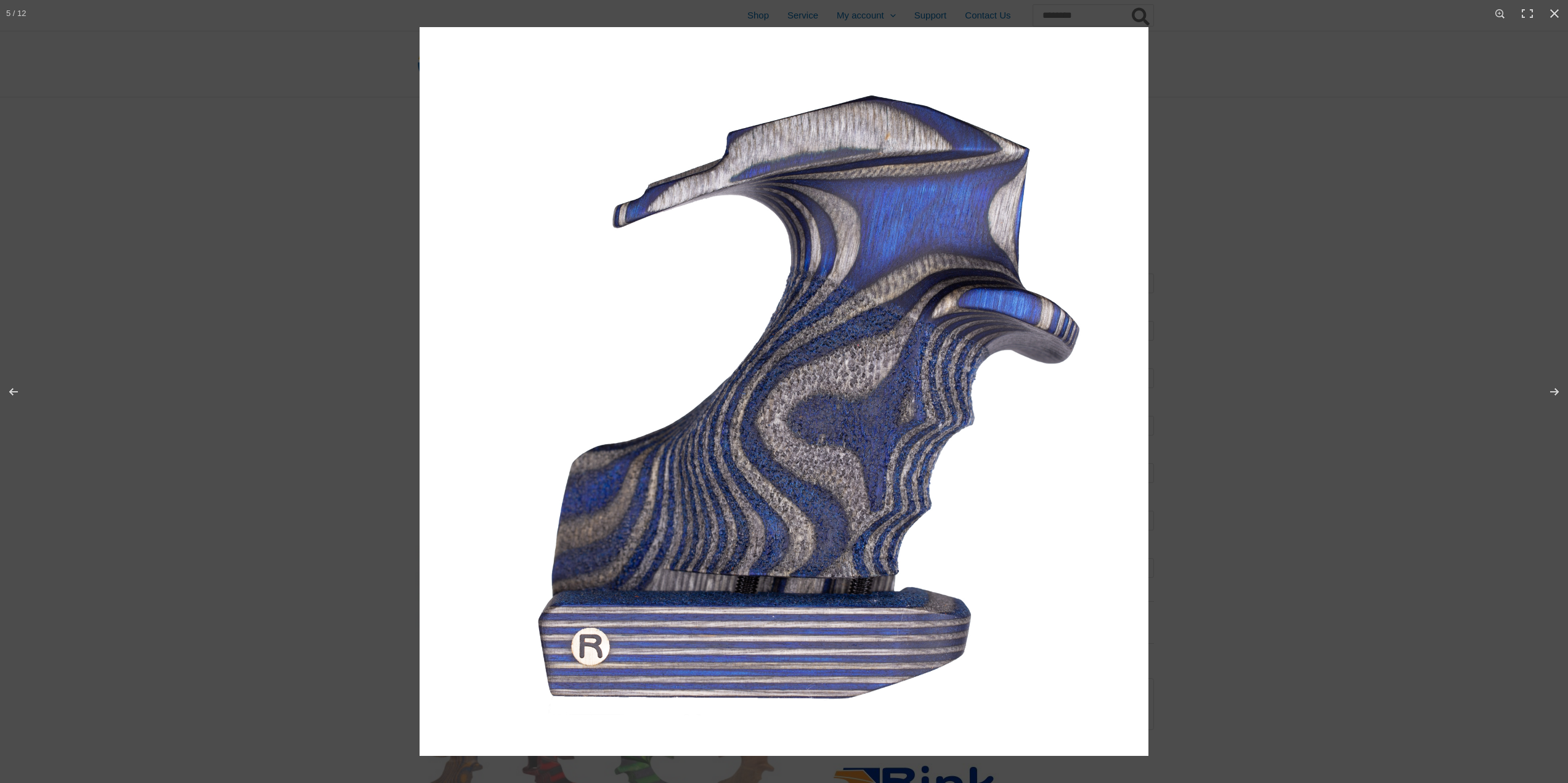
click at [929, 230] on img at bounding box center [784, 391] width 728 height 729
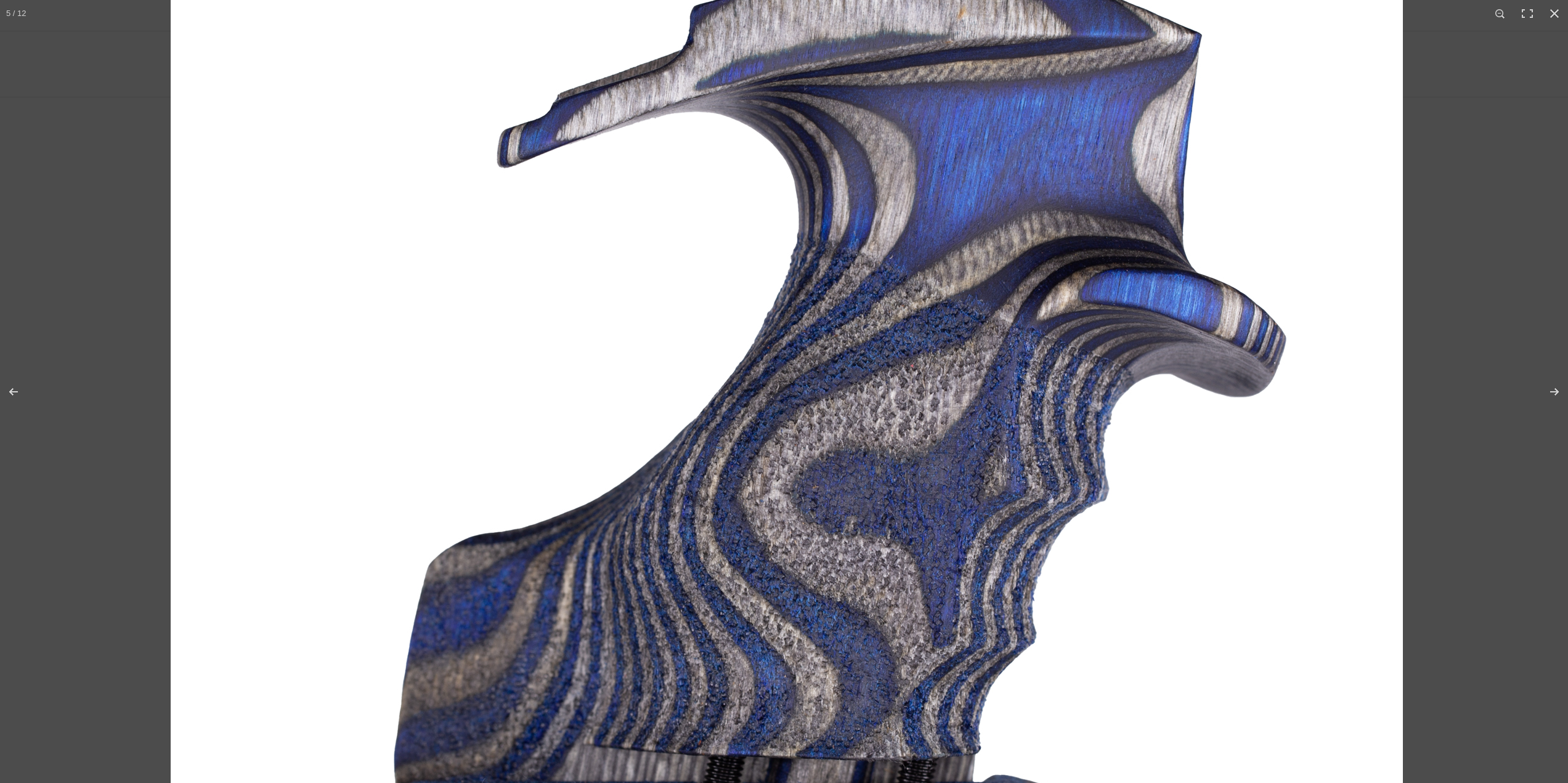
click at [929, 210] on img at bounding box center [787, 444] width 1232 height 1232
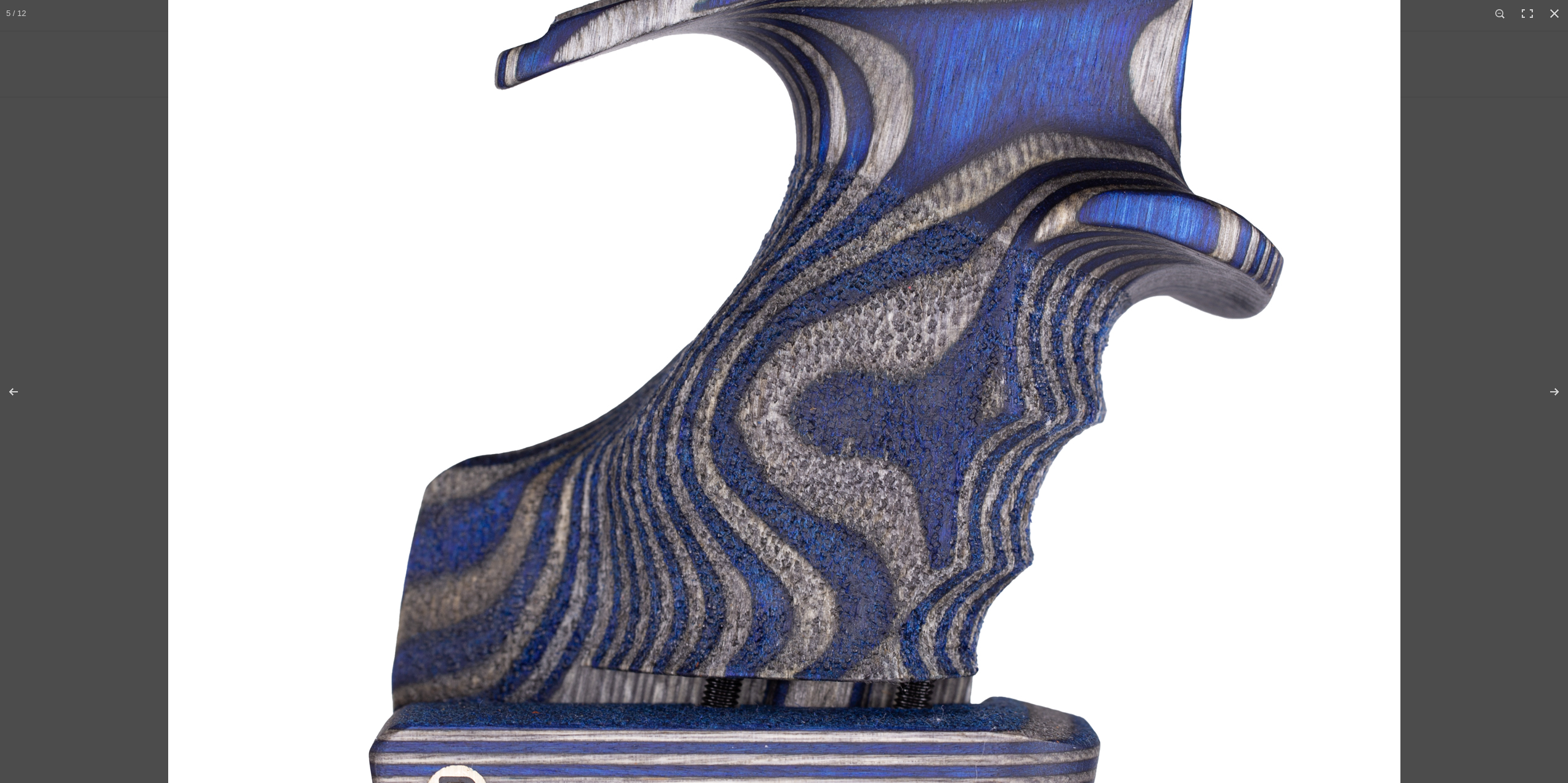
click at [906, 293] on img at bounding box center [784, 365] width 1232 height 1232
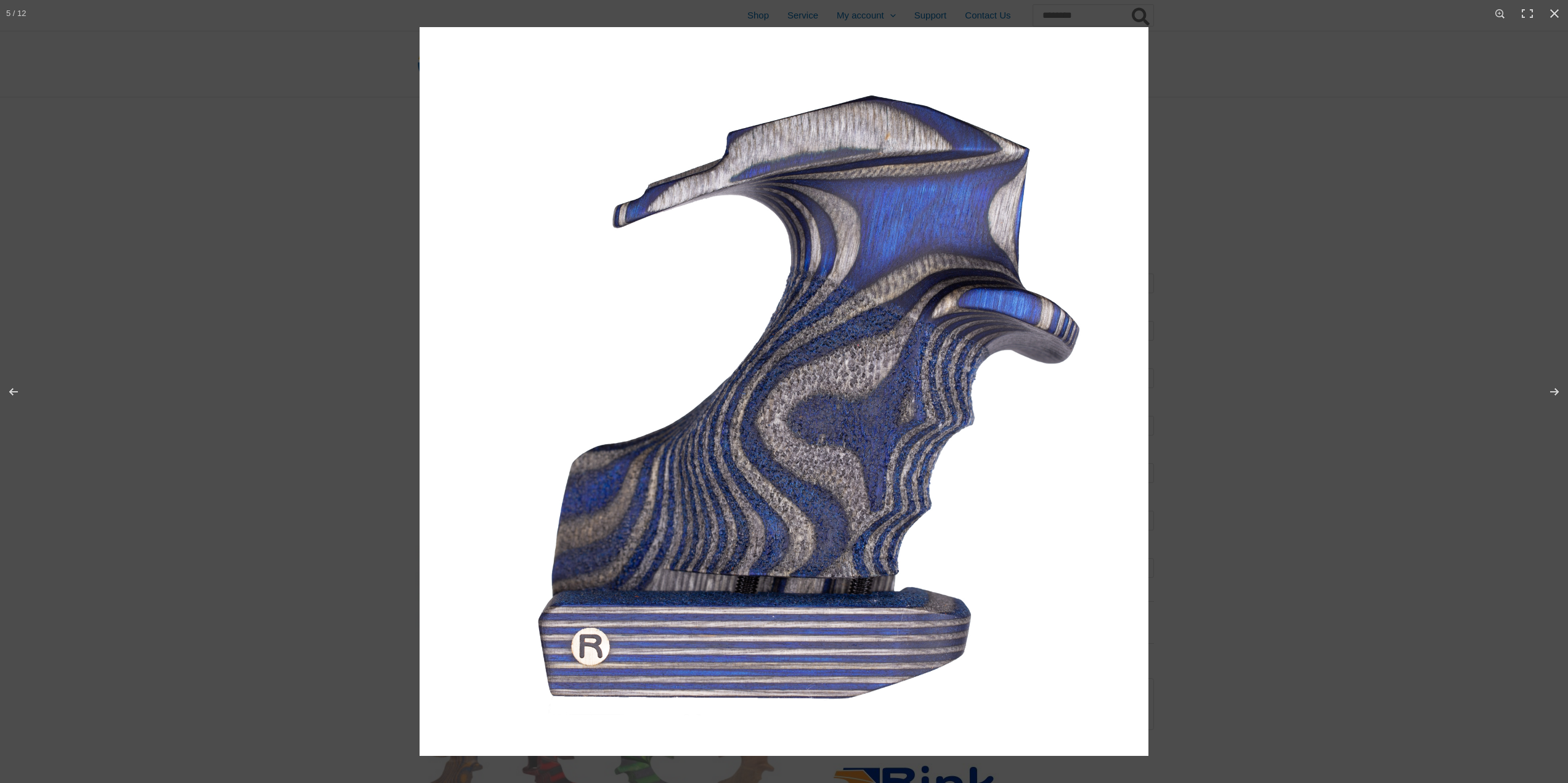
click at [854, 289] on img at bounding box center [784, 391] width 728 height 729
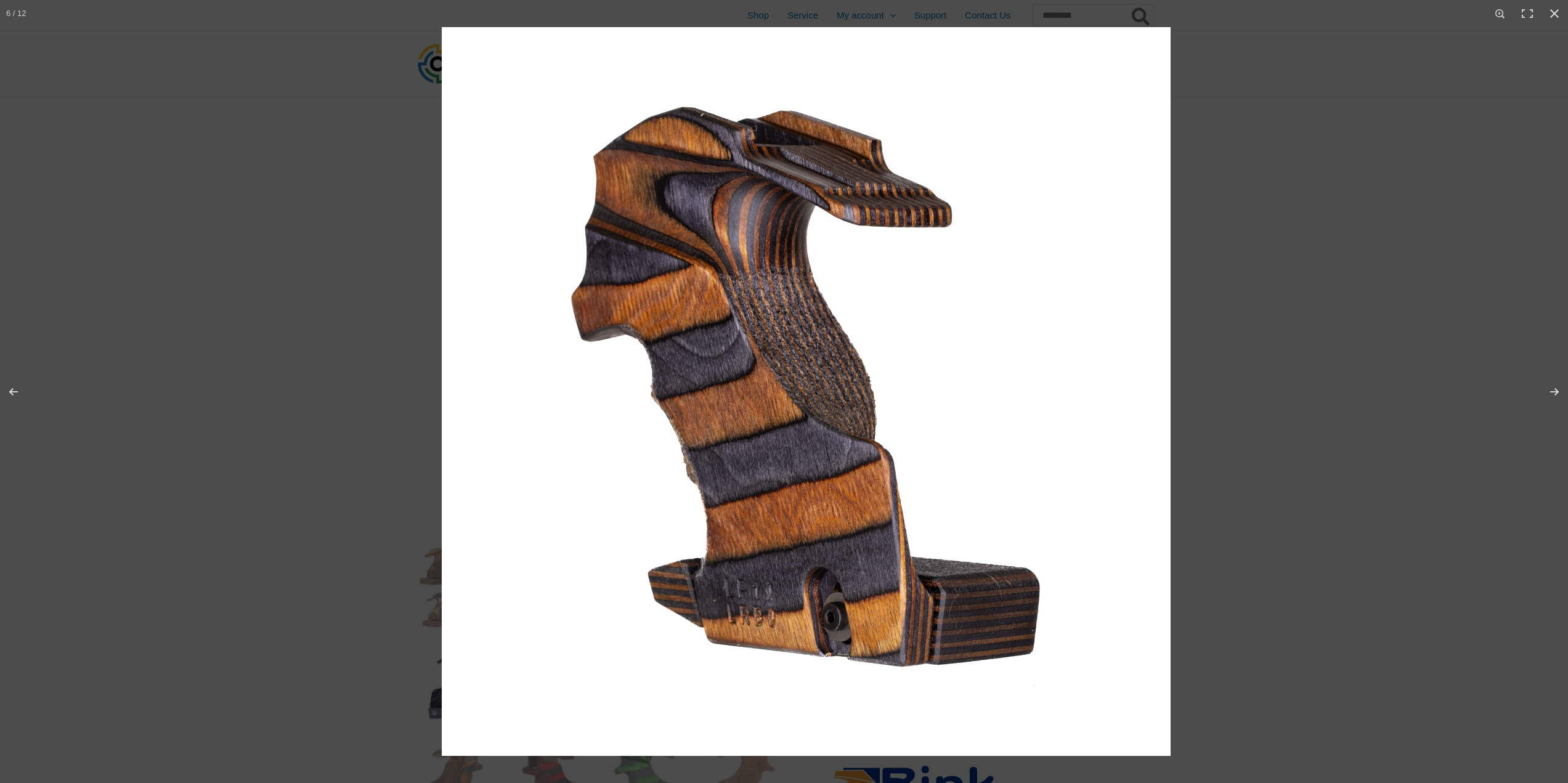
click at [809, 287] on img at bounding box center [806, 391] width 728 height 729
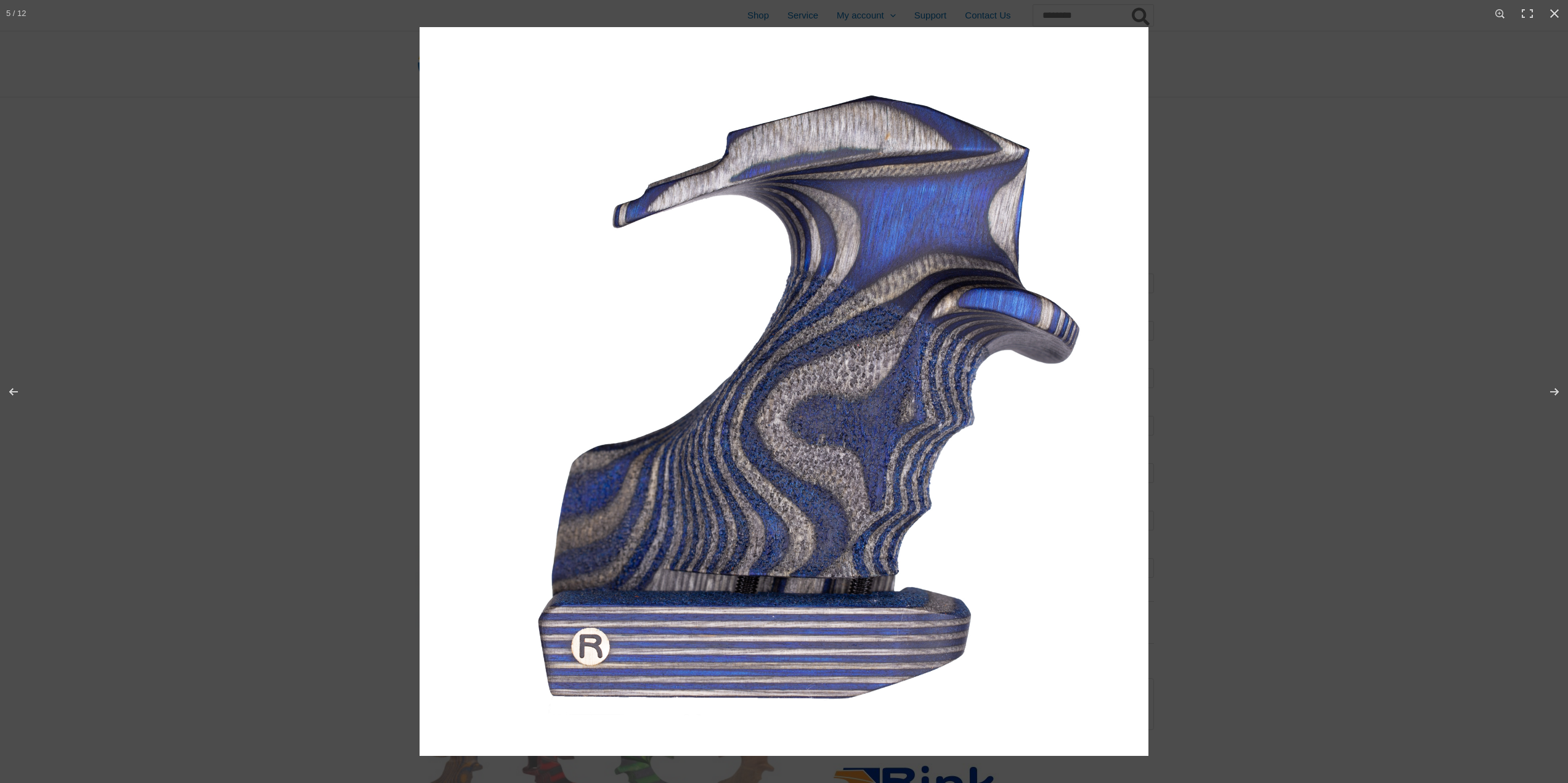
click at [777, 287] on img at bounding box center [784, 391] width 728 height 729
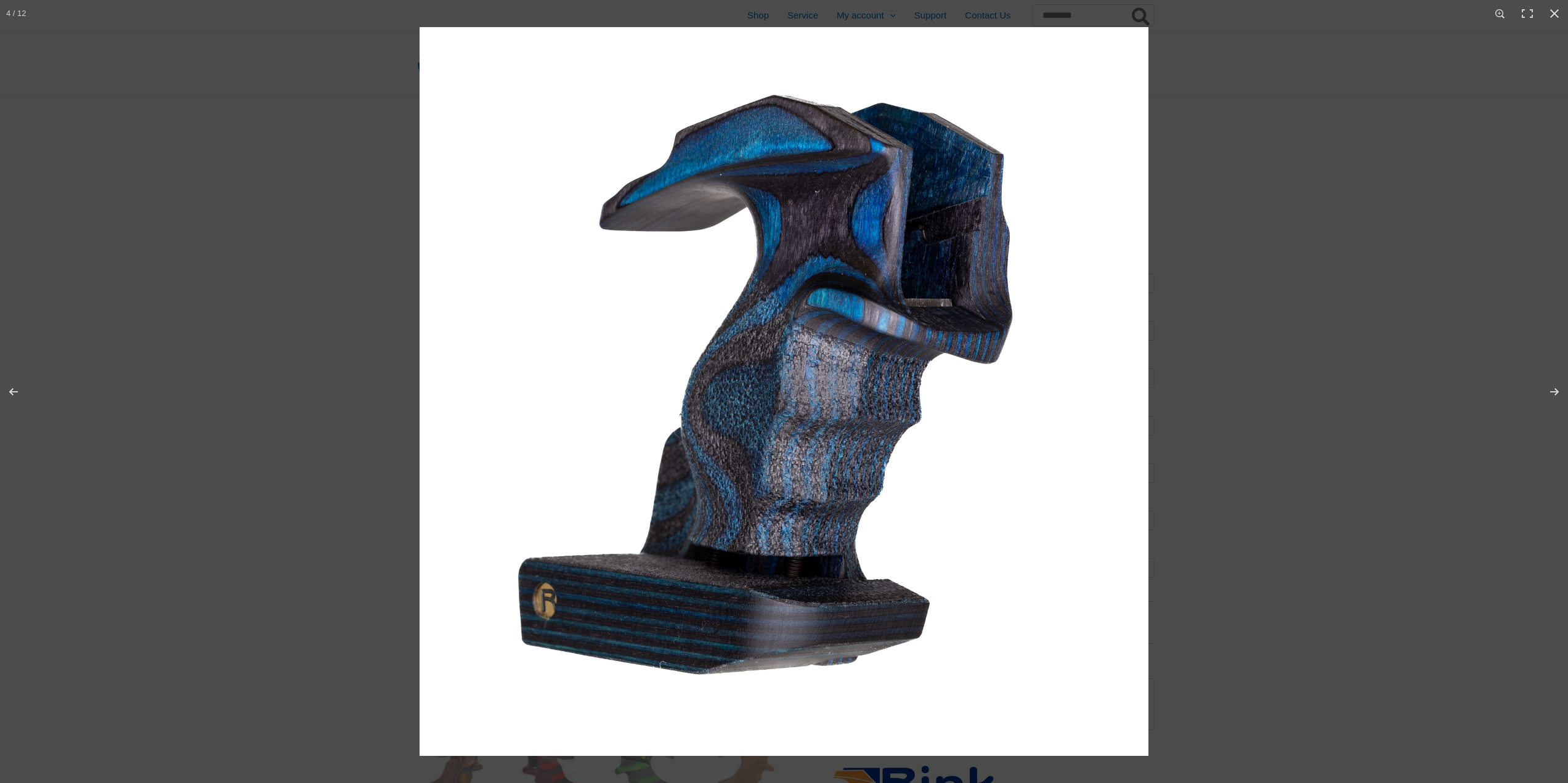
click at [781, 289] on img at bounding box center [784, 391] width 728 height 729
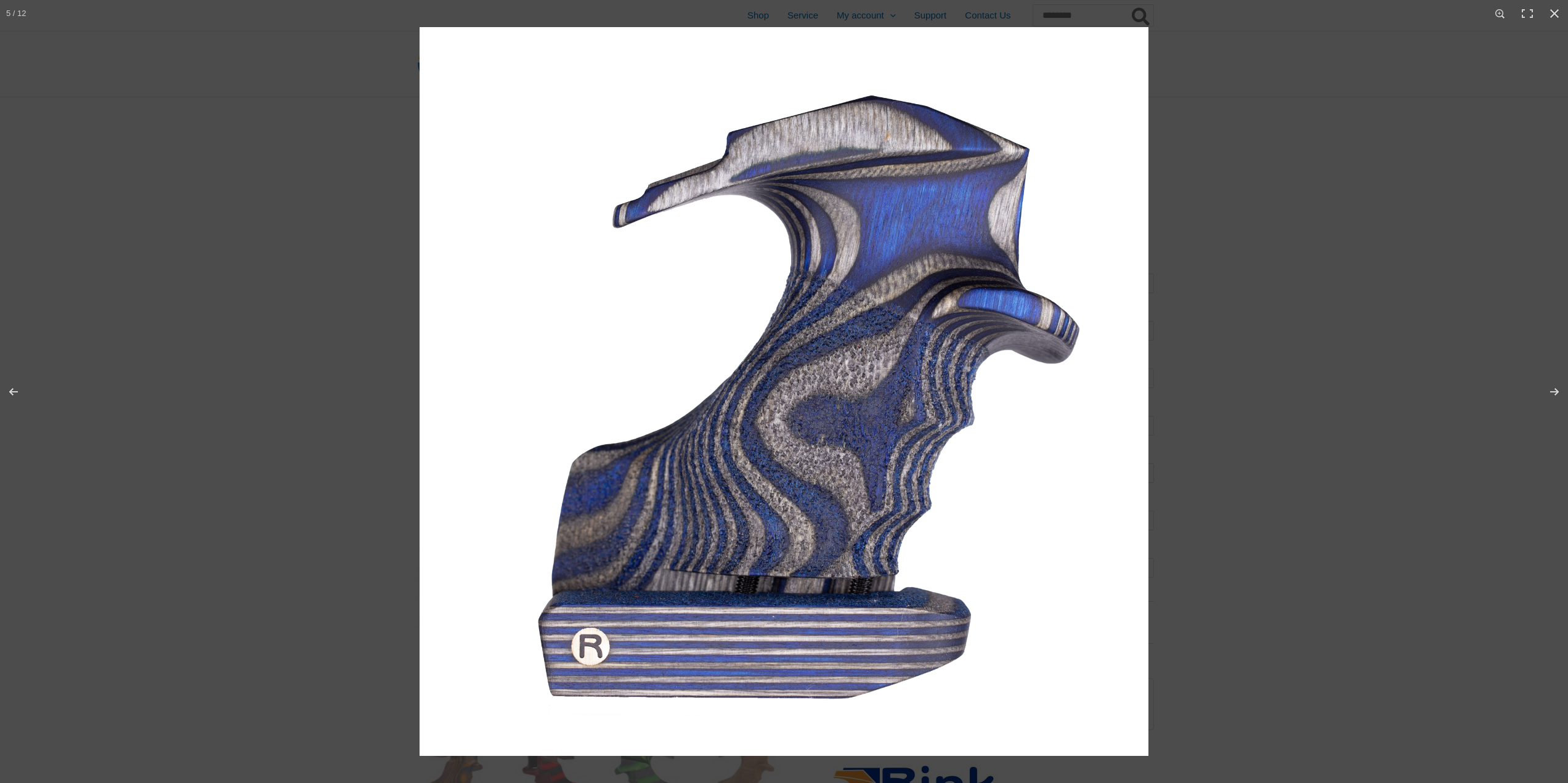
click at [989, 329] on img at bounding box center [784, 391] width 728 height 729
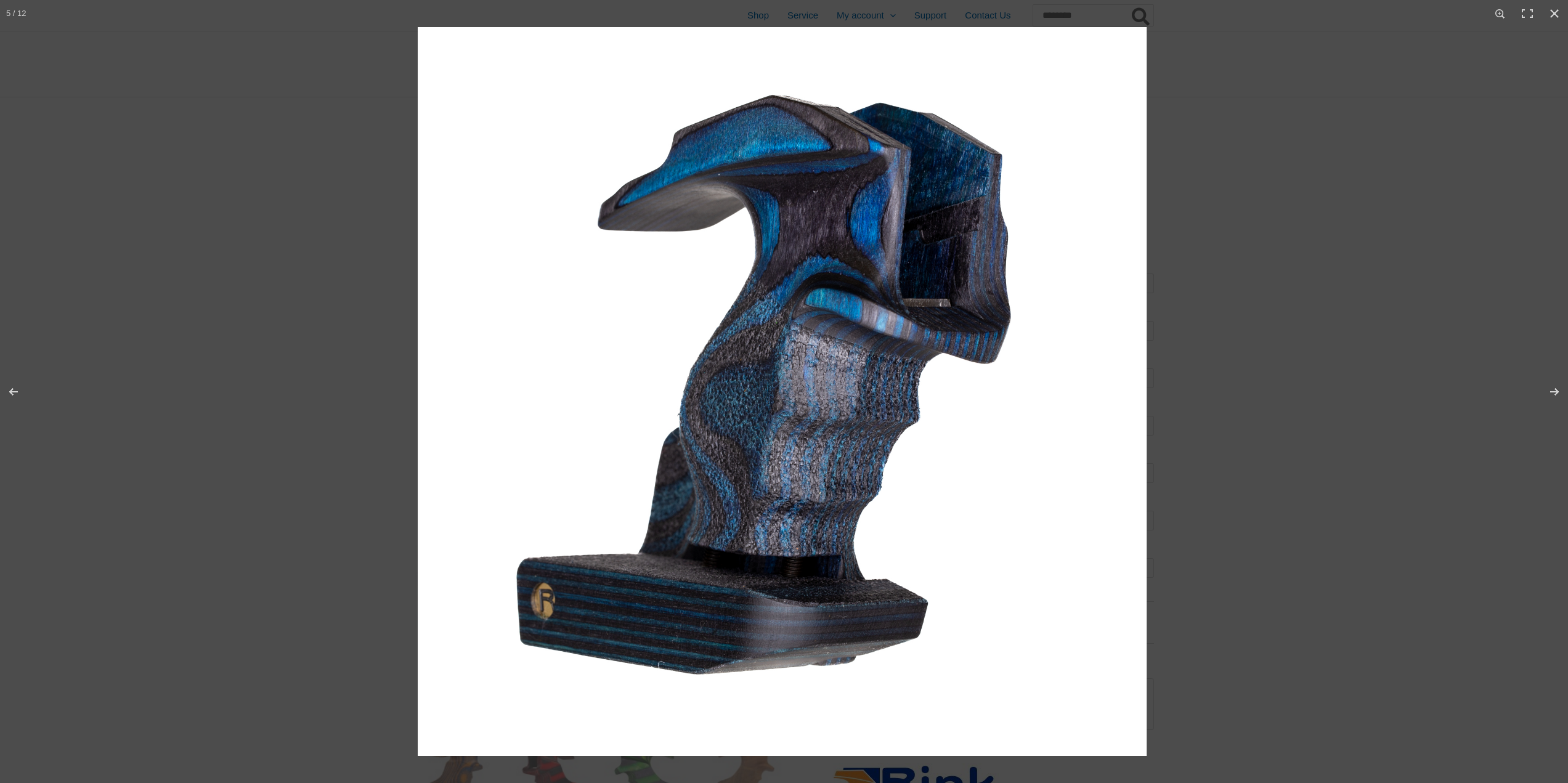
click at [867, 358] on img at bounding box center [781, 391] width 728 height 729
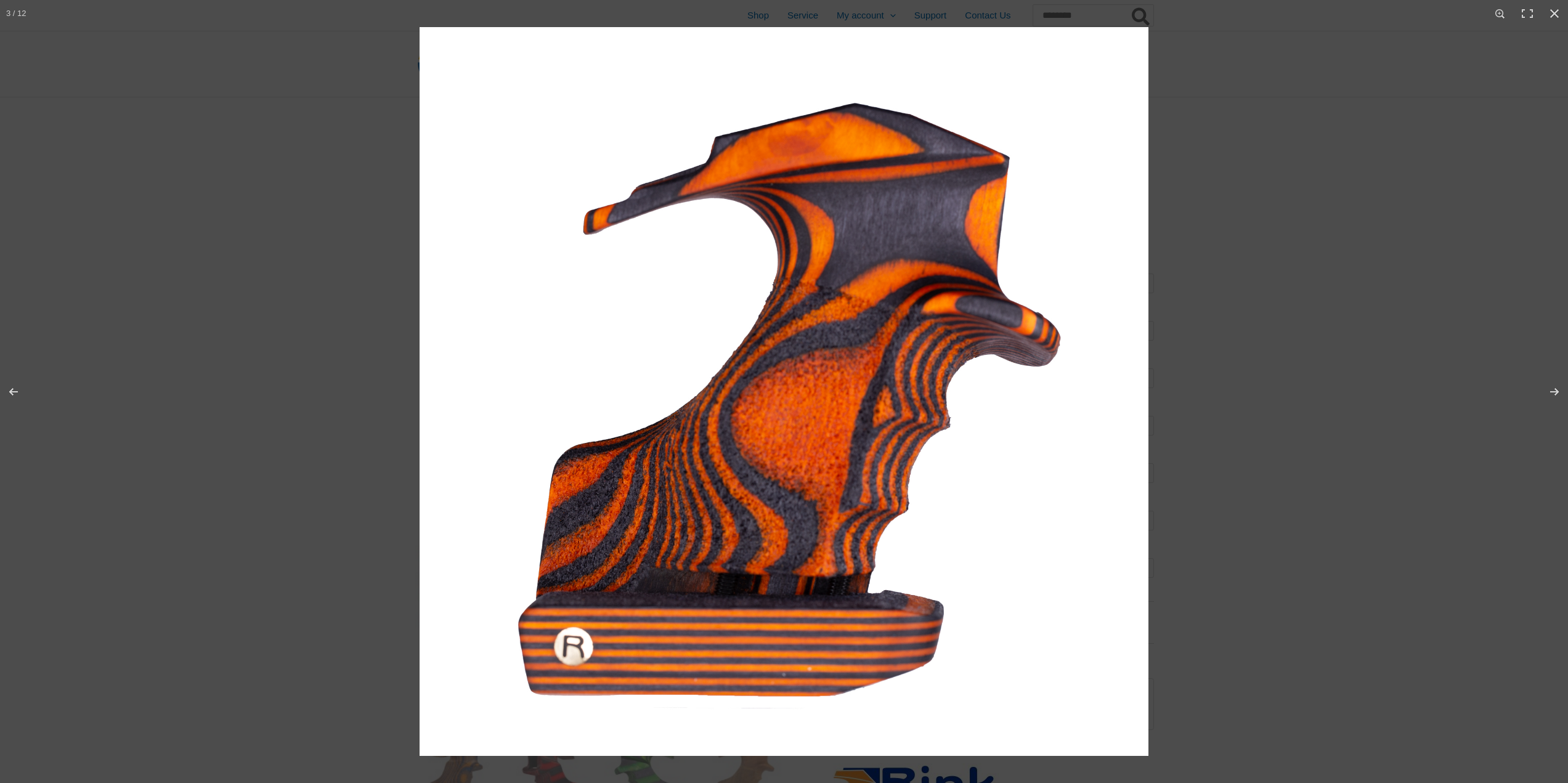
click at [952, 353] on img at bounding box center [784, 391] width 728 height 729
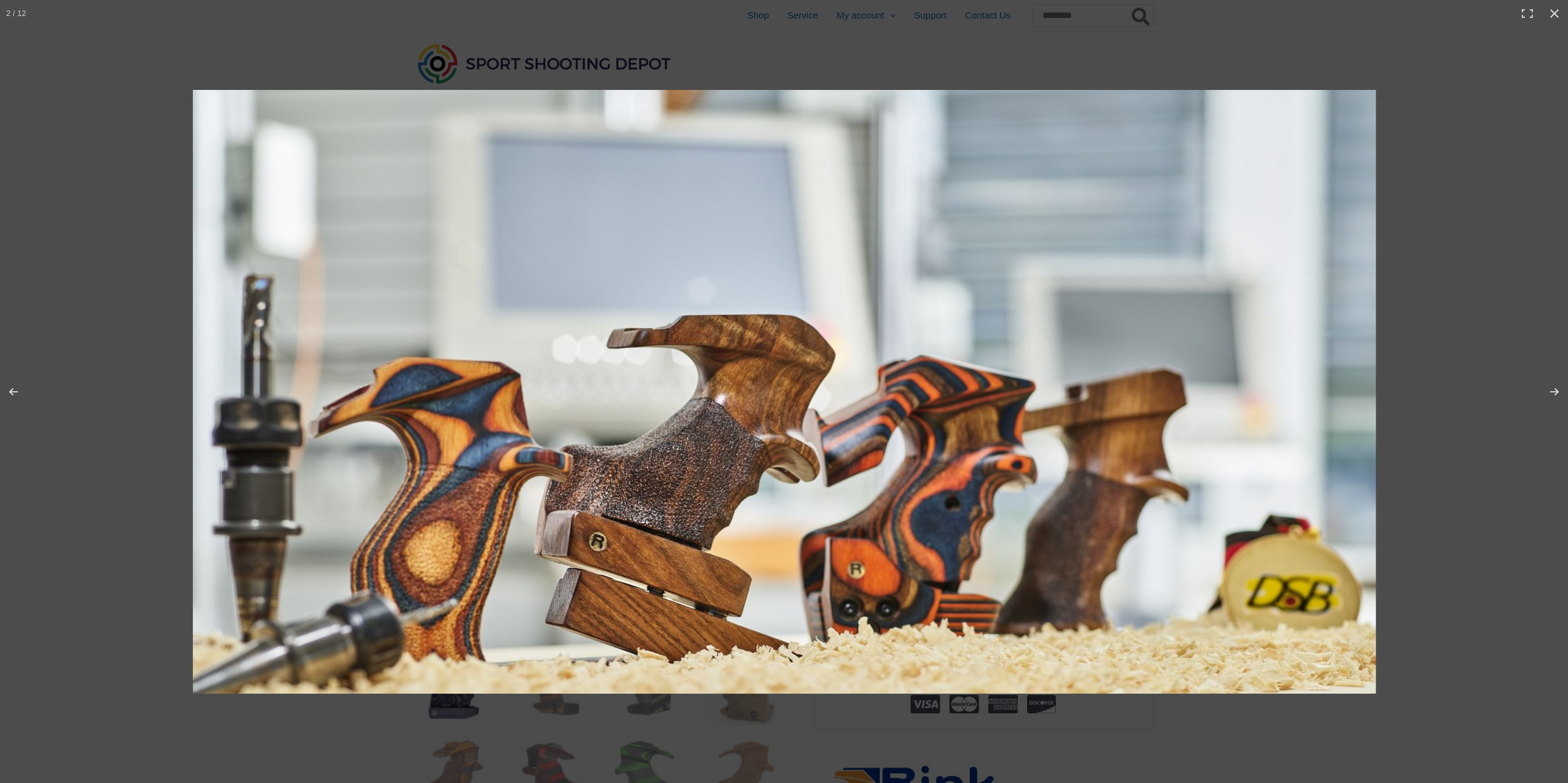
click at [894, 350] on img at bounding box center [784, 392] width 1183 height 604
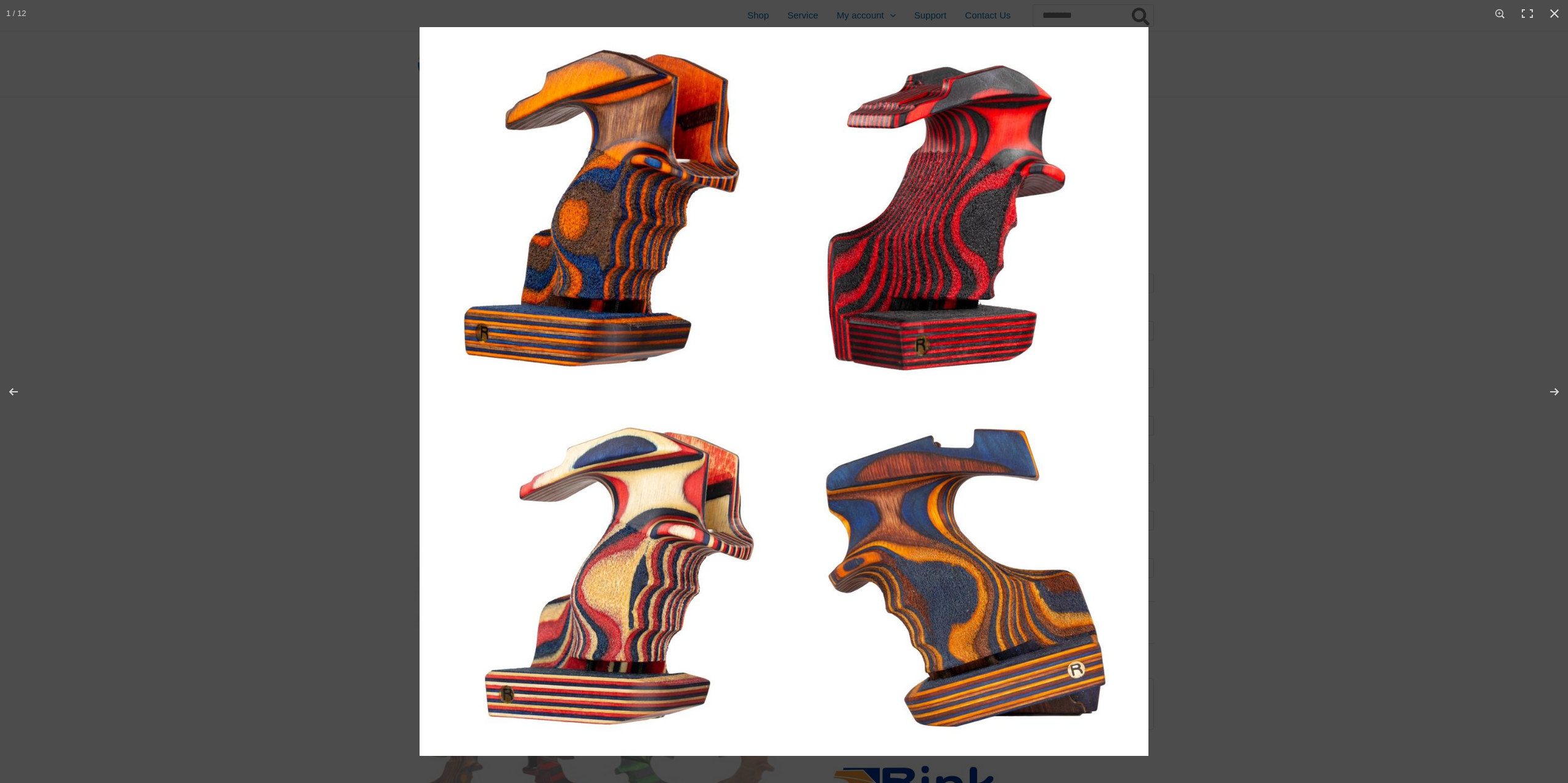
click at [989, 350] on img at bounding box center [784, 391] width 728 height 729
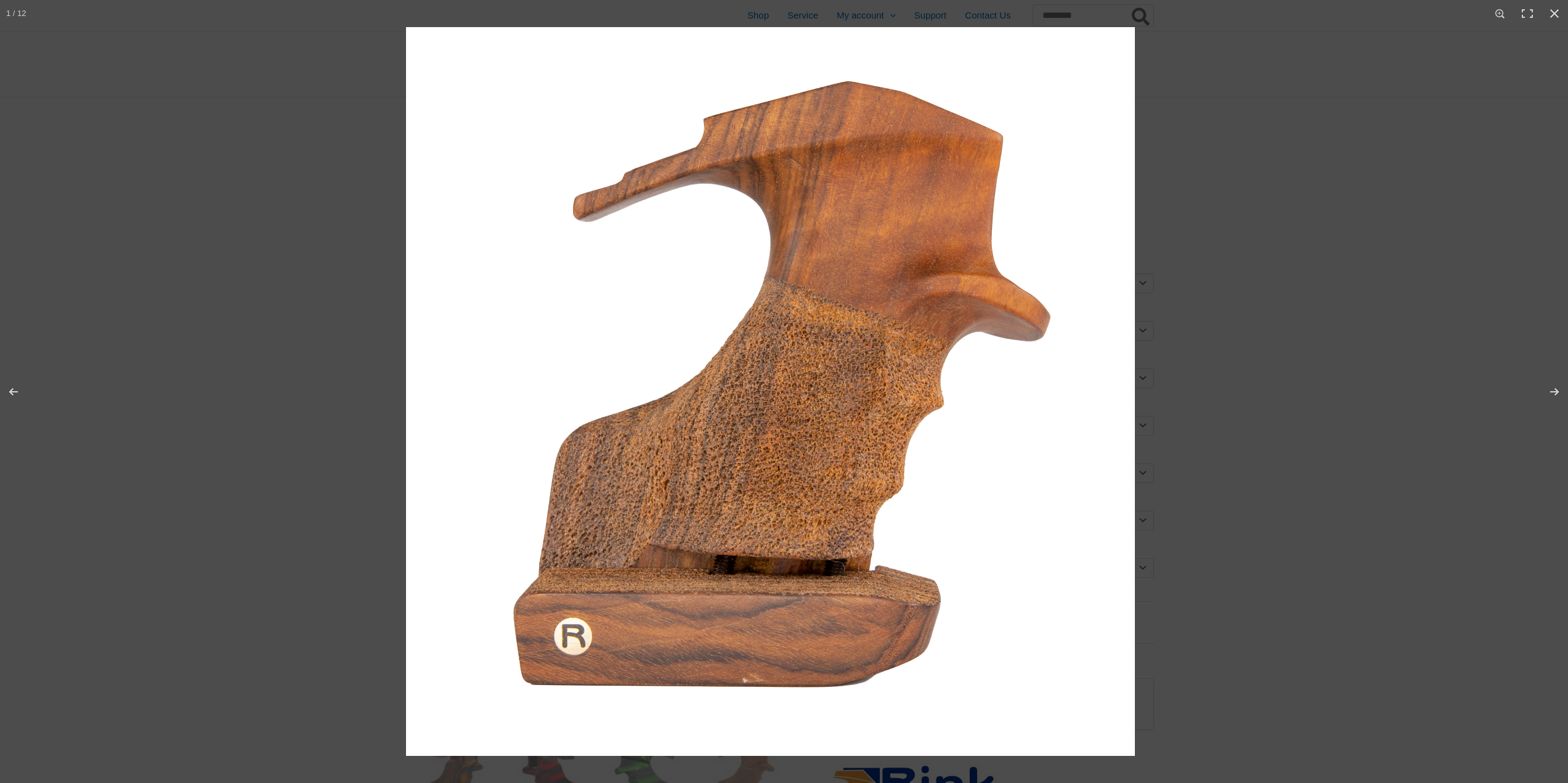
click at [981, 345] on img at bounding box center [770, 391] width 728 height 729
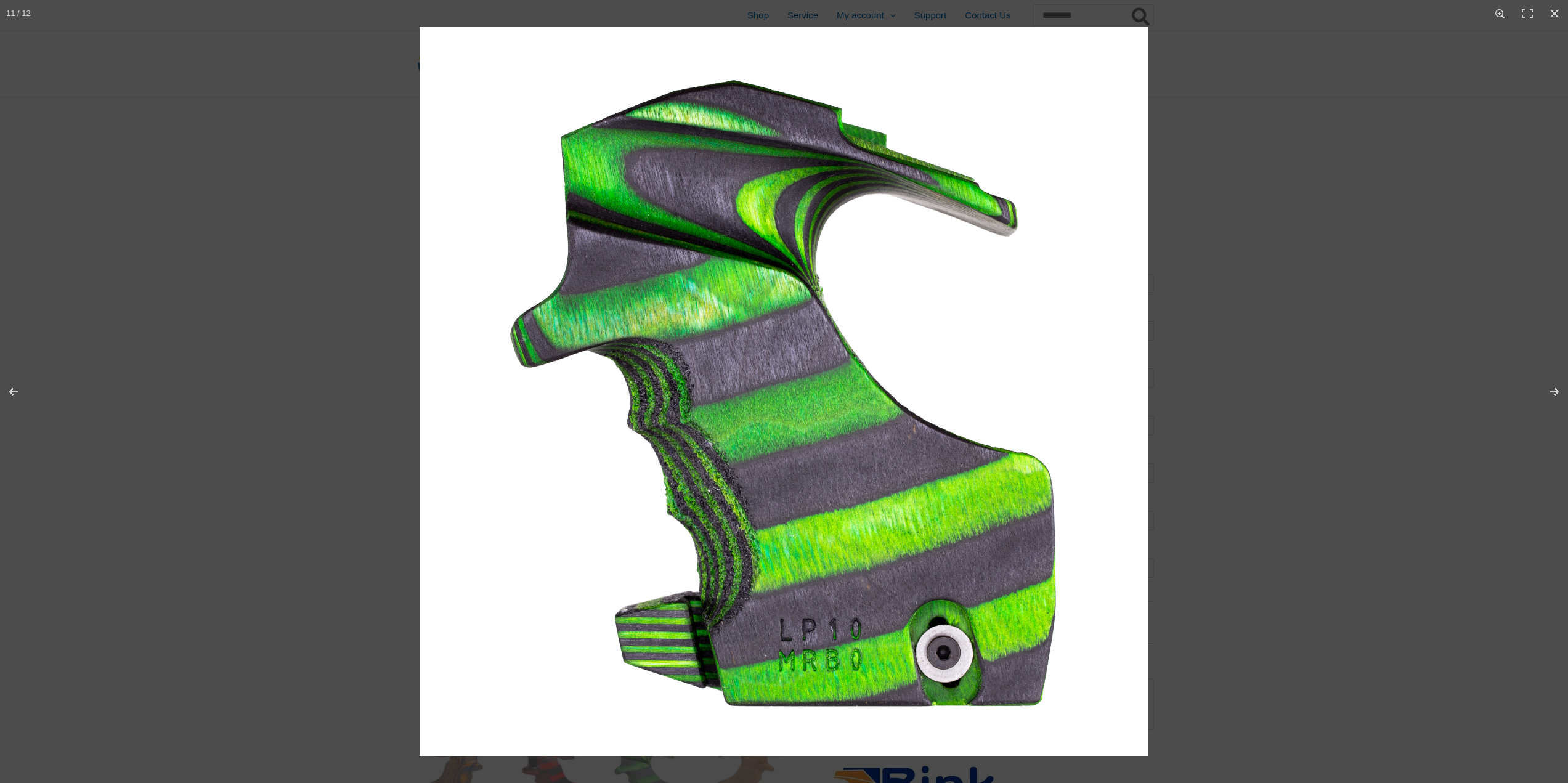
click at [1069, 344] on img at bounding box center [784, 391] width 728 height 729
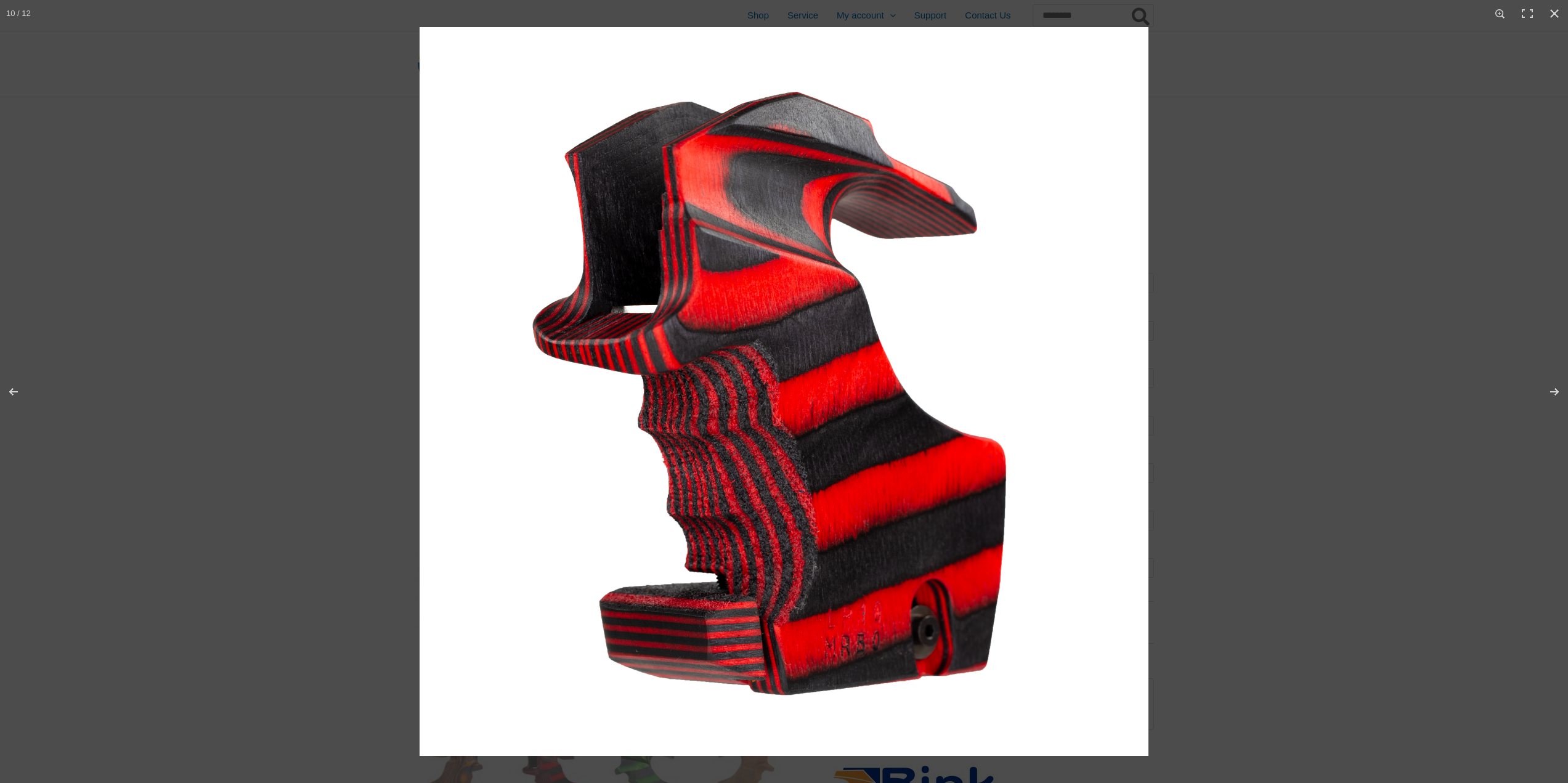
click at [987, 319] on img at bounding box center [784, 391] width 728 height 729
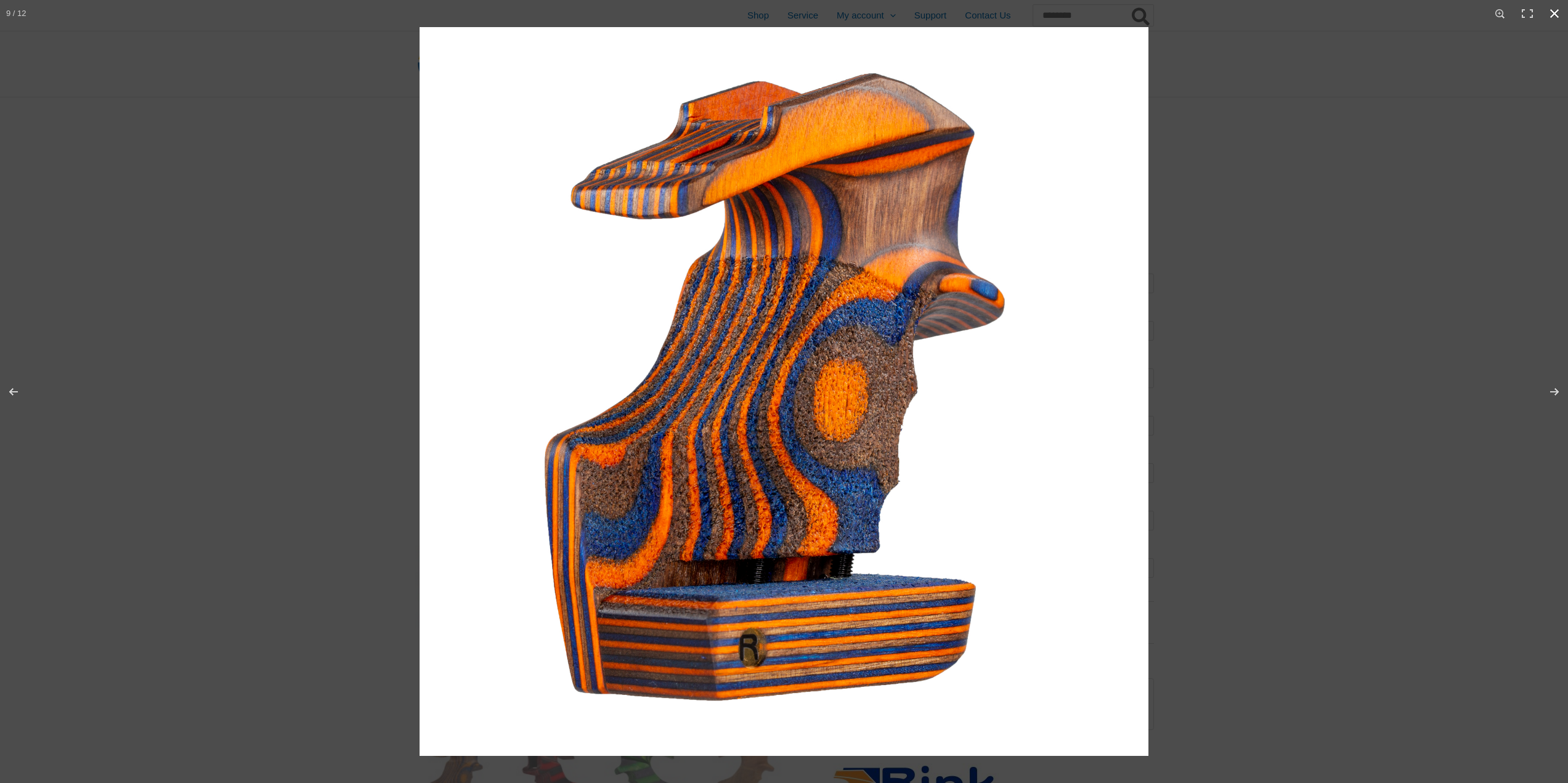
click at [1558, 11] on button "Close (Esc)" at bounding box center [1554, 14] width 27 height 27
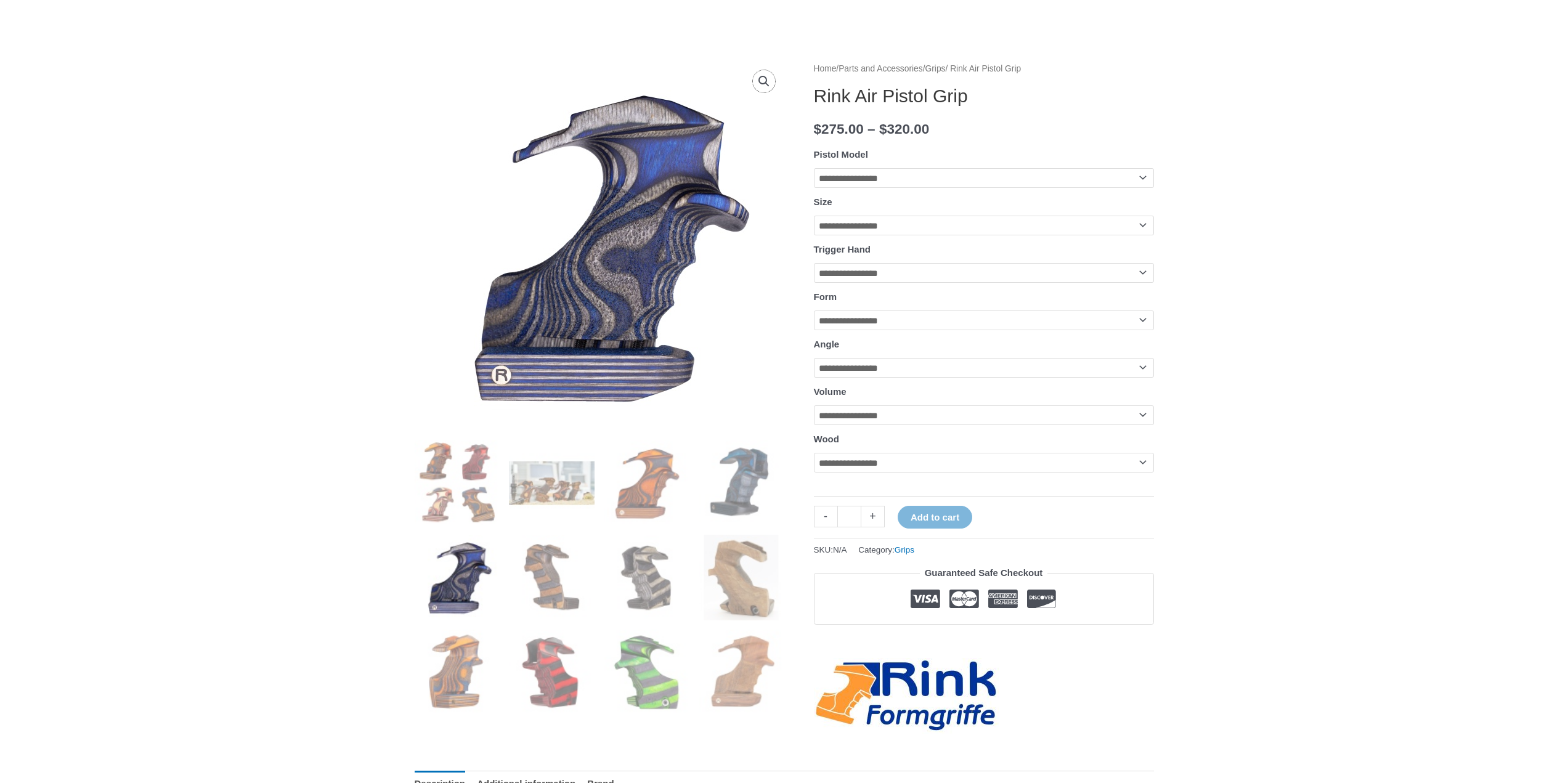
scroll to position [123, 0]
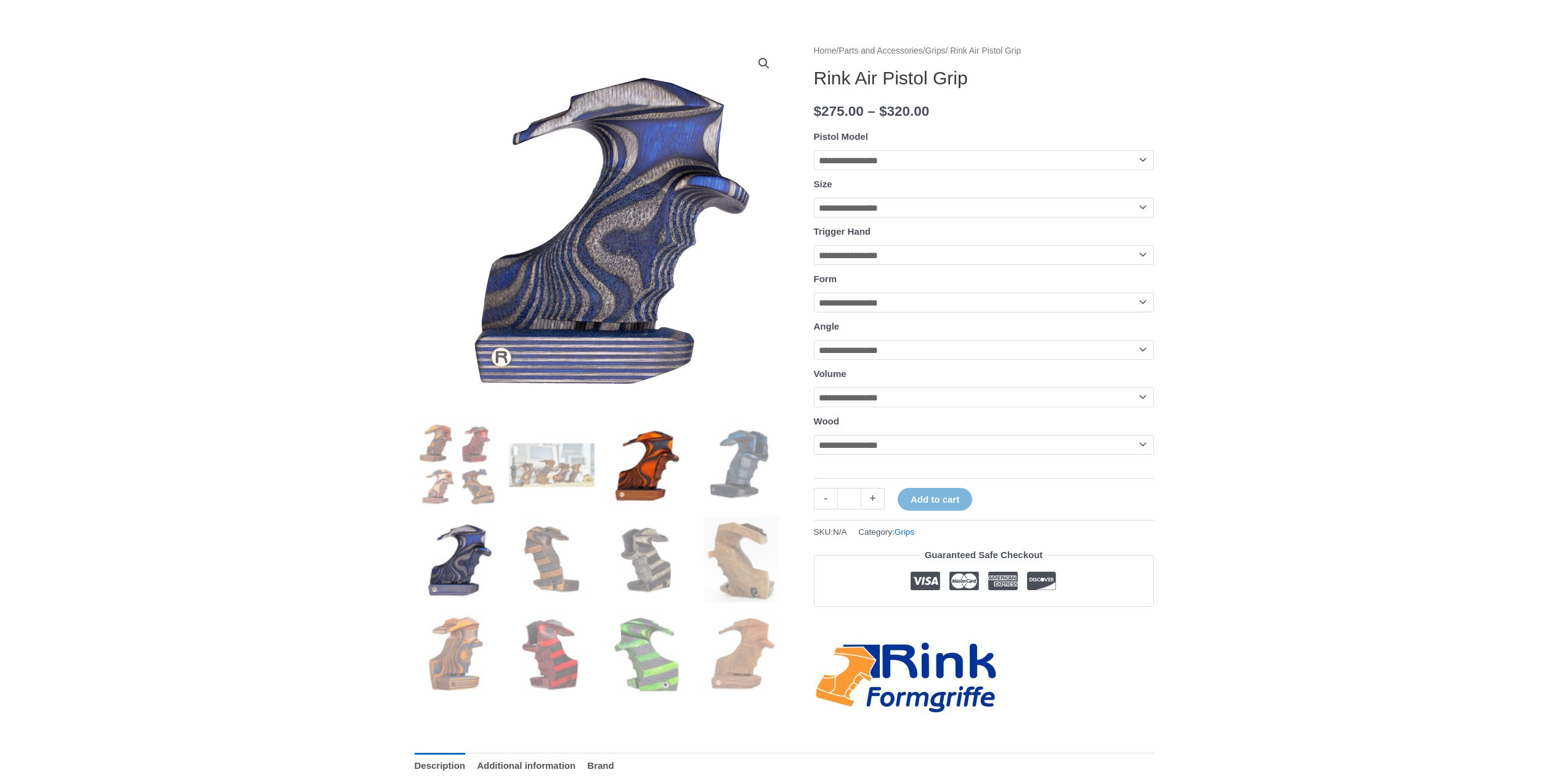
click at [619, 493] on img at bounding box center [646, 465] width 85 height 85
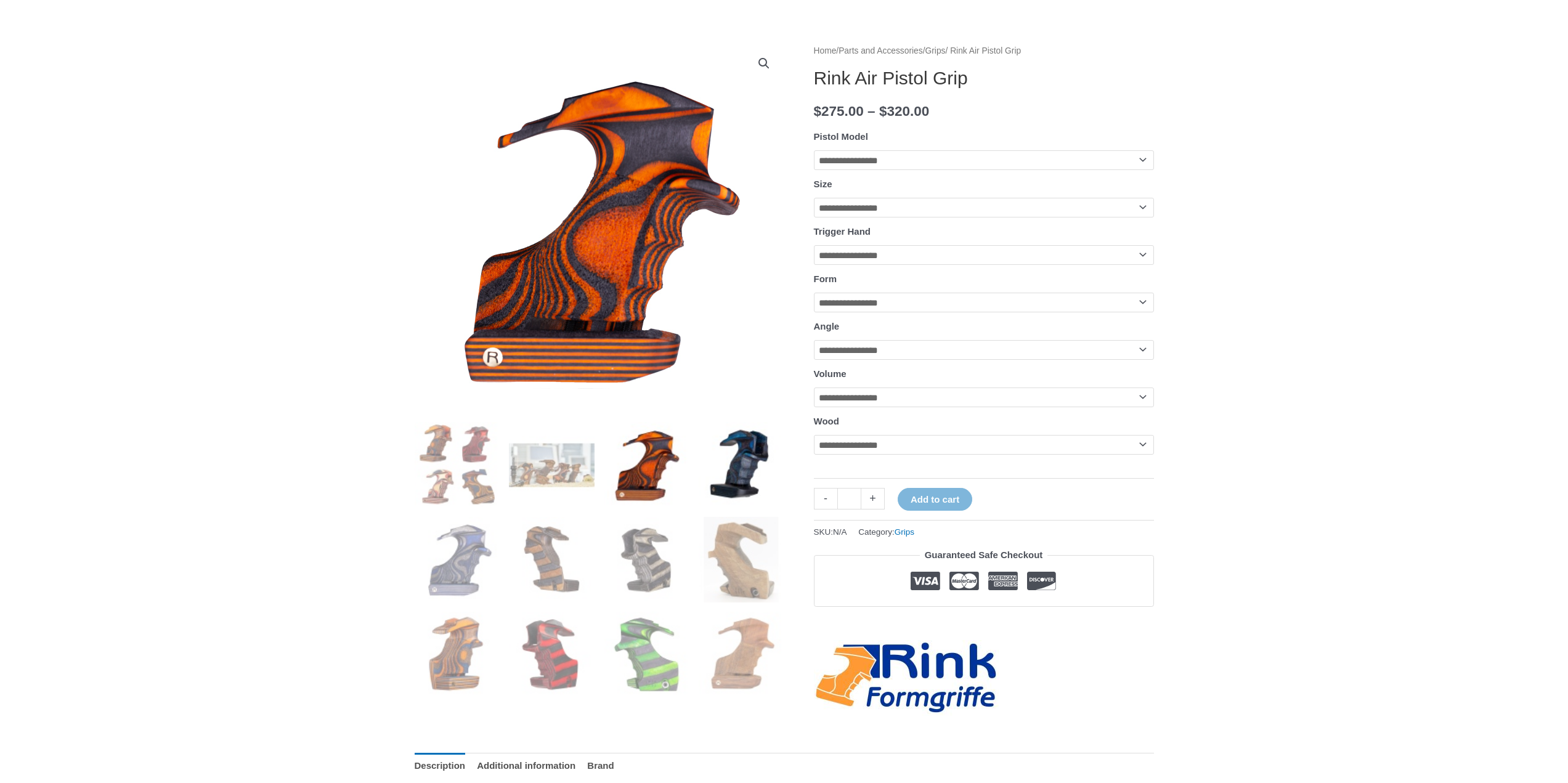
click at [719, 496] on img at bounding box center [741, 465] width 85 height 85
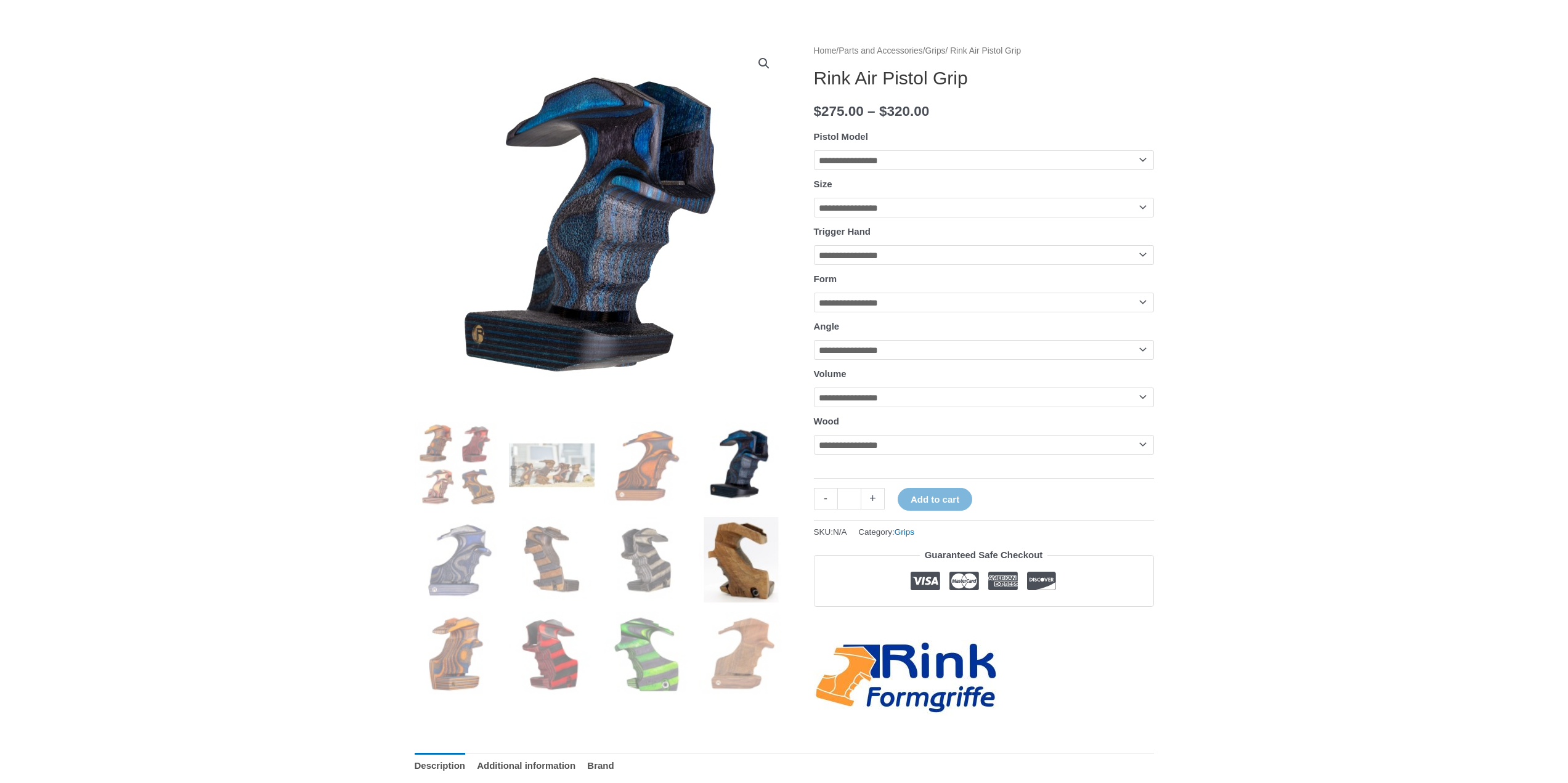
click at [721, 553] on img at bounding box center [741, 559] width 85 height 85
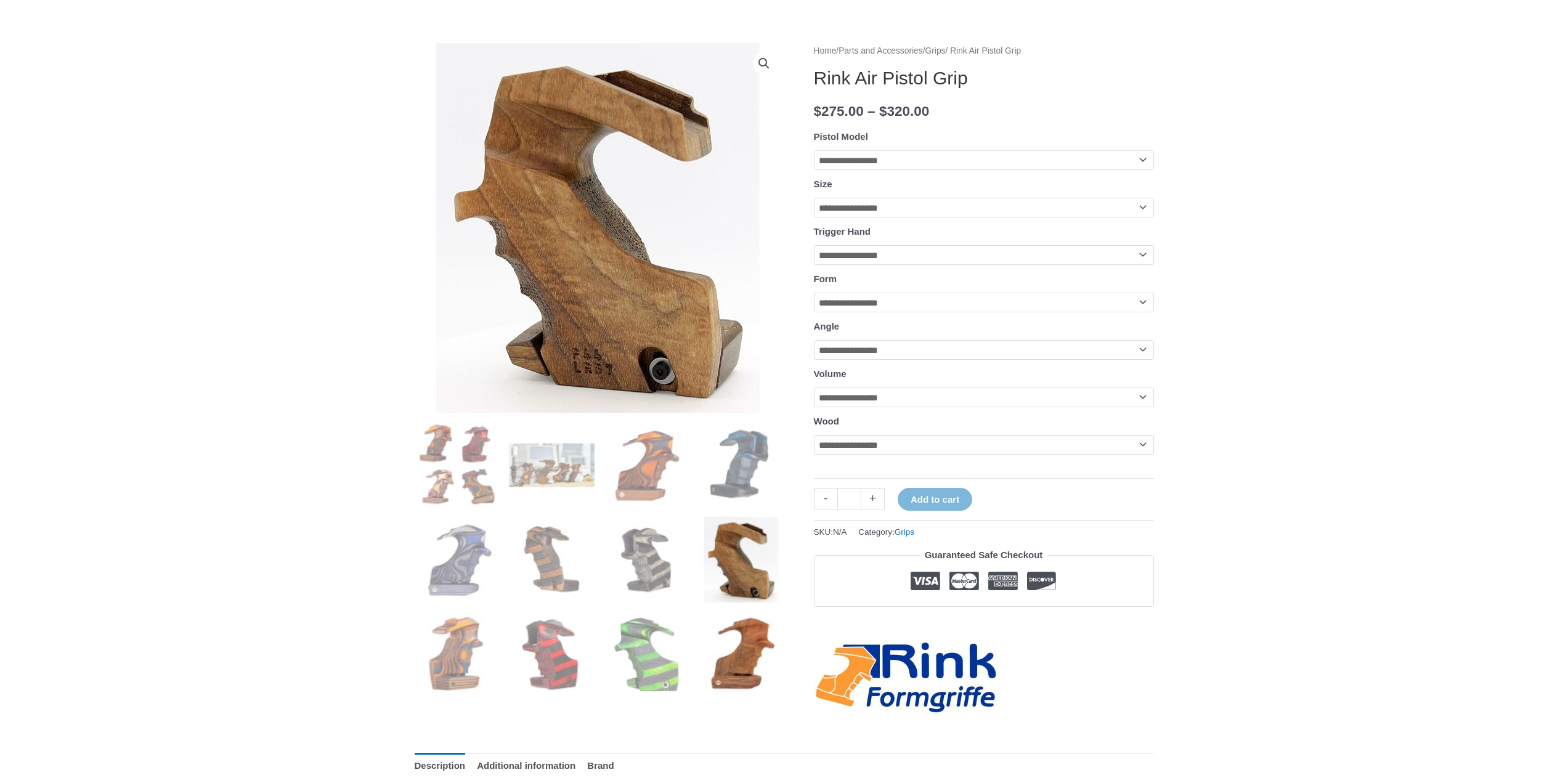
click at [722, 641] on img at bounding box center [741, 654] width 85 height 85
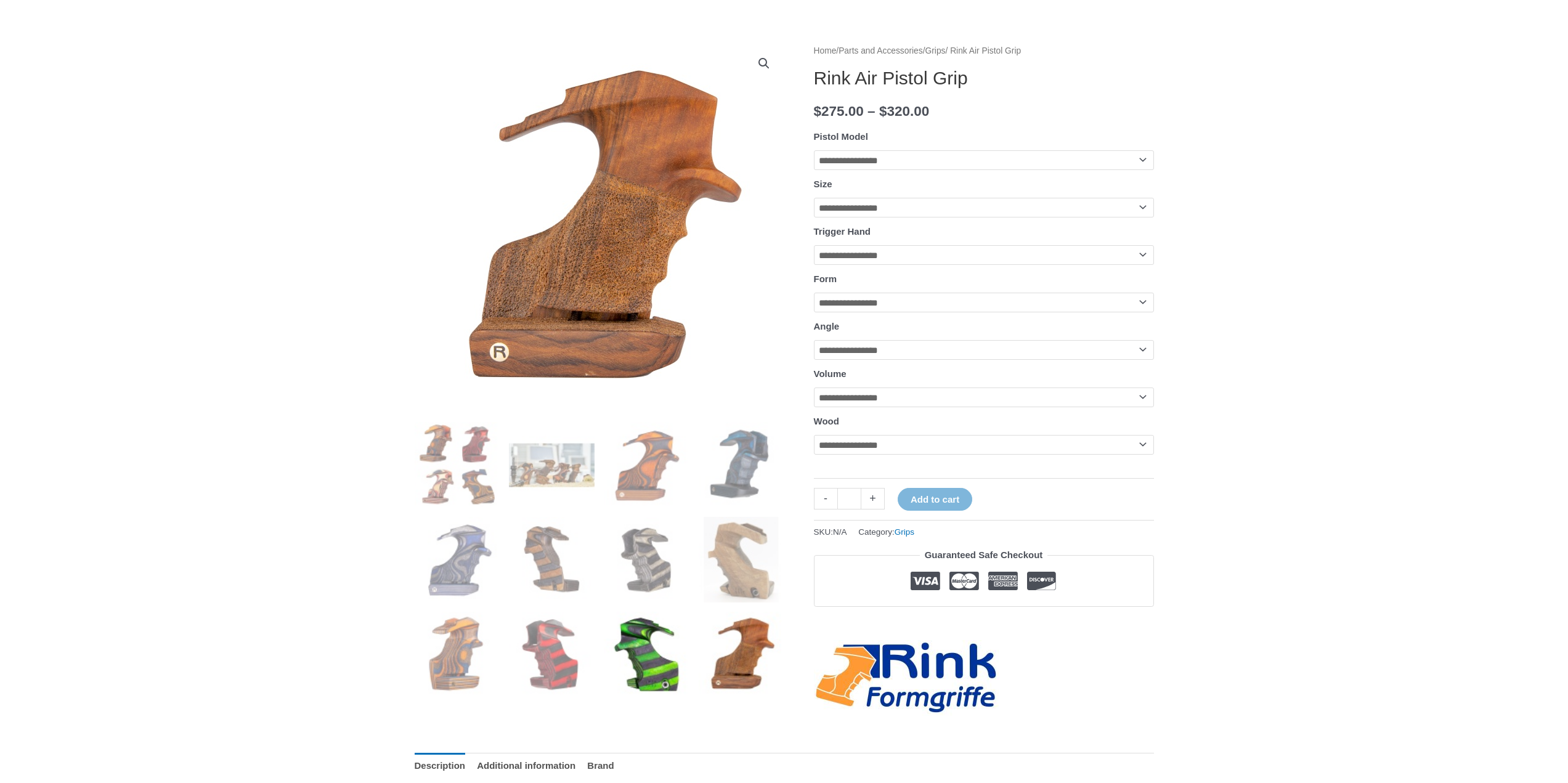
click at [674, 645] on img at bounding box center [646, 654] width 85 height 85
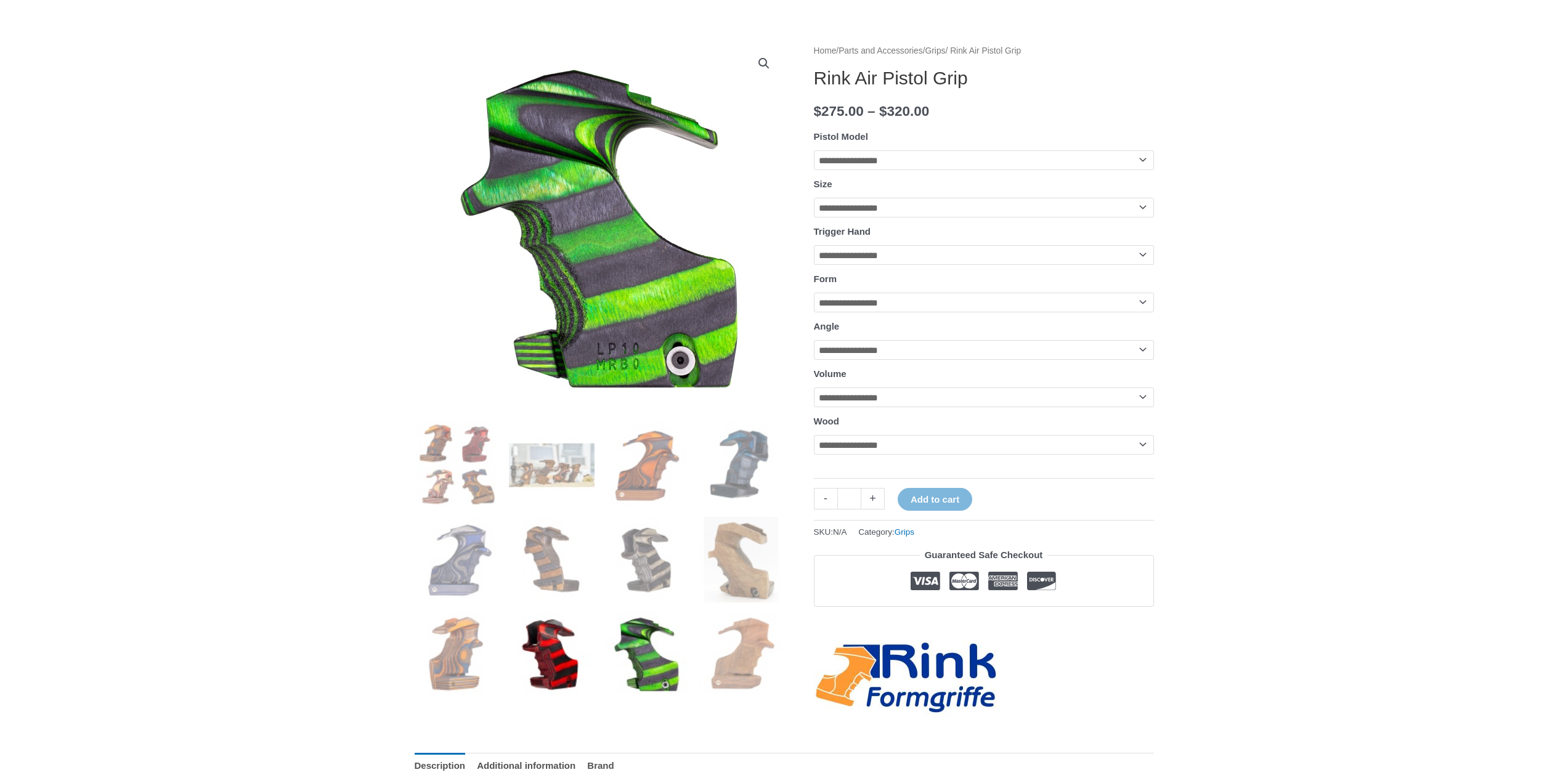
click at [556, 669] on img at bounding box center [551, 654] width 85 height 85
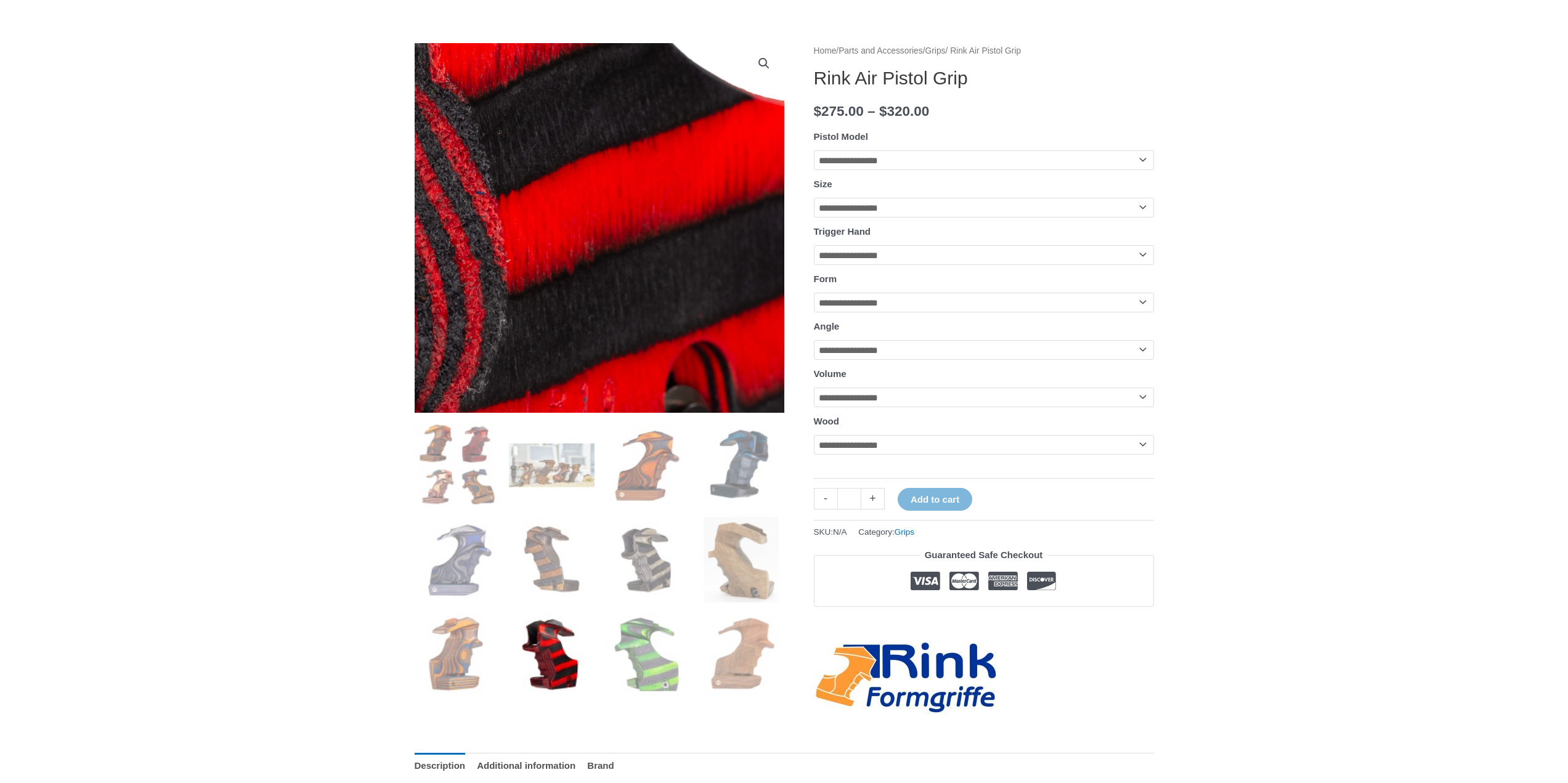
click at [663, 315] on img at bounding box center [450, 23] width 1232 height 1232
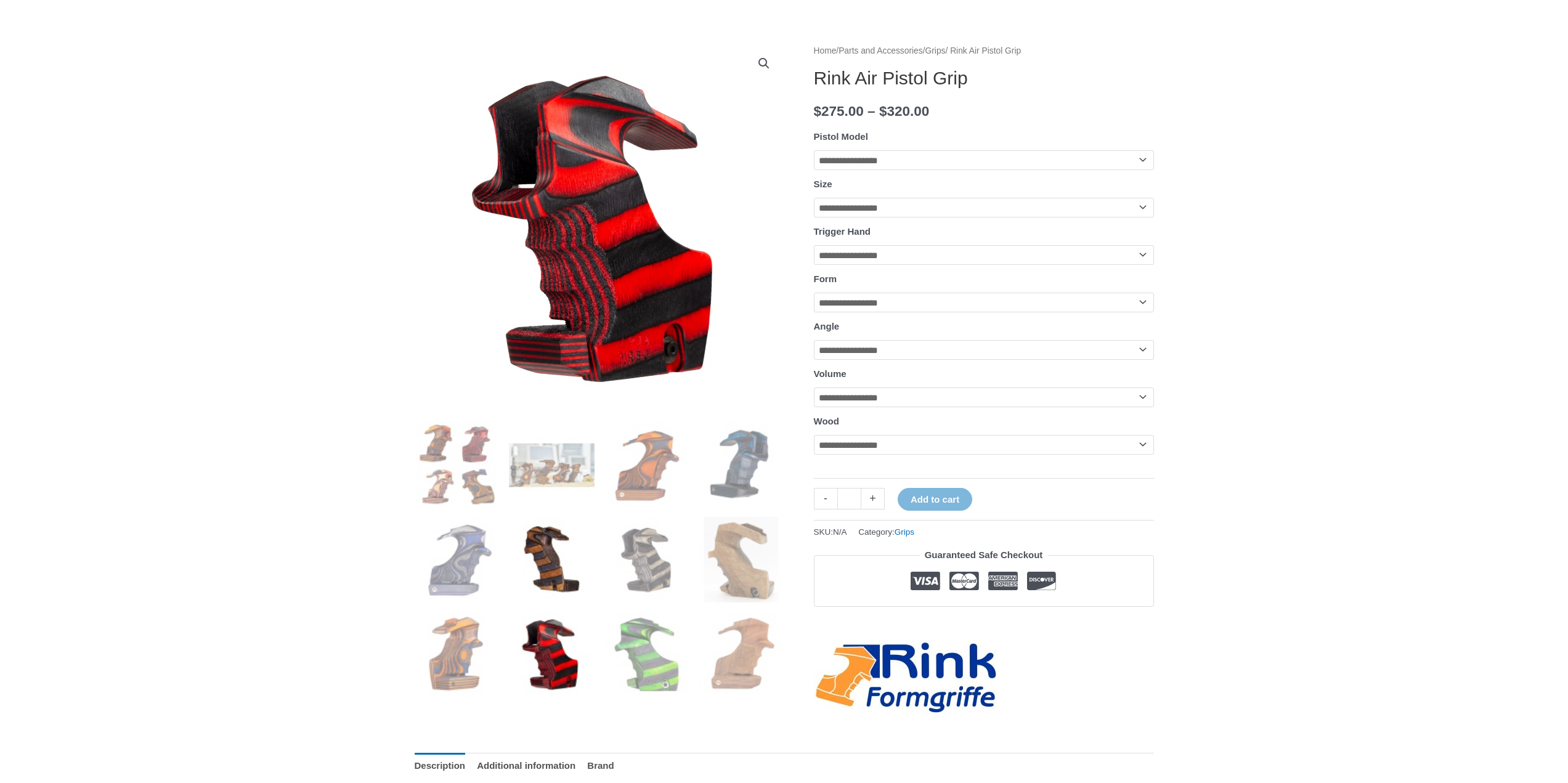
click at [510, 548] on img at bounding box center [551, 559] width 85 height 85
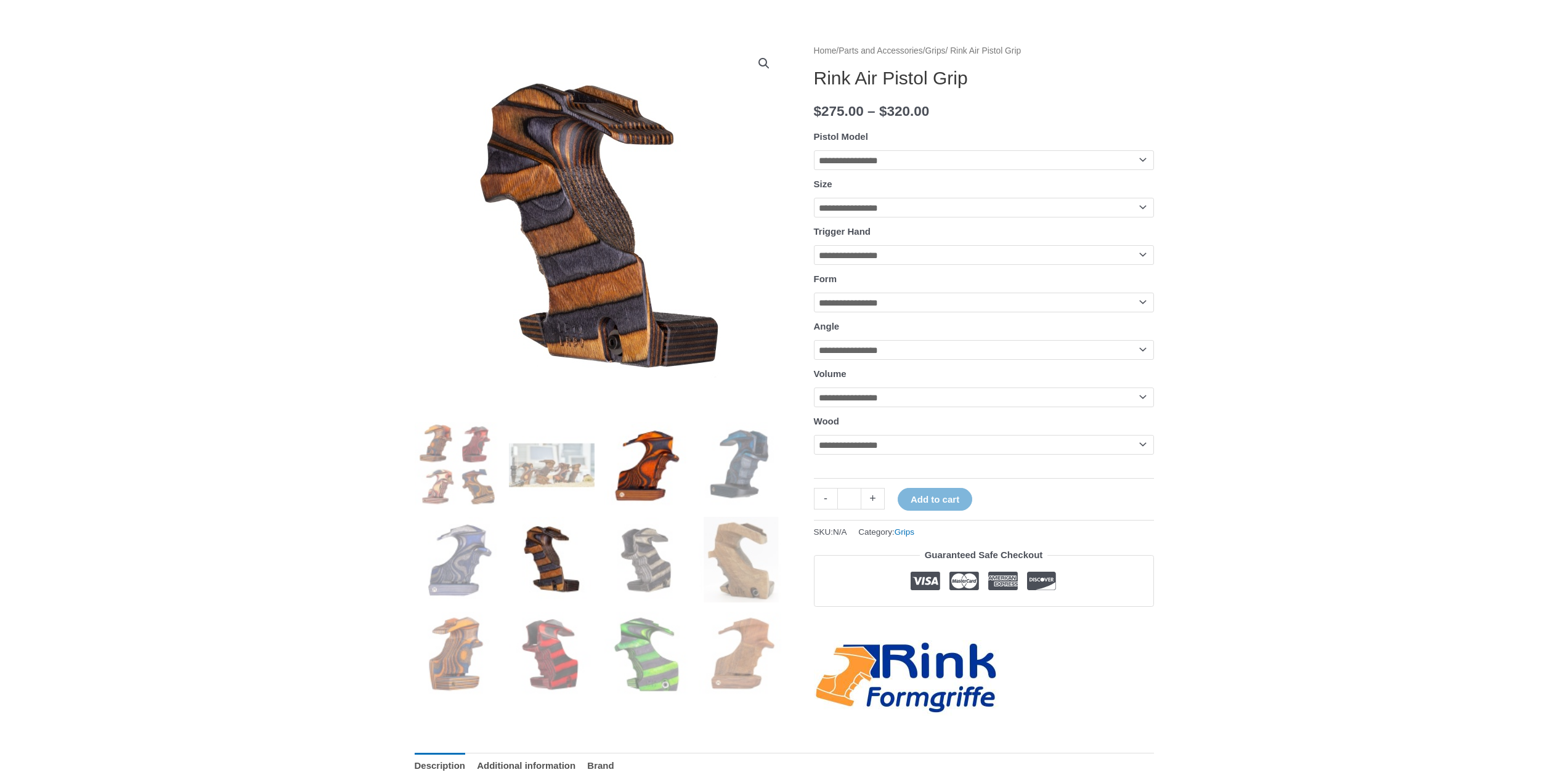
click at [608, 465] on img at bounding box center [646, 465] width 85 height 85
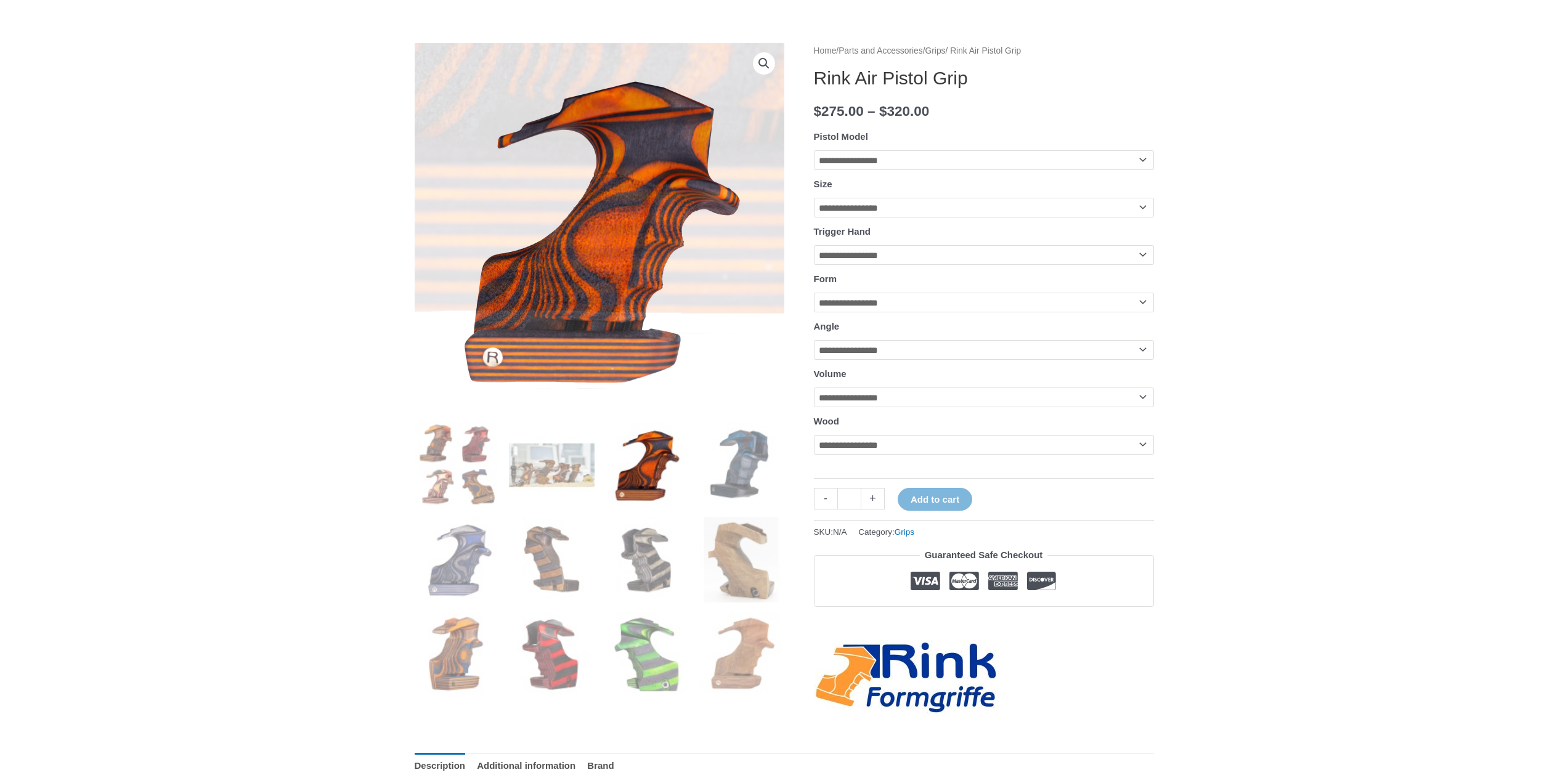
click at [682, 467] on img at bounding box center [646, 465] width 85 height 85
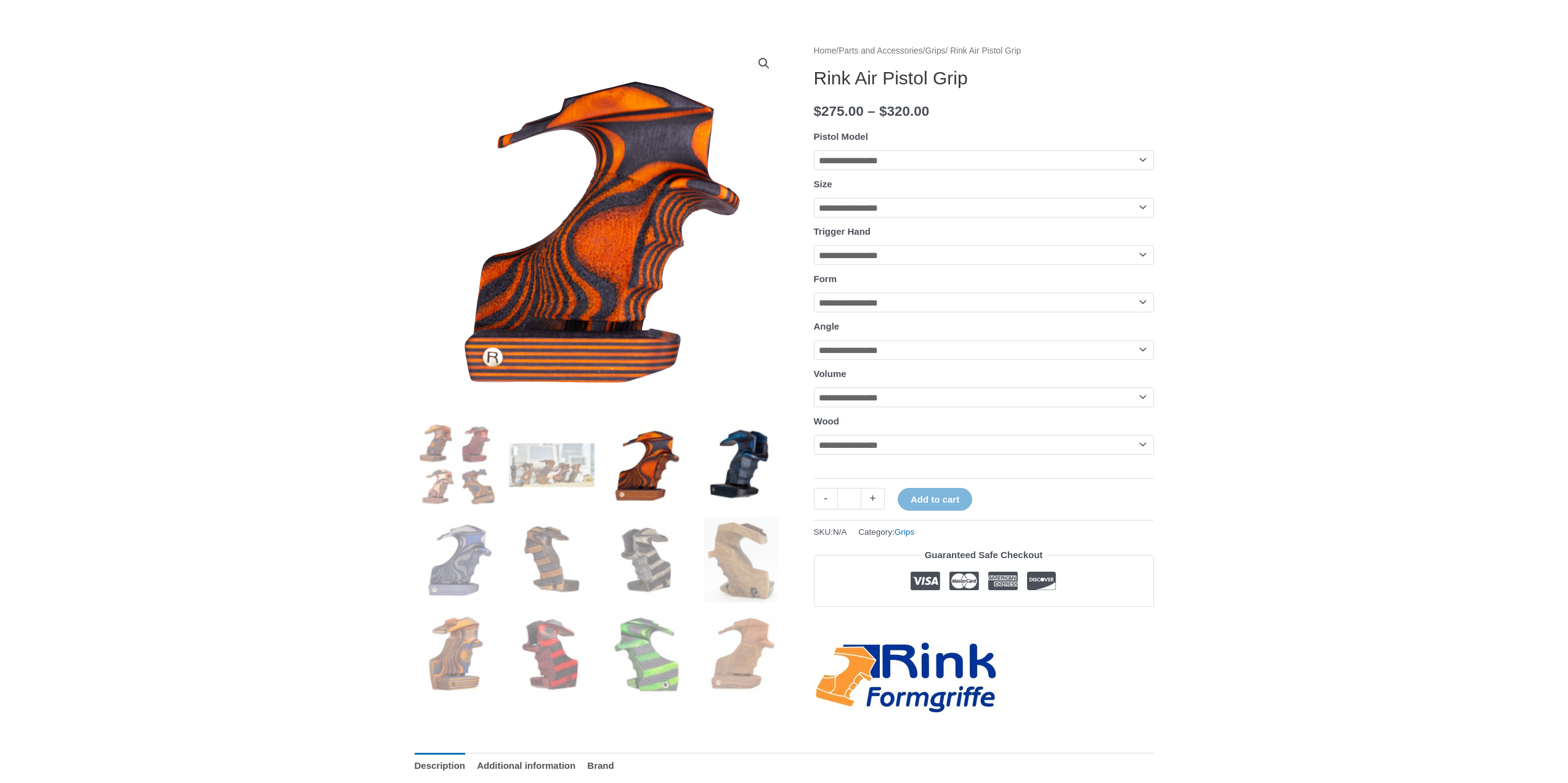
click at [716, 477] on img at bounding box center [741, 465] width 85 height 85
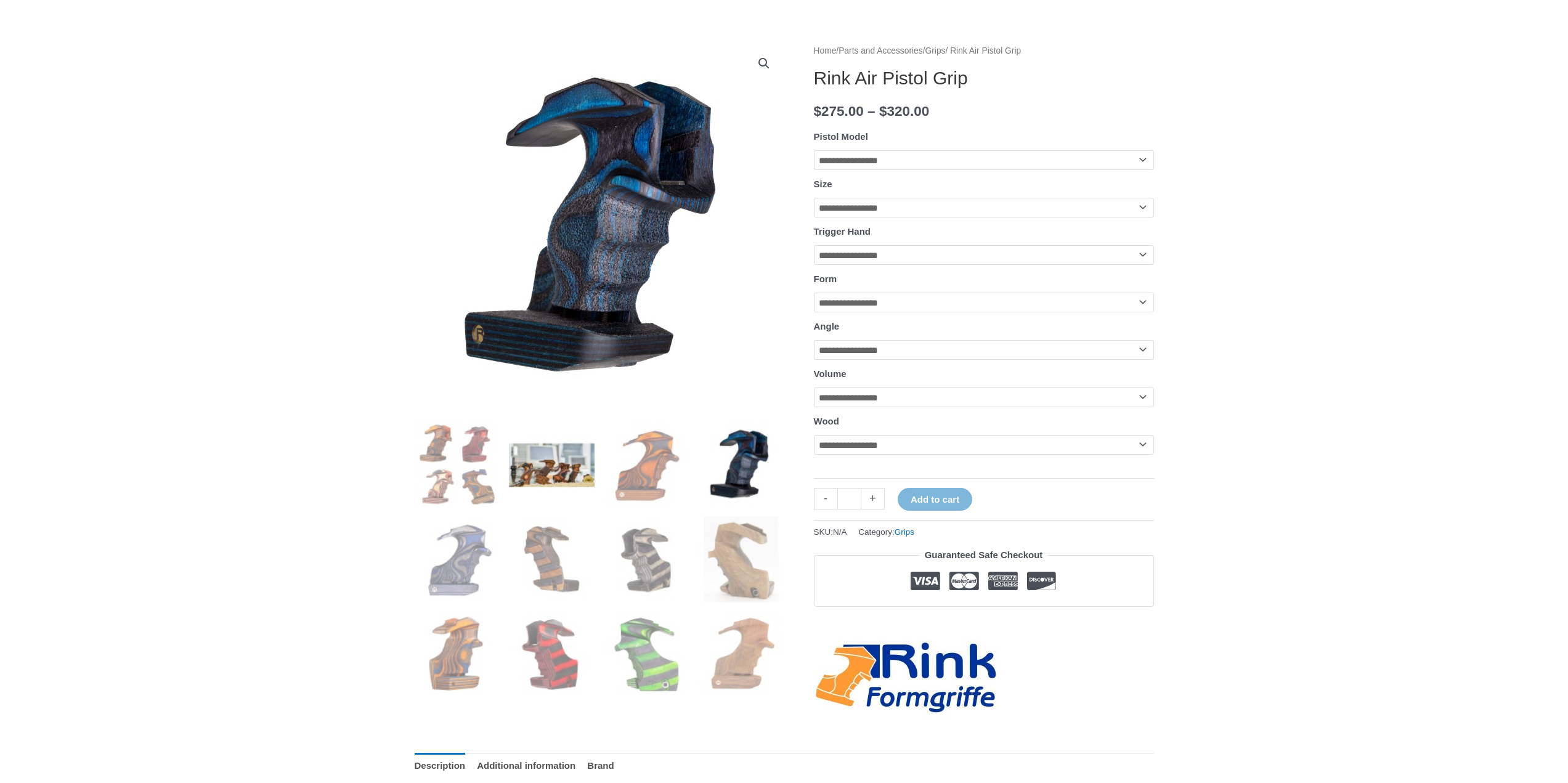
click at [565, 489] on img at bounding box center [551, 465] width 85 height 85
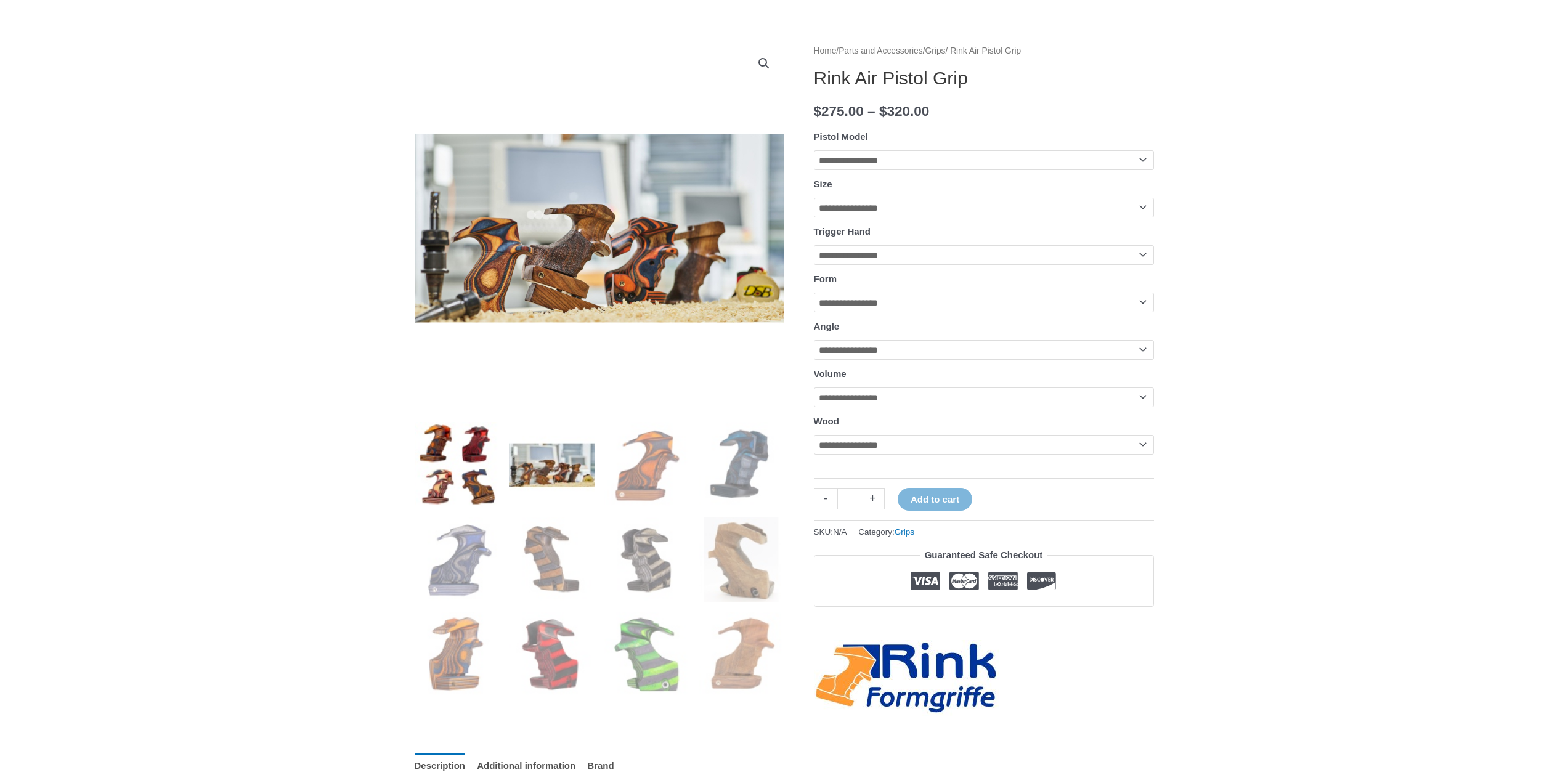
click at [430, 455] on img at bounding box center [457, 465] width 85 height 85
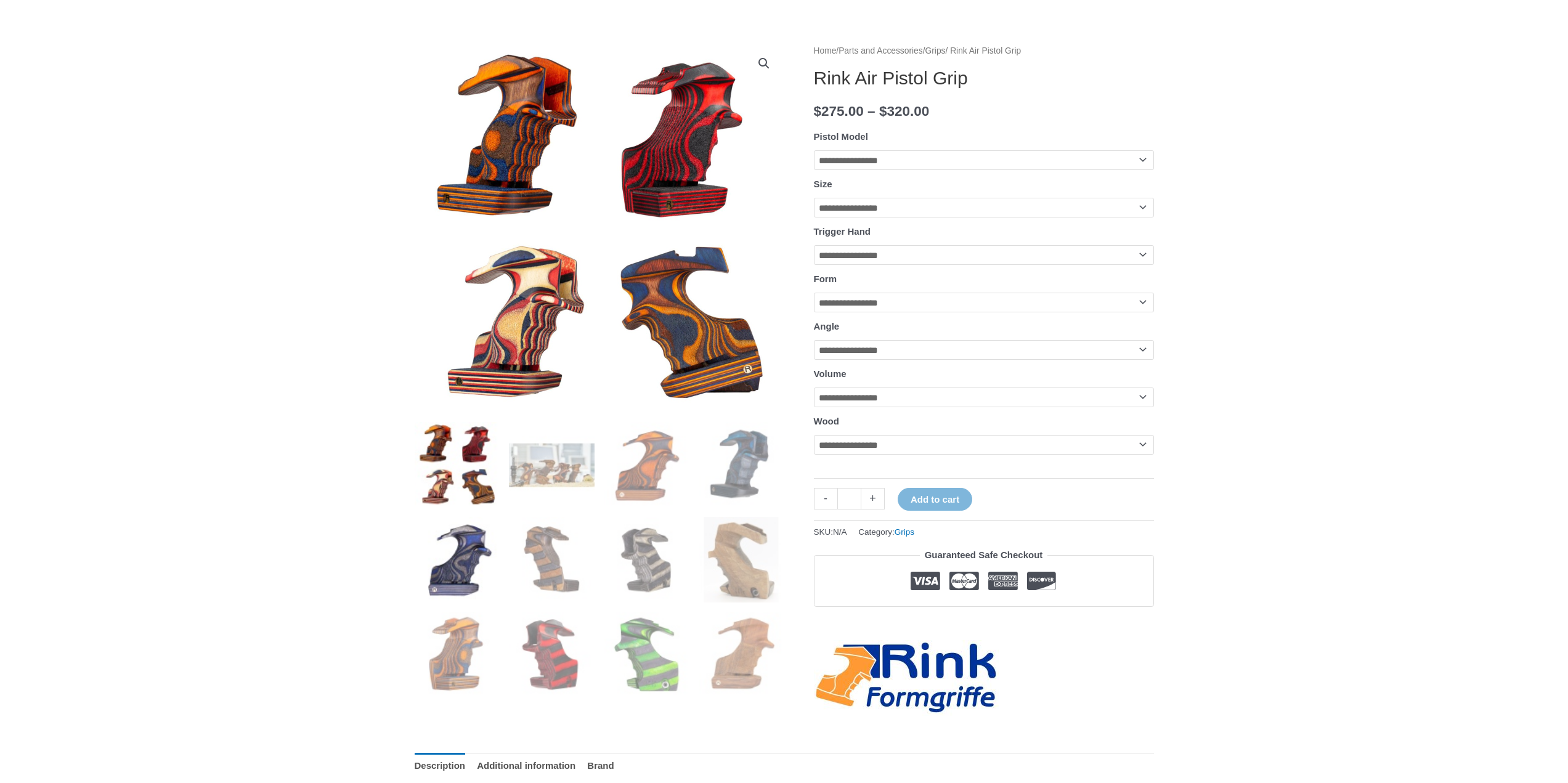
click at [461, 537] on img at bounding box center [457, 559] width 85 height 85
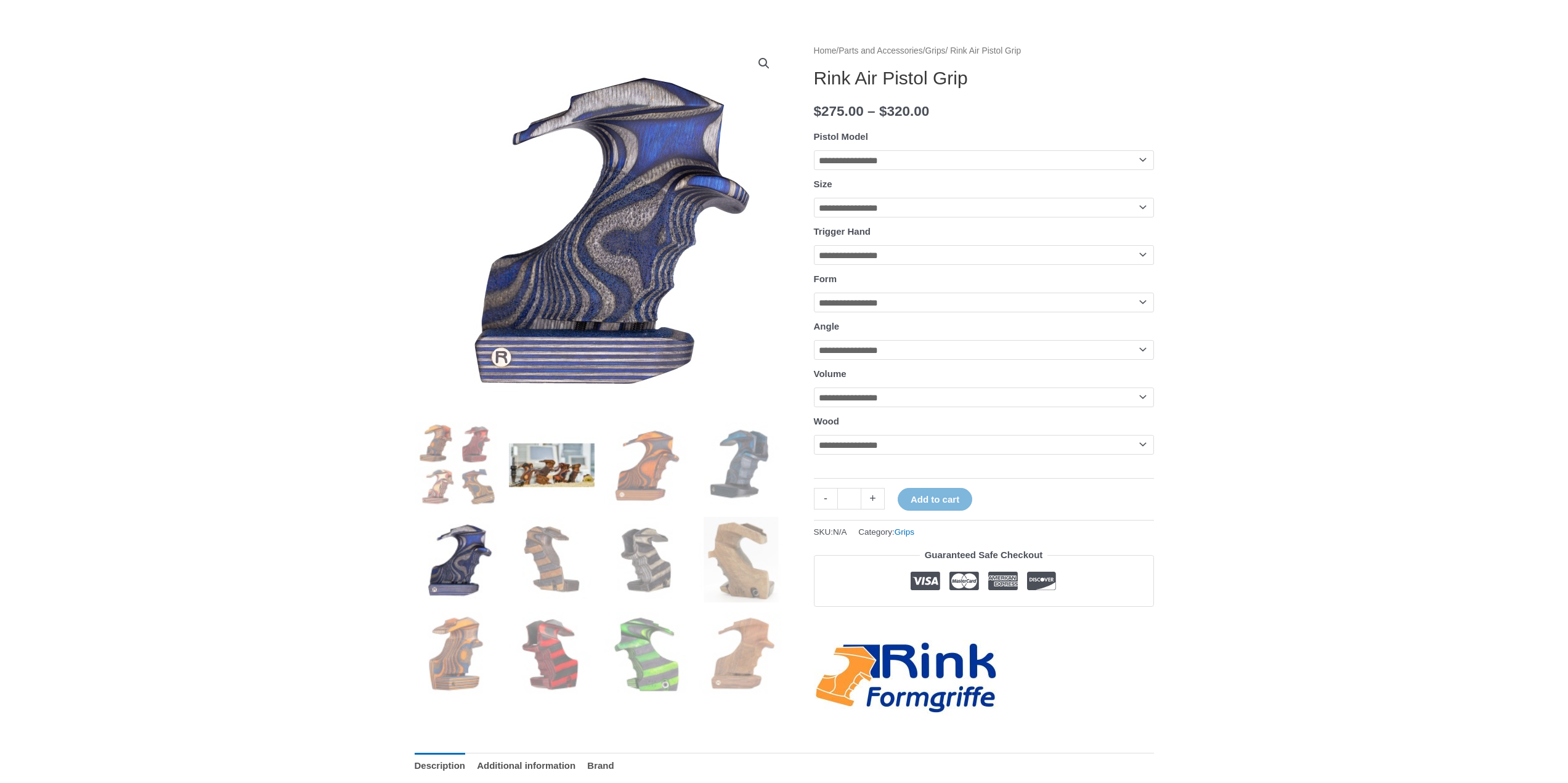
click at [579, 503] on img at bounding box center [551, 465] width 85 height 85
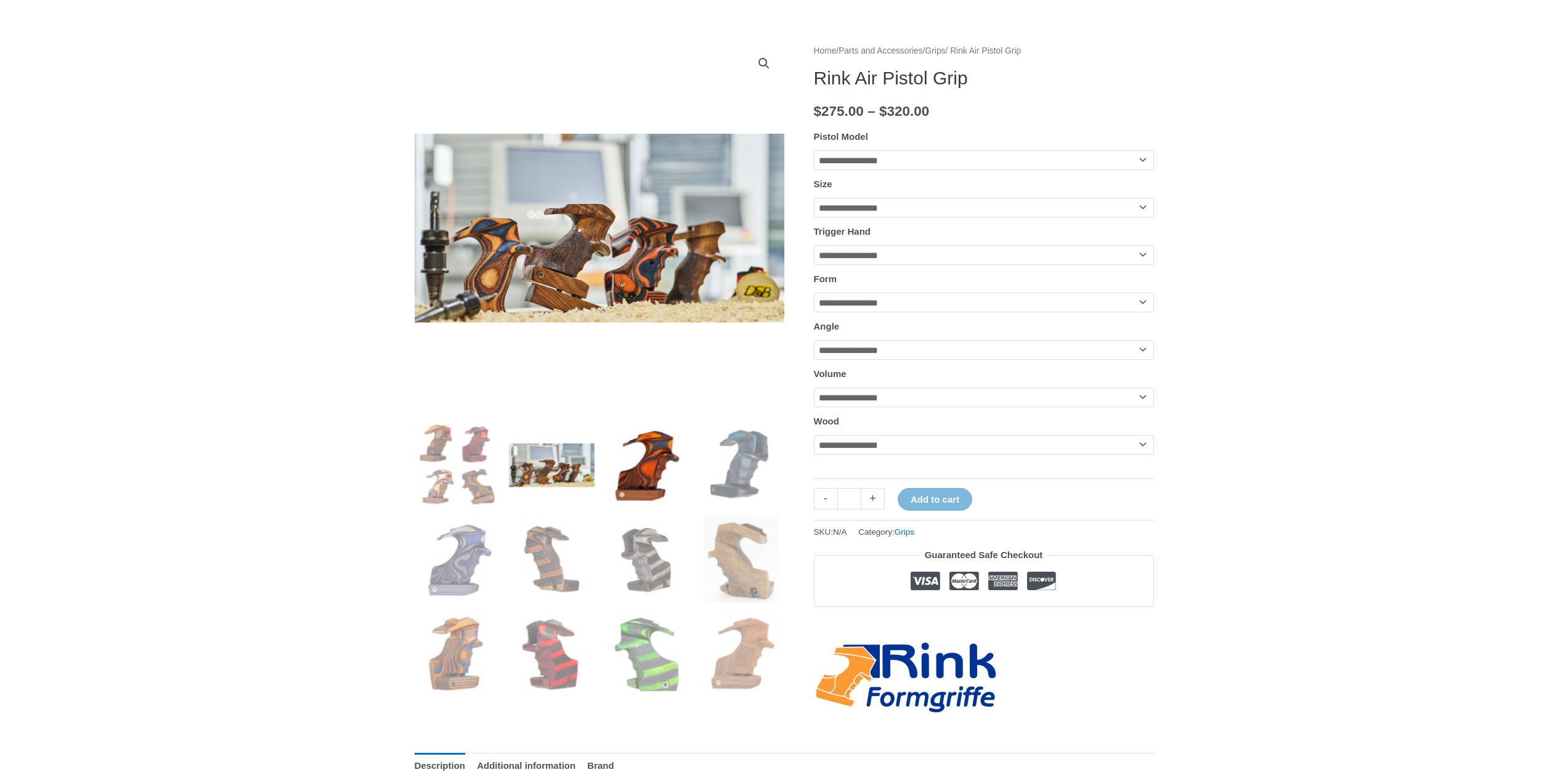
click at [625, 480] on img at bounding box center [646, 465] width 85 height 85
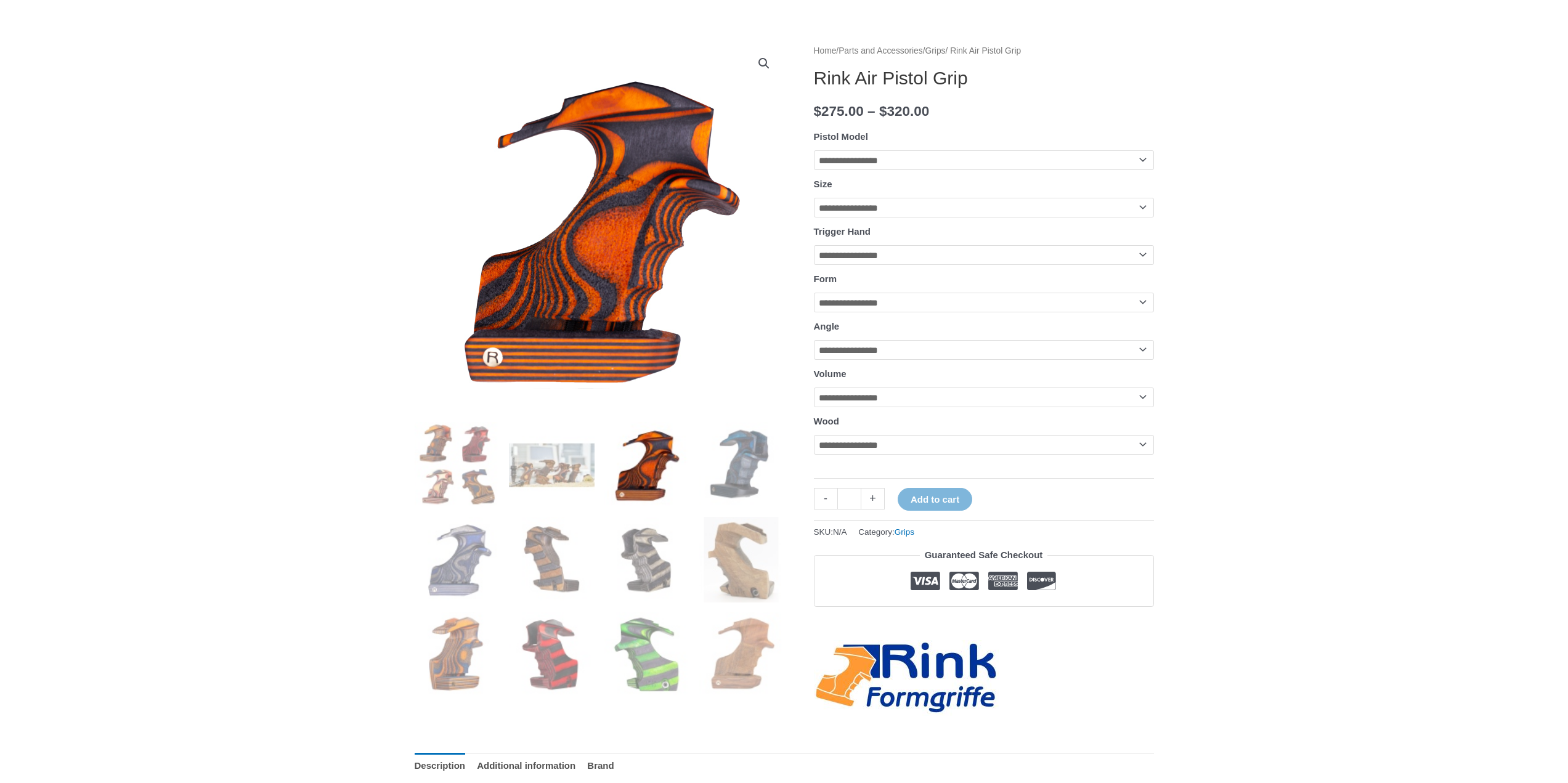
click at [691, 546] on ol at bounding box center [599, 564] width 370 height 284
click at [705, 553] on img at bounding box center [741, 559] width 85 height 85
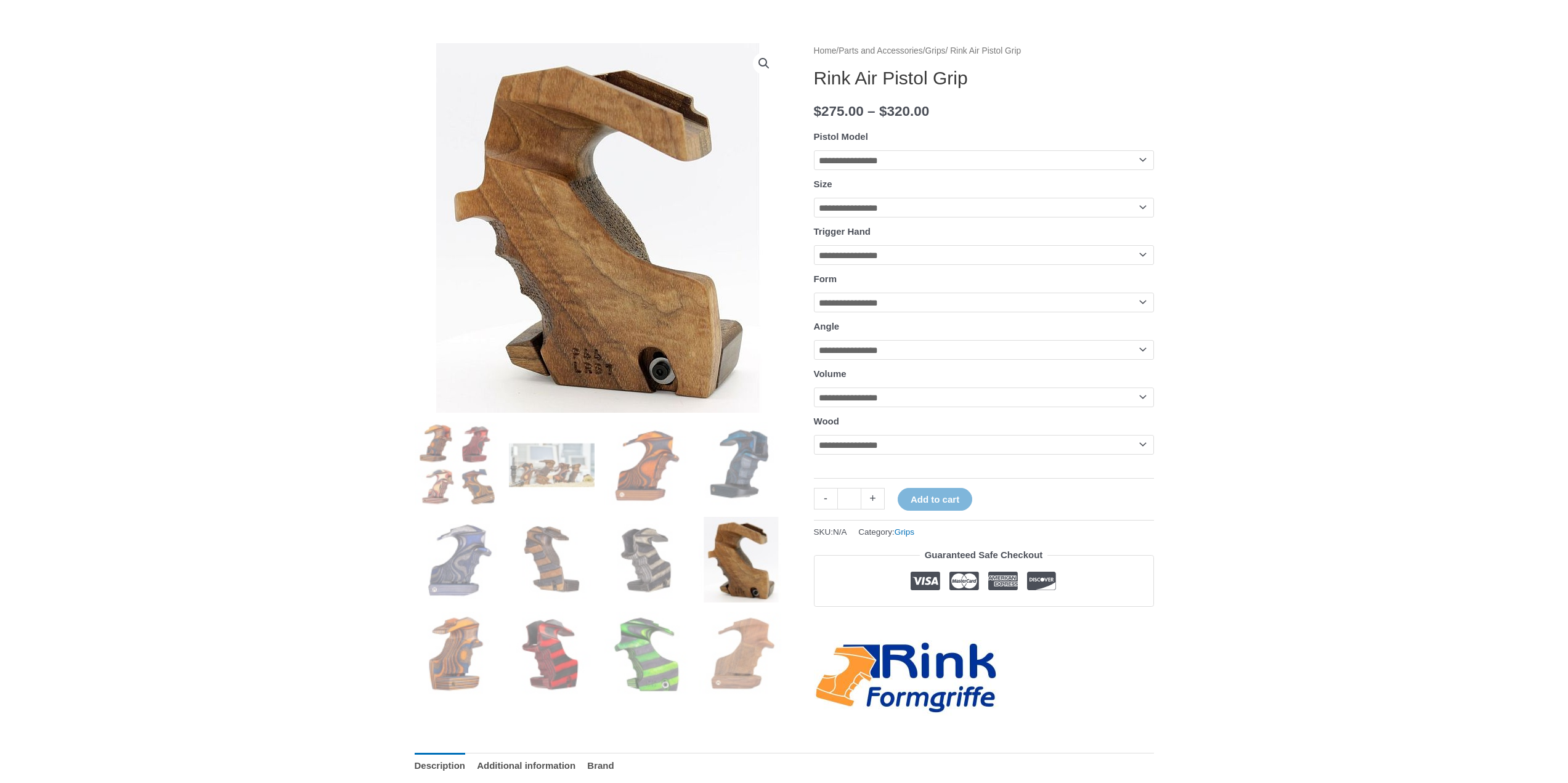
click at [617, 308] on img at bounding box center [599, 228] width 370 height 370
click at [591, 277] on img at bounding box center [599, 228] width 370 height 370
click at [728, 639] on img at bounding box center [741, 654] width 85 height 85
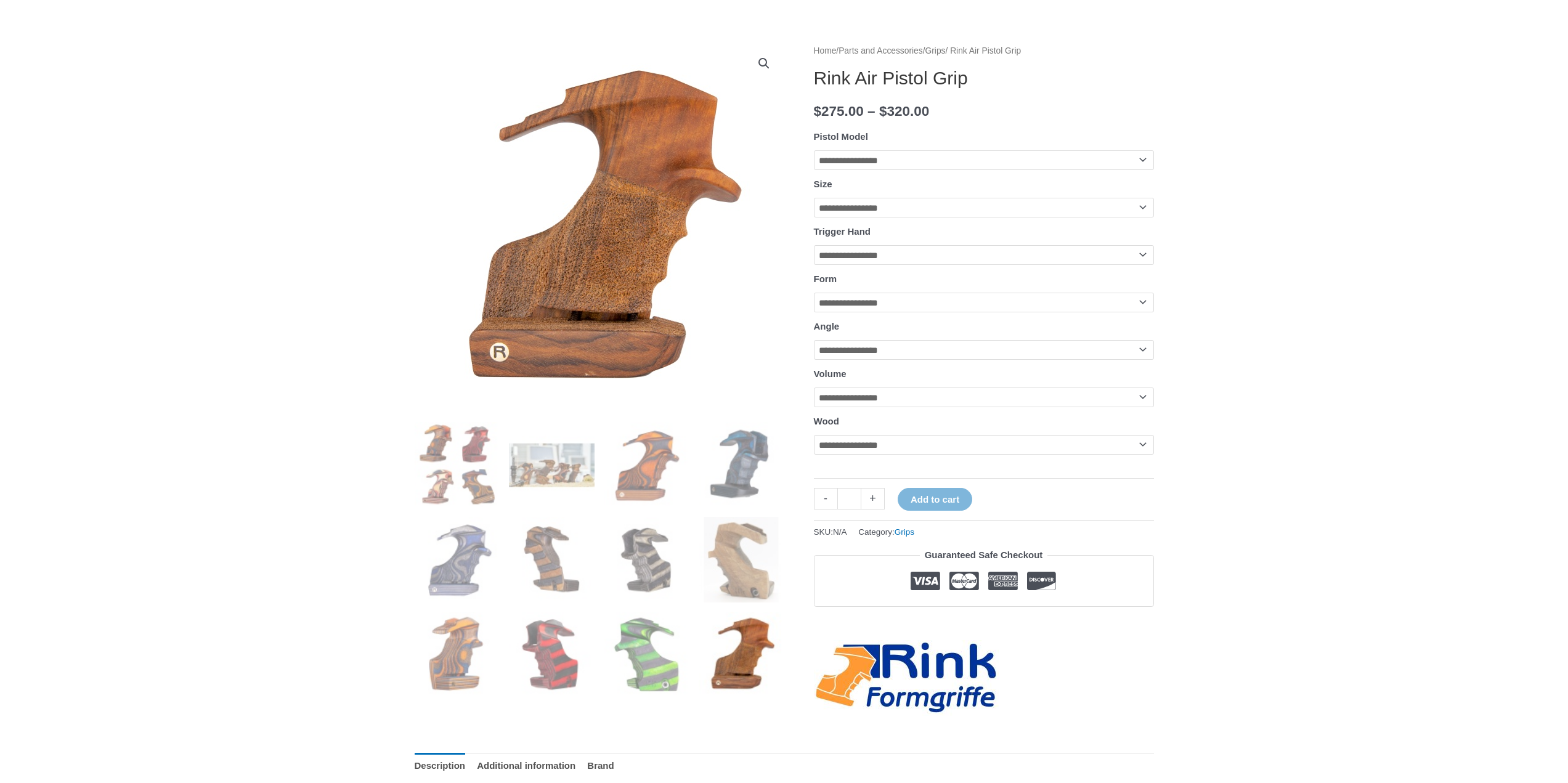
click at [889, 451] on select "**********" at bounding box center [984, 445] width 340 height 20
click at [814, 446] on select "**********" at bounding box center [984, 445] width 340 height 20
click at [879, 455] on select "**********" at bounding box center [984, 445] width 340 height 20
select select "**********"
click at [814, 446] on select "**********" at bounding box center [984, 445] width 340 height 20
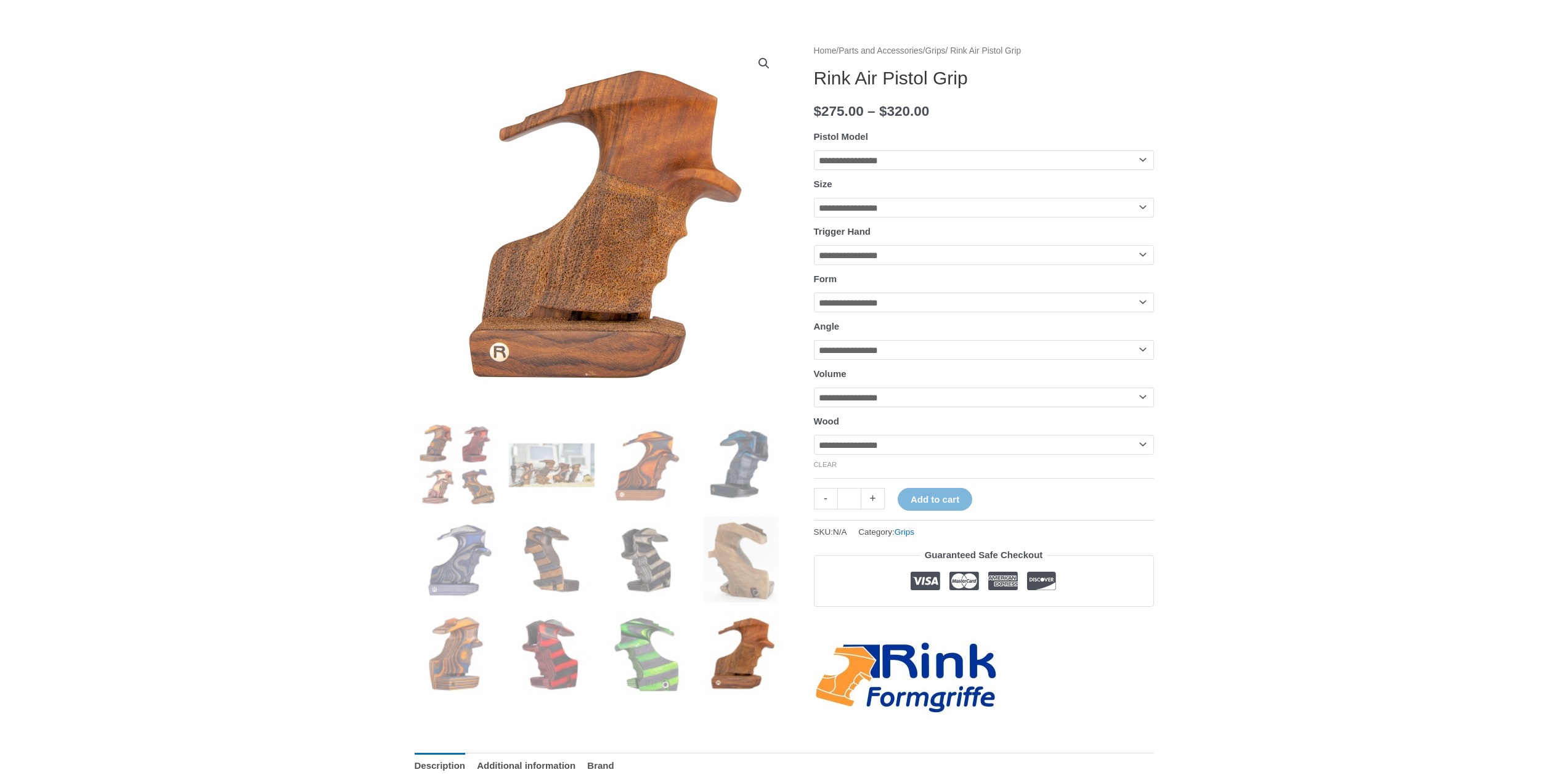
click at [852, 455] on select "**********" at bounding box center [984, 445] width 340 height 20
select select
click at [814, 446] on select "**********" at bounding box center [984, 445] width 340 height 20
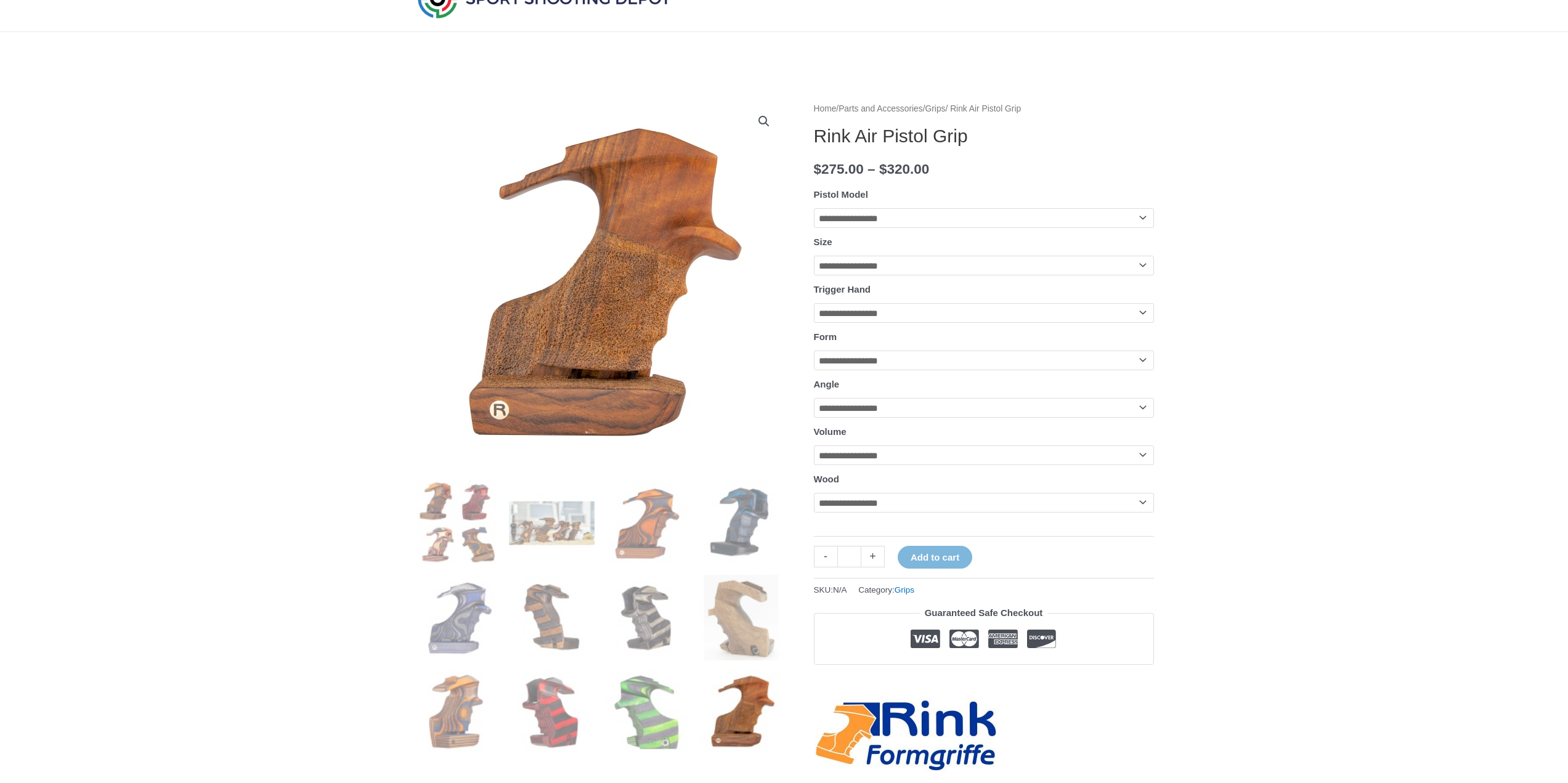
scroll to position [61, 0]
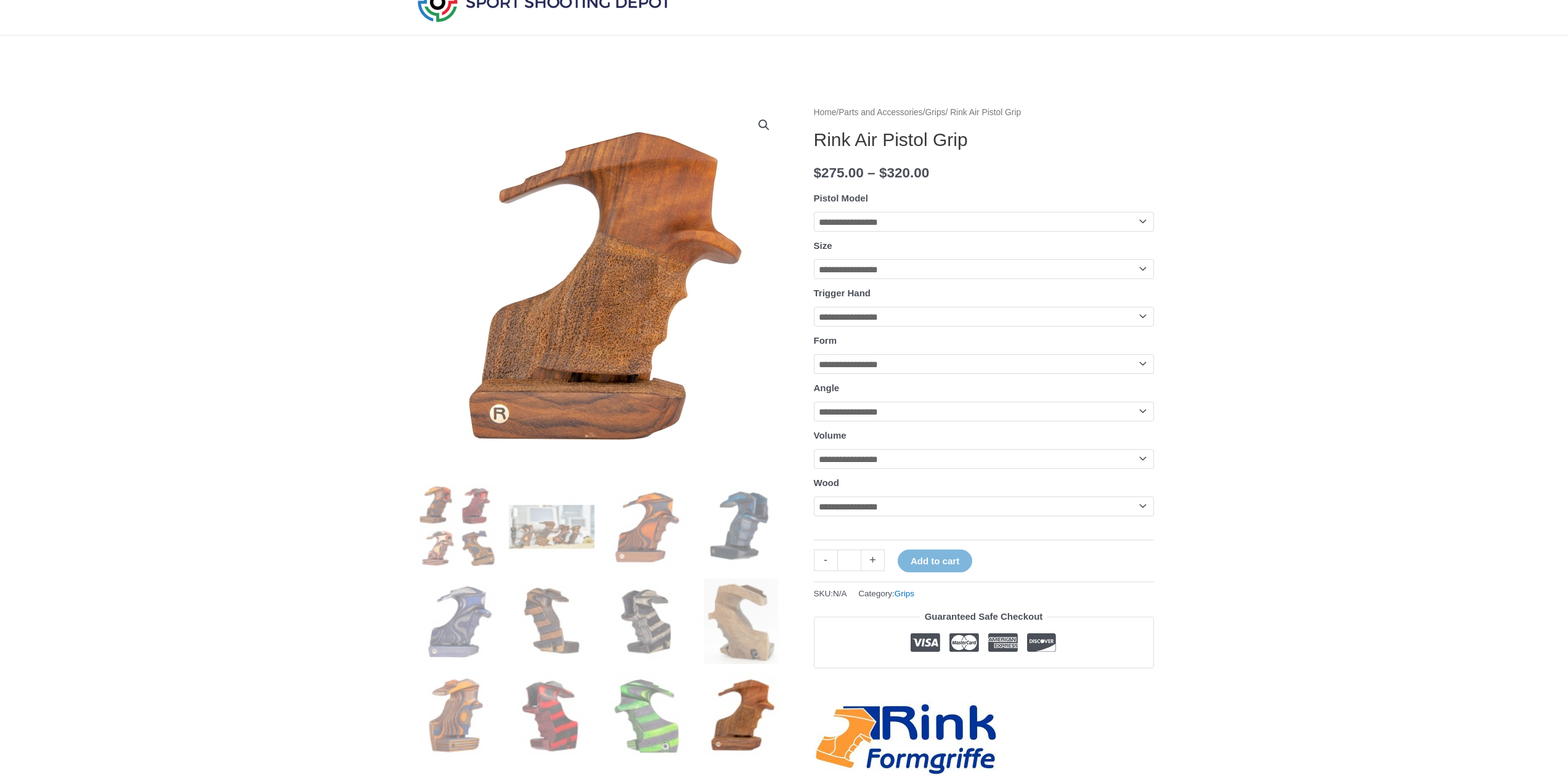
click at [849, 469] on select "**********" at bounding box center [984, 459] width 340 height 20
click at [855, 417] on select "**********" at bounding box center [984, 412] width 340 height 20
click at [848, 421] on select "**********" at bounding box center [984, 412] width 340 height 20
drag, startPoint x: 858, startPoint y: 356, endPoint x: 848, endPoint y: 382, distance: 27.9
click at [848, 382] on tbody "**********" at bounding box center [984, 362] width 340 height 346
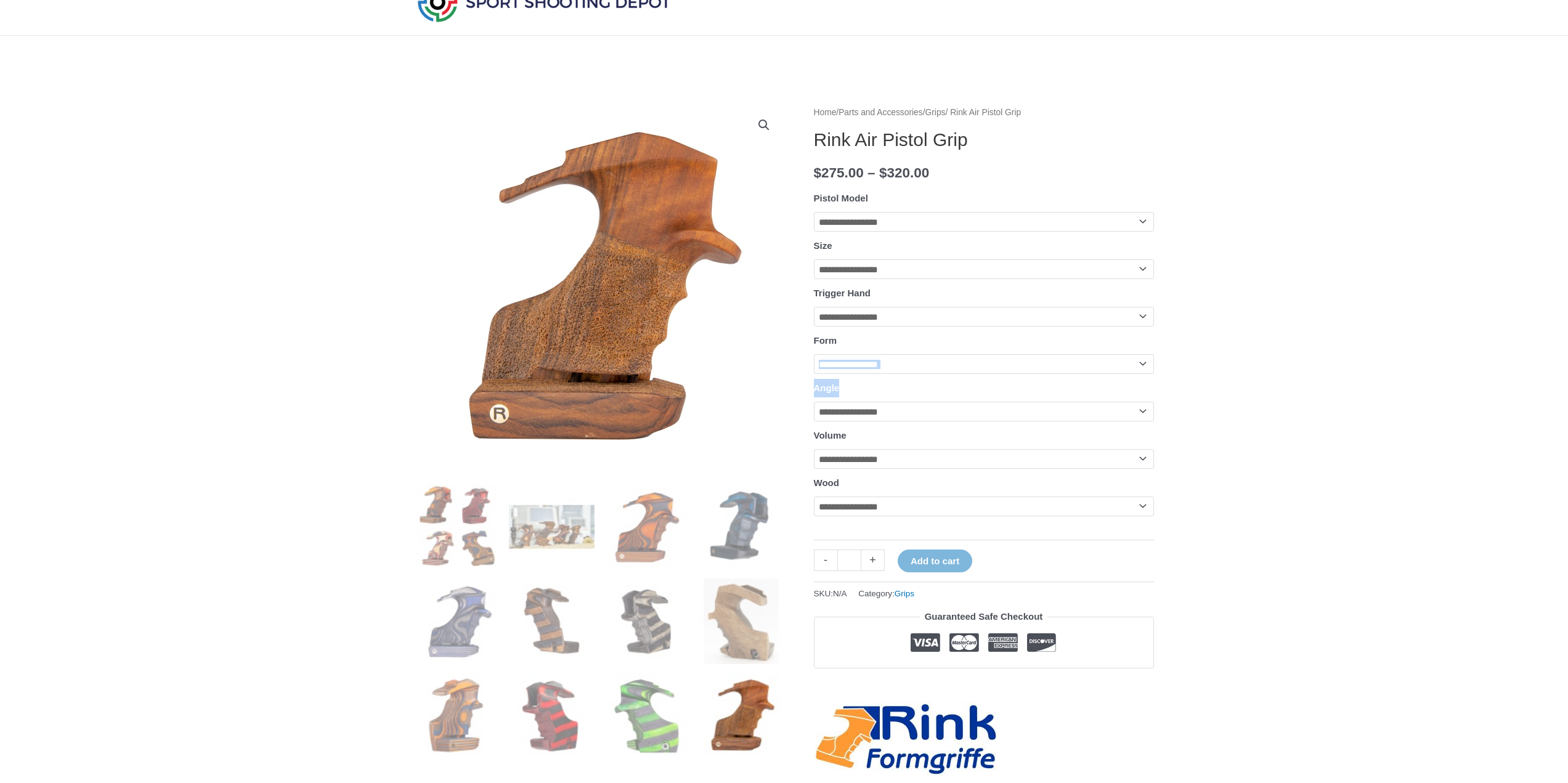
click at [848, 382] on tbody "**********" at bounding box center [984, 362] width 340 height 346
click at [850, 372] on select "**********" at bounding box center [984, 364] width 340 height 20
click at [858, 324] on select "**********" at bounding box center [984, 317] width 340 height 20
click at [858, 318] on select "**********" at bounding box center [984, 317] width 340 height 20
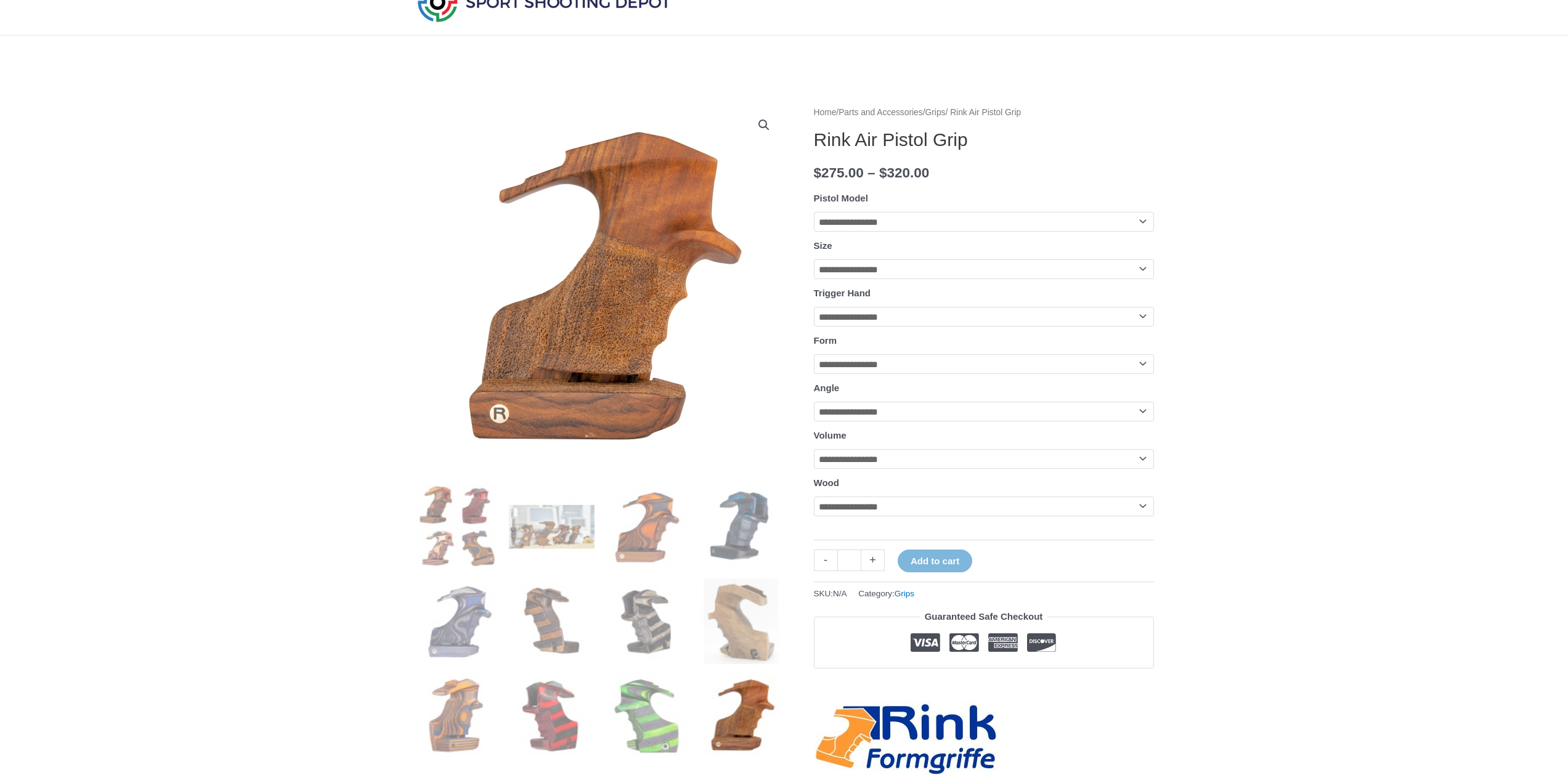
click at [863, 273] on select "**********" at bounding box center [984, 269] width 340 height 20
click at [872, 230] on select "**********" at bounding box center [984, 222] width 340 height 20
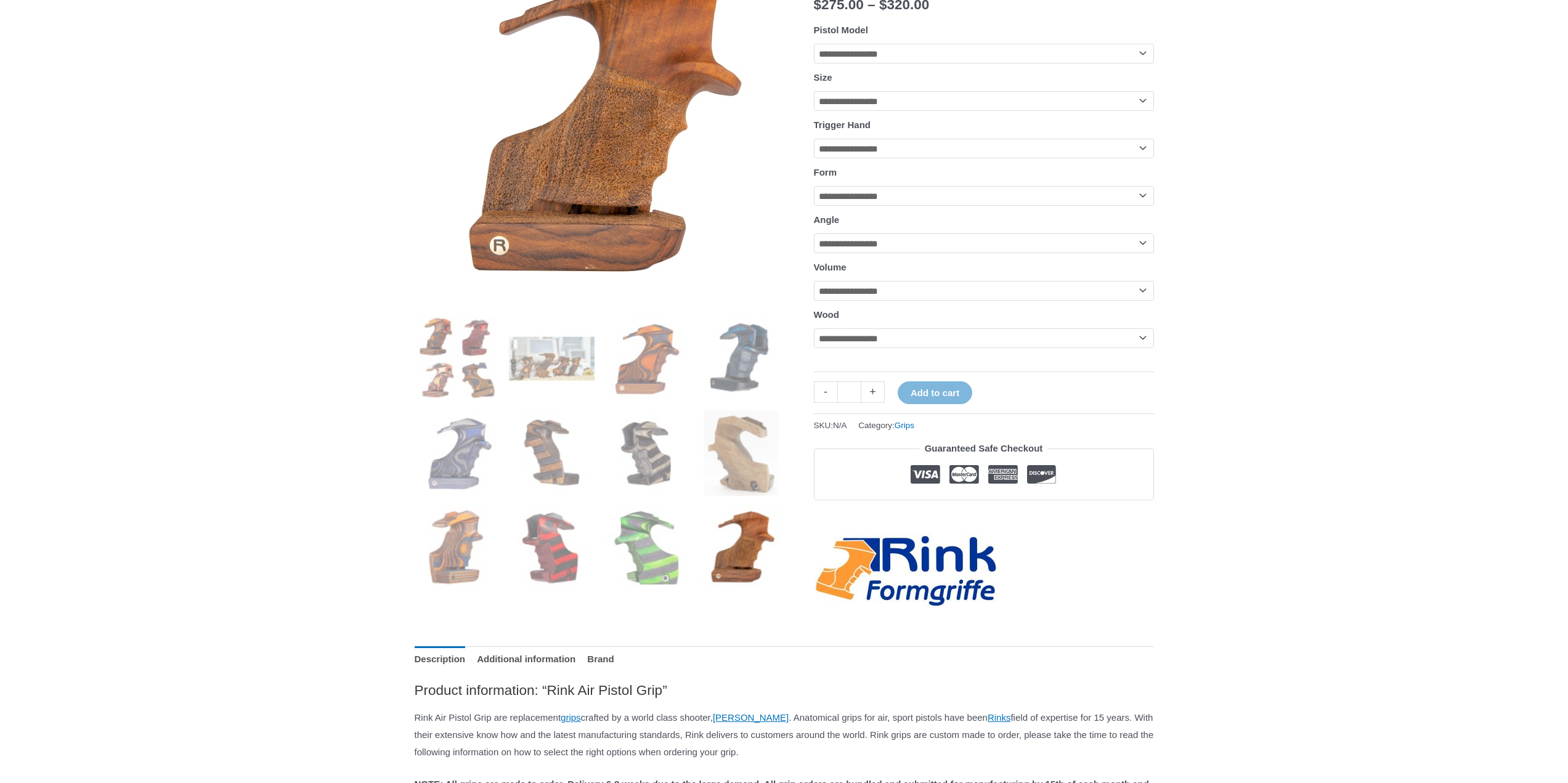
scroll to position [247, 0]
